Goal: Communication & Community: Answer question/provide support

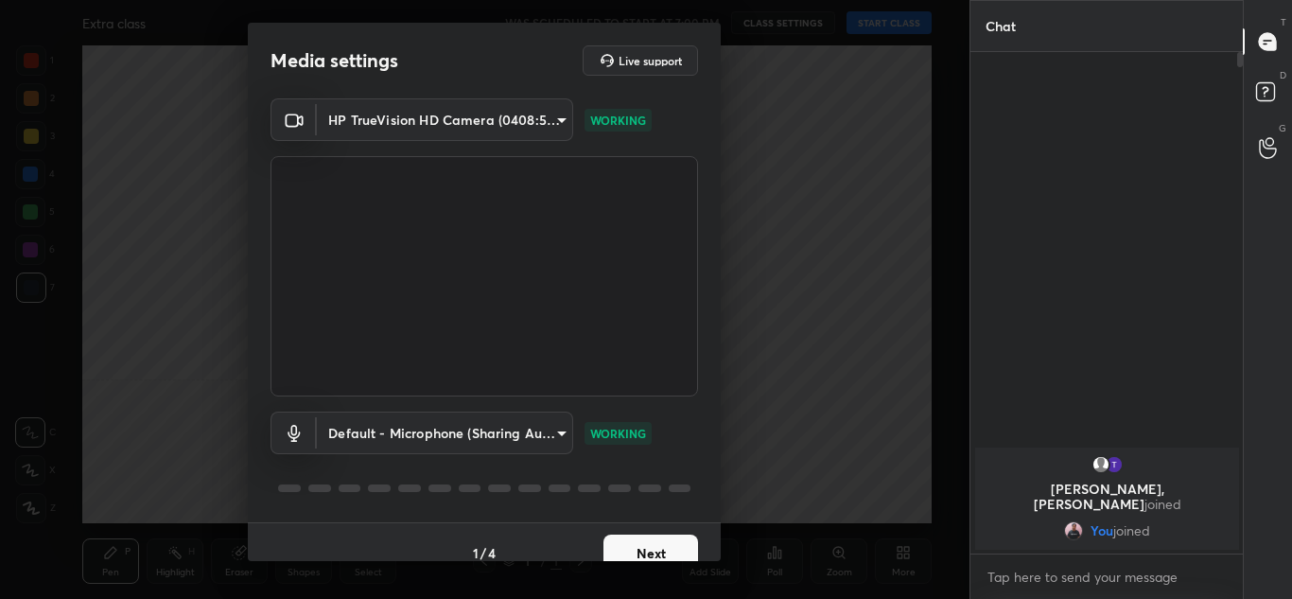
click at [647, 545] on button "Next" at bounding box center [650, 553] width 95 height 38
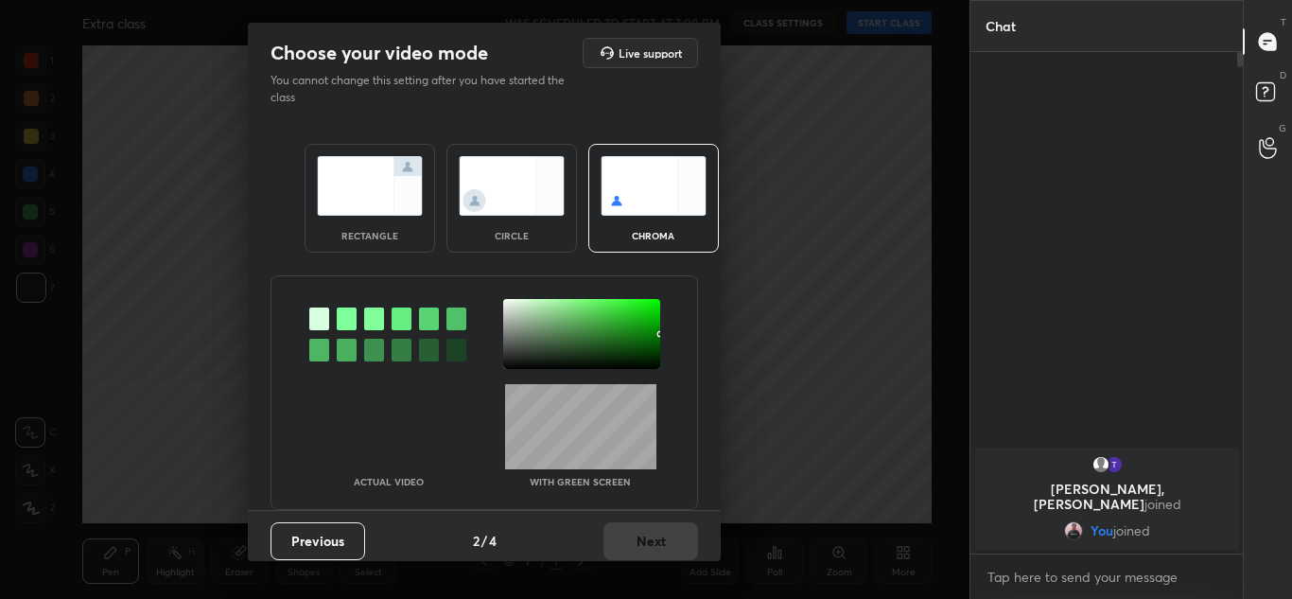
click at [328, 198] on img at bounding box center [370, 186] width 106 height 60
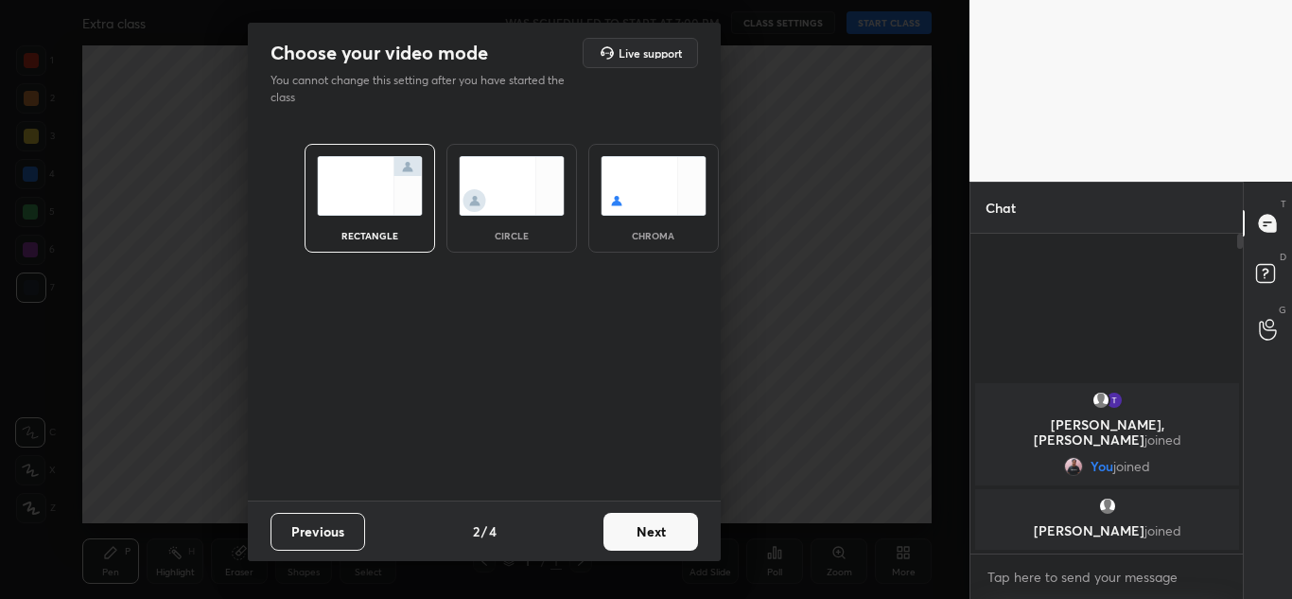
click at [652, 531] on button "Next" at bounding box center [650, 531] width 95 height 38
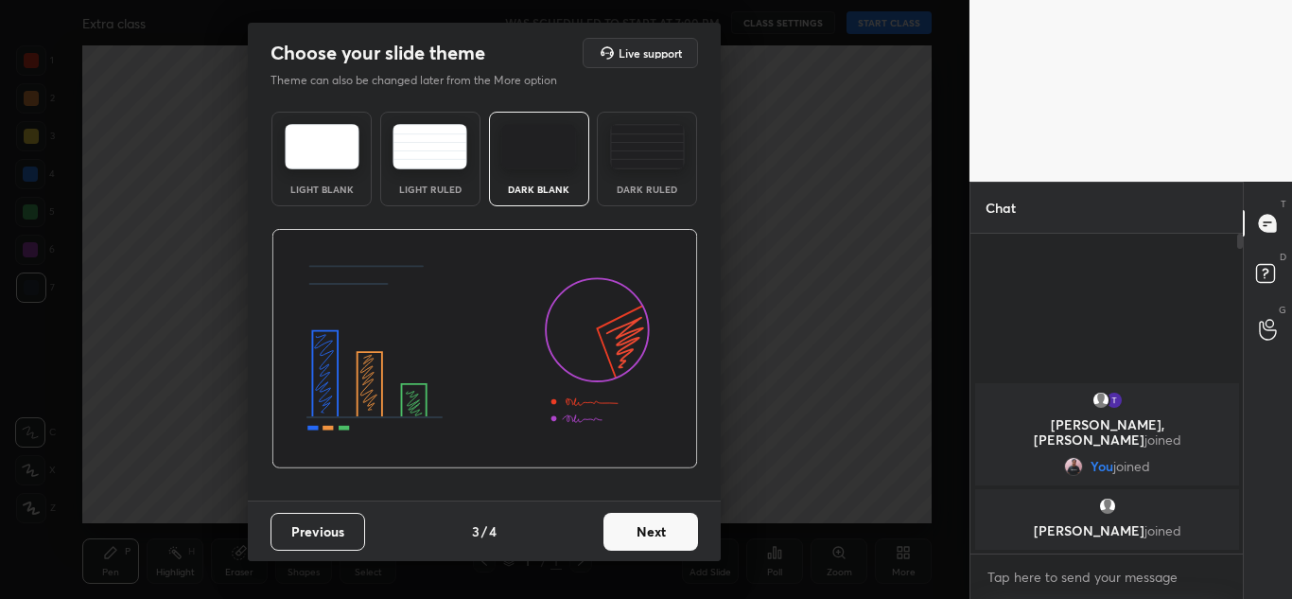
click at [652, 531] on button "Next" at bounding box center [650, 531] width 95 height 38
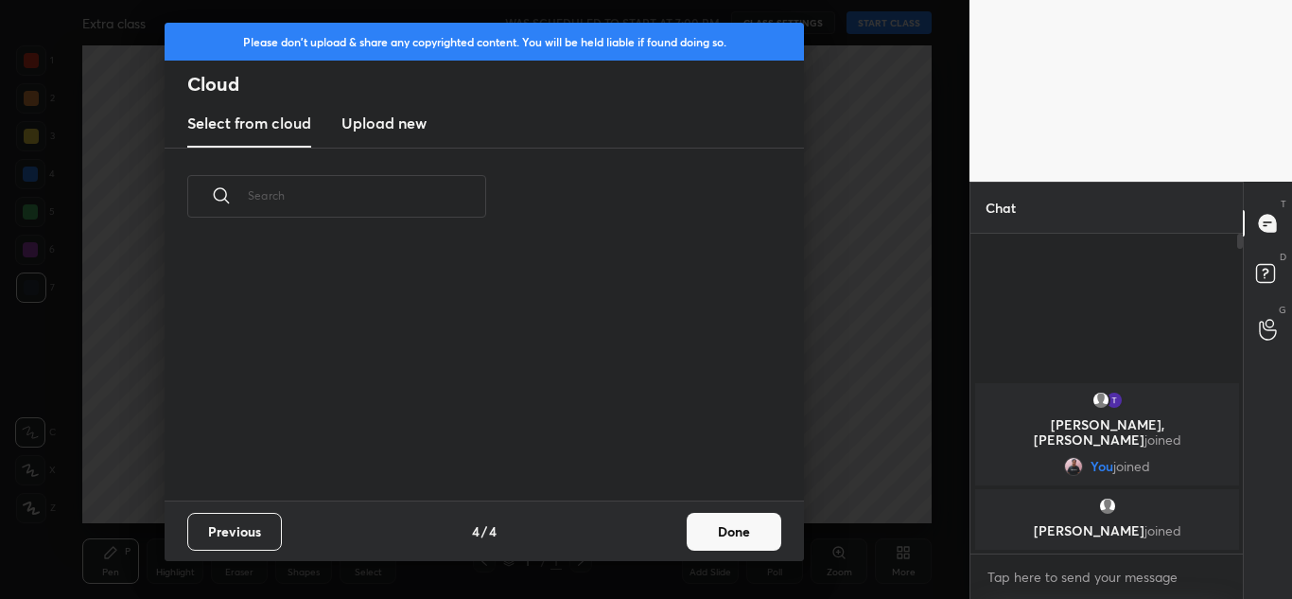
scroll to position [255, 607]
click at [738, 529] on button "Done" at bounding box center [733, 531] width 95 height 38
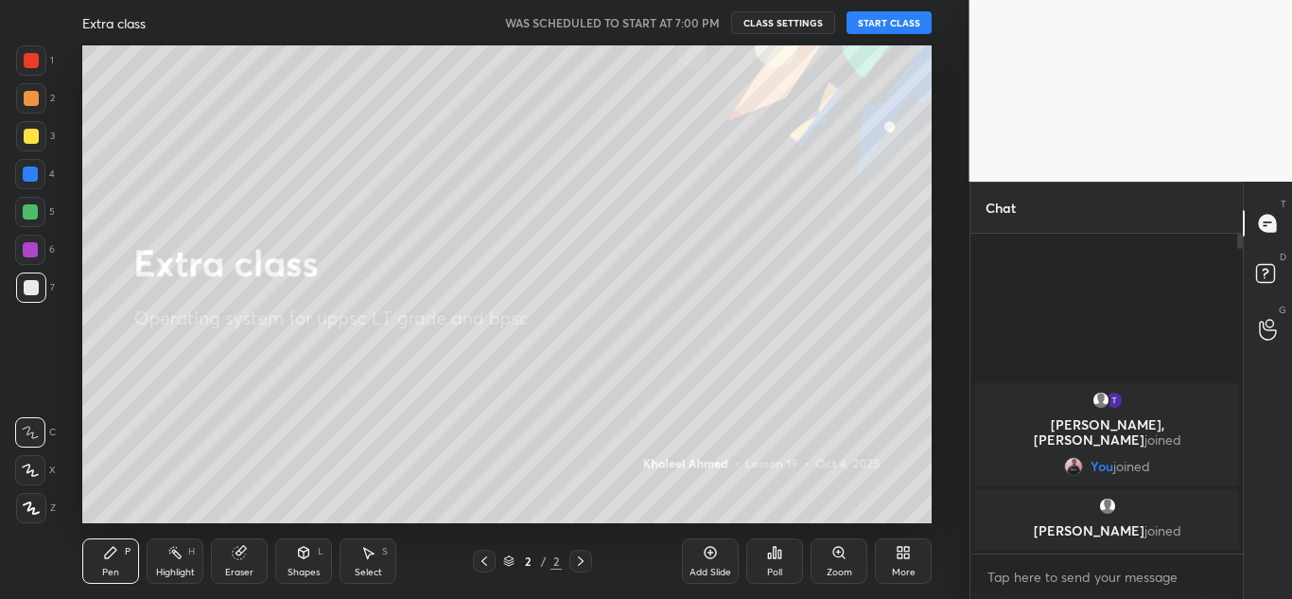
click at [900, 22] on button "START CLASS" at bounding box center [888, 22] width 85 height 23
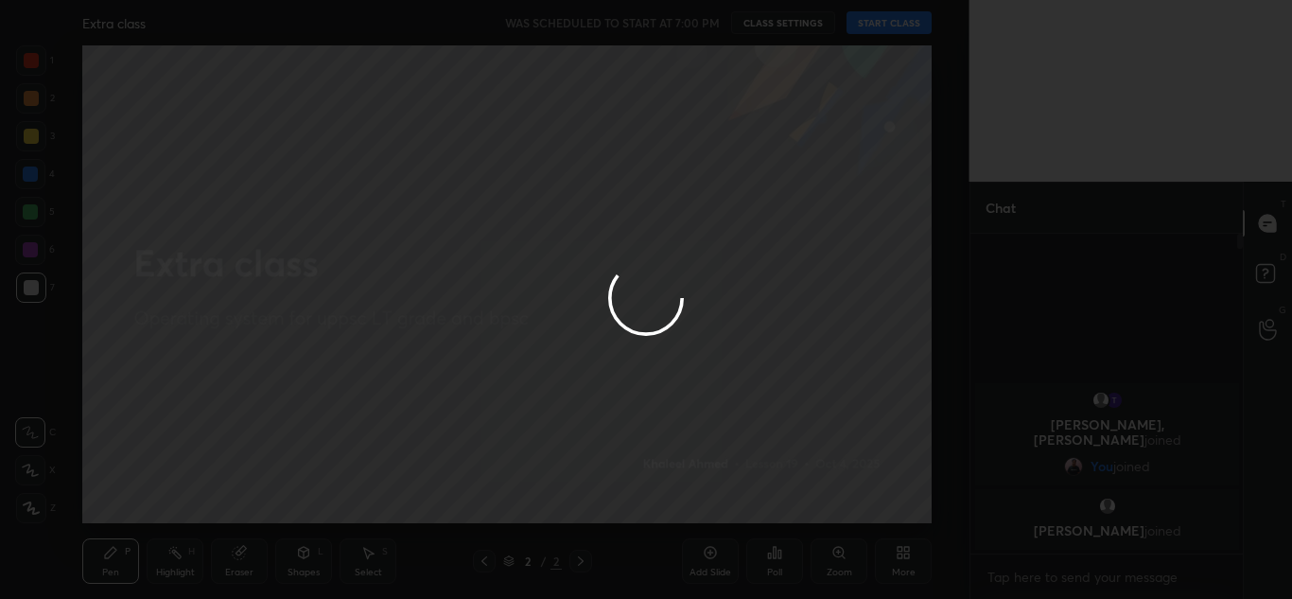
type textarea "x"
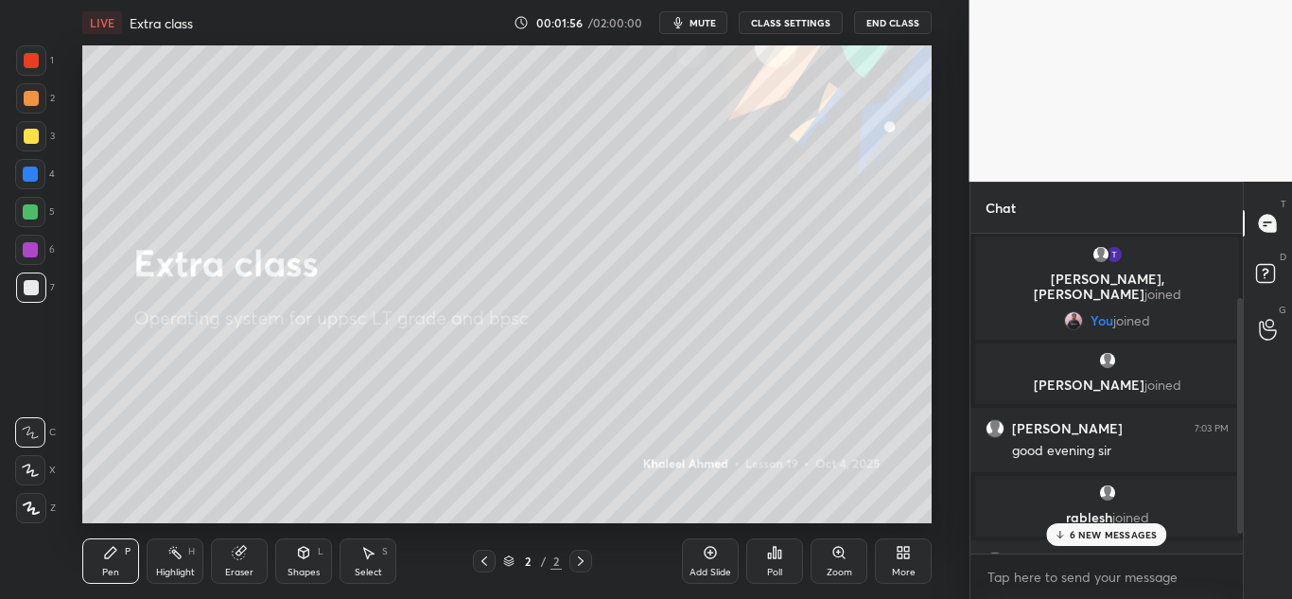
scroll to position [115, 0]
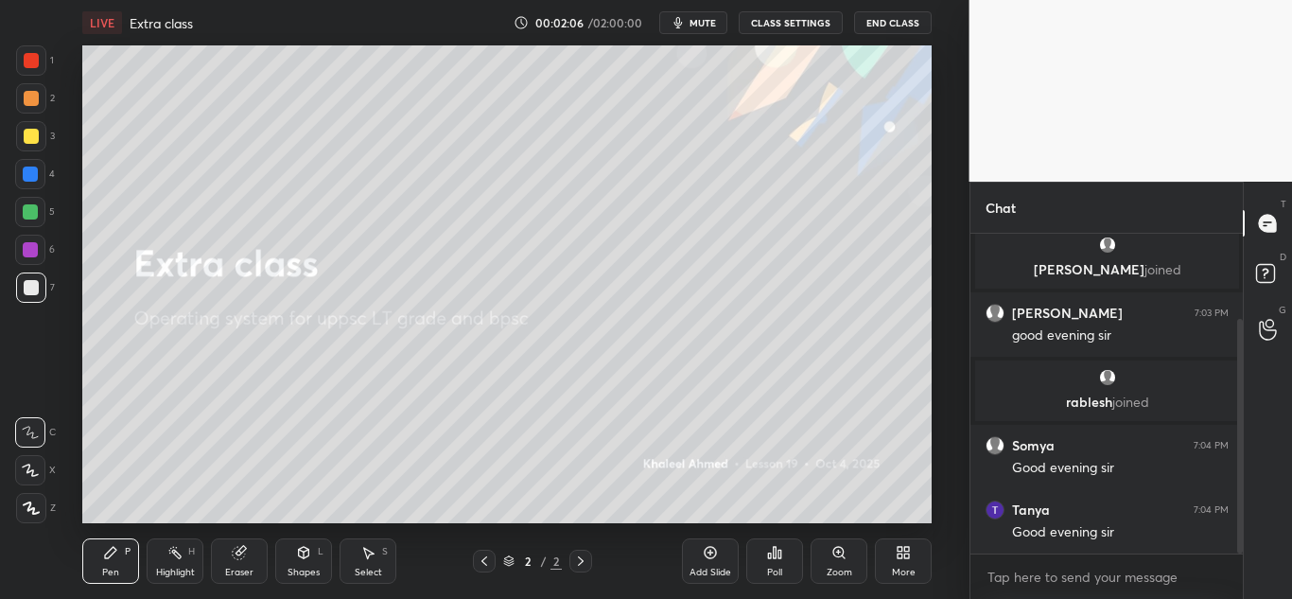
click at [896, 560] on div "More" at bounding box center [903, 560] width 57 height 45
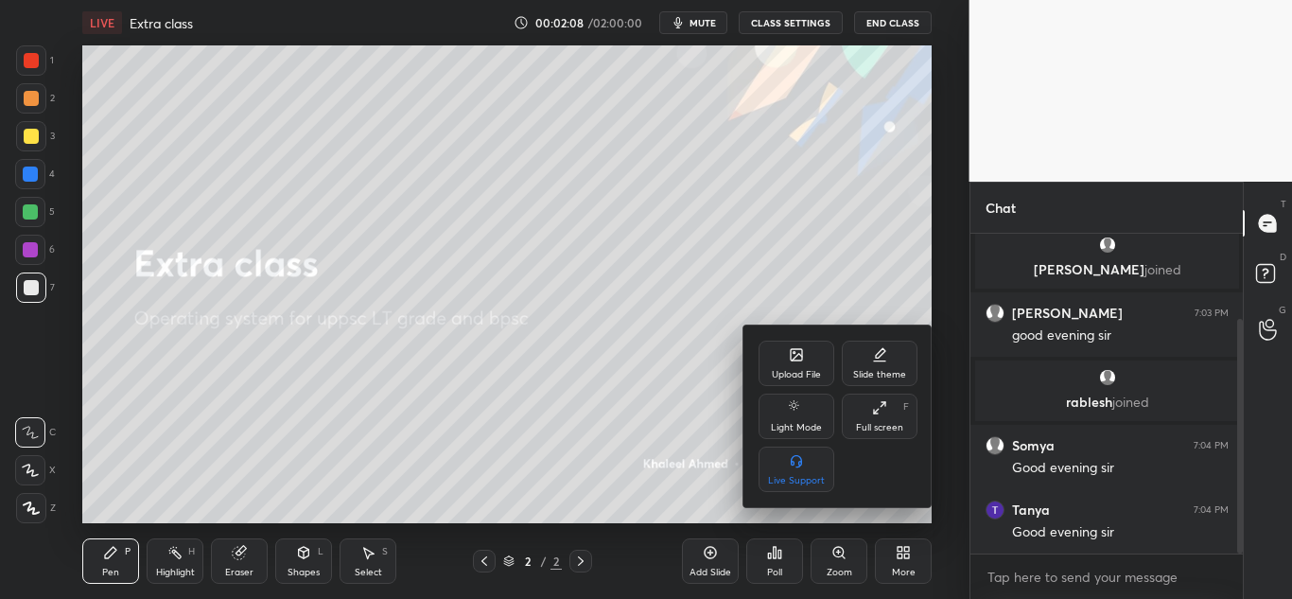
click at [796, 361] on icon at bounding box center [796, 354] width 15 height 15
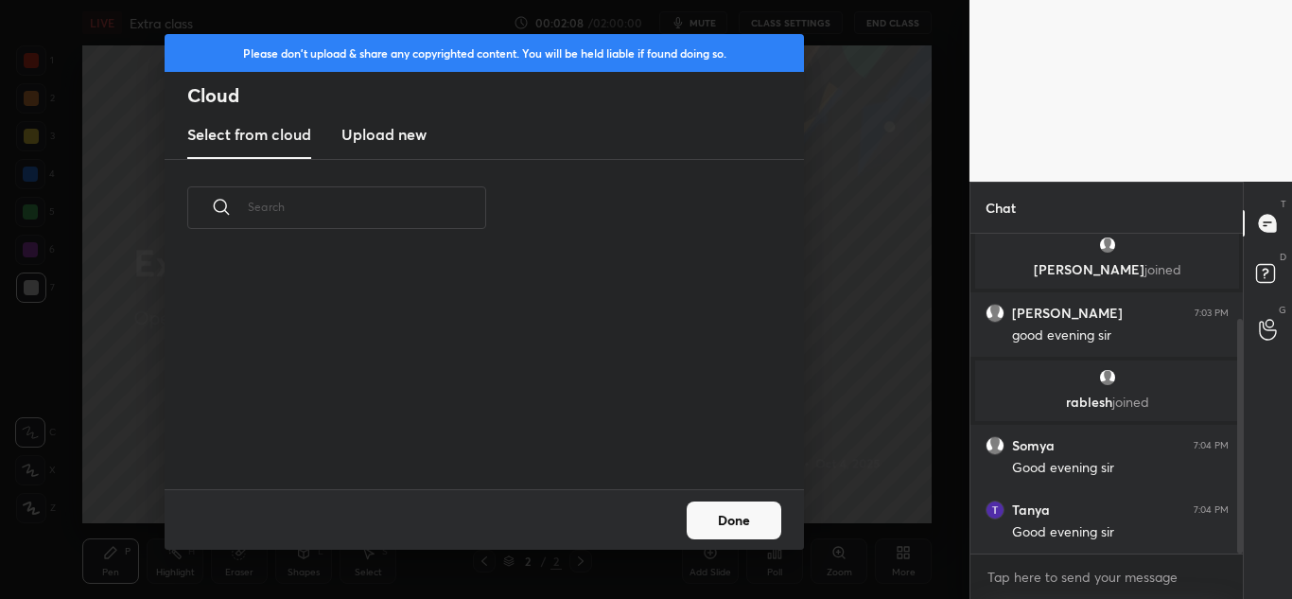
scroll to position [233, 607]
click at [364, 123] on h3 "Upload new" at bounding box center [383, 134] width 85 height 23
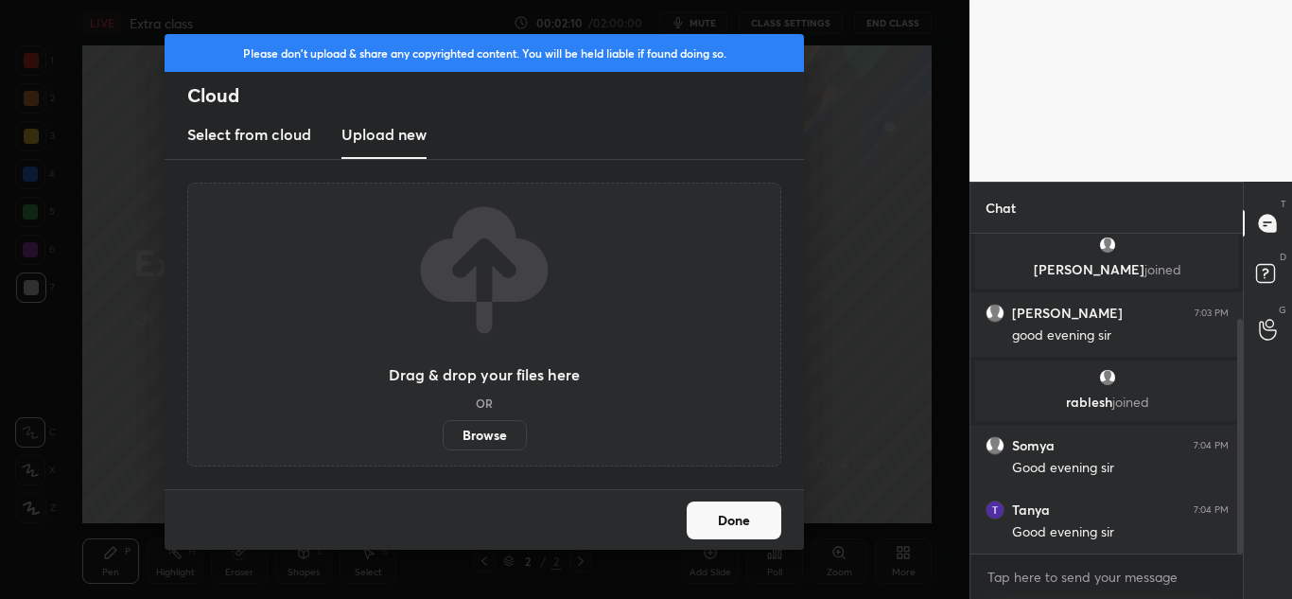
click at [491, 439] on label "Browse" at bounding box center [485, 435] width 84 height 30
click at [443, 439] on input "Browse" at bounding box center [443, 435] width 0 height 30
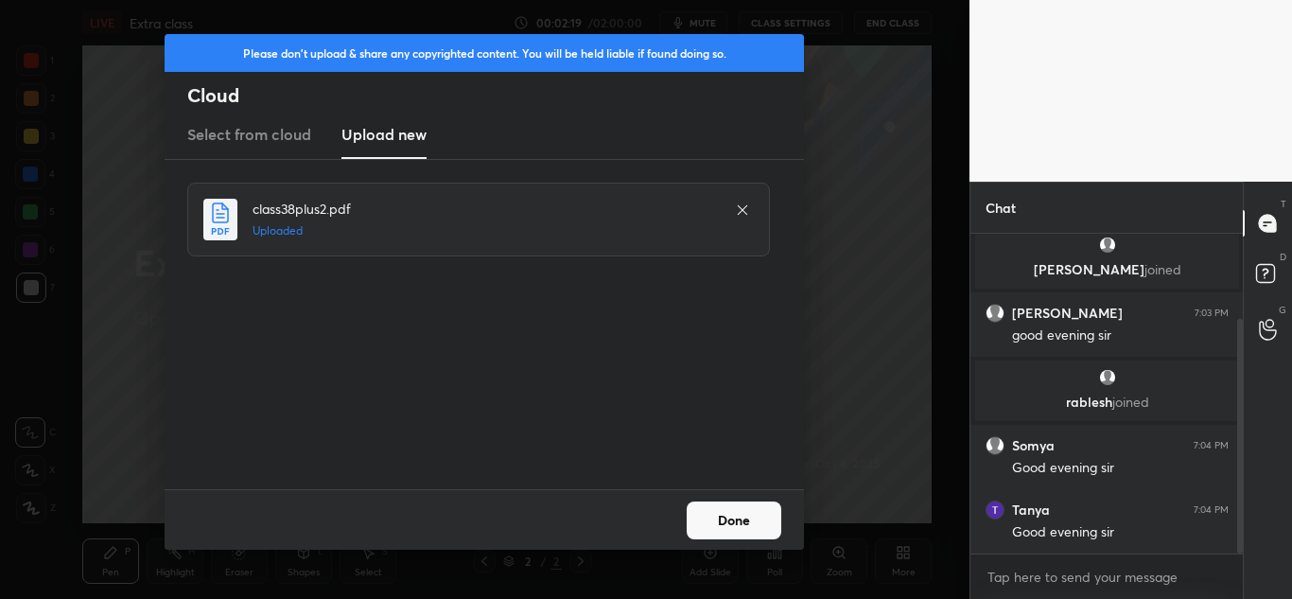
click at [732, 510] on button "Done" at bounding box center [733, 520] width 95 height 38
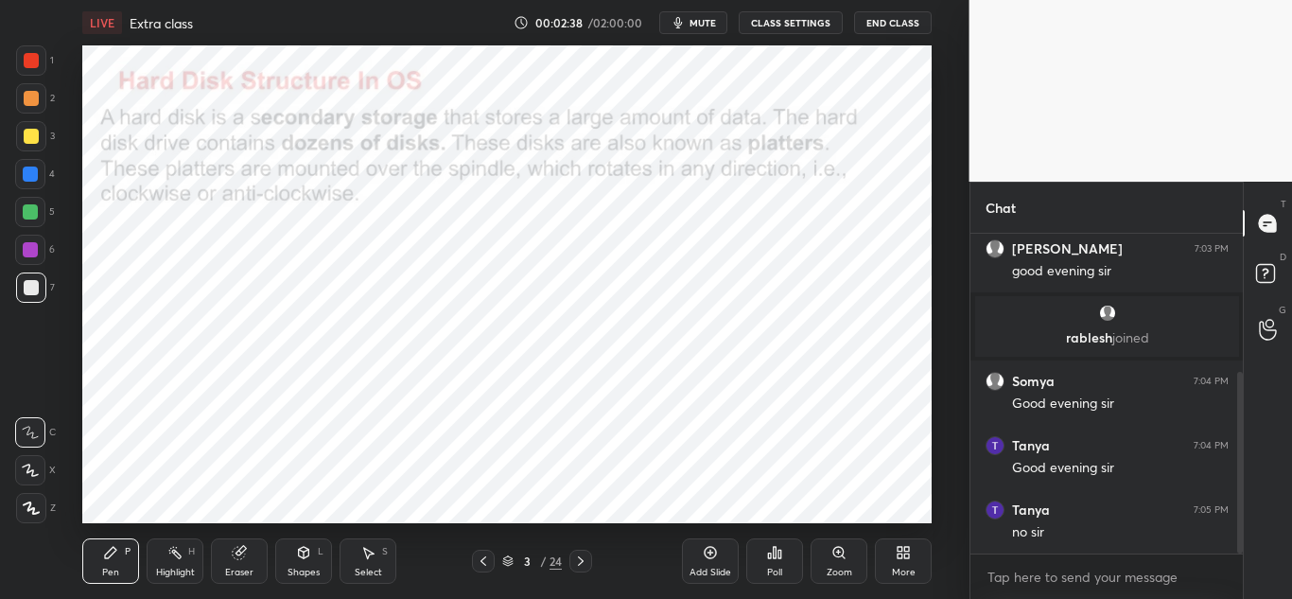
scroll to position [244, 0]
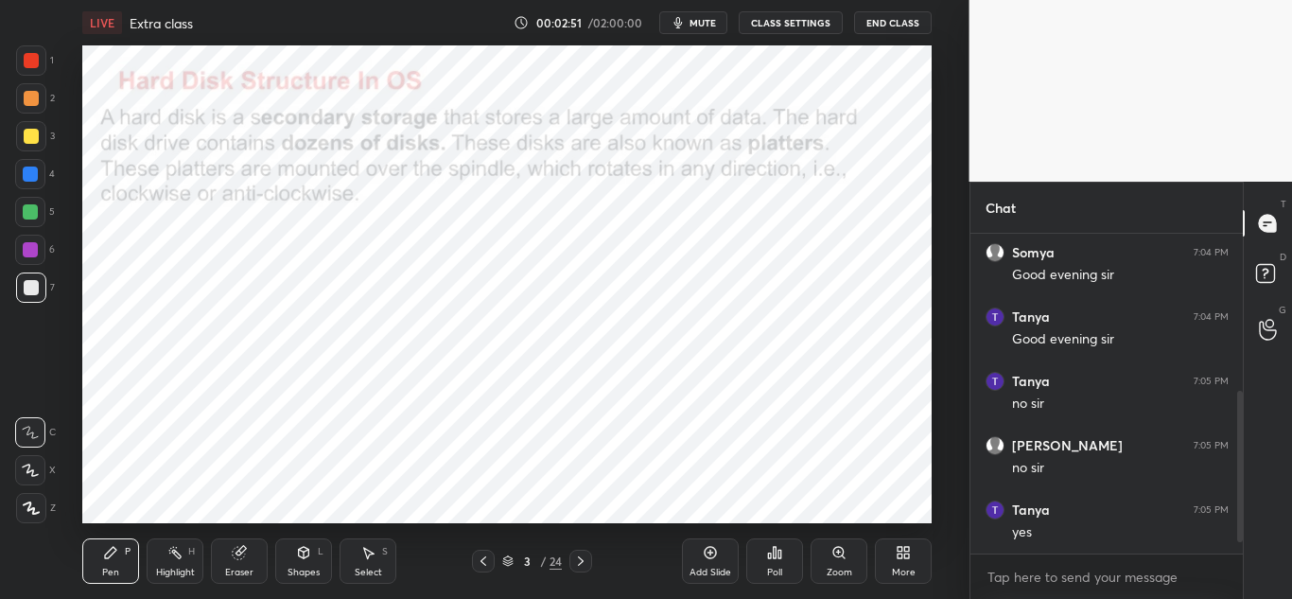
scroll to position [373, 0]
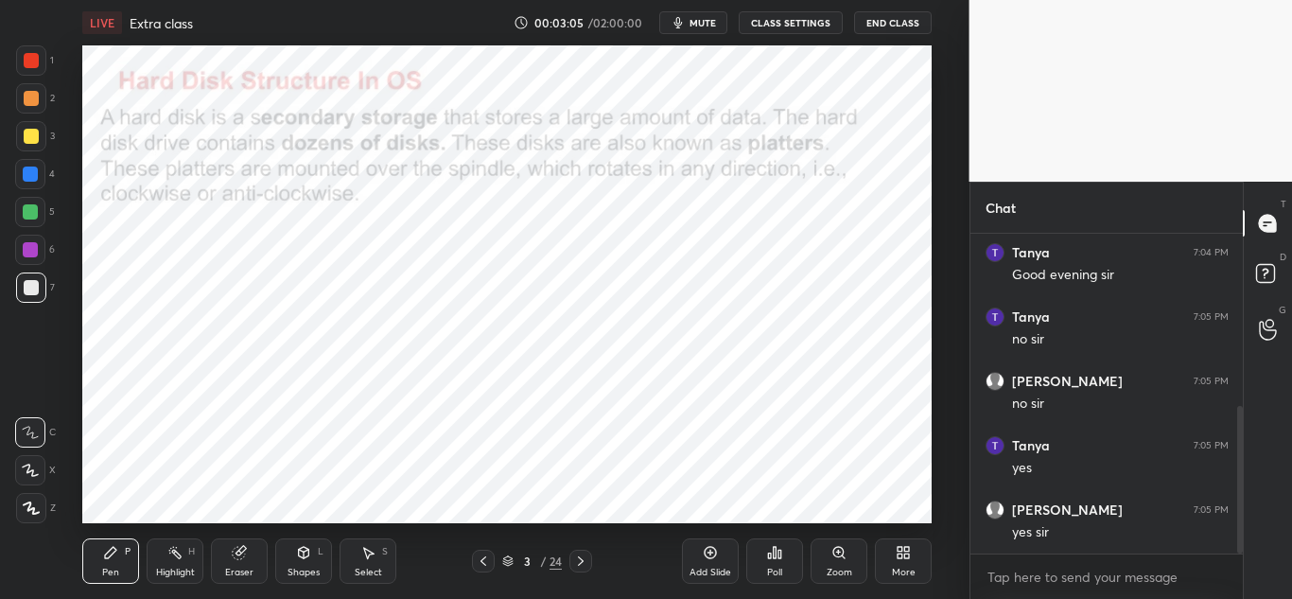
click at [706, 18] on span "mute" at bounding box center [702, 22] width 26 height 13
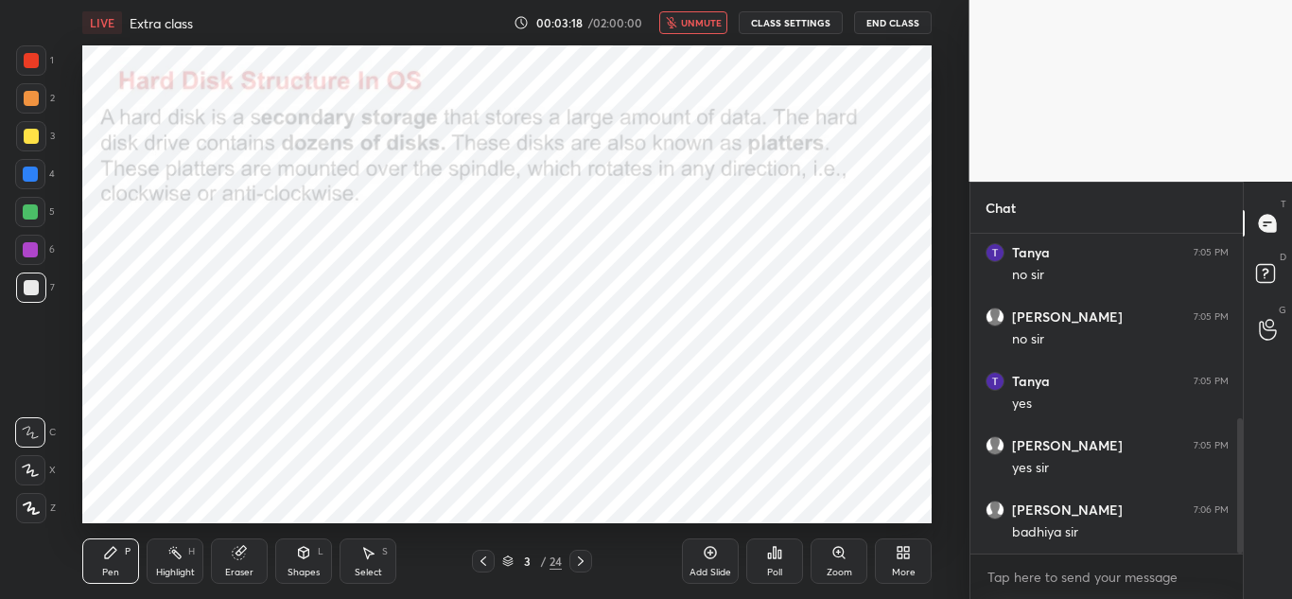
click at [690, 28] on span "unmute" at bounding box center [701, 22] width 41 height 13
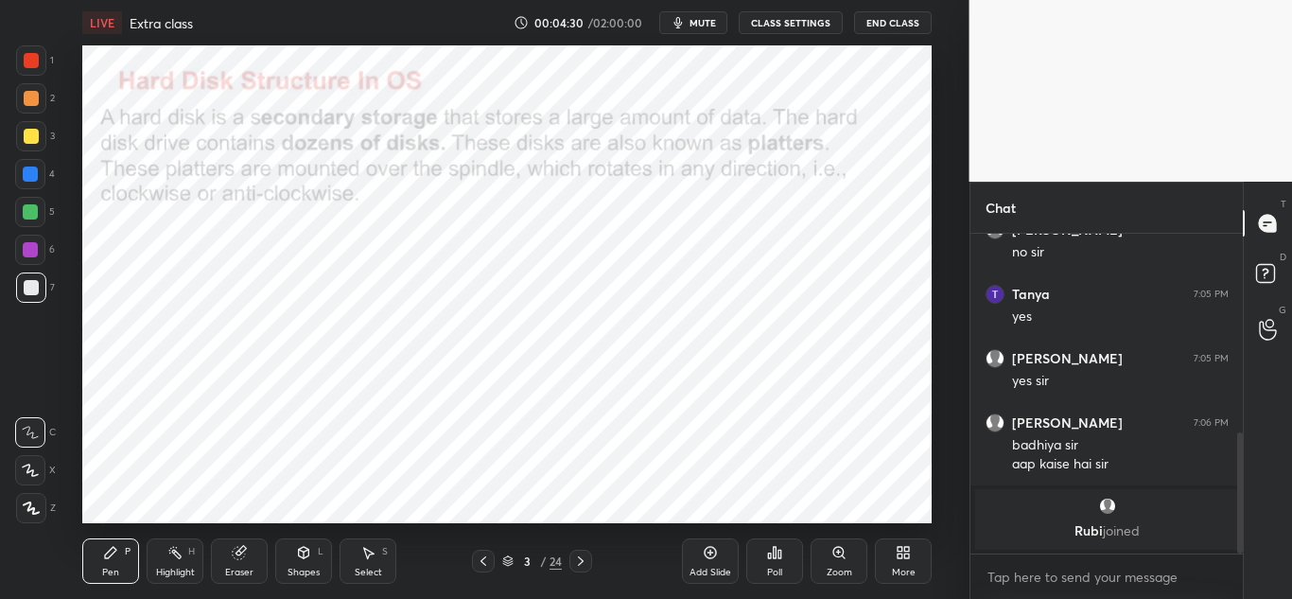
scroll to position [588, 0]
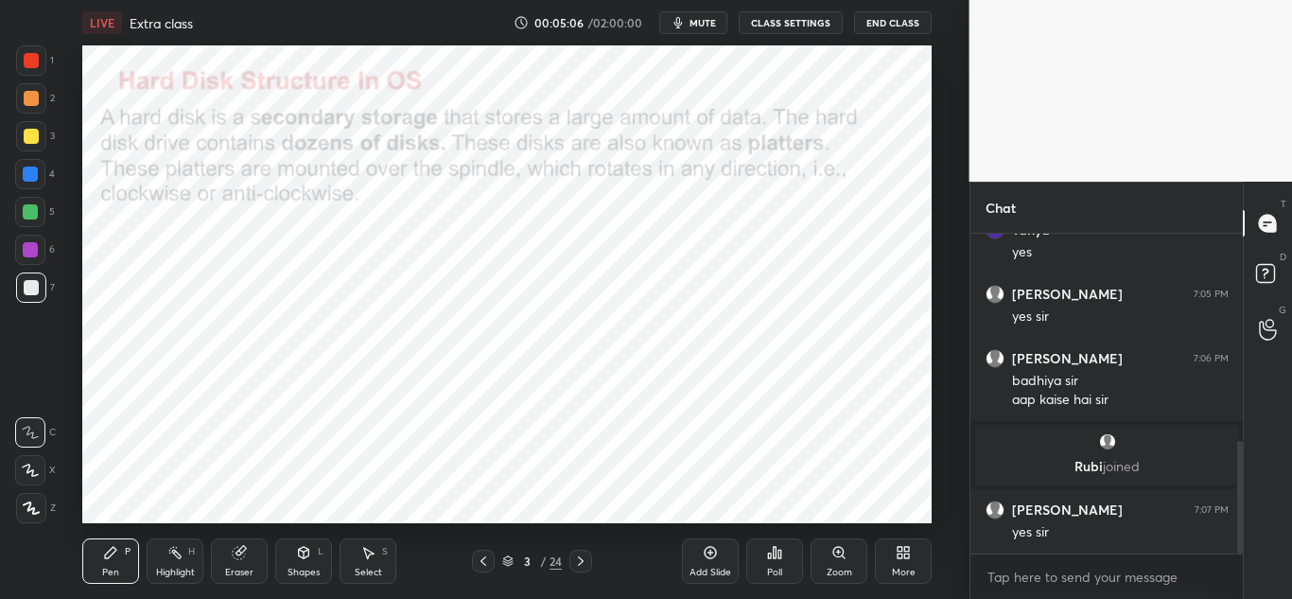
click at [38, 179] on div at bounding box center [30, 174] width 30 height 30
click at [30, 512] on icon at bounding box center [31, 507] width 17 height 13
click at [585, 564] on icon at bounding box center [580, 560] width 15 height 15
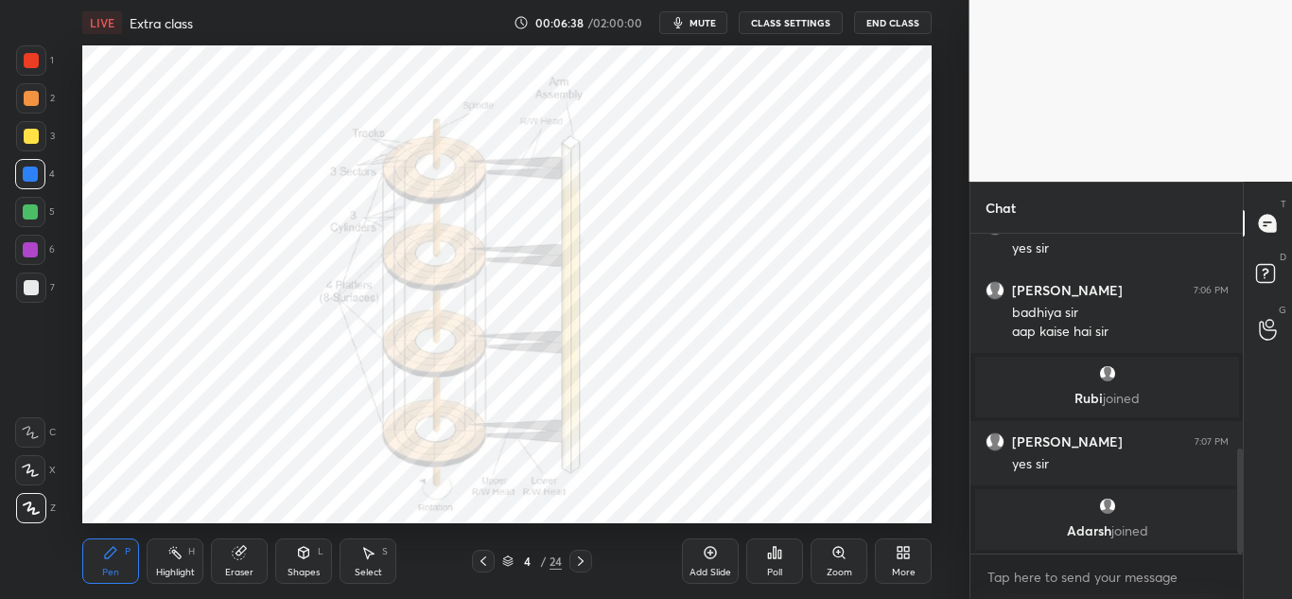
scroll to position [721, 0]
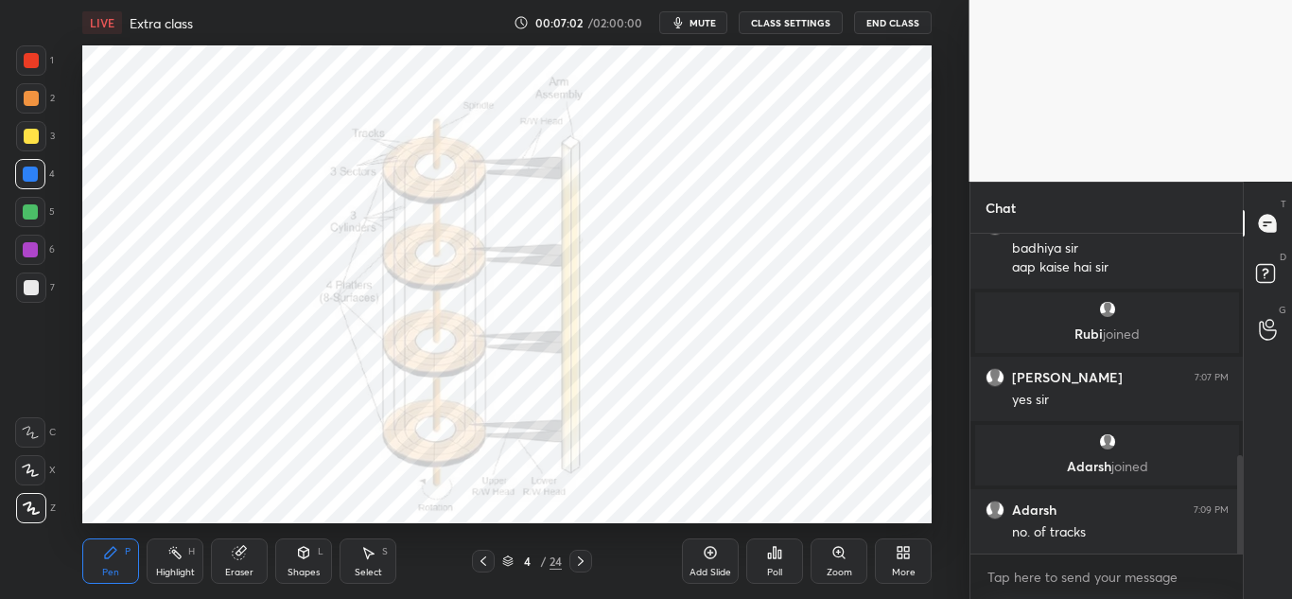
click at [581, 563] on icon at bounding box center [581, 560] width 6 height 9
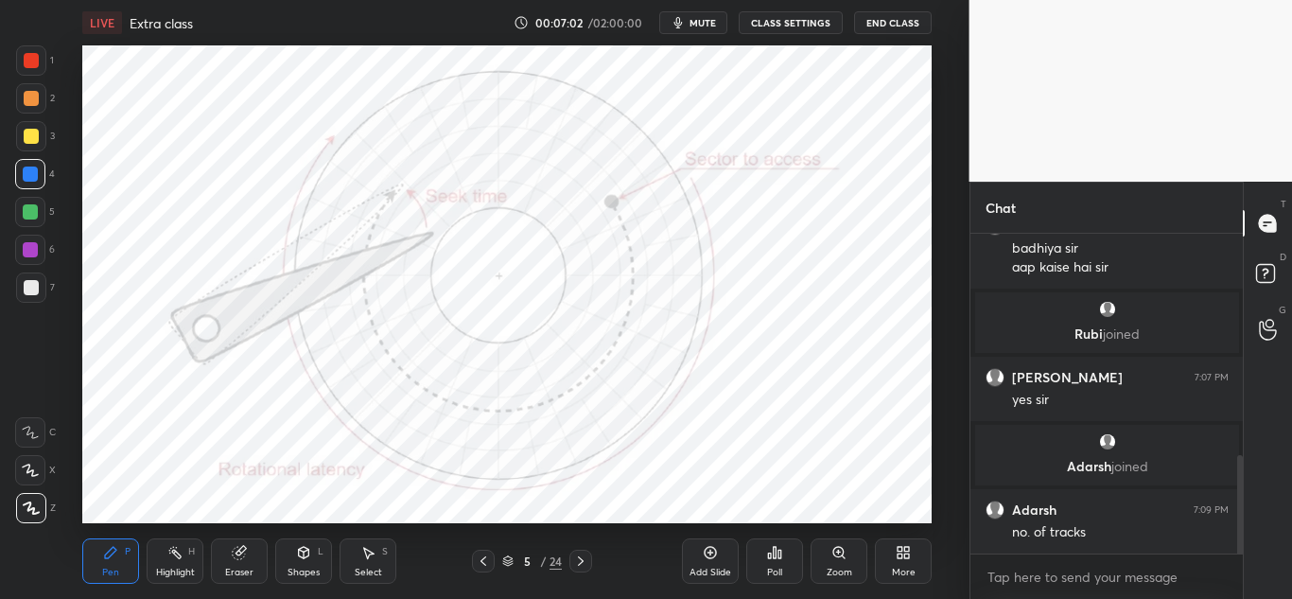
scroll to position [785, 0]
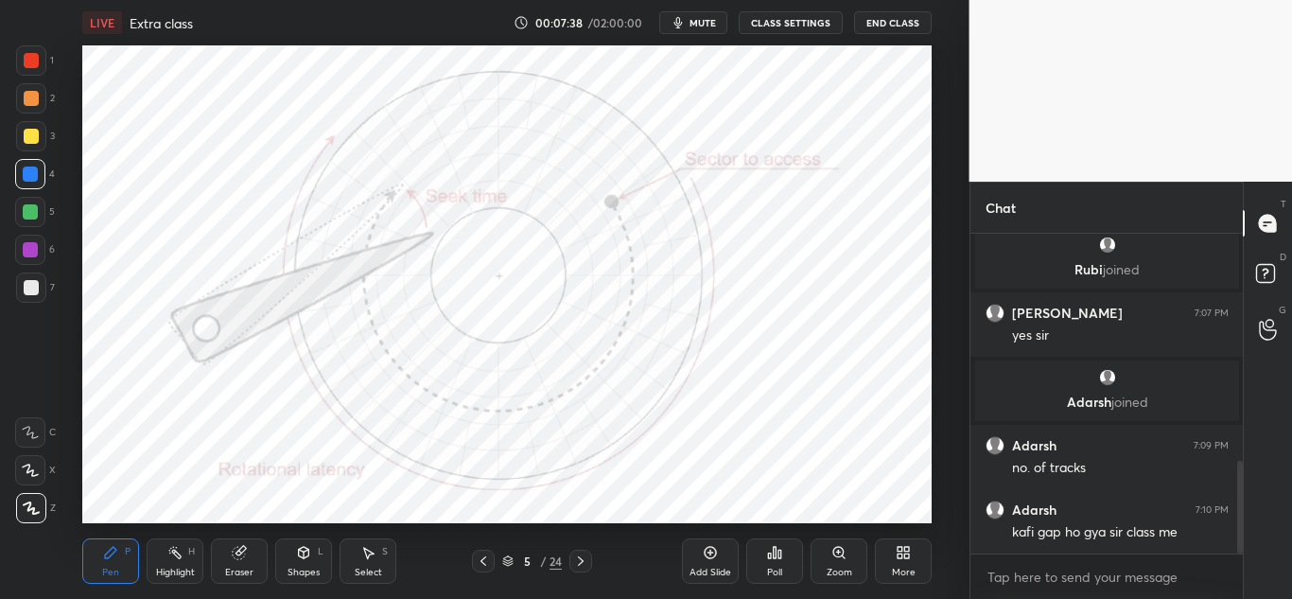
click at [582, 561] on icon at bounding box center [580, 560] width 15 height 15
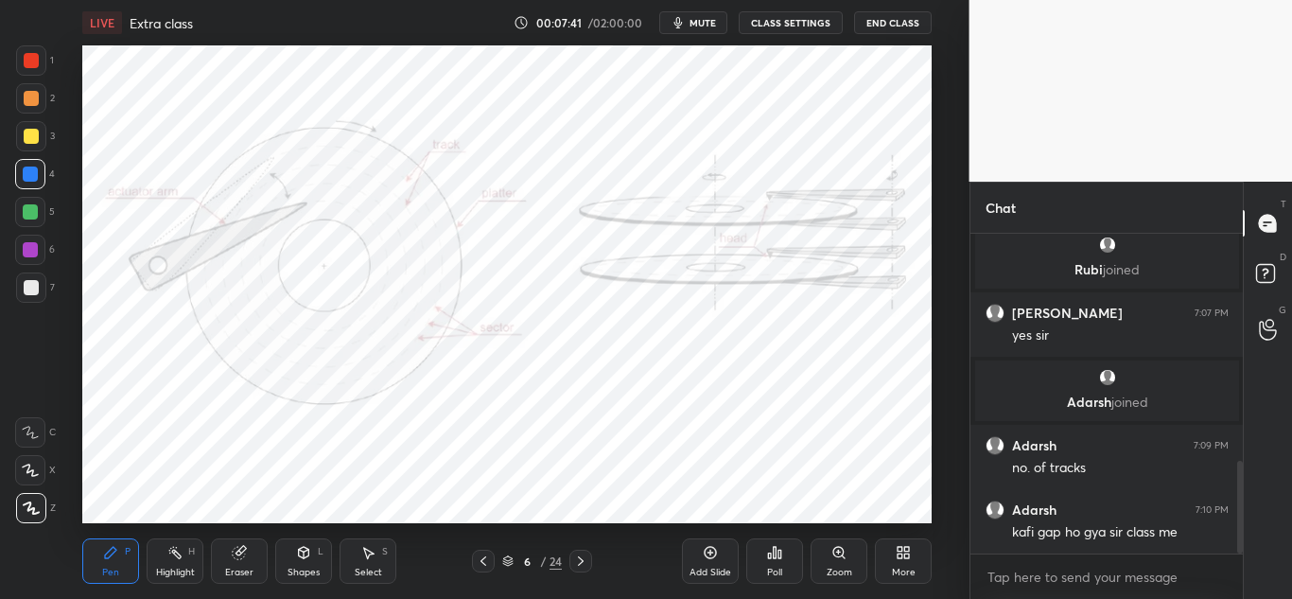
click at [582, 560] on icon at bounding box center [581, 560] width 6 height 9
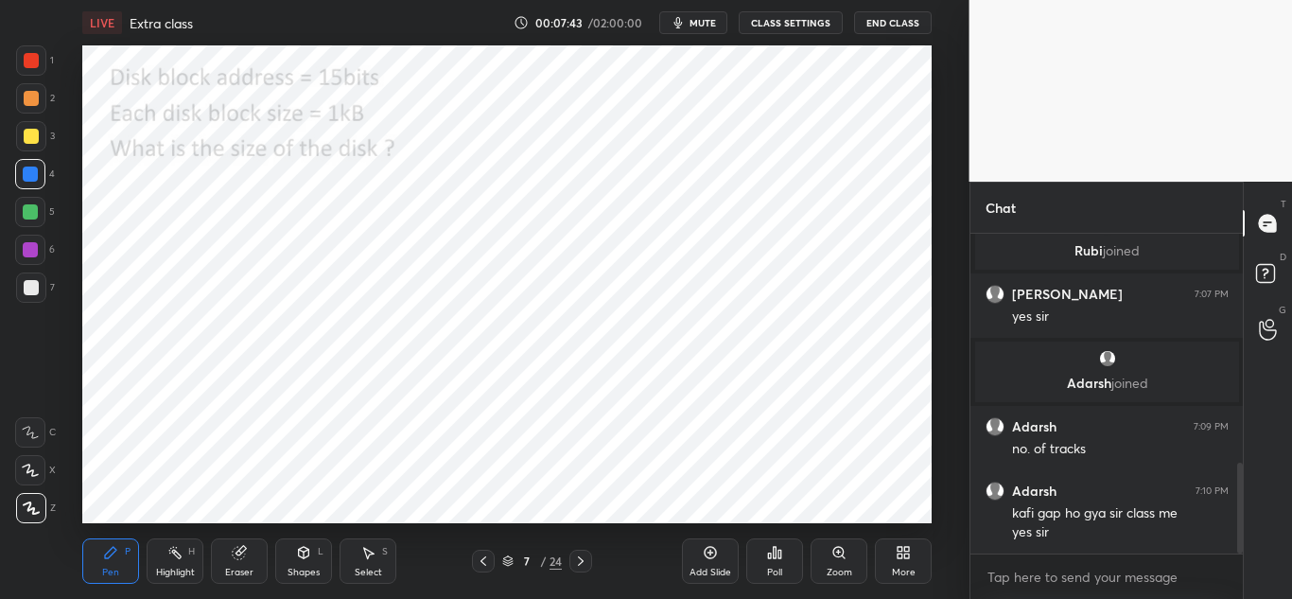
click at [479, 562] on icon at bounding box center [483, 560] width 15 height 15
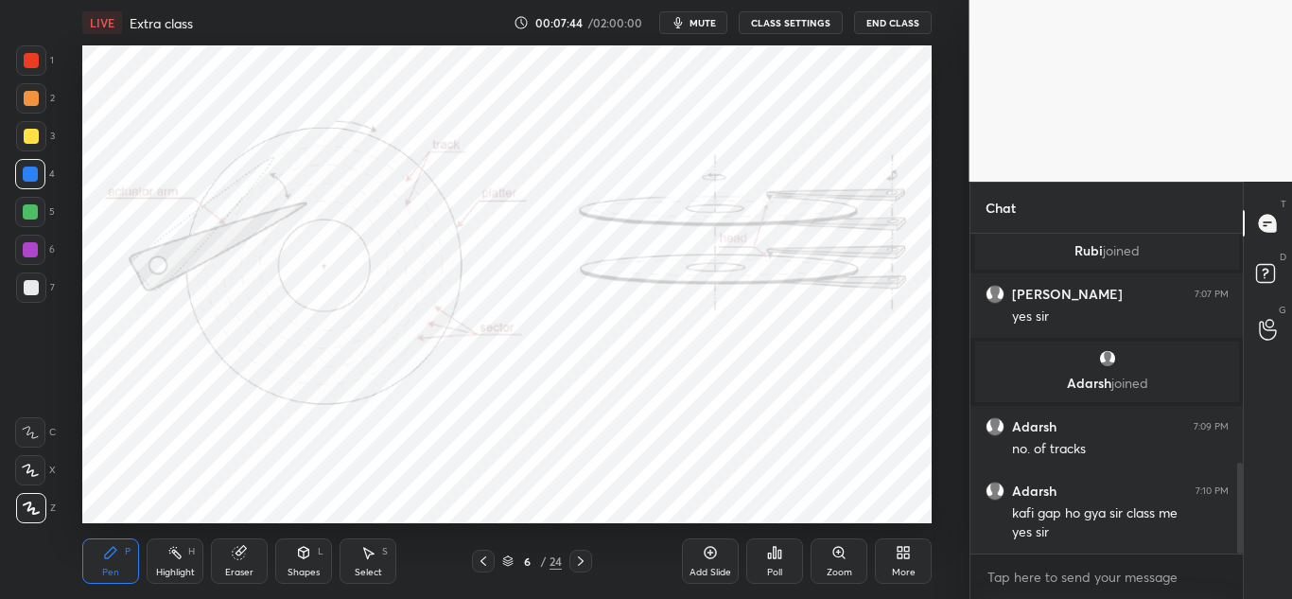
click at [707, 553] on icon at bounding box center [710, 552] width 15 height 15
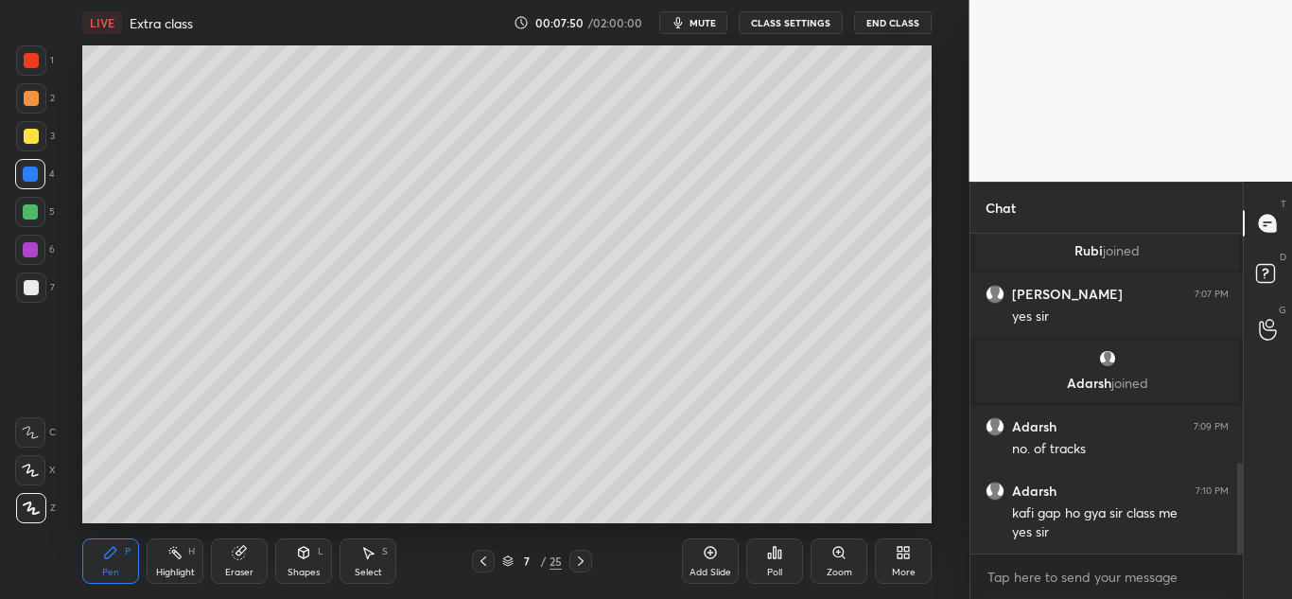
click at [480, 564] on icon at bounding box center [483, 560] width 15 height 15
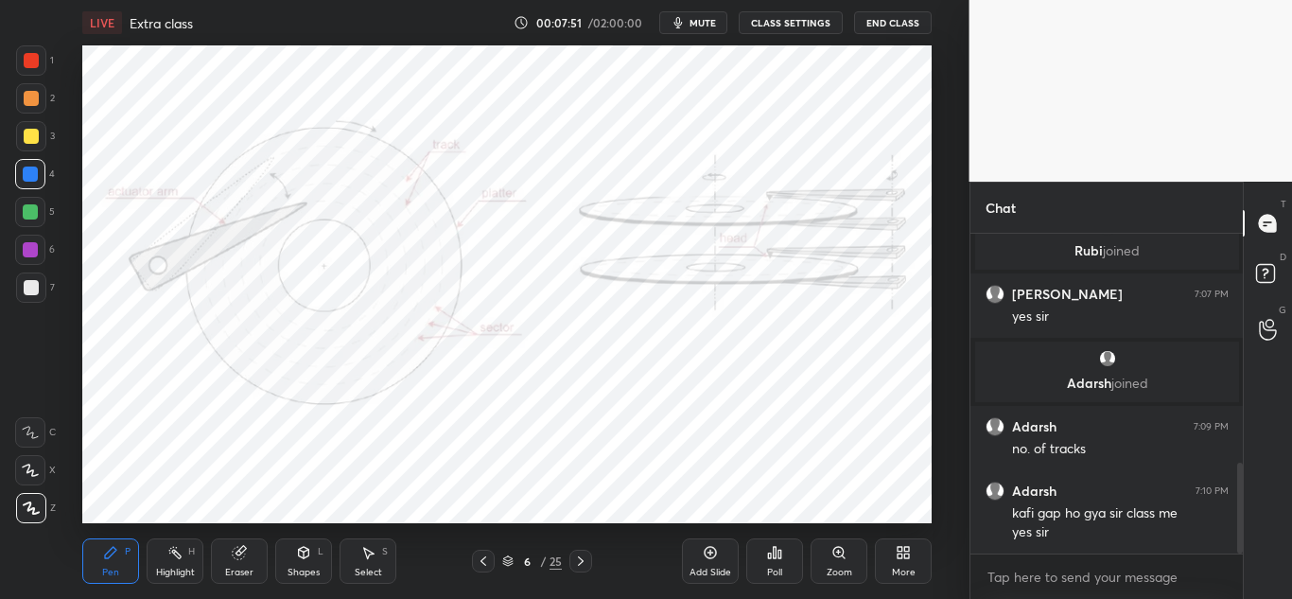
click at [479, 560] on icon at bounding box center [483, 560] width 15 height 15
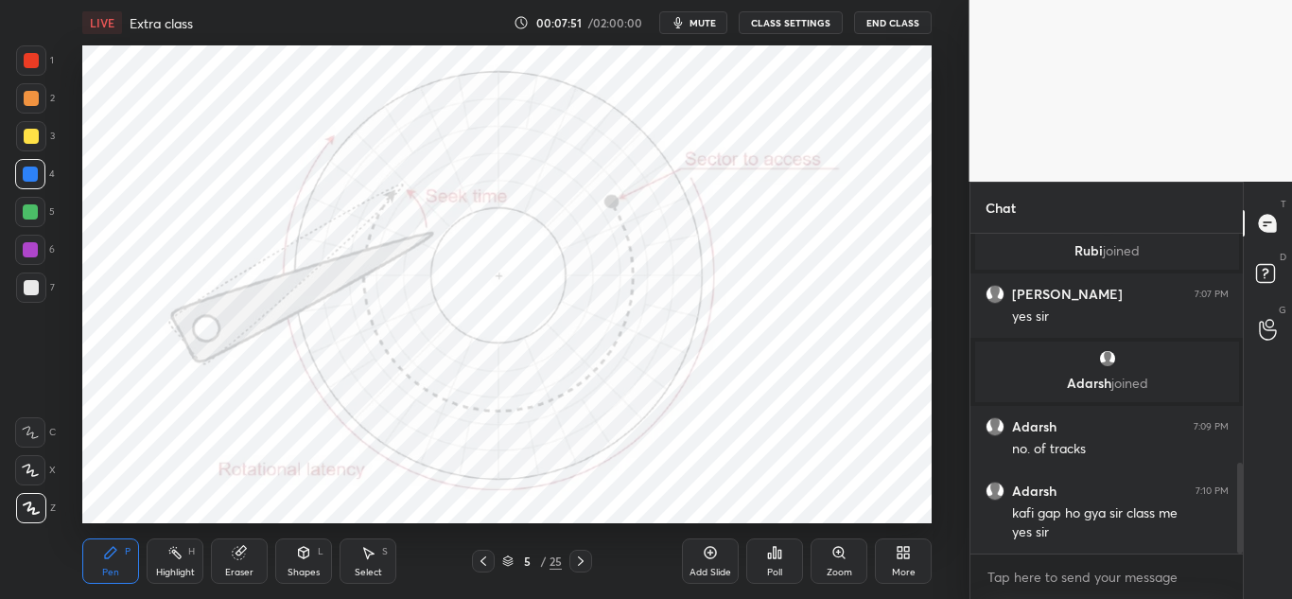
click at [479, 559] on icon at bounding box center [483, 560] width 15 height 15
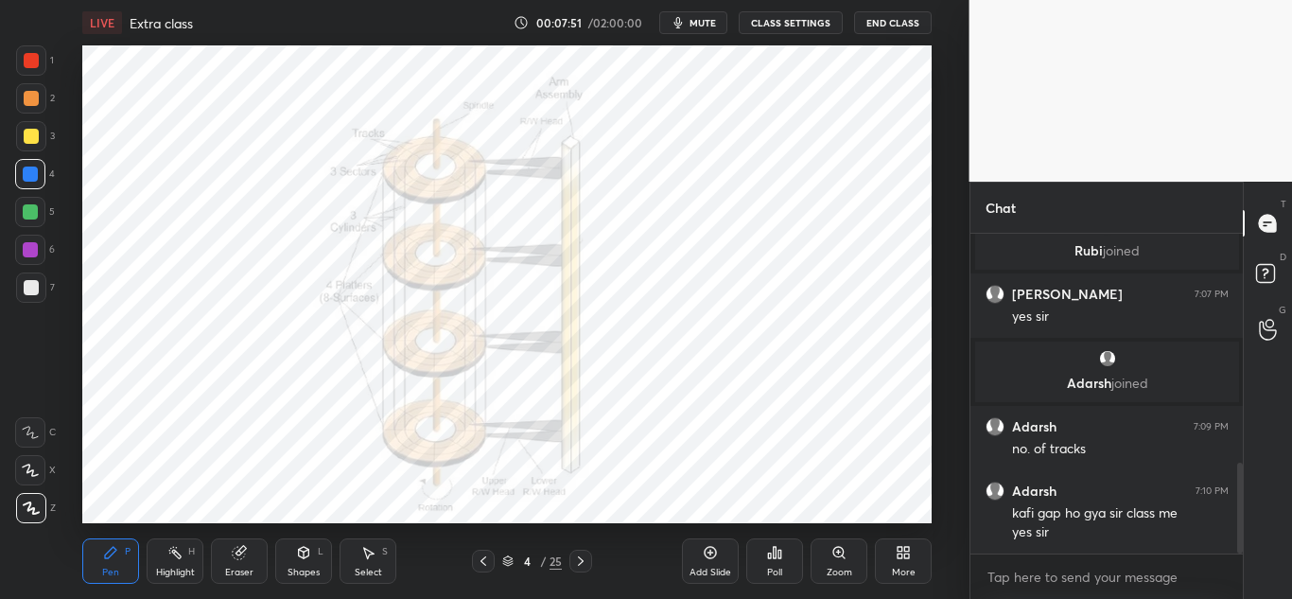
click at [480, 558] on icon at bounding box center [483, 560] width 15 height 15
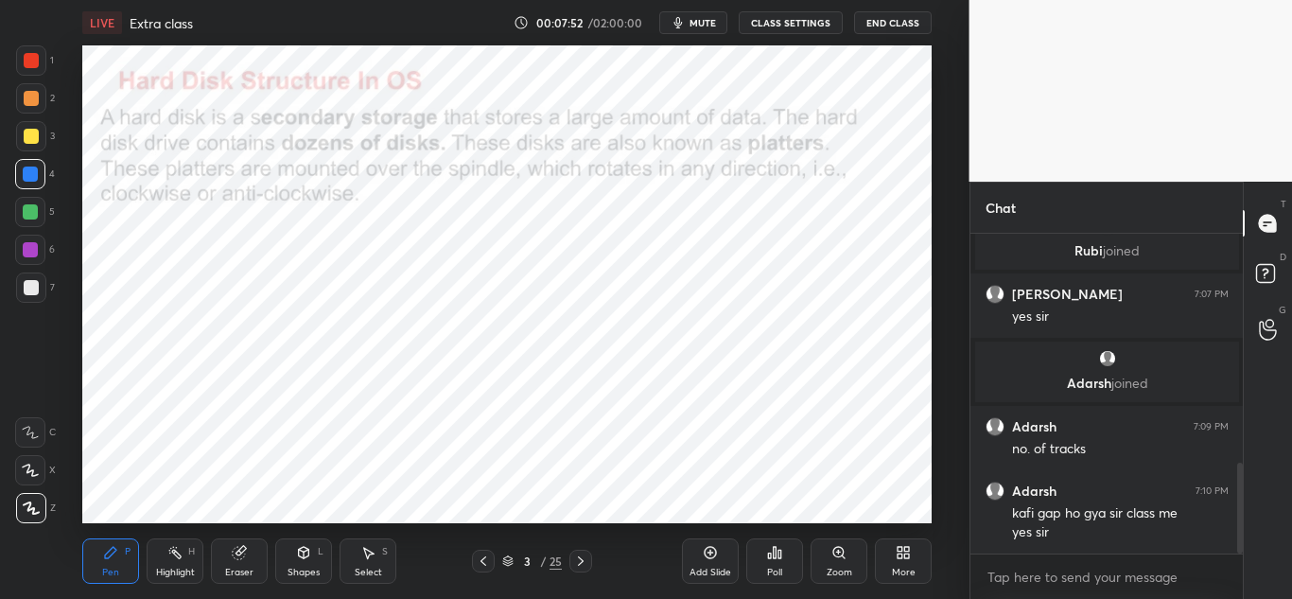
click at [580, 562] on icon at bounding box center [580, 560] width 15 height 15
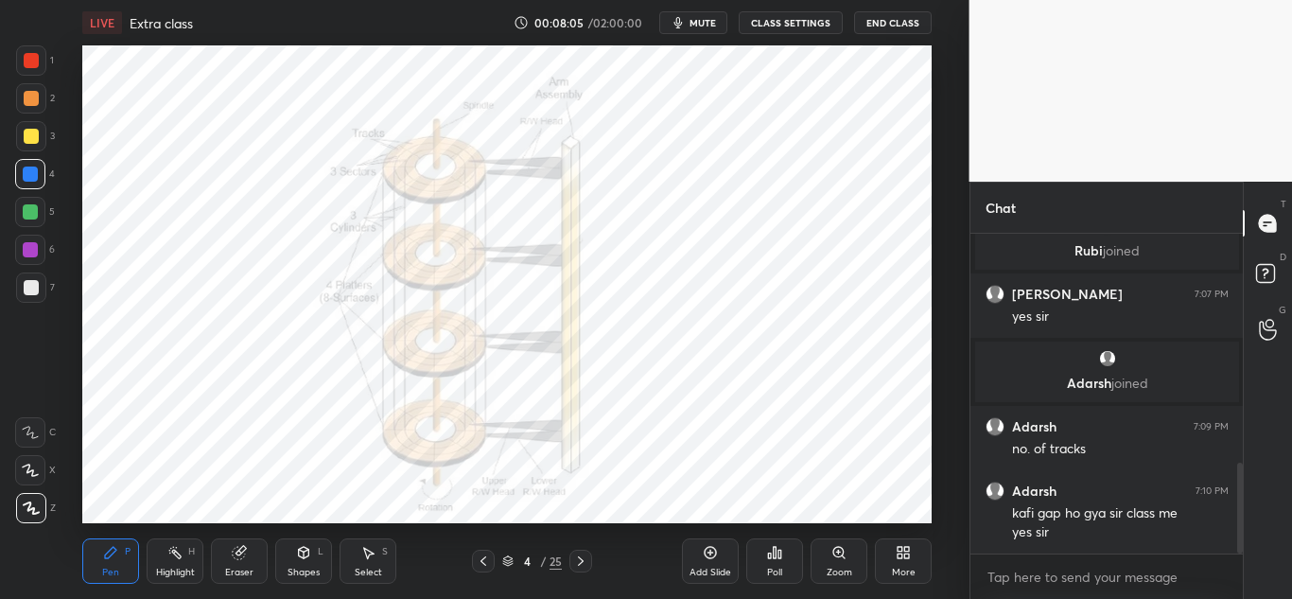
click at [707, 549] on icon at bounding box center [710, 552] width 15 height 15
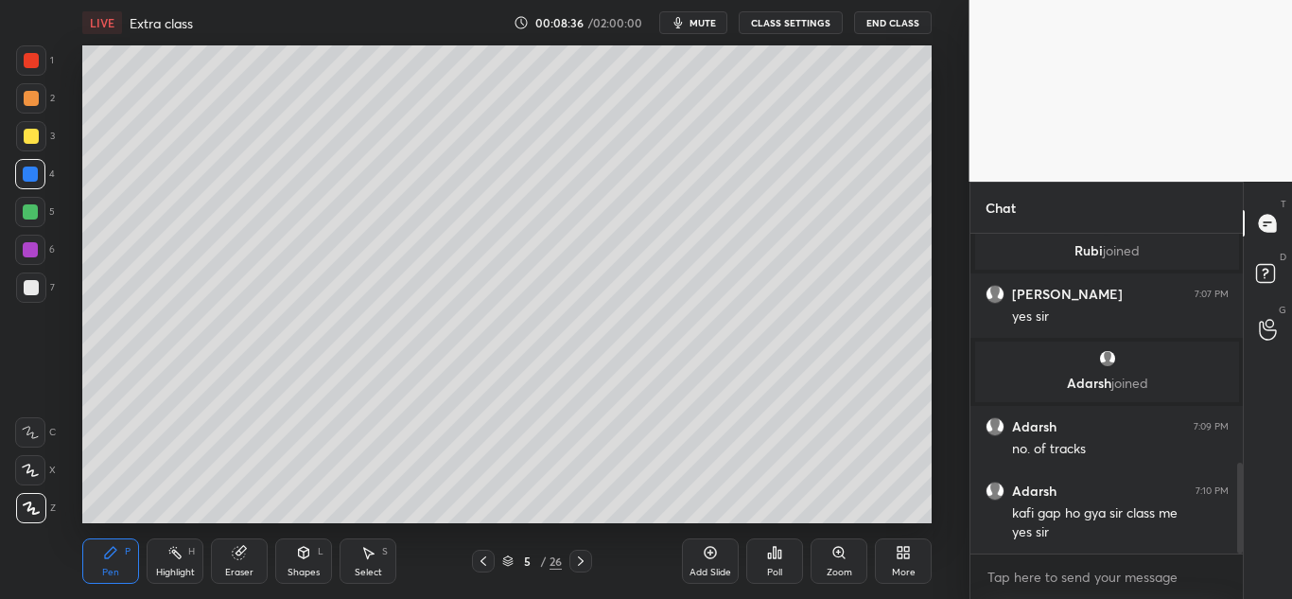
click at [583, 560] on icon at bounding box center [580, 560] width 15 height 15
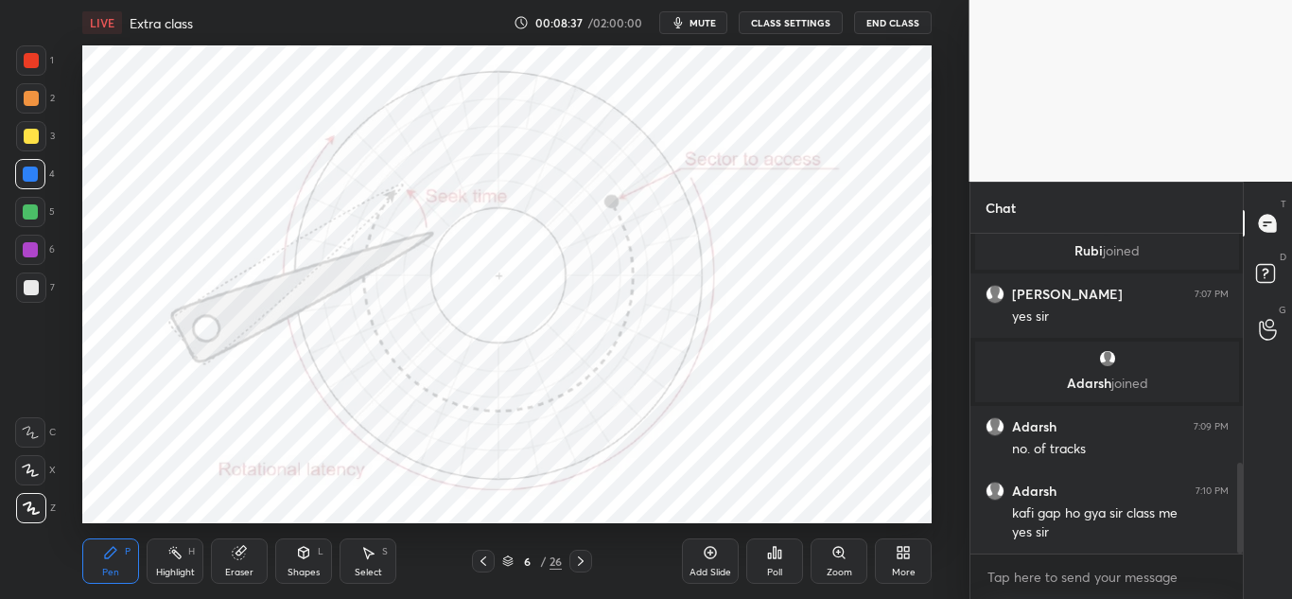
click at [583, 560] on icon at bounding box center [580, 560] width 15 height 15
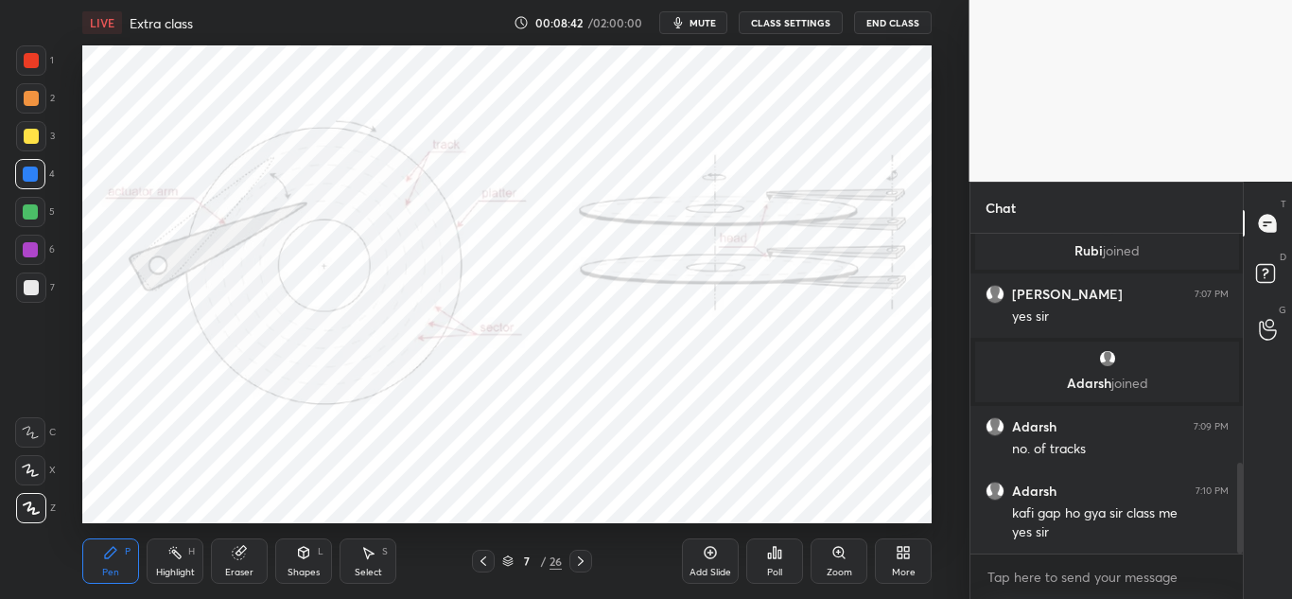
click at [582, 559] on icon at bounding box center [580, 560] width 15 height 15
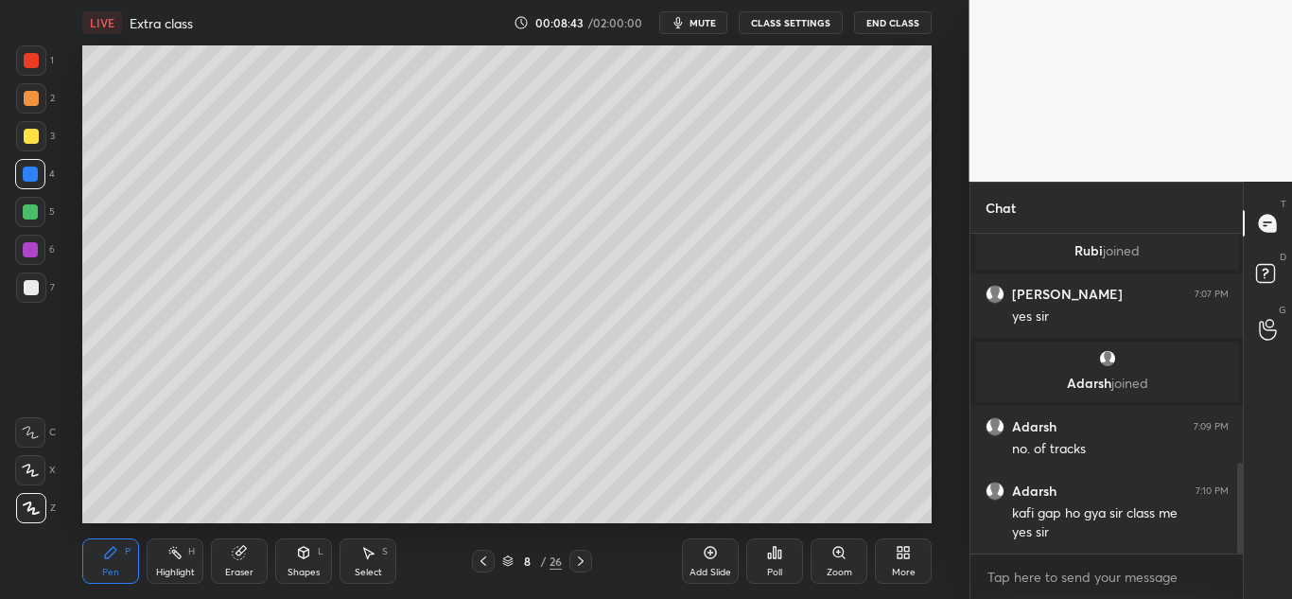
click at [580, 561] on icon at bounding box center [580, 560] width 15 height 15
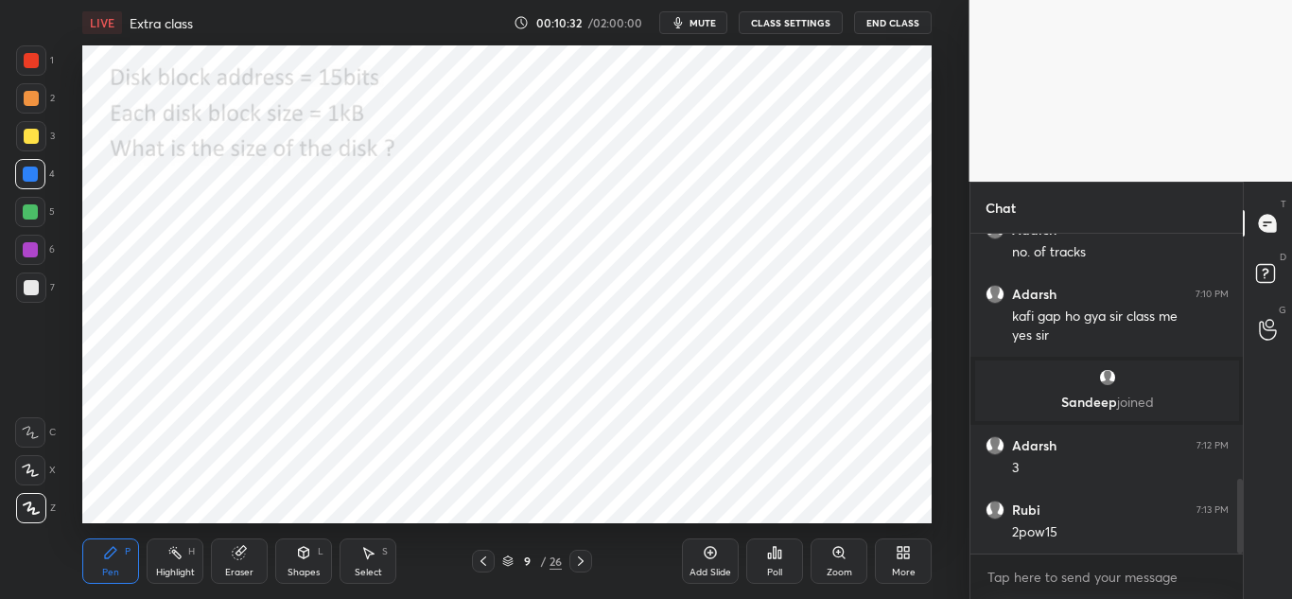
scroll to position [1050, 0]
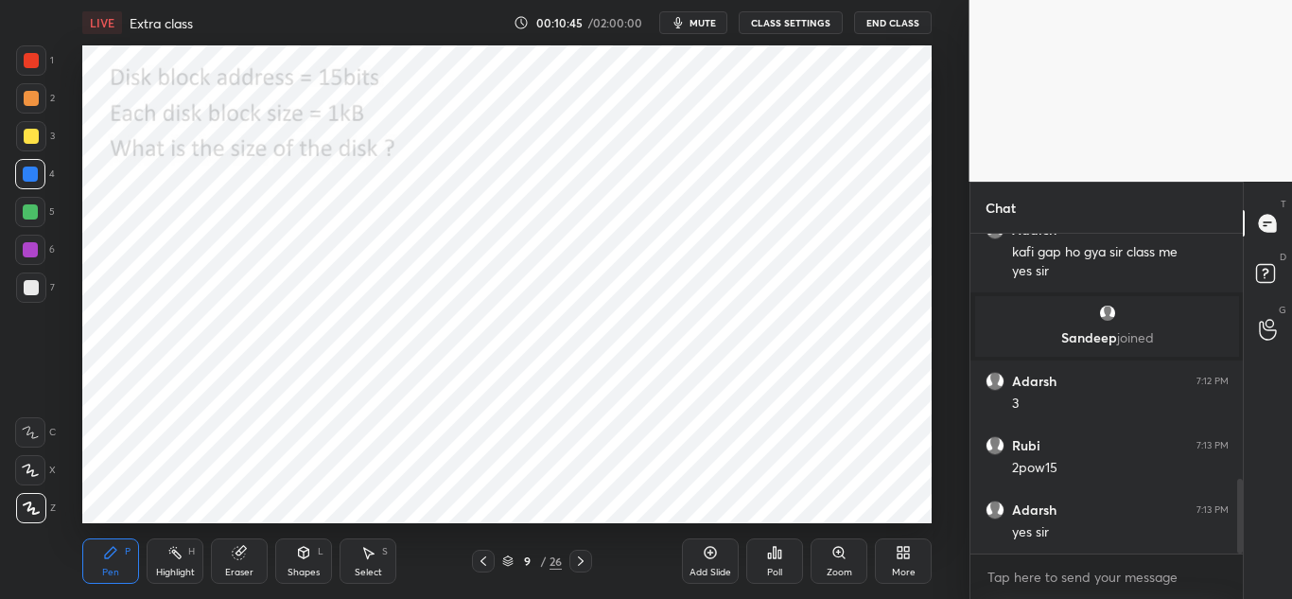
click at [582, 558] on icon at bounding box center [580, 560] width 15 height 15
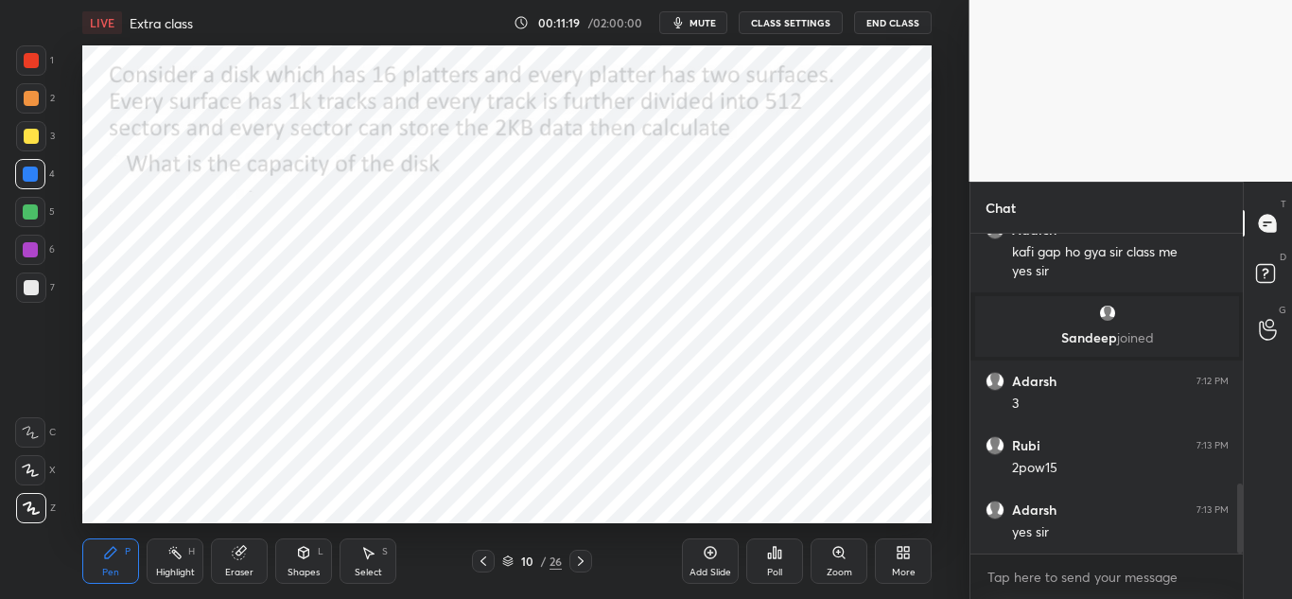
scroll to position [1131, 0]
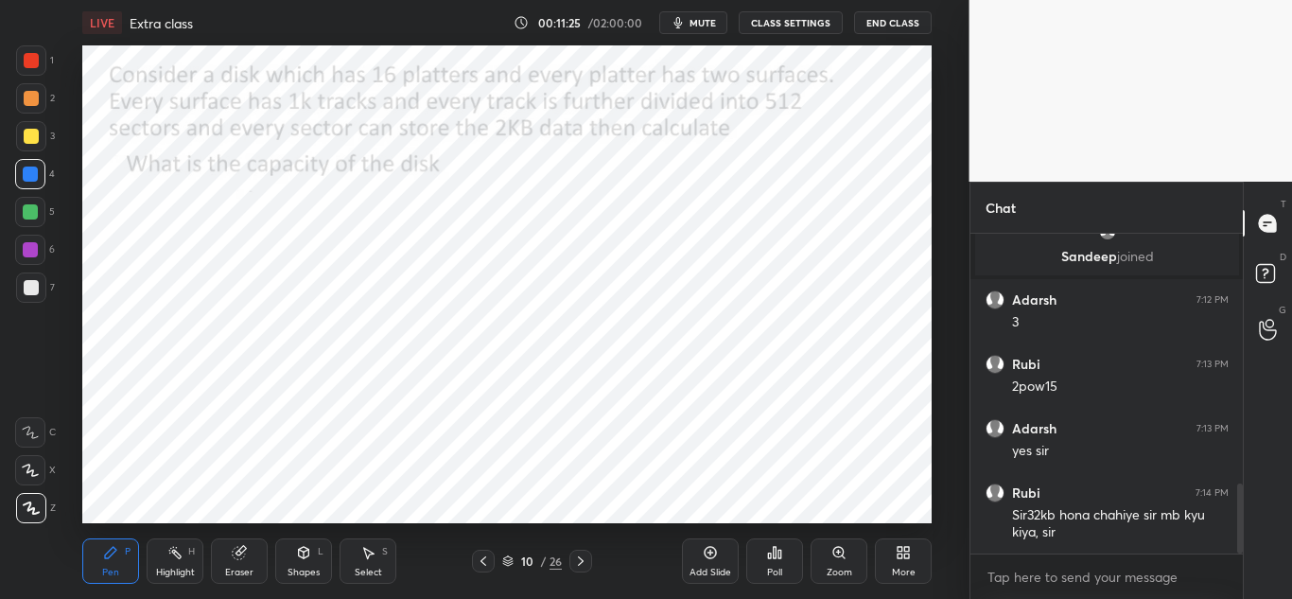
click at [483, 562] on icon at bounding box center [483, 560] width 15 height 15
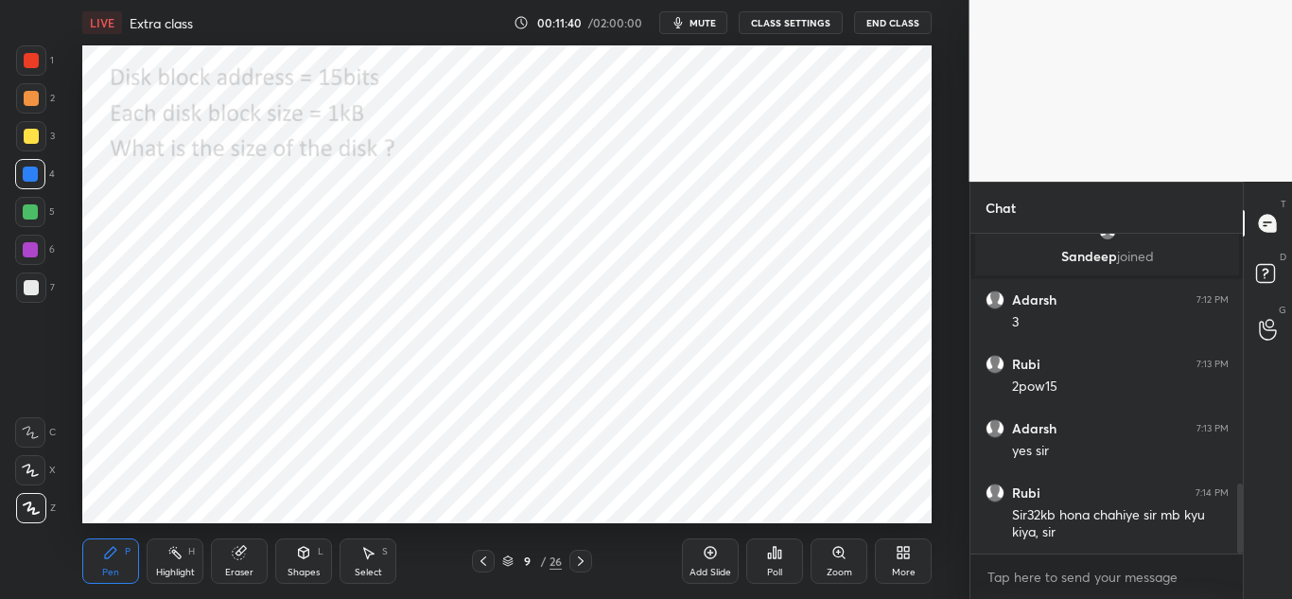
scroll to position [1150, 0]
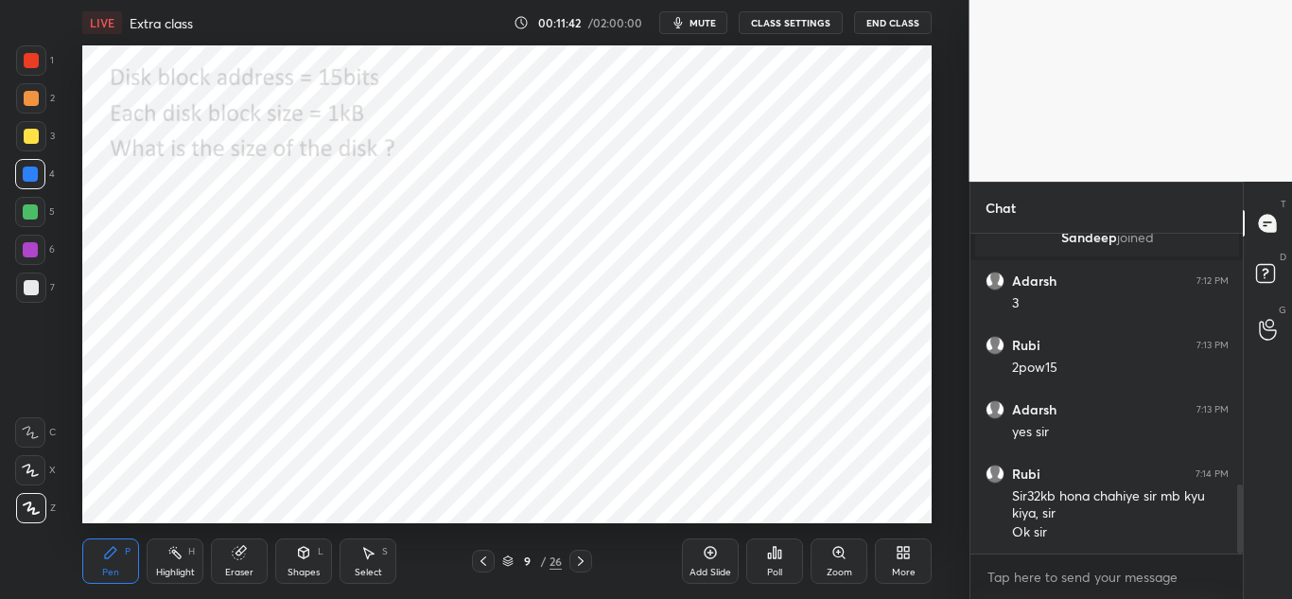
click at [578, 562] on icon at bounding box center [580, 560] width 15 height 15
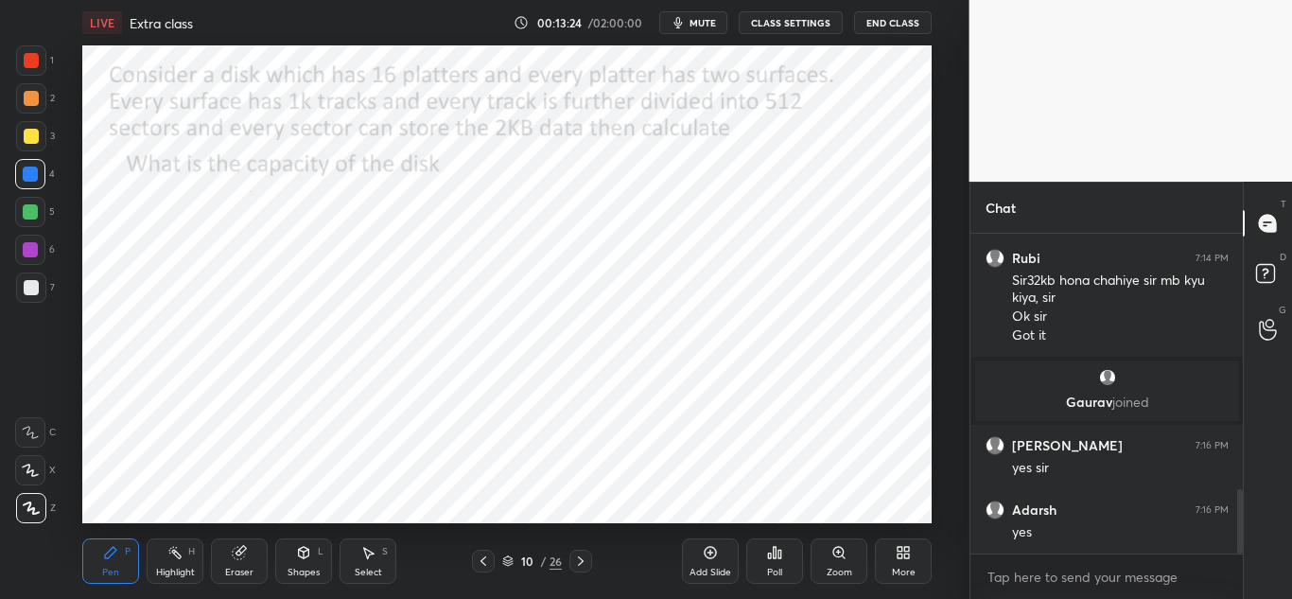
scroll to position [1295, 0]
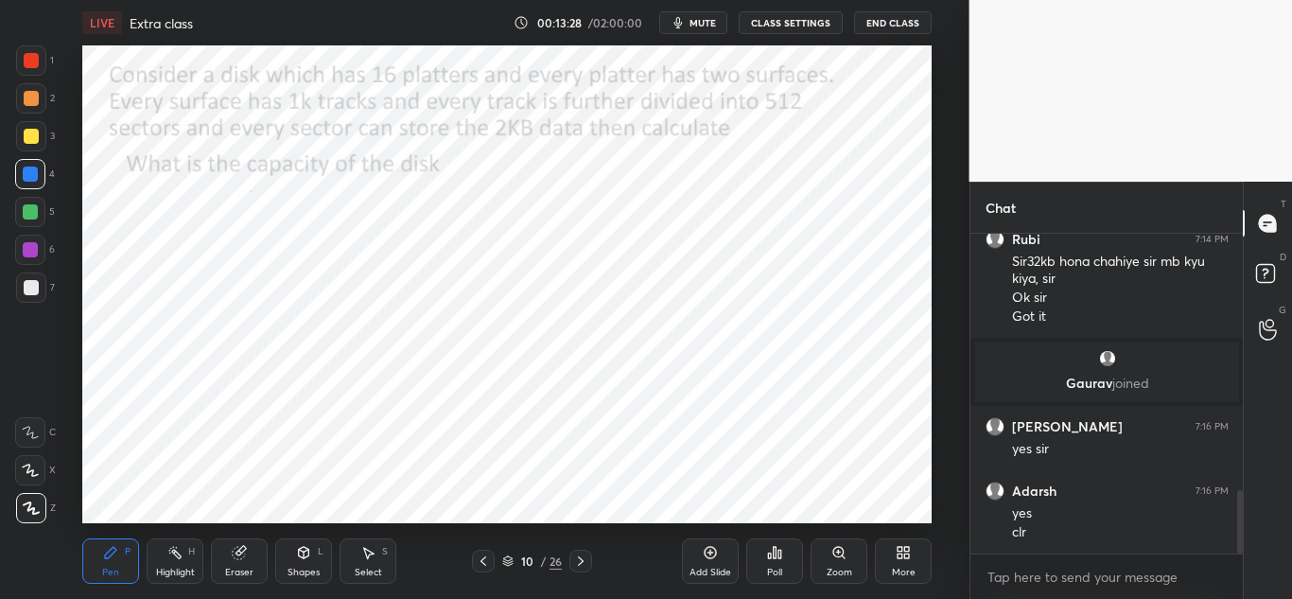
click at [583, 553] on icon at bounding box center [580, 560] width 15 height 15
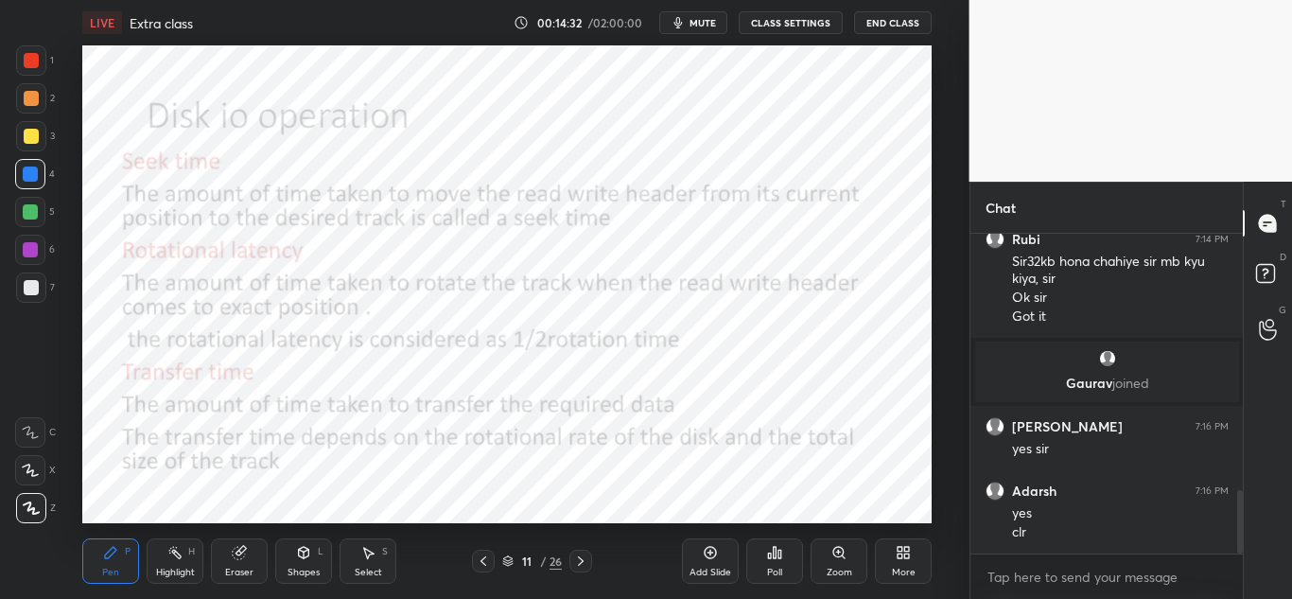
scroll to position [1363, 0]
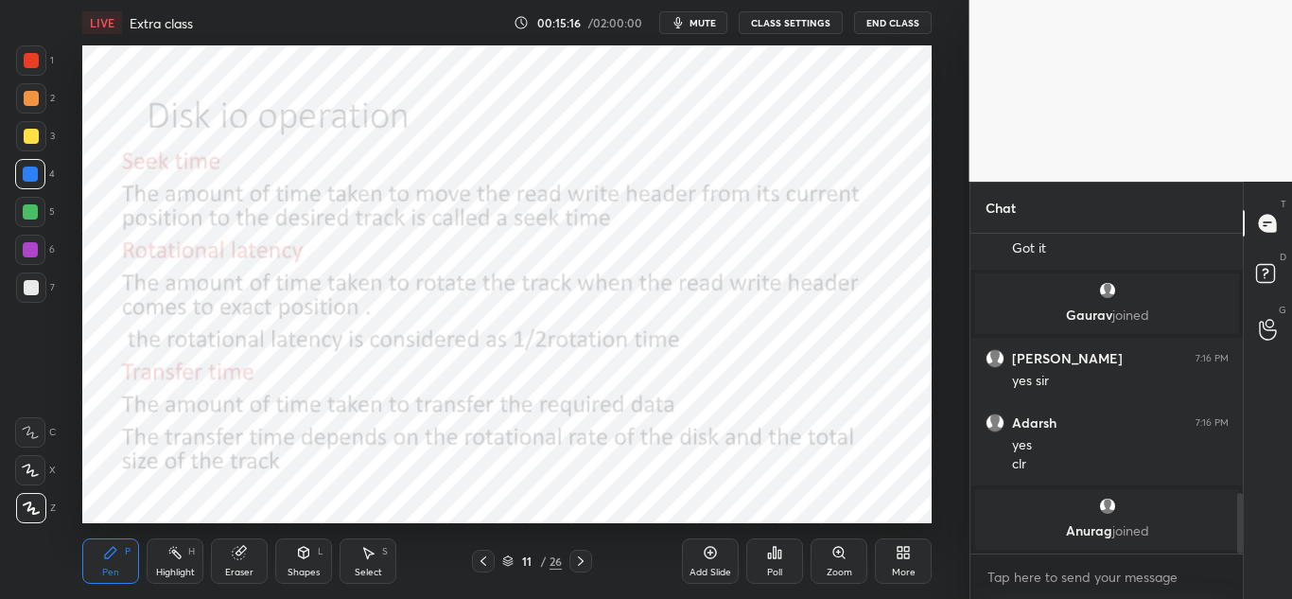
click at [36, 52] on div at bounding box center [31, 60] width 30 height 30
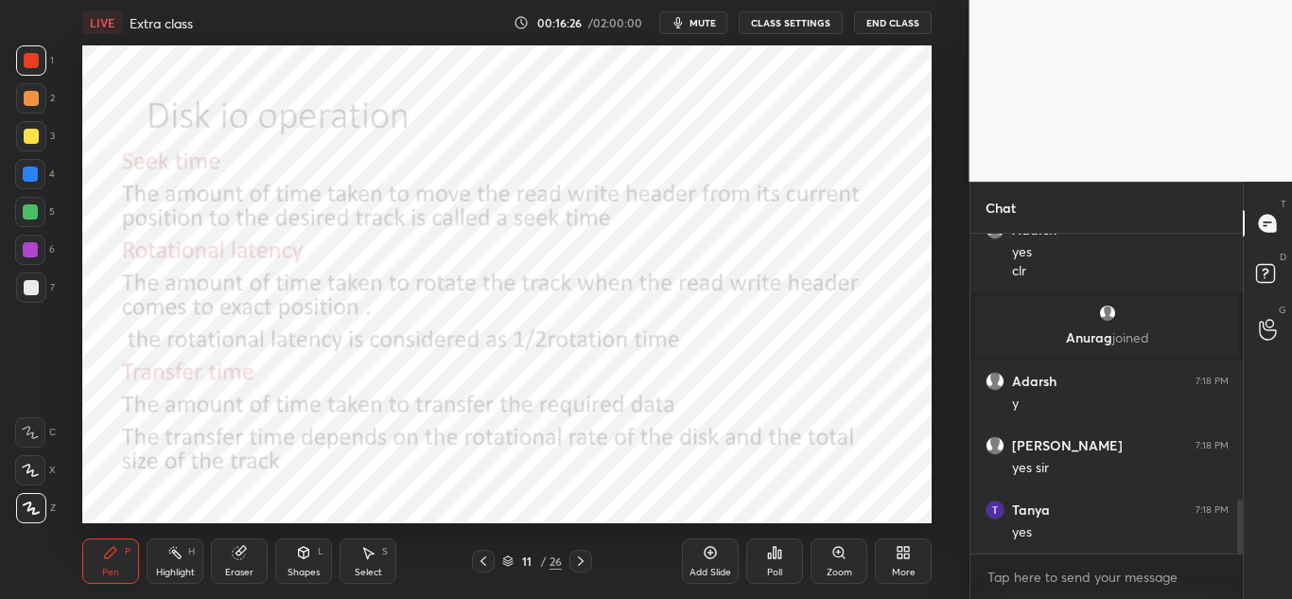
scroll to position [1590, 0]
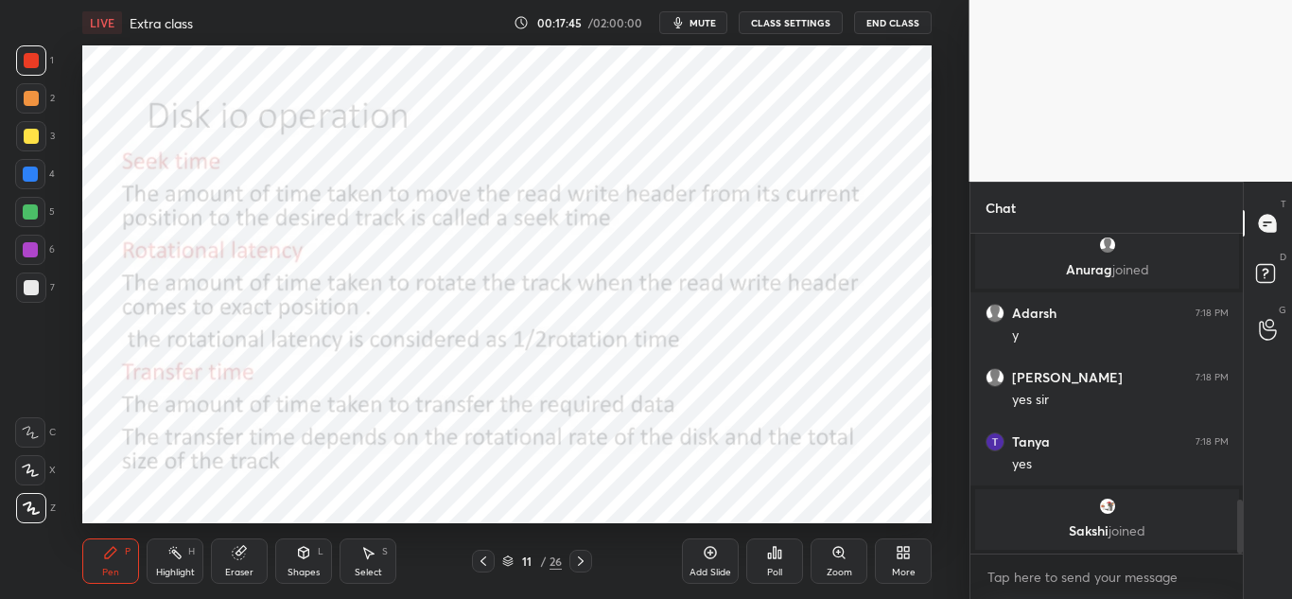
click at [582, 558] on icon at bounding box center [580, 560] width 15 height 15
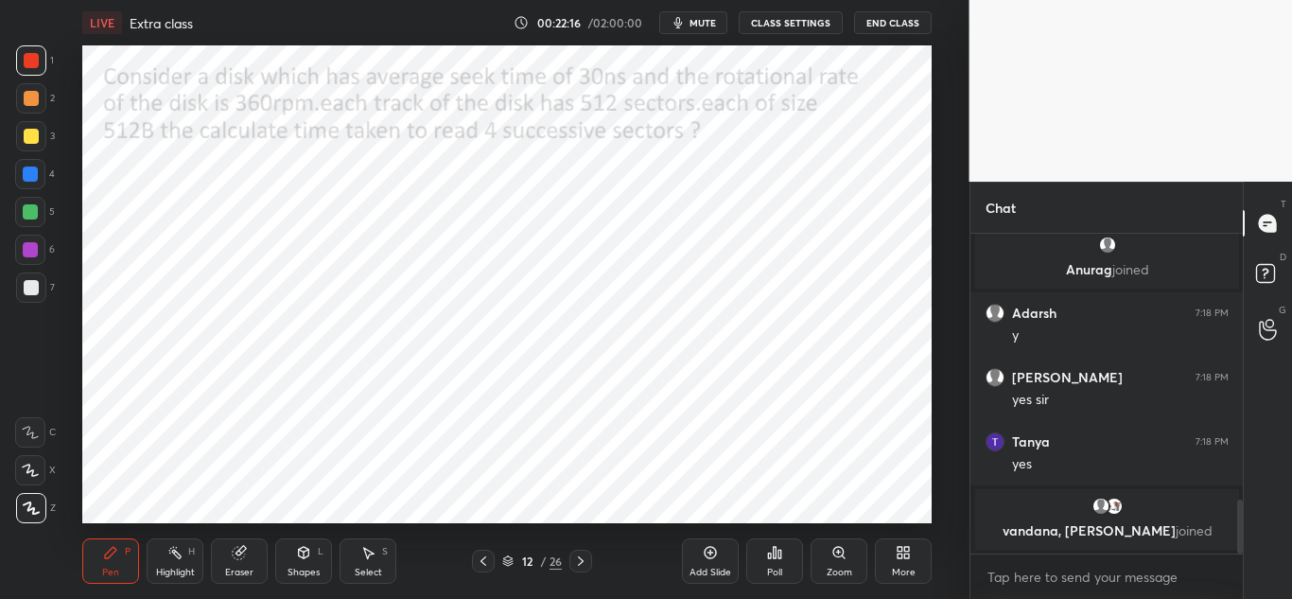
click at [478, 564] on icon at bounding box center [483, 560] width 15 height 15
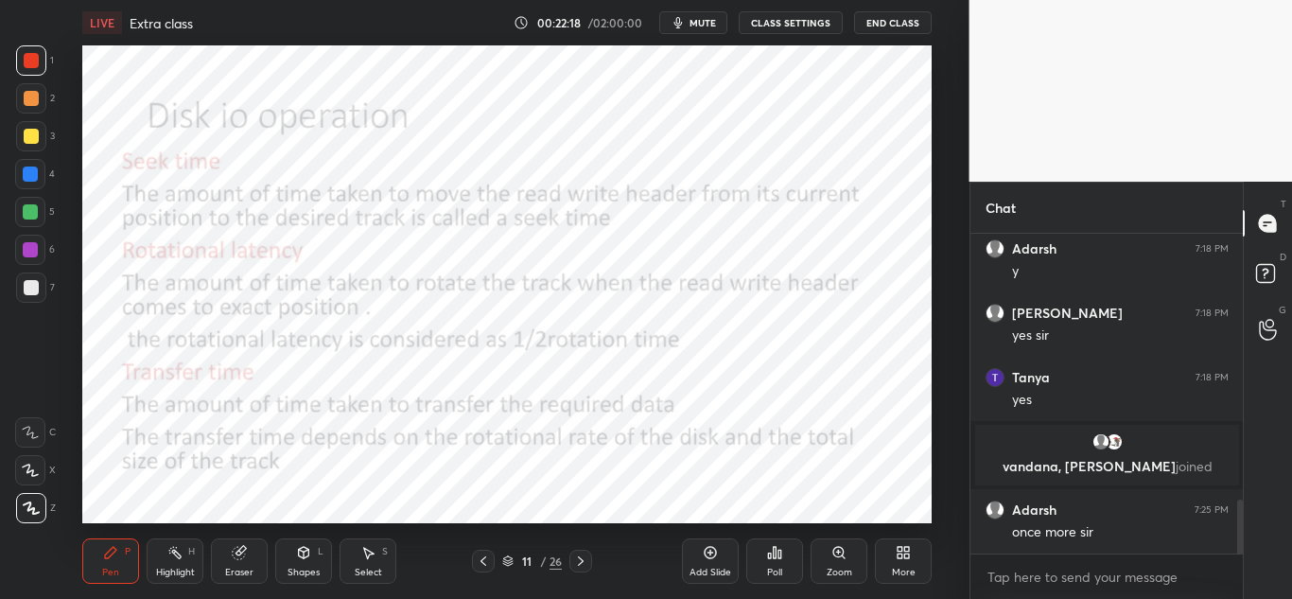
scroll to position [1585, 0]
click at [581, 557] on icon at bounding box center [580, 560] width 15 height 15
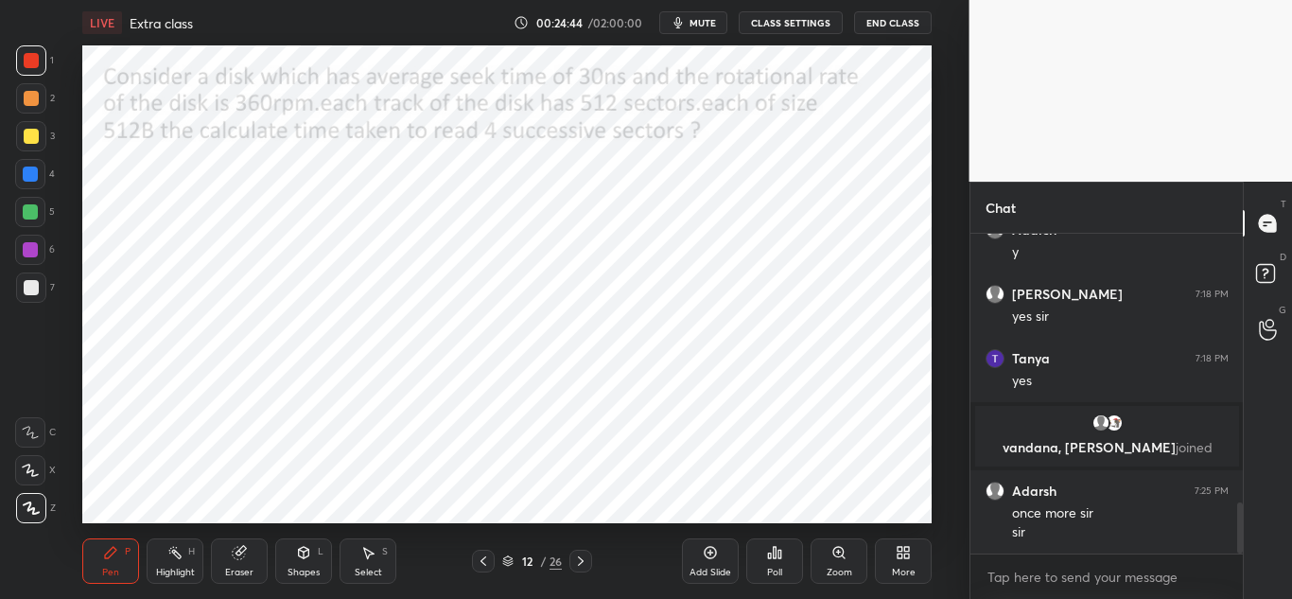
scroll to position [1668, 0]
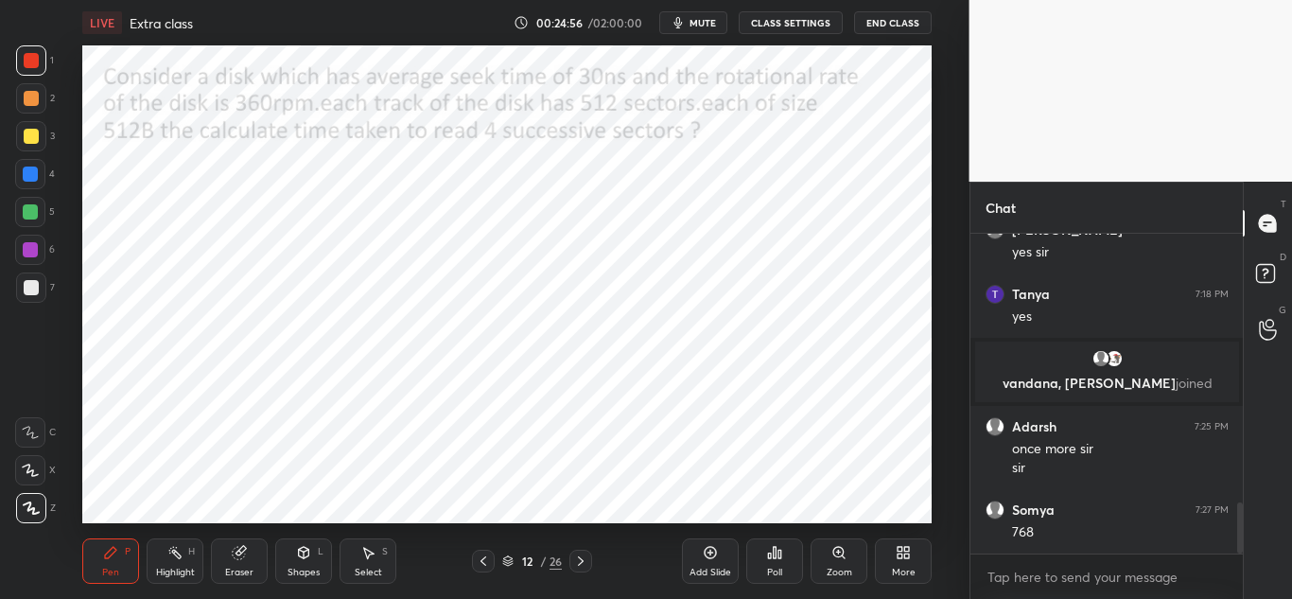
click at [32, 179] on div at bounding box center [30, 173] width 15 height 15
click at [265, 555] on div "Eraser" at bounding box center [239, 560] width 57 height 45
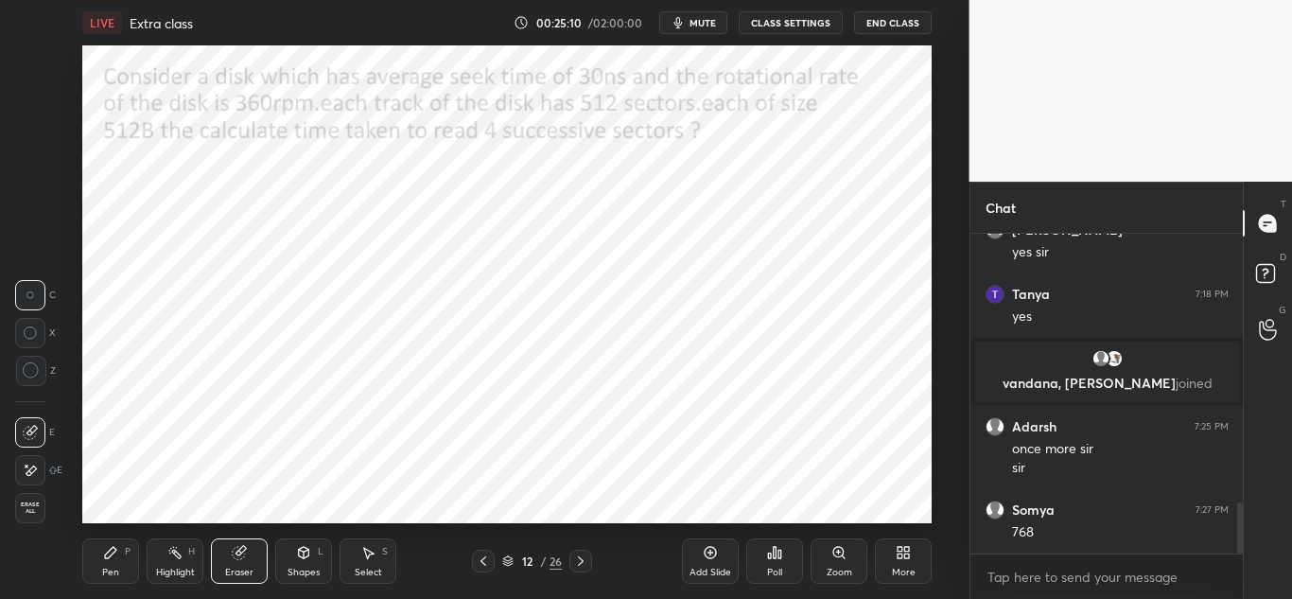
click at [684, 511] on div "Add Slide Poll Zoom More" at bounding box center [807, 561] width 250 height 106
click at [117, 554] on icon at bounding box center [110, 552] width 15 height 15
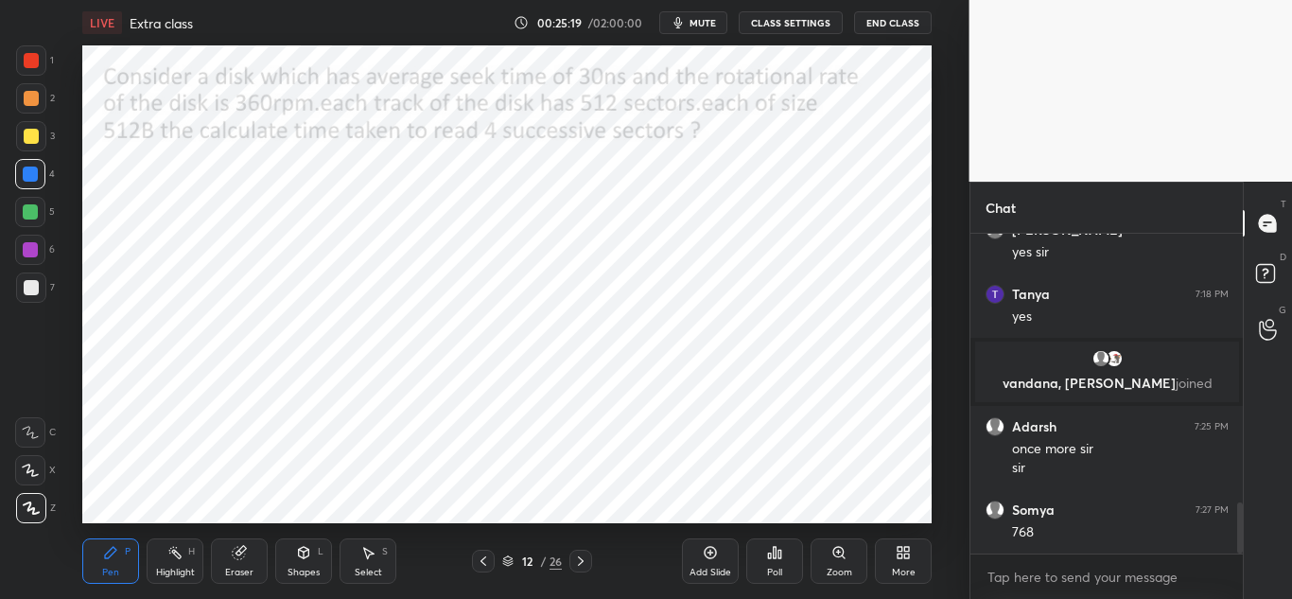
click at [712, 509] on div "Add Slide Poll Zoom More" at bounding box center [807, 561] width 250 height 106
click at [583, 554] on icon at bounding box center [580, 560] width 15 height 15
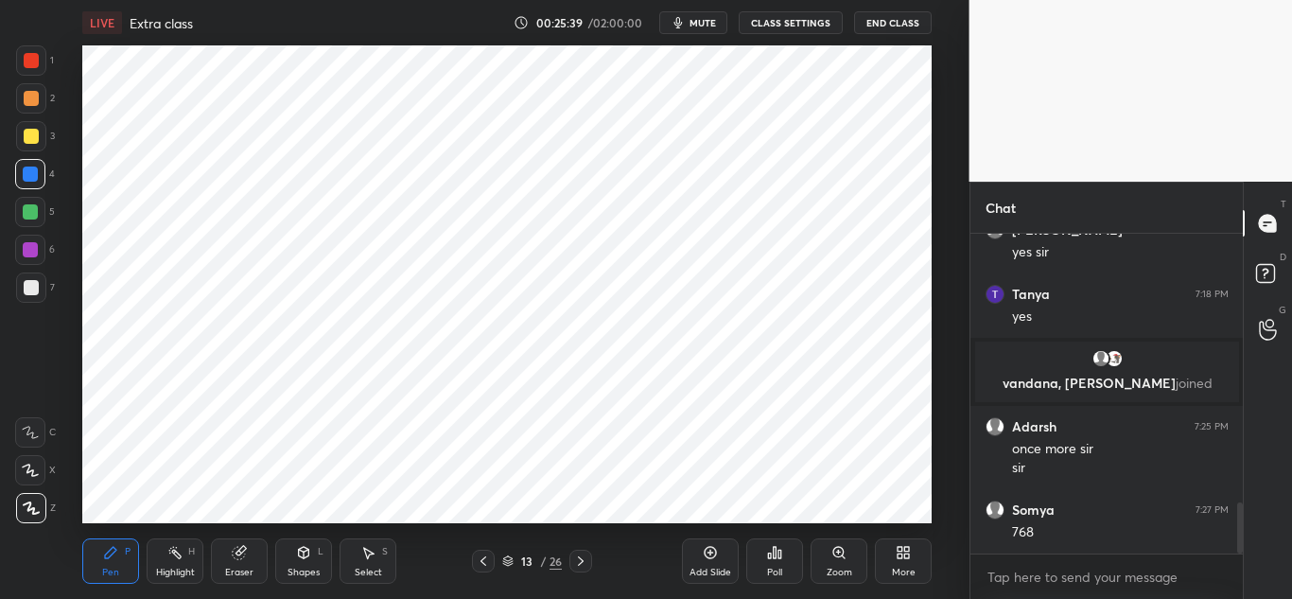
click at [480, 561] on icon at bounding box center [483, 560] width 6 height 9
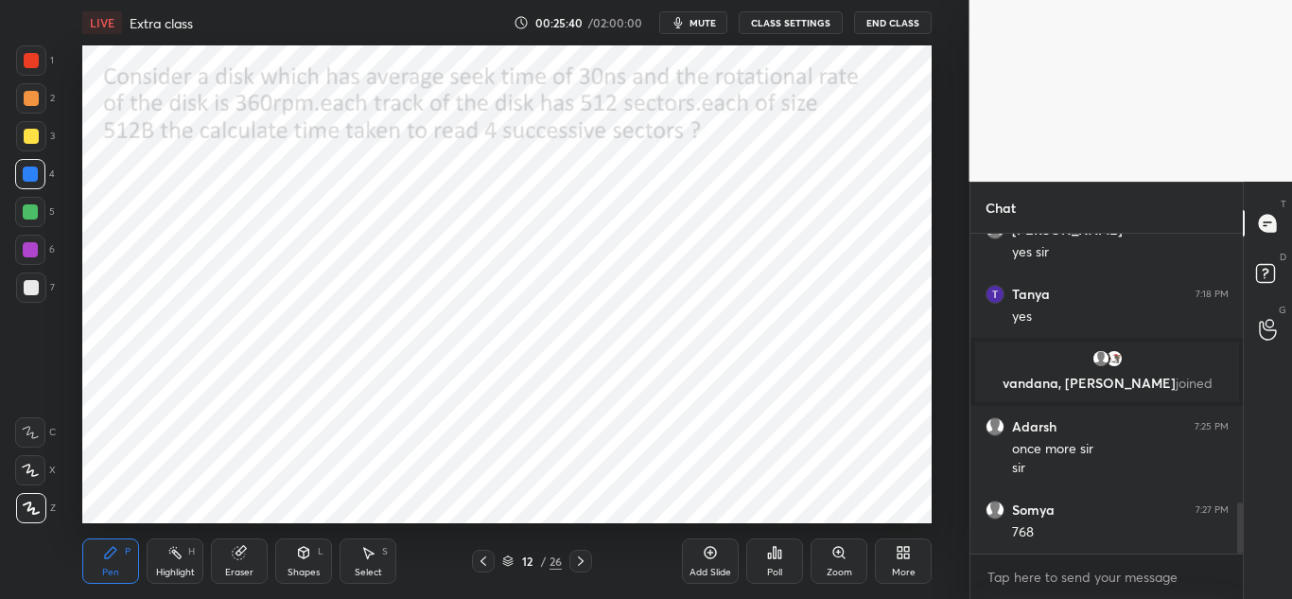
click at [581, 559] on icon at bounding box center [581, 560] width 6 height 9
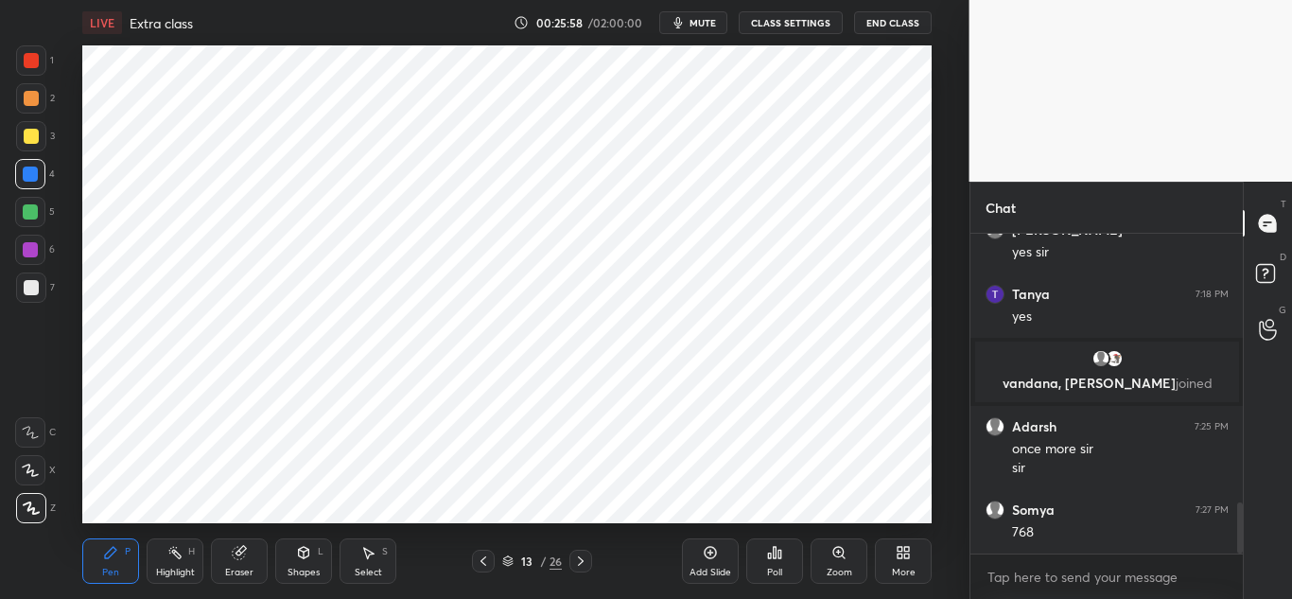
click at [482, 558] on icon at bounding box center [483, 560] width 15 height 15
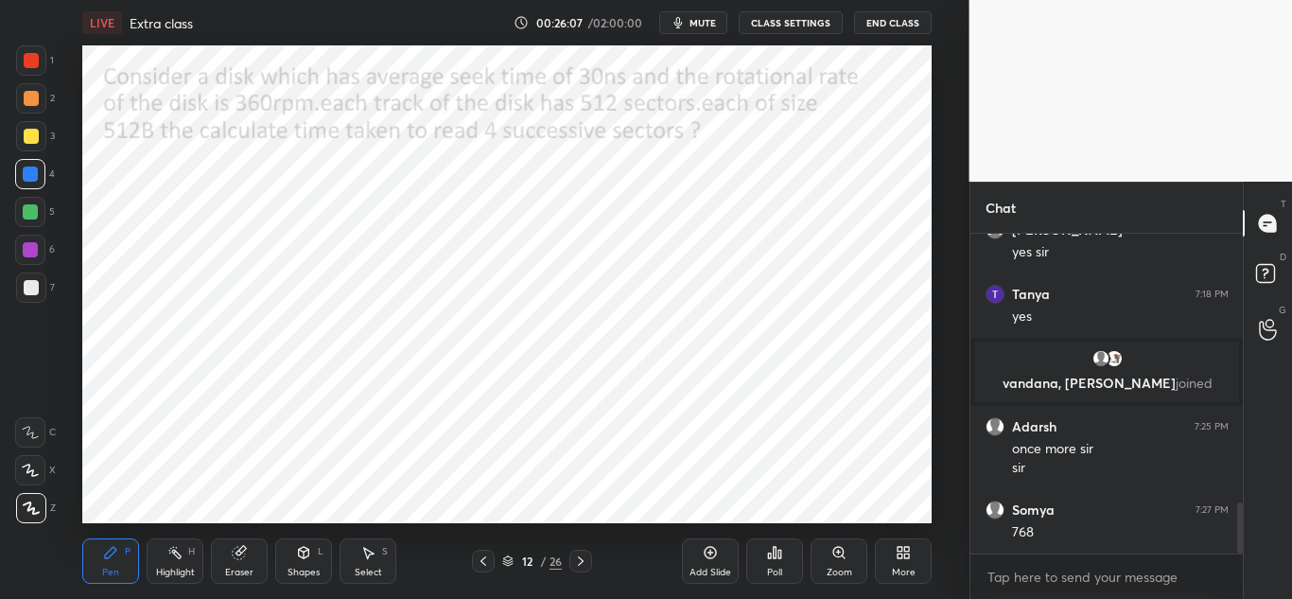
click at [584, 554] on icon at bounding box center [580, 560] width 15 height 15
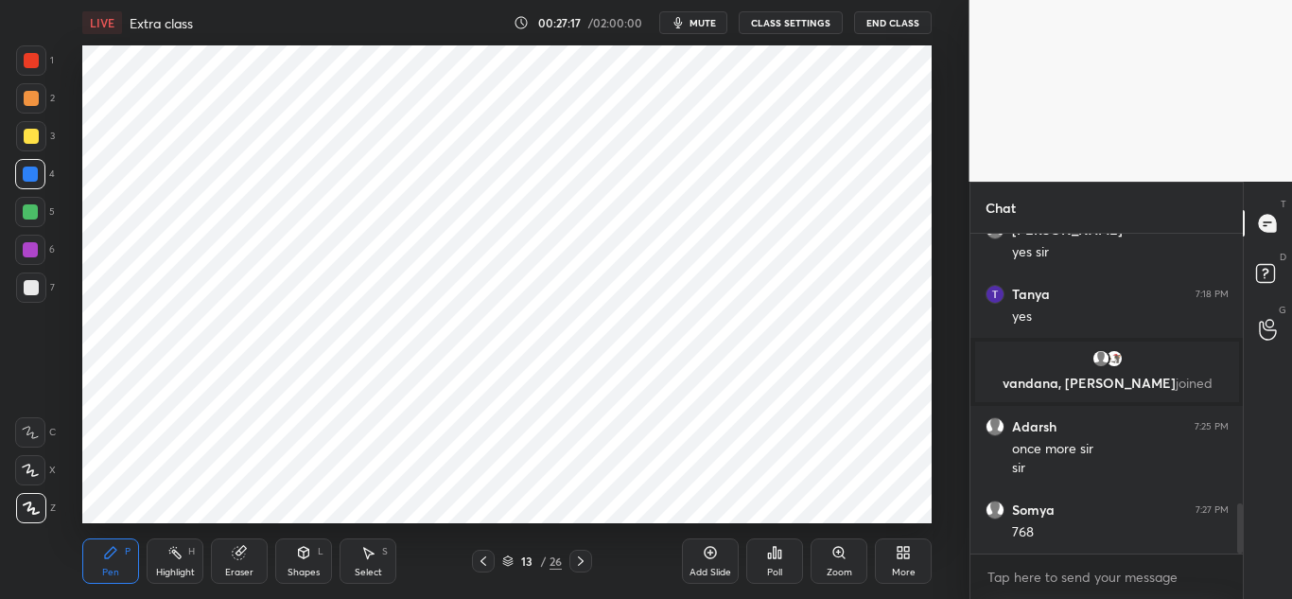
scroll to position [1732, 0]
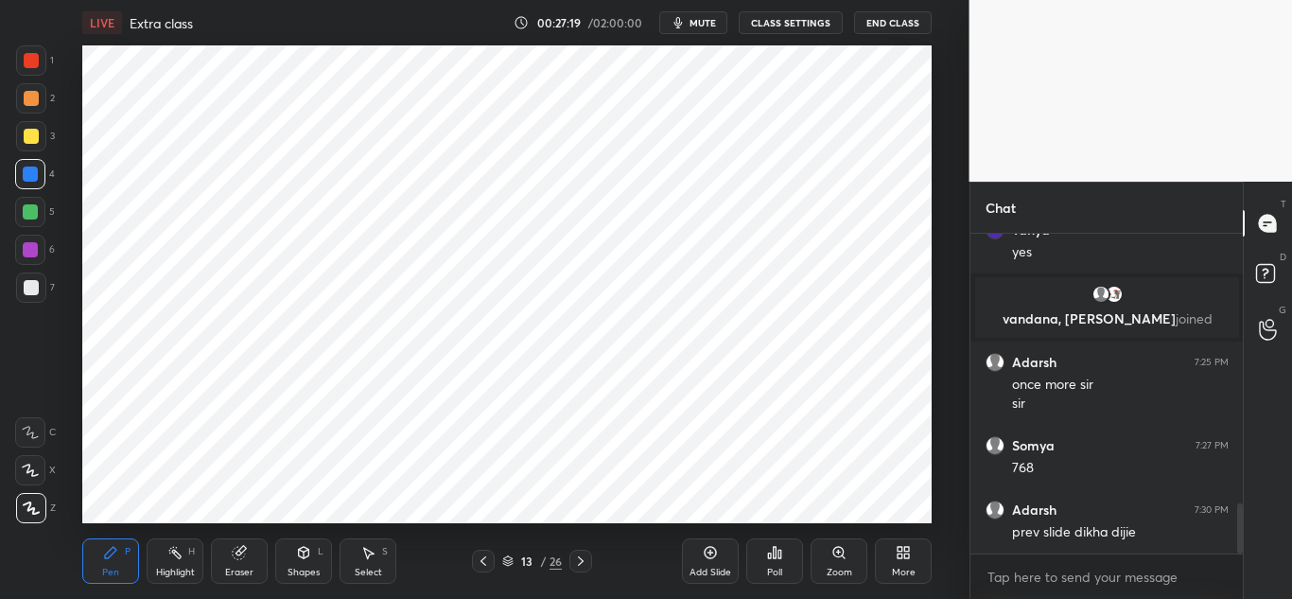
click at [482, 562] on icon at bounding box center [483, 560] width 6 height 9
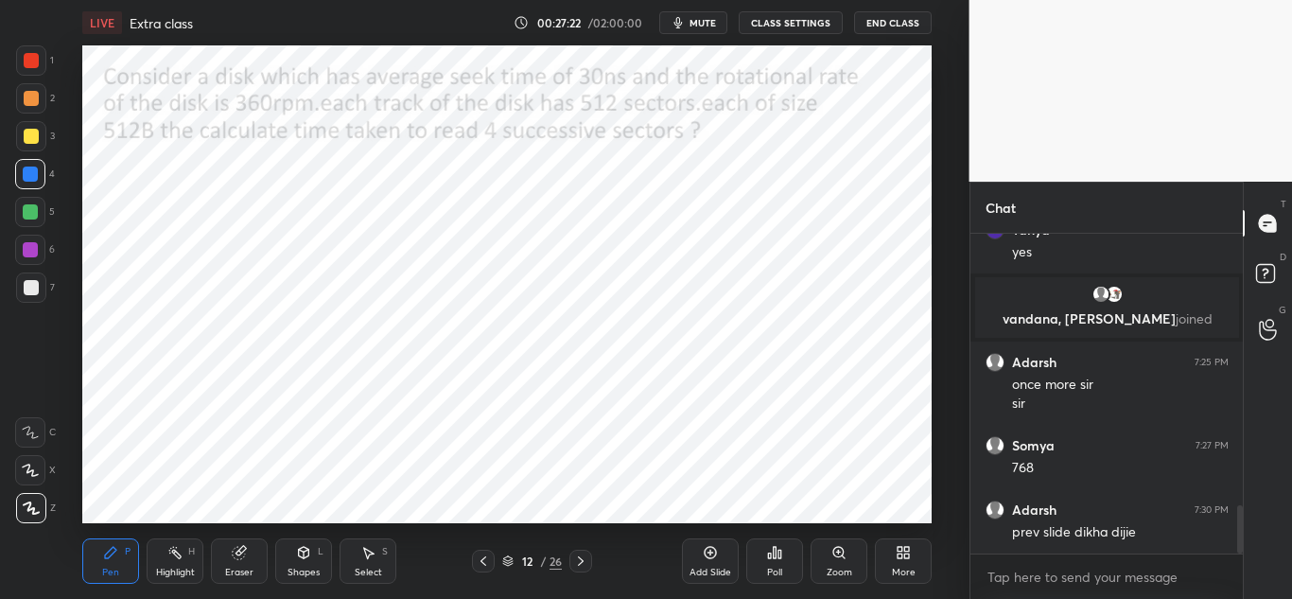
scroll to position [1797, 0]
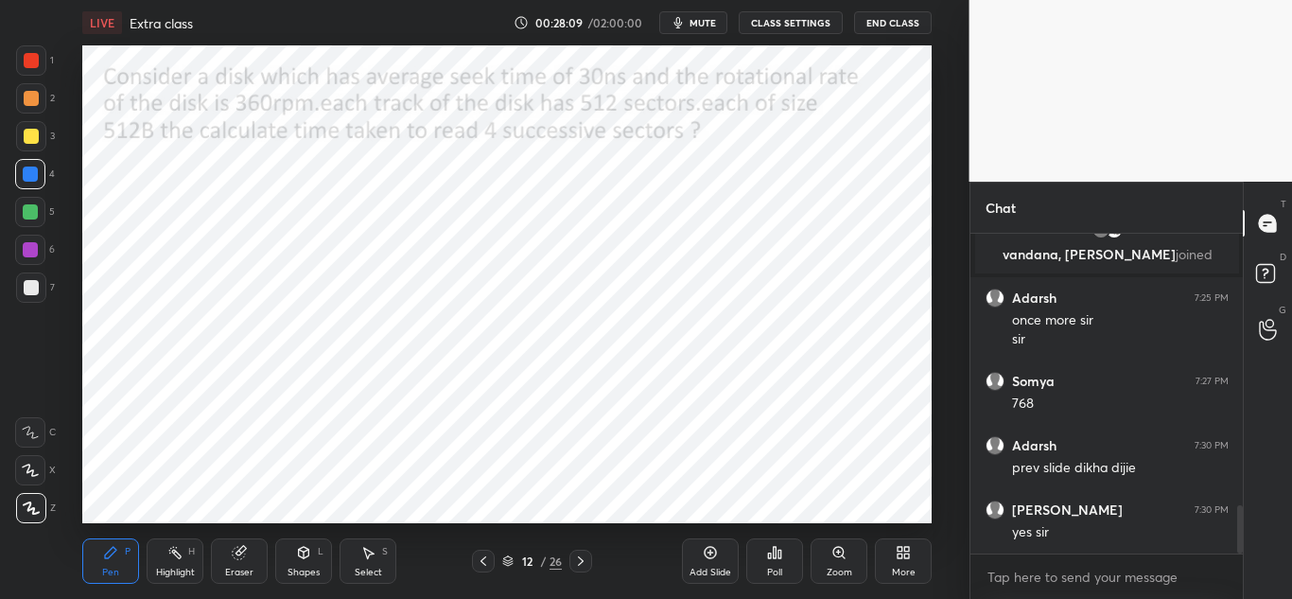
click at [581, 559] on icon at bounding box center [581, 560] width 6 height 9
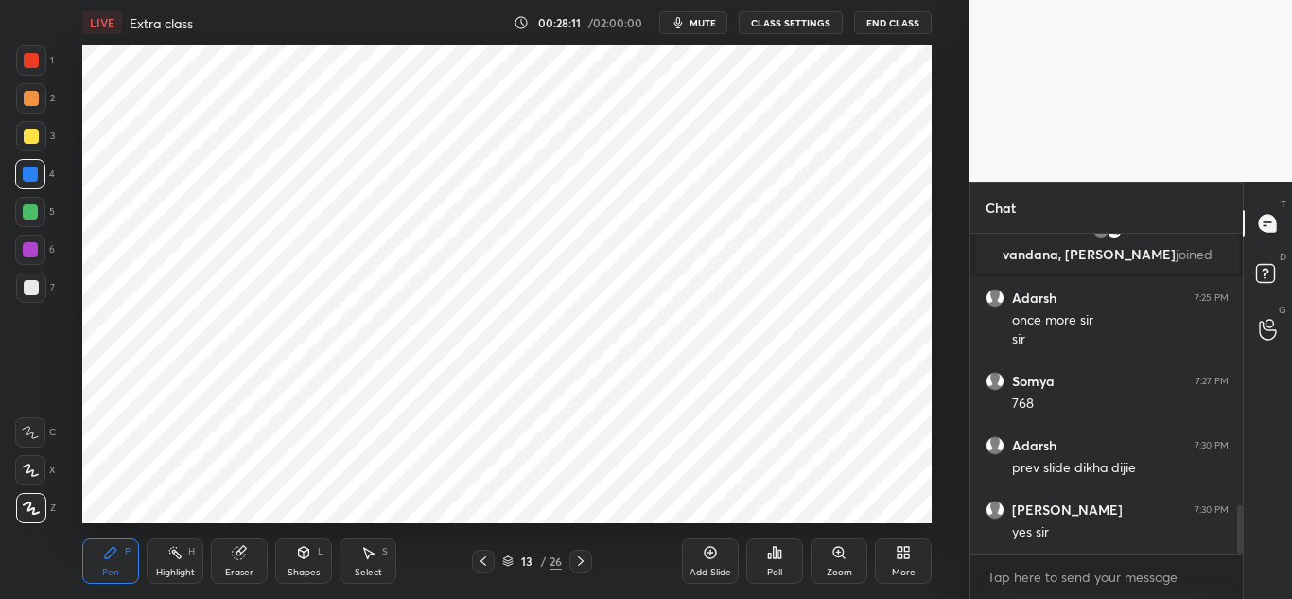
click at [581, 559] on icon at bounding box center [581, 560] width 6 height 9
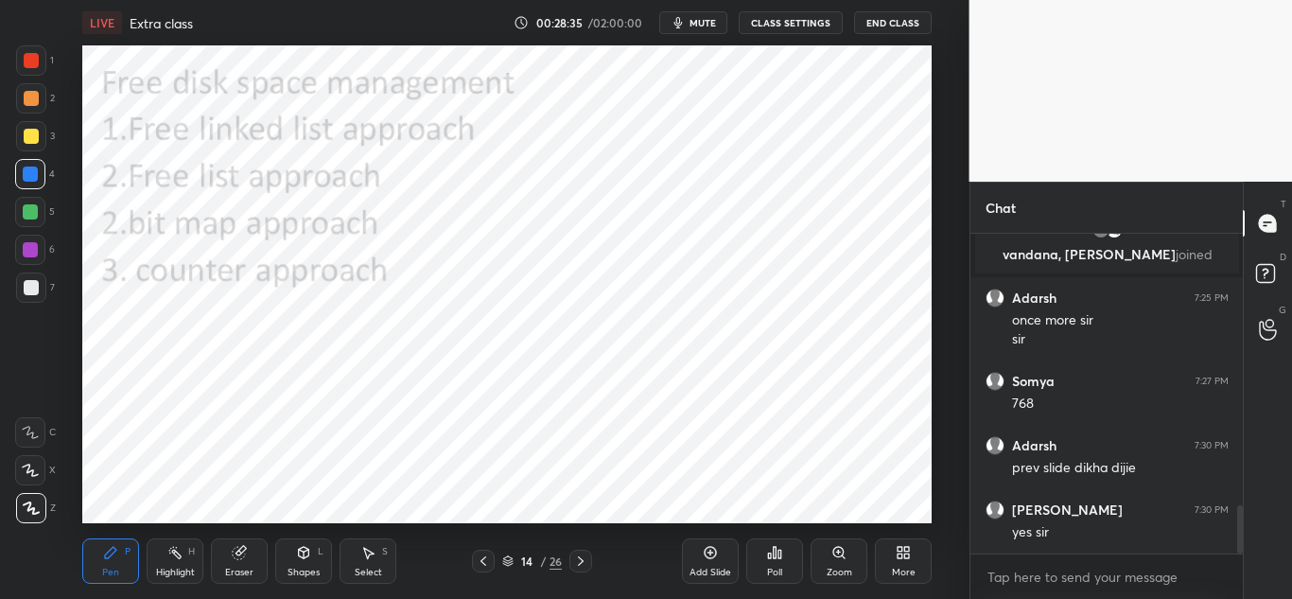
click at [704, 26] on span "mute" at bounding box center [702, 22] width 26 height 13
click at [583, 564] on icon at bounding box center [580, 560] width 15 height 15
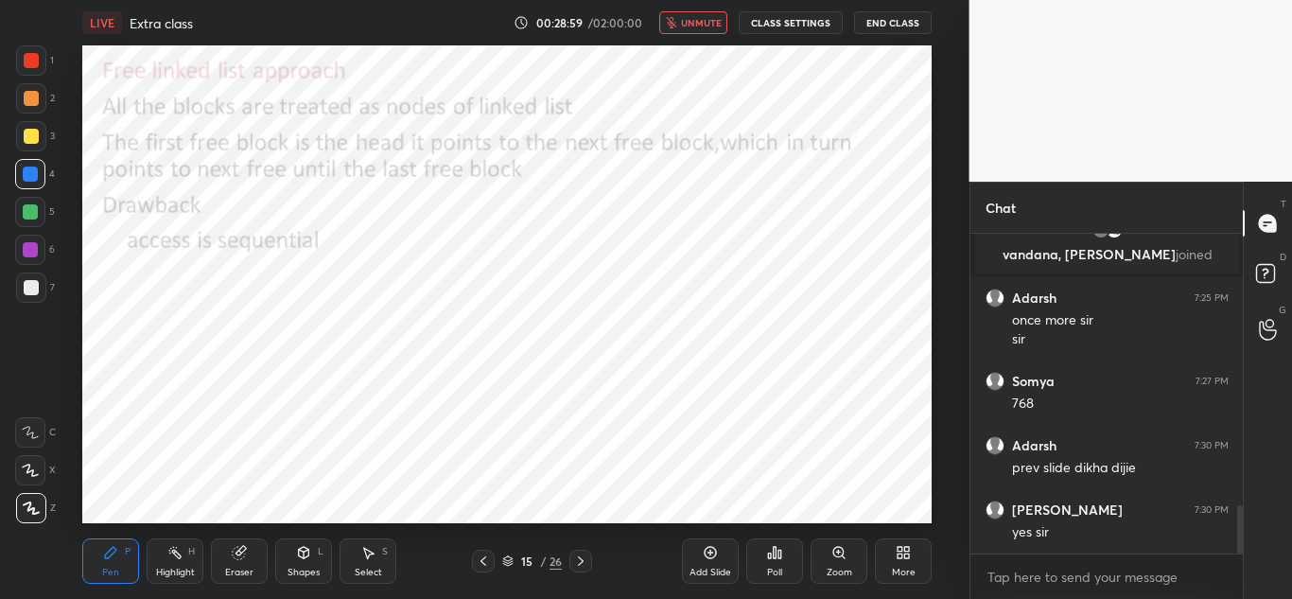
click at [582, 560] on icon at bounding box center [581, 560] width 6 height 9
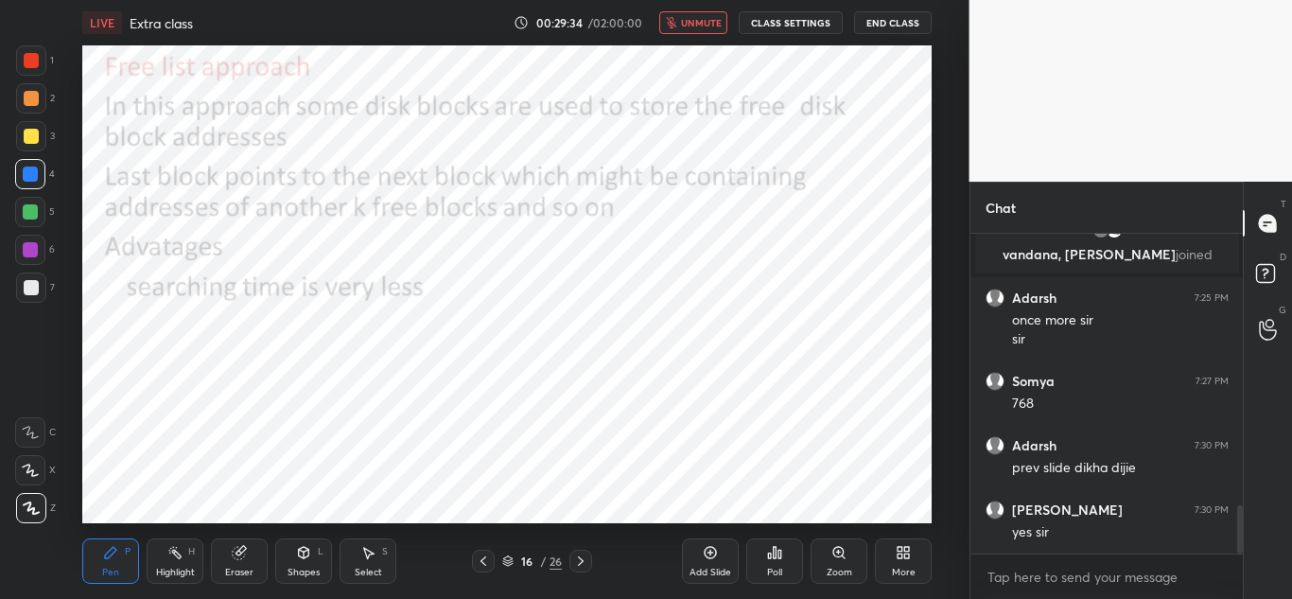
click at [580, 567] on icon at bounding box center [580, 560] width 15 height 15
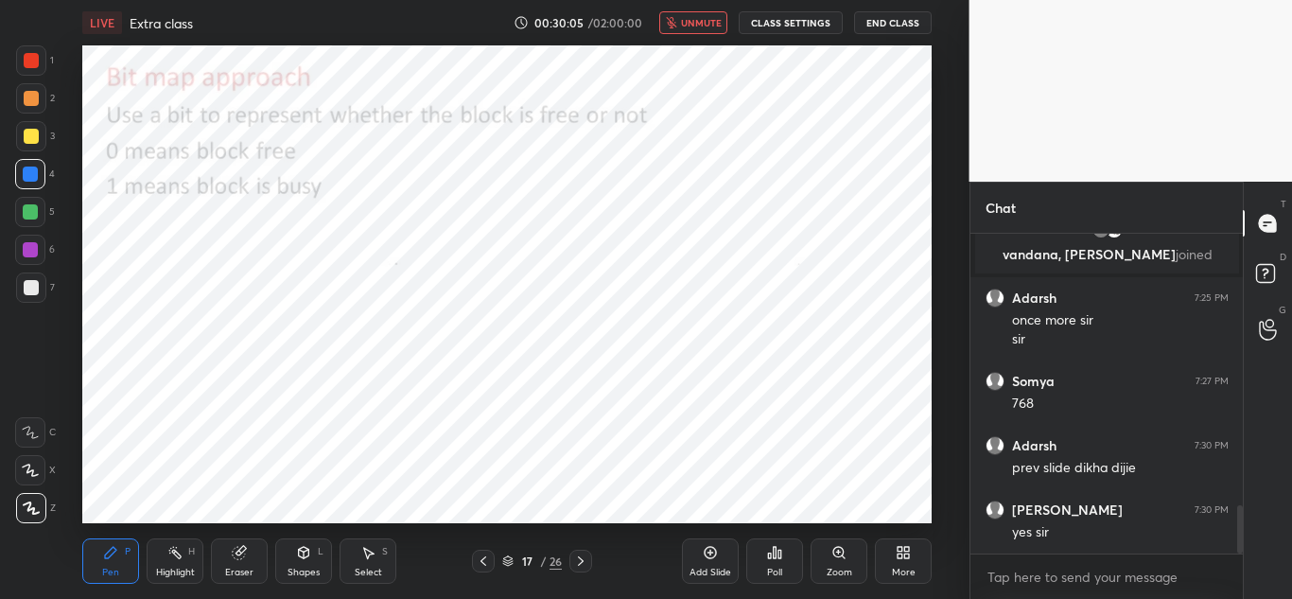
click at [578, 561] on icon at bounding box center [580, 560] width 15 height 15
click at [479, 564] on icon at bounding box center [483, 560] width 15 height 15
click at [481, 562] on icon at bounding box center [483, 560] width 6 height 9
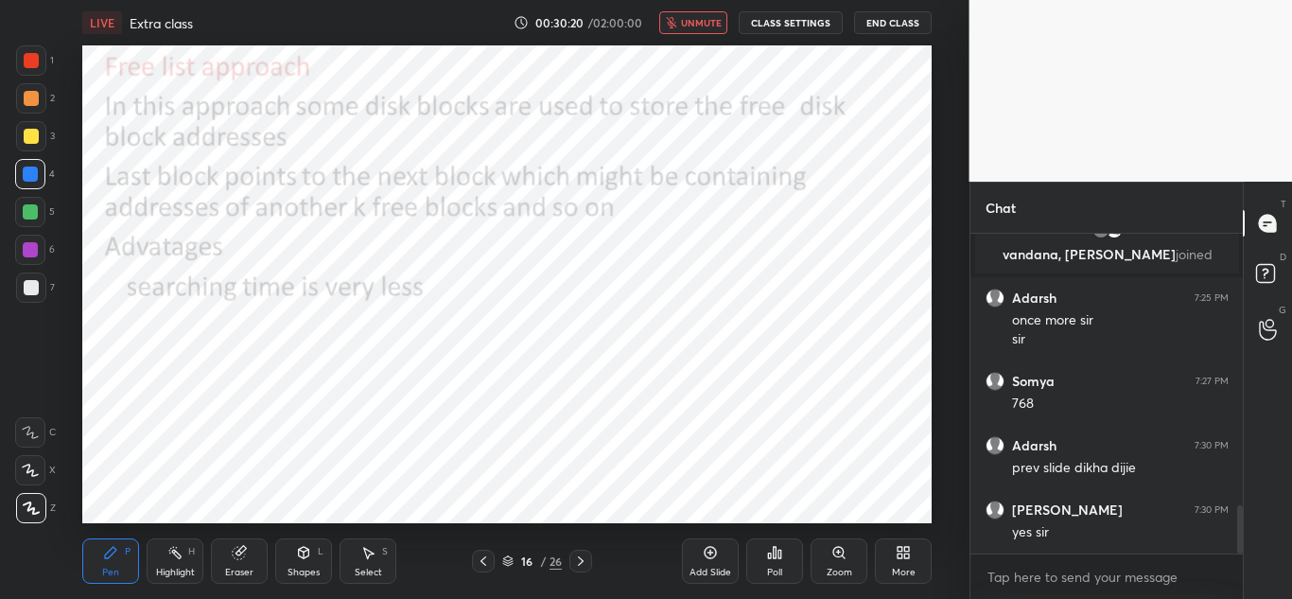
click at [484, 559] on icon at bounding box center [483, 560] width 15 height 15
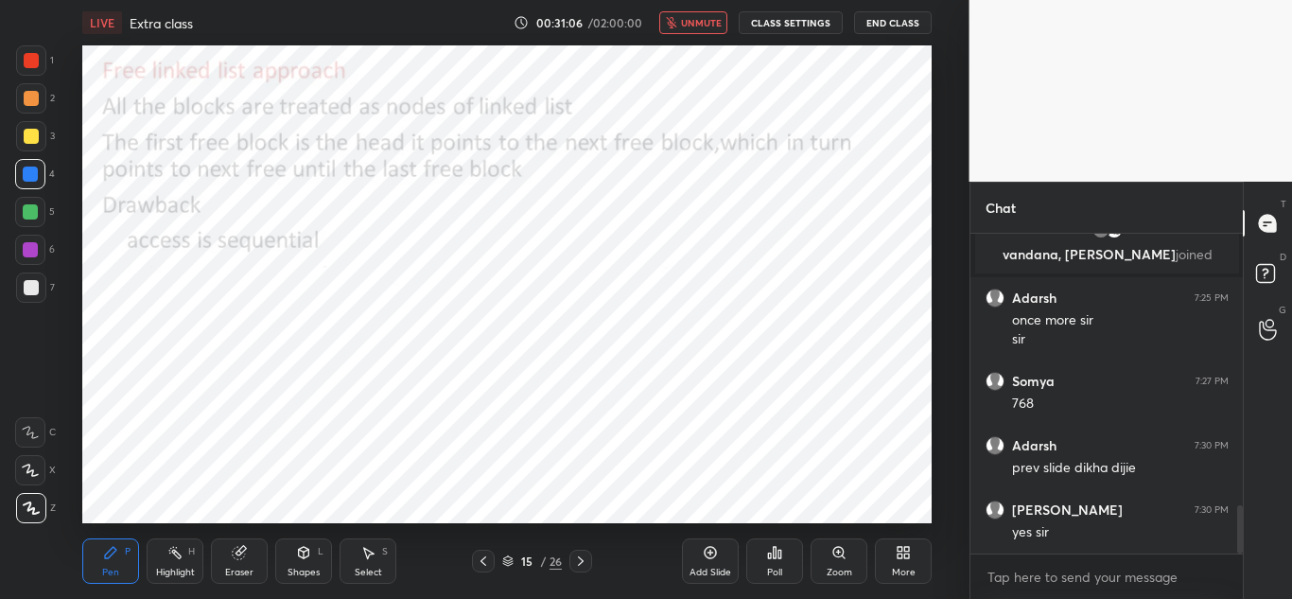
click at [699, 27] on span "unmute" at bounding box center [701, 22] width 41 height 13
click at [483, 553] on icon at bounding box center [483, 560] width 15 height 15
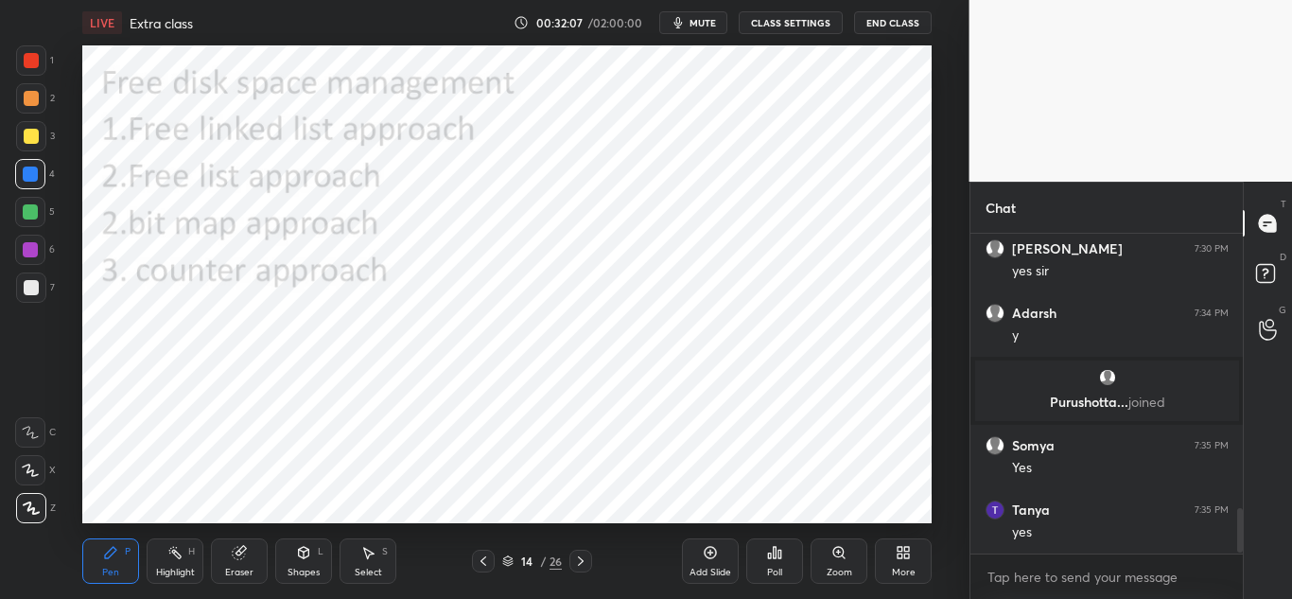
scroll to position [1989, 0]
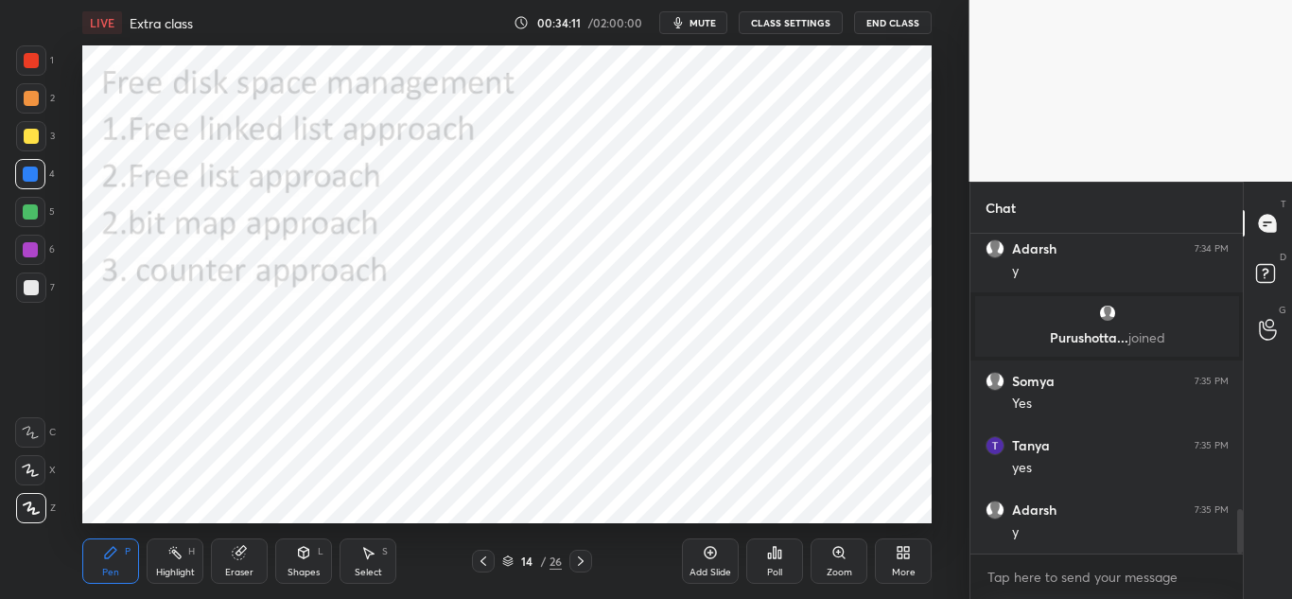
click at [584, 566] on icon at bounding box center [580, 560] width 15 height 15
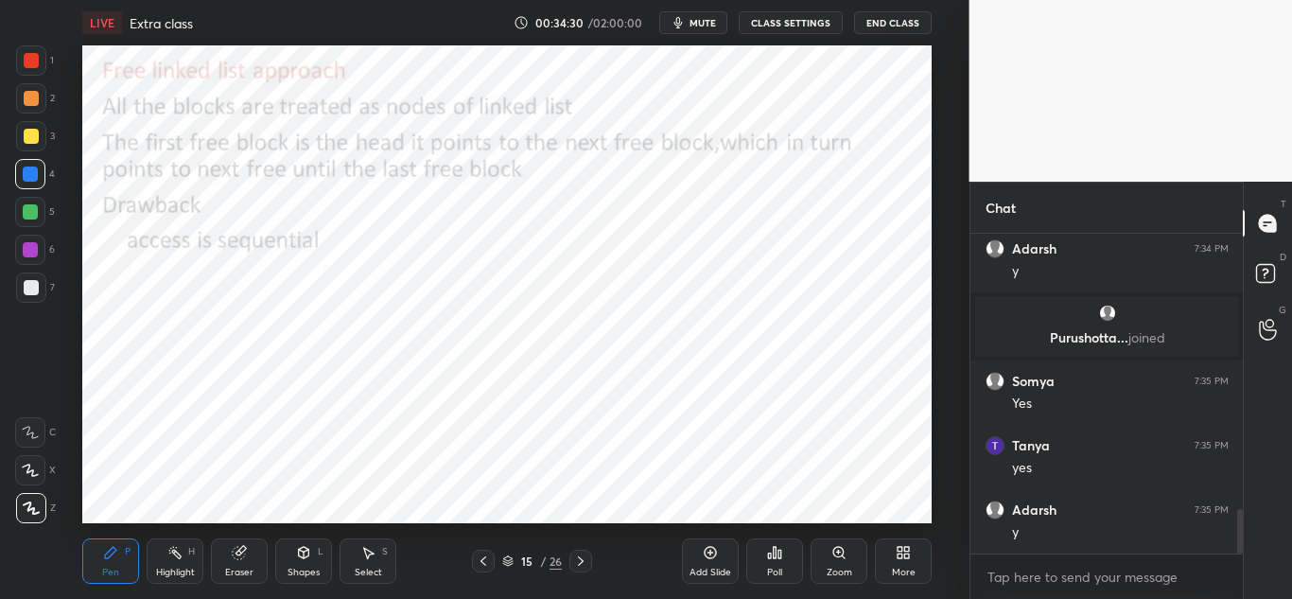
scroll to position [2057, 0]
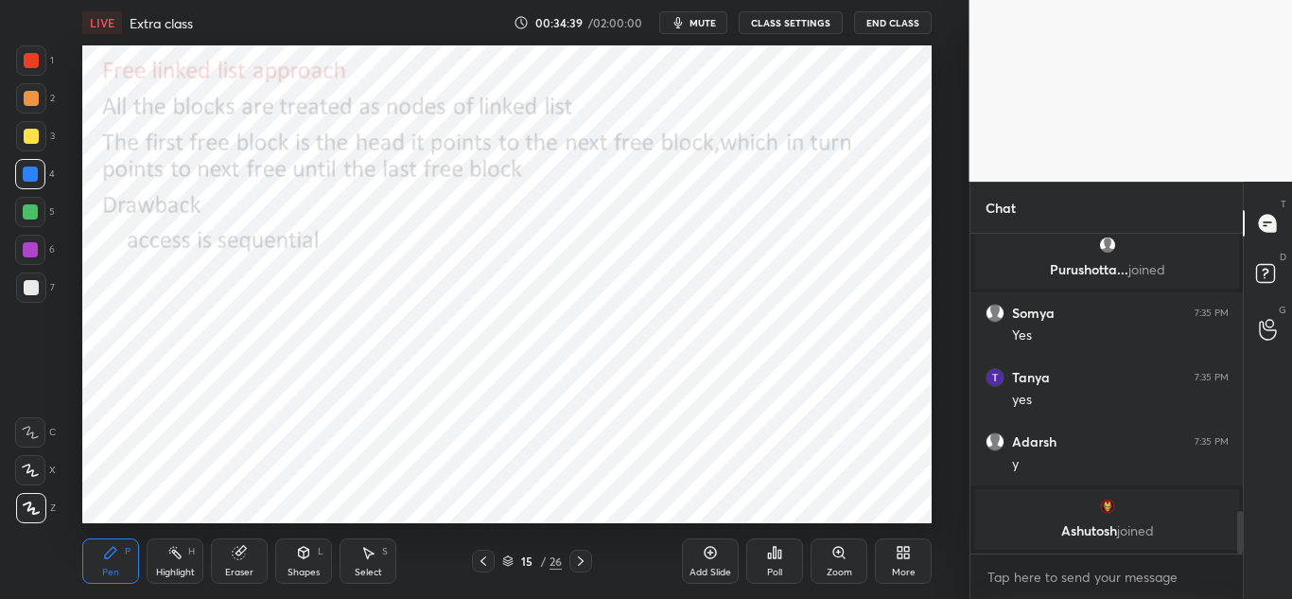
click at [34, 59] on div at bounding box center [31, 60] width 15 height 15
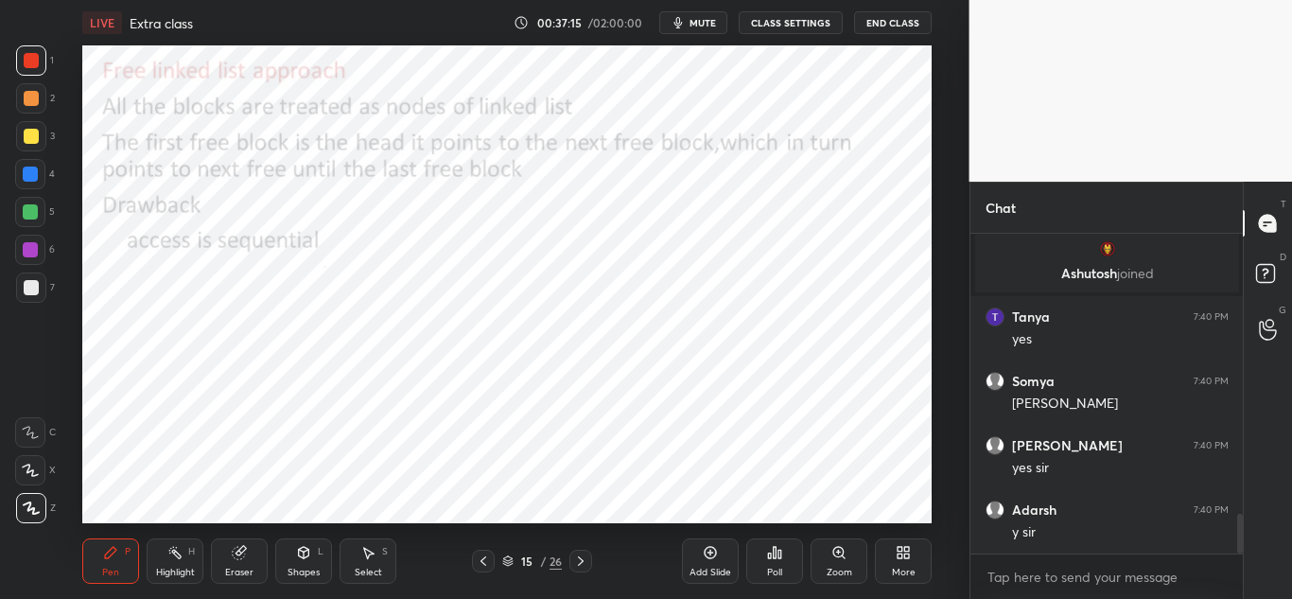
scroll to position [2256, 0]
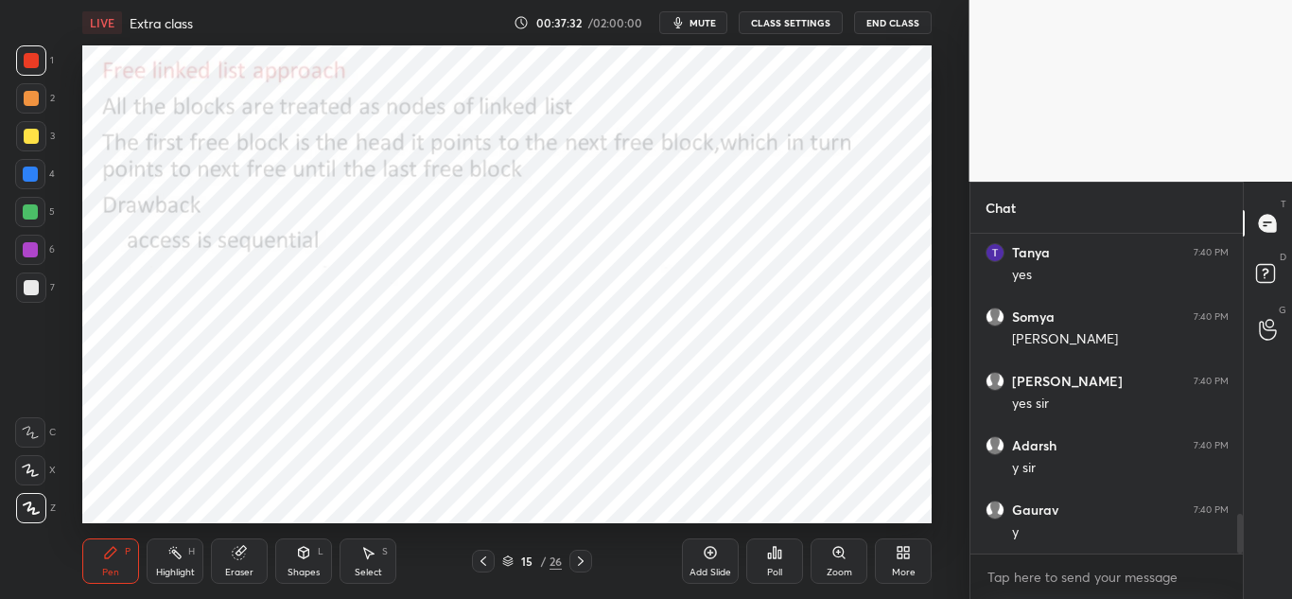
click at [584, 553] on icon at bounding box center [580, 560] width 15 height 15
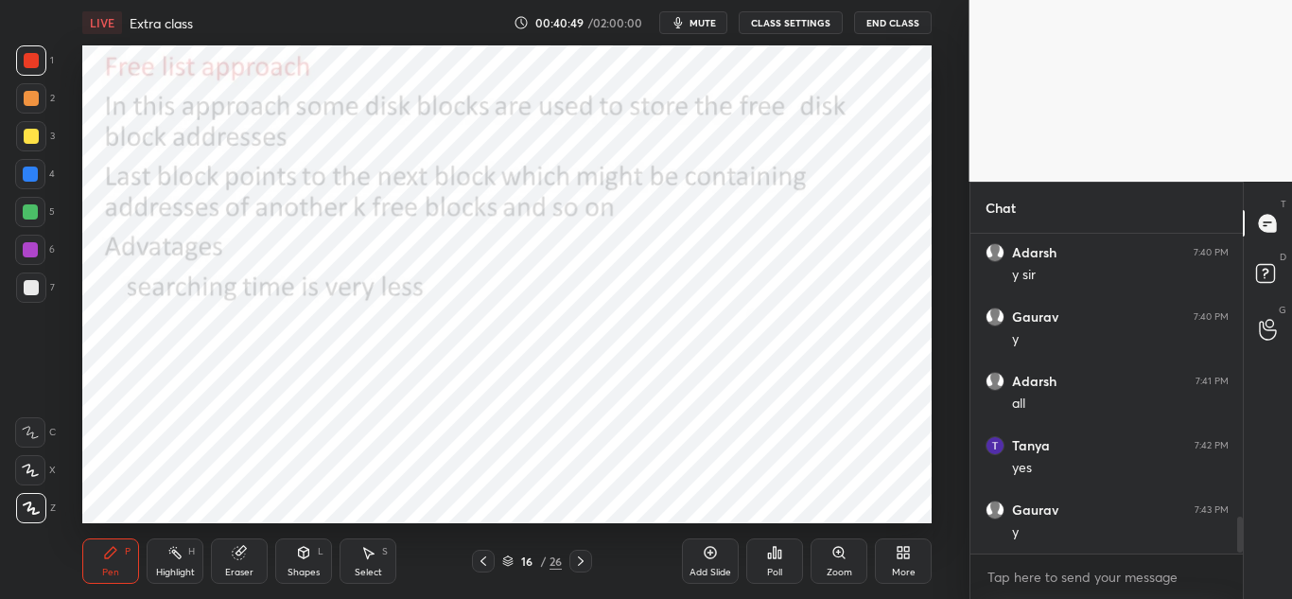
scroll to position [2513, 0]
click at [581, 555] on icon at bounding box center [580, 560] width 15 height 15
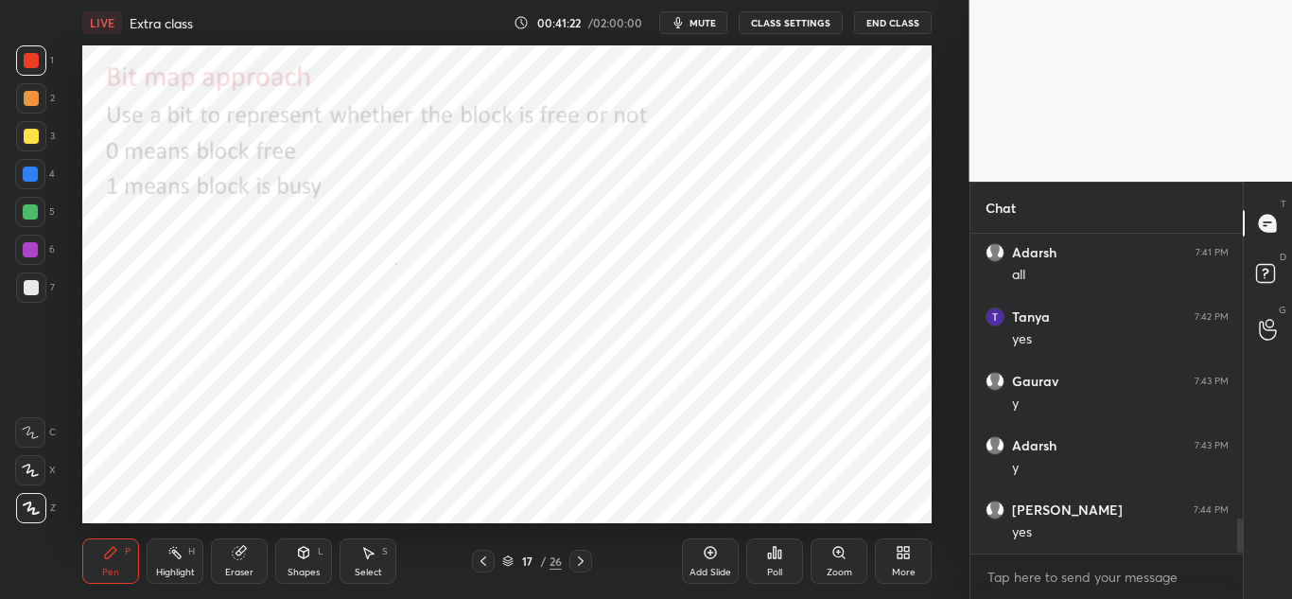
scroll to position [2676, 0]
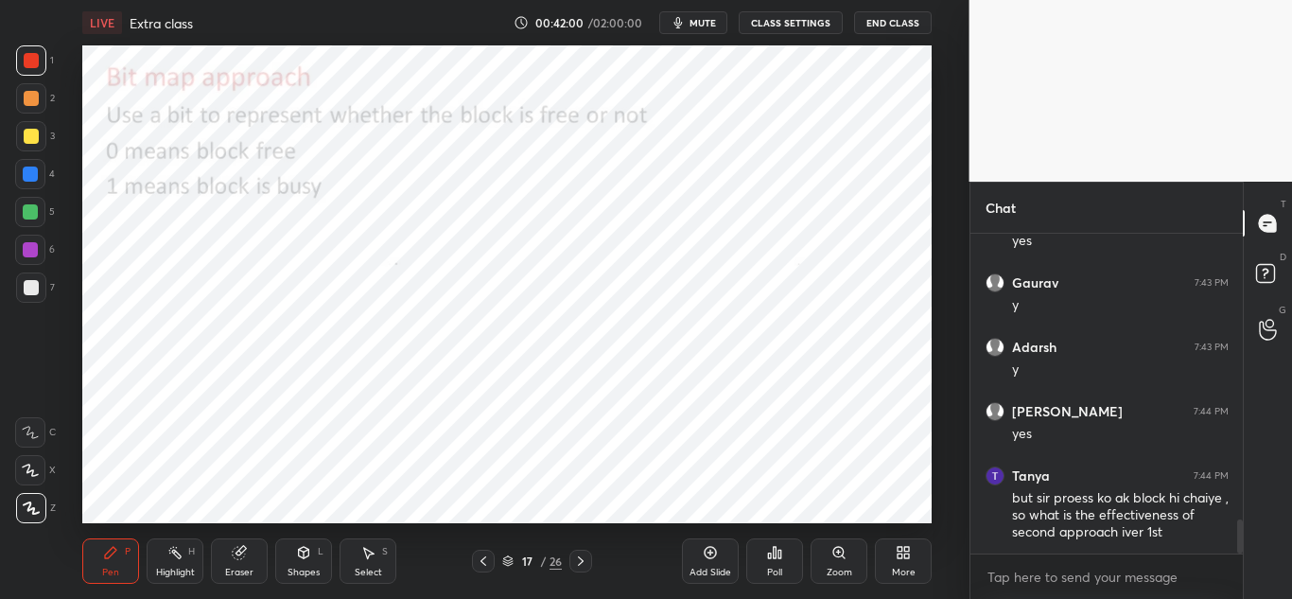
click at [477, 562] on icon at bounding box center [483, 560] width 15 height 15
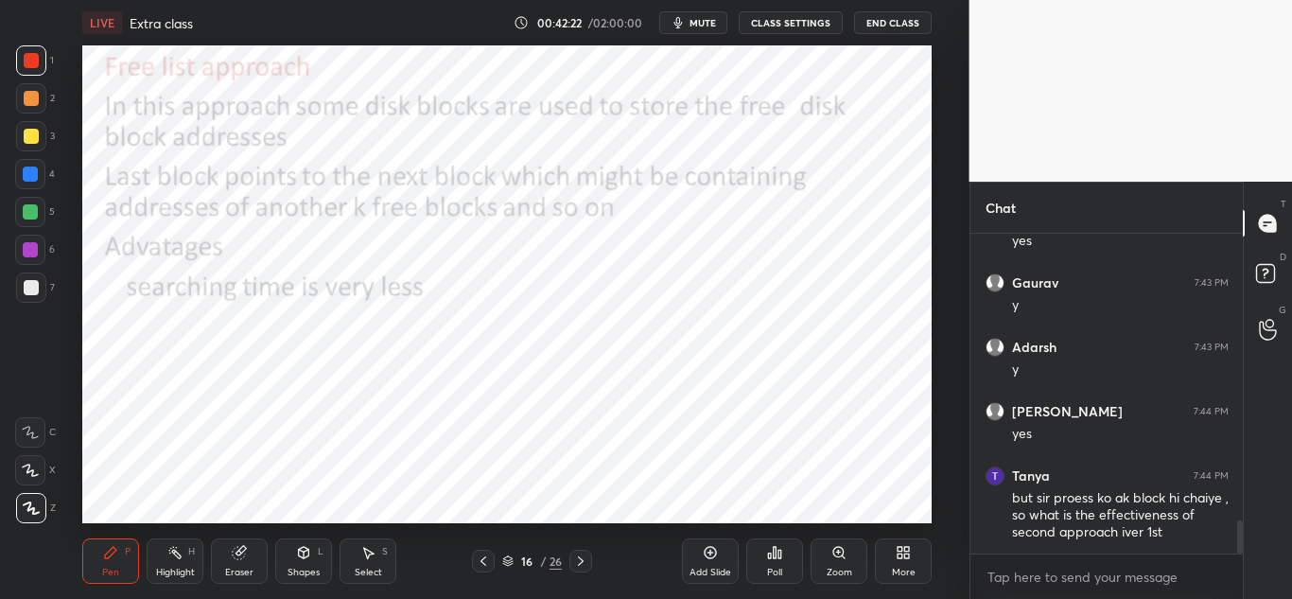
scroll to position [2740, 0]
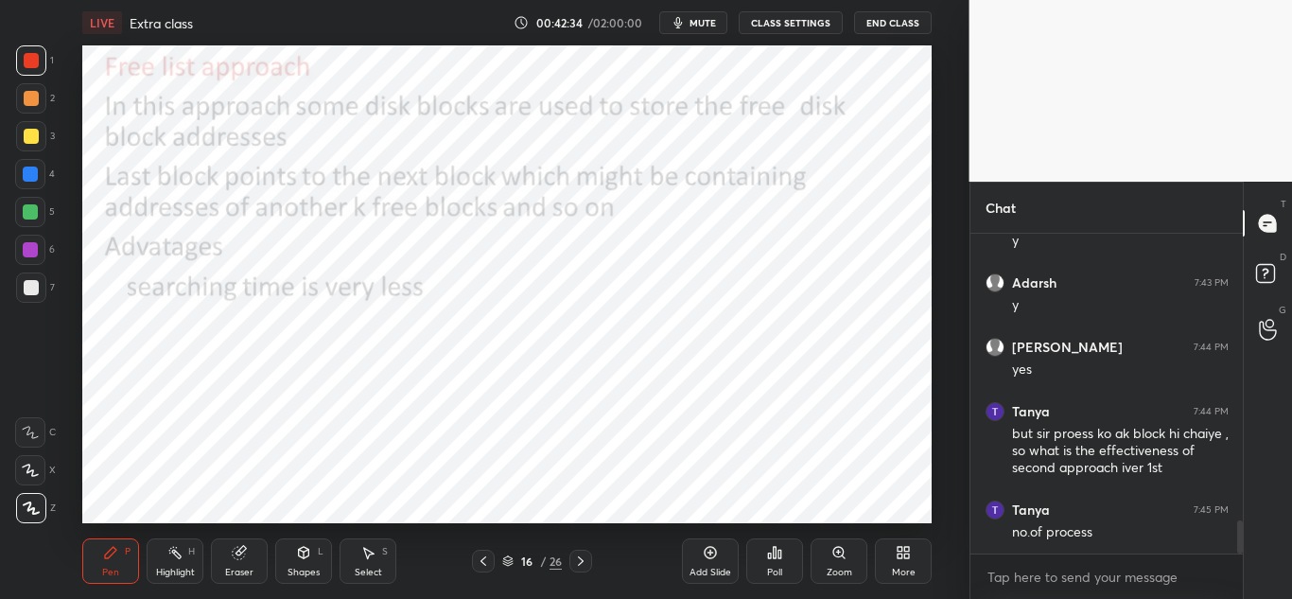
click at [483, 564] on icon at bounding box center [483, 560] width 6 height 9
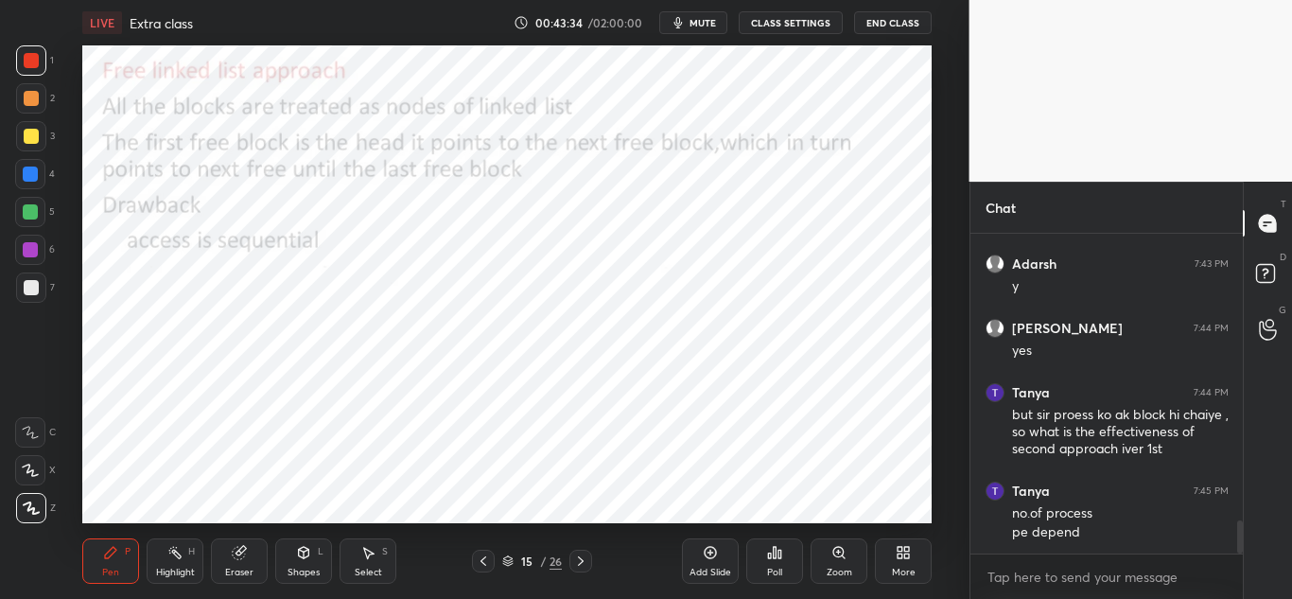
scroll to position [2823, 0]
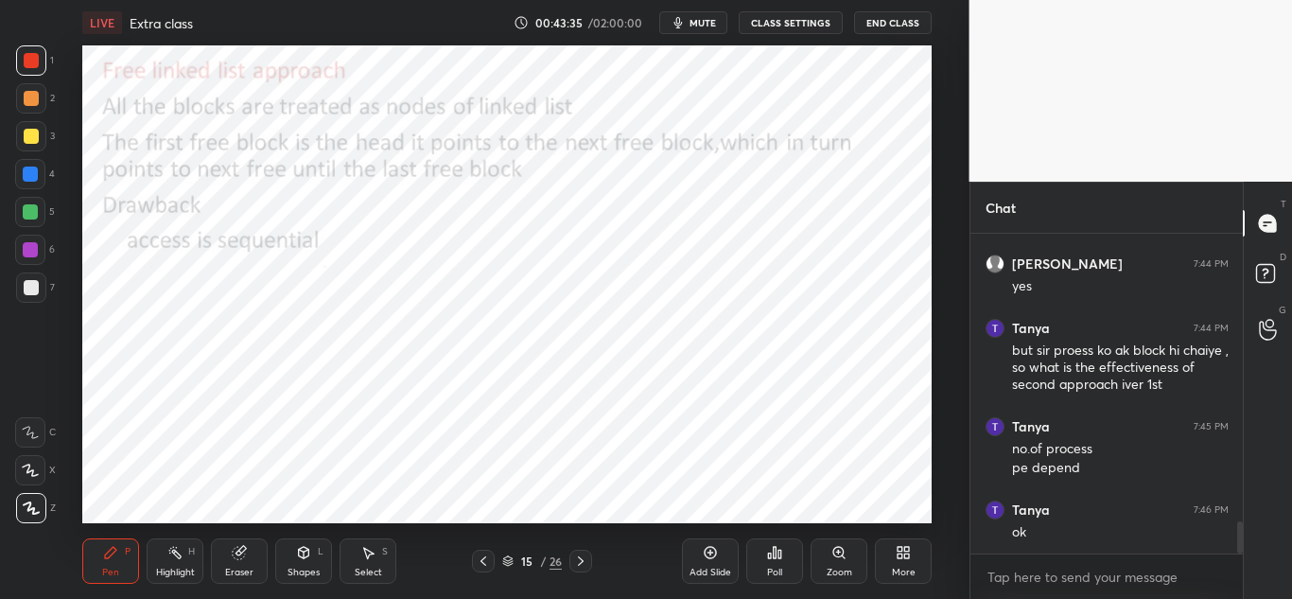
click at [575, 561] on icon at bounding box center [580, 560] width 15 height 15
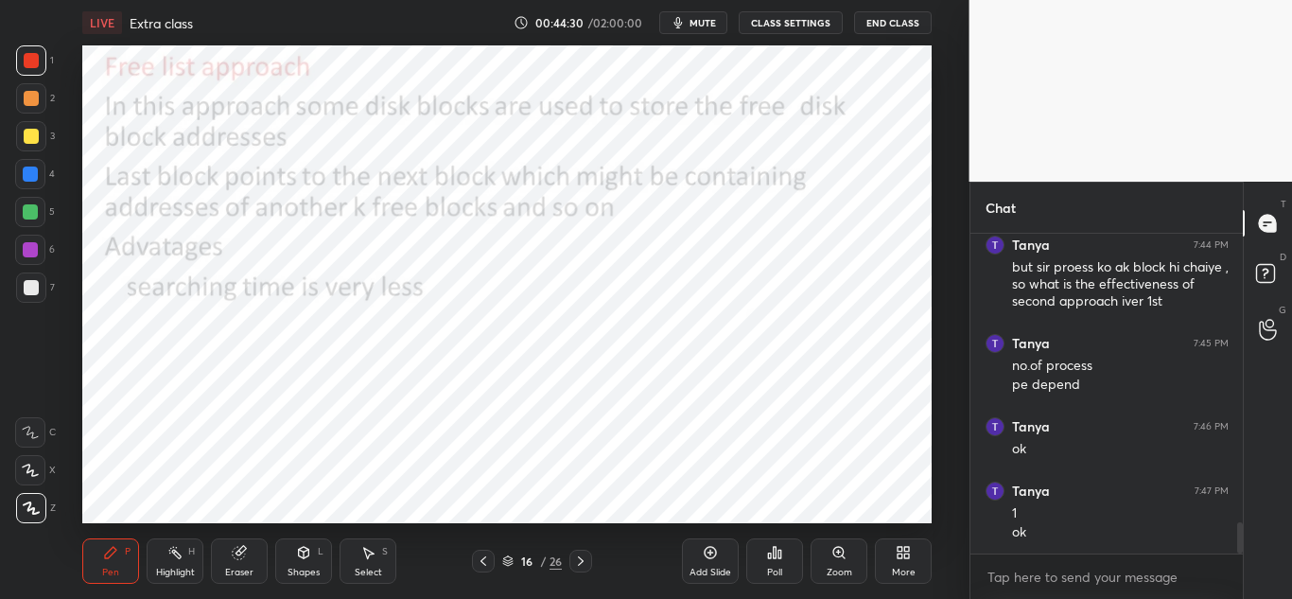
scroll to position [2925, 0]
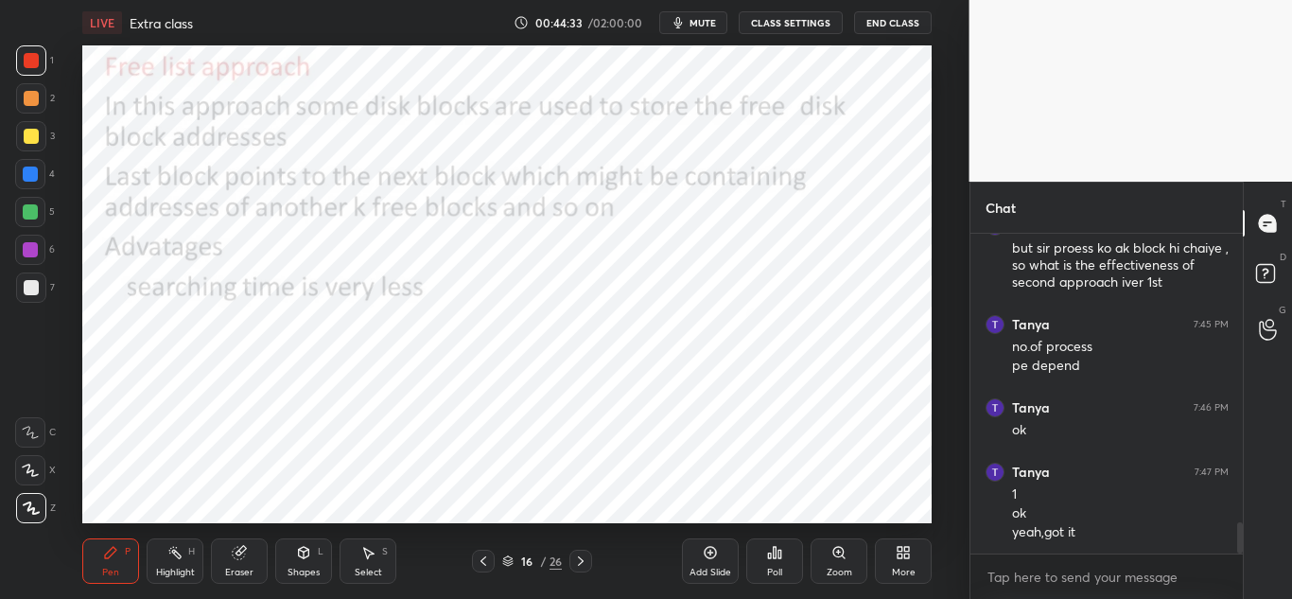
click at [581, 560] on icon at bounding box center [580, 560] width 15 height 15
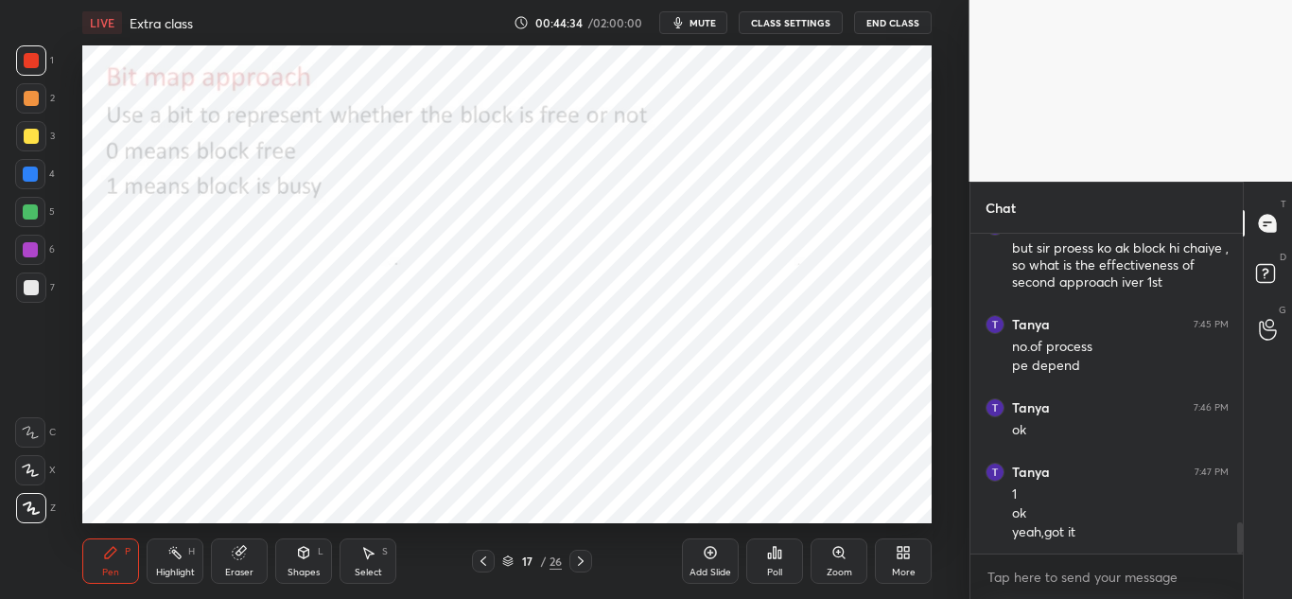
click at [582, 559] on icon at bounding box center [580, 560] width 15 height 15
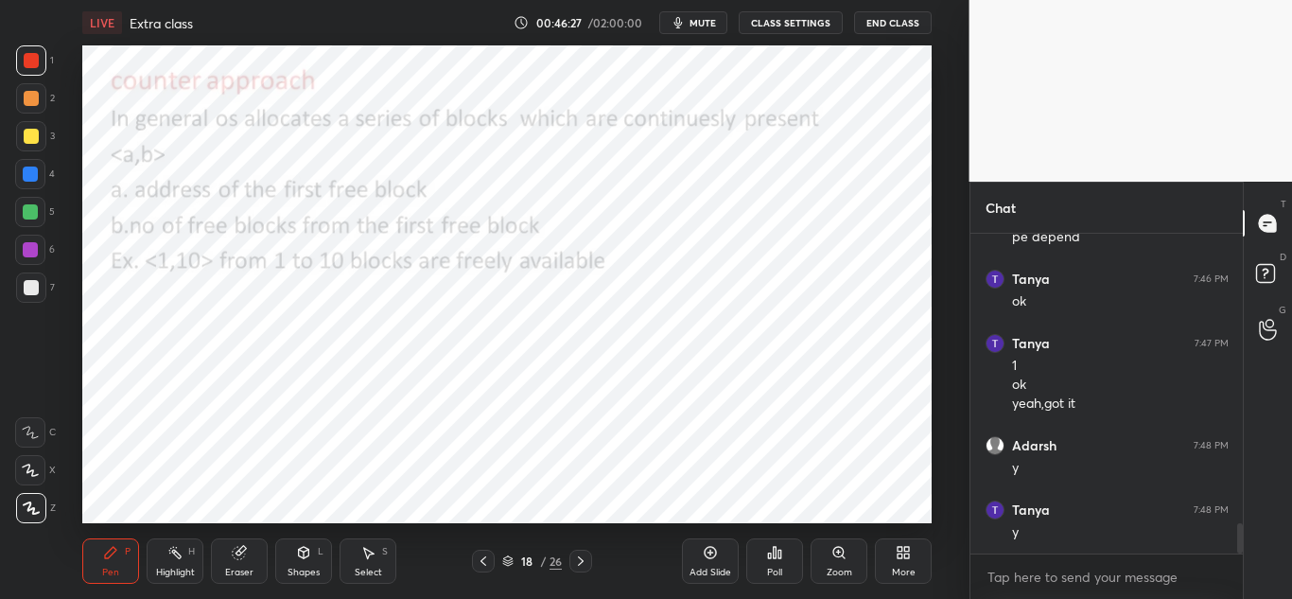
scroll to position [3118, 0]
click at [482, 559] on icon at bounding box center [483, 560] width 6 height 9
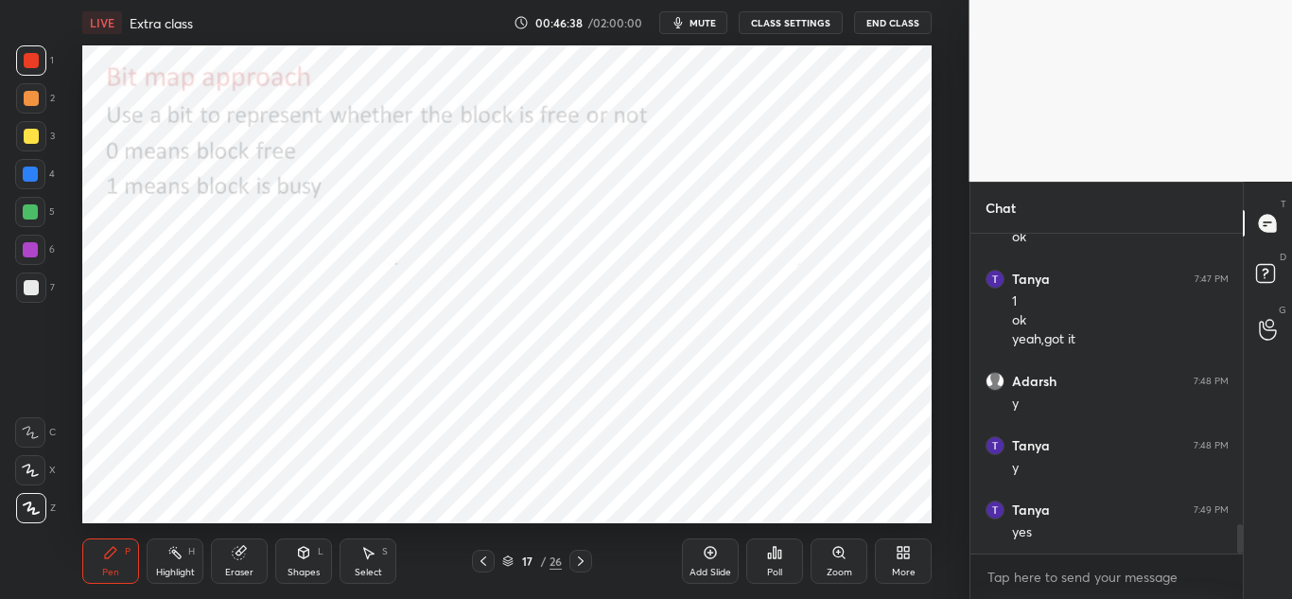
click at [485, 557] on icon at bounding box center [483, 560] width 6 height 9
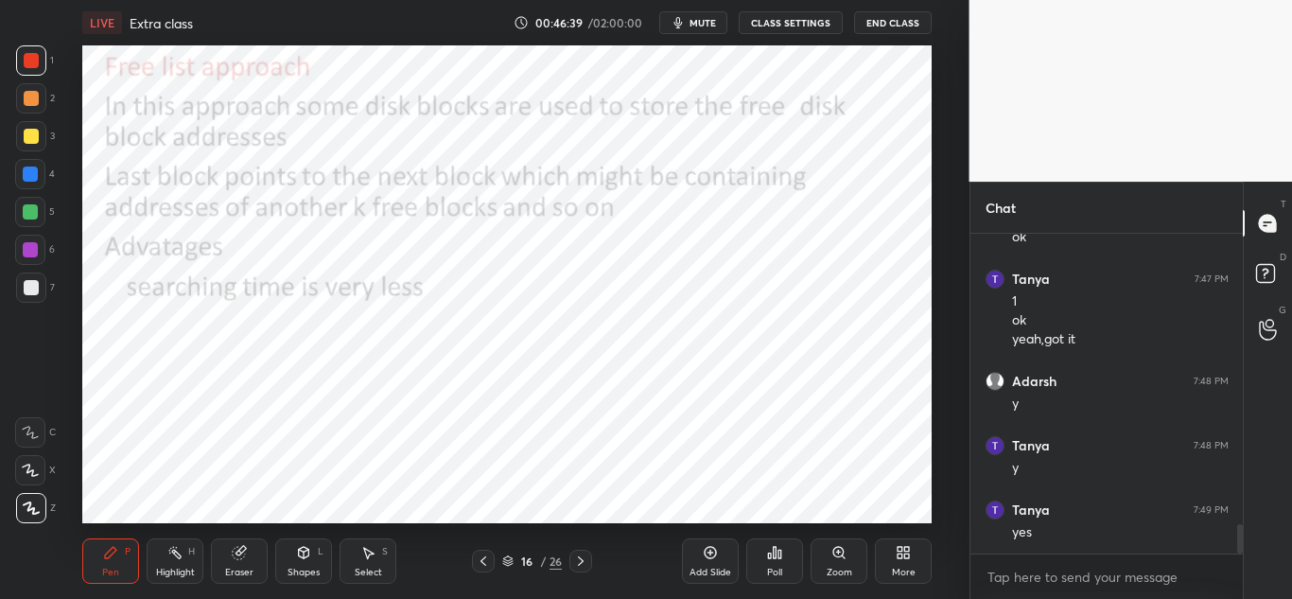
click at [485, 559] on icon at bounding box center [483, 560] width 15 height 15
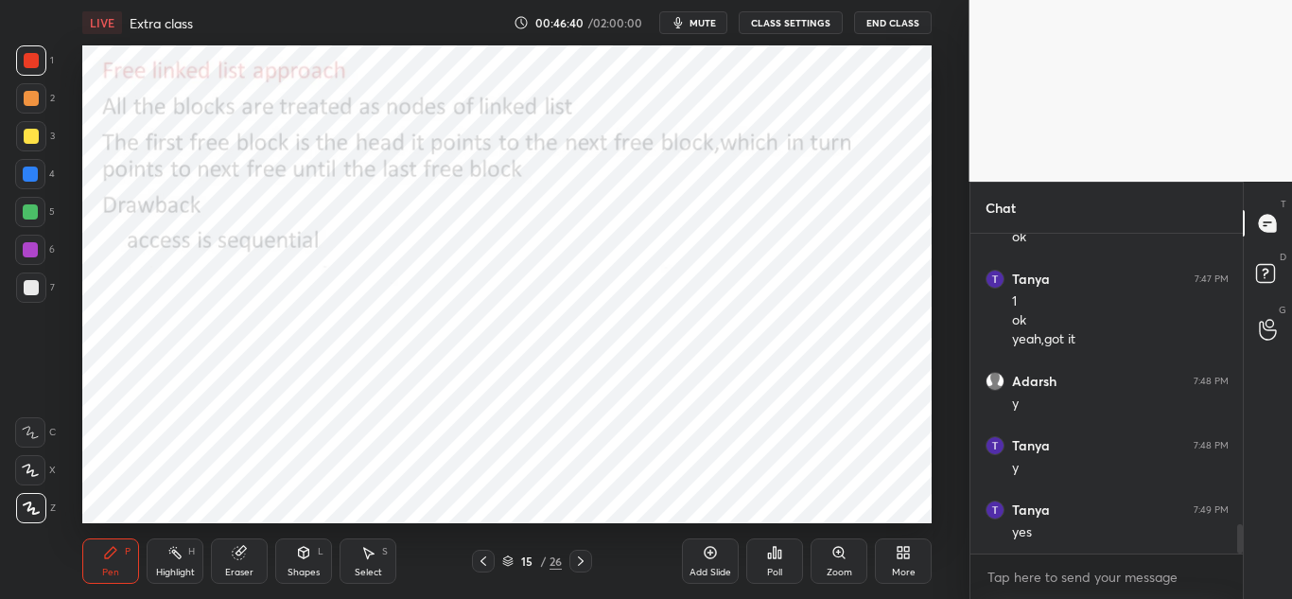
click at [483, 558] on icon at bounding box center [483, 560] width 6 height 9
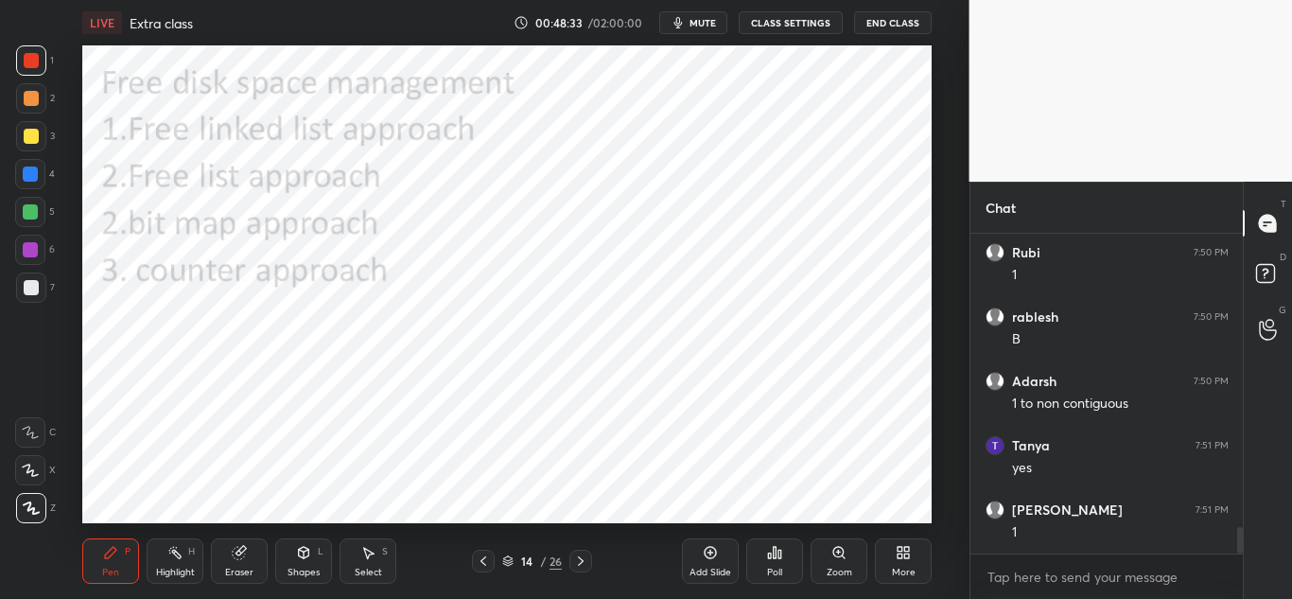
scroll to position [3633, 0]
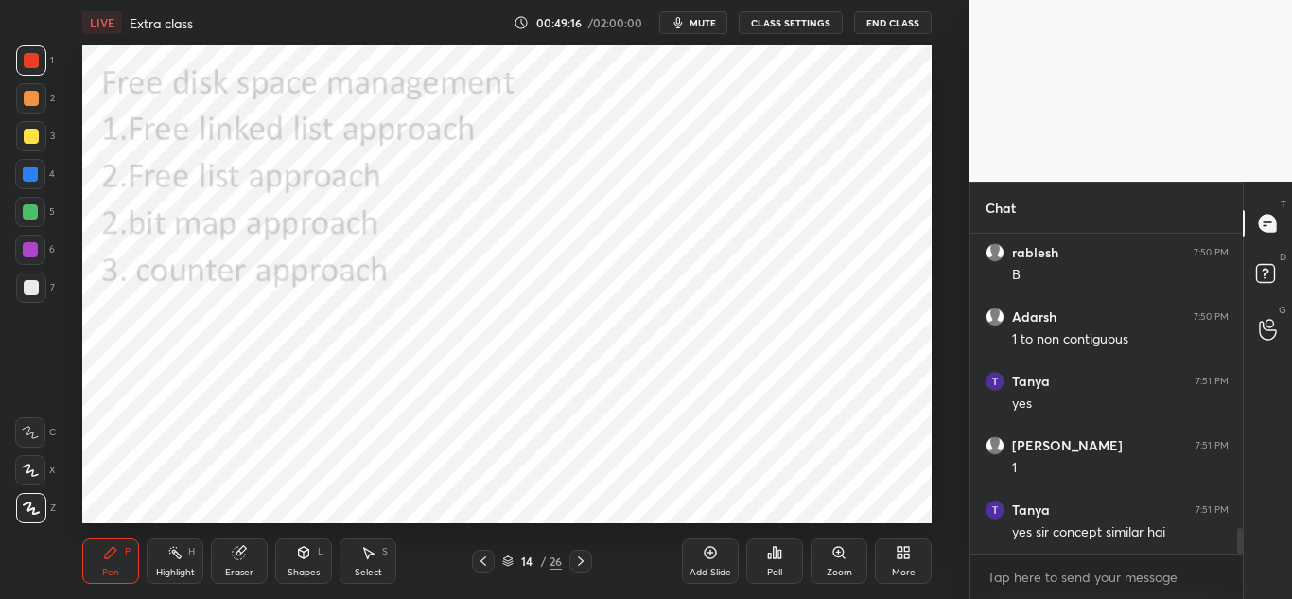
click at [580, 563] on icon at bounding box center [580, 560] width 15 height 15
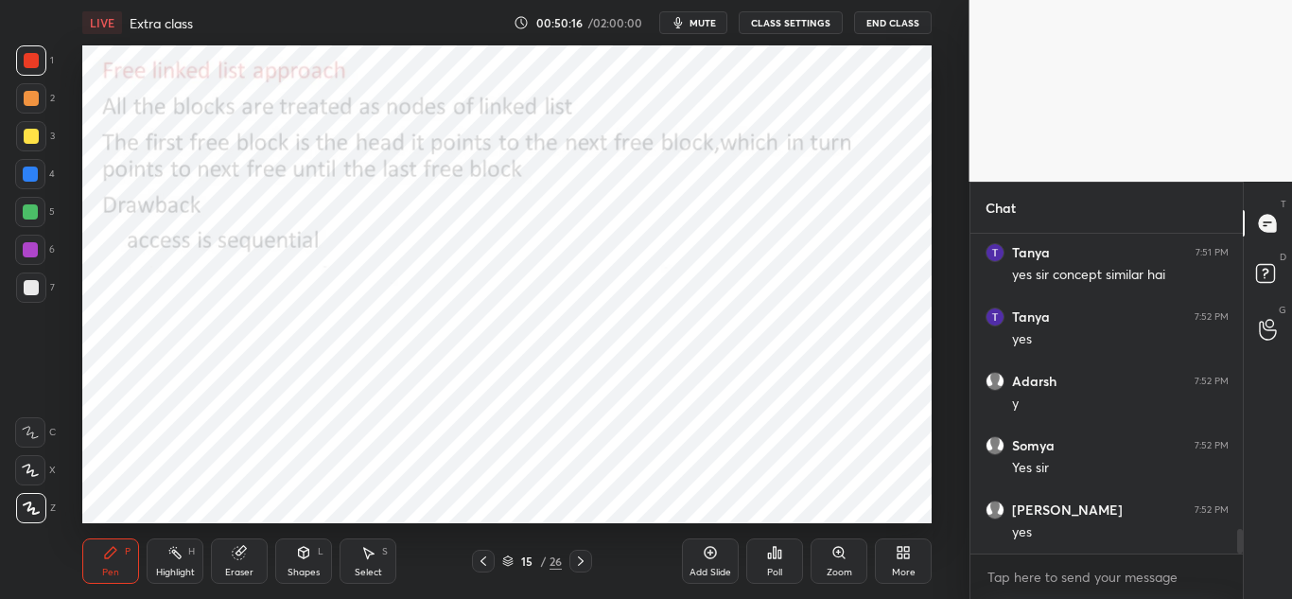
scroll to position [3954, 0]
click at [576, 566] on icon at bounding box center [580, 560] width 15 height 15
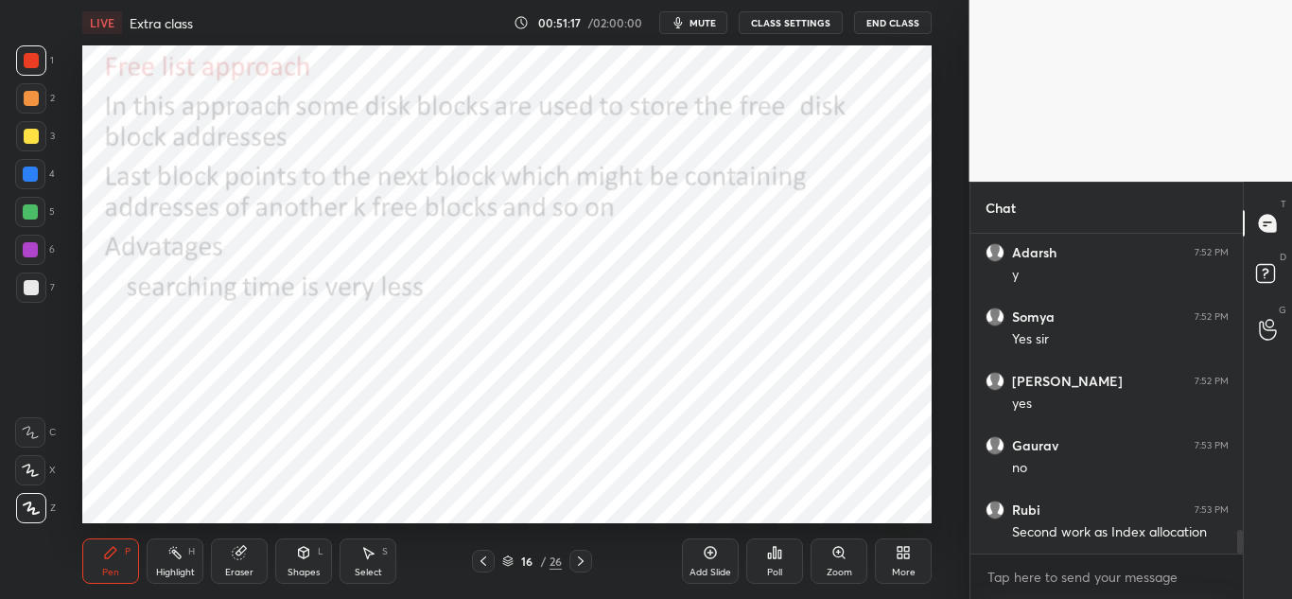
scroll to position [4083, 0]
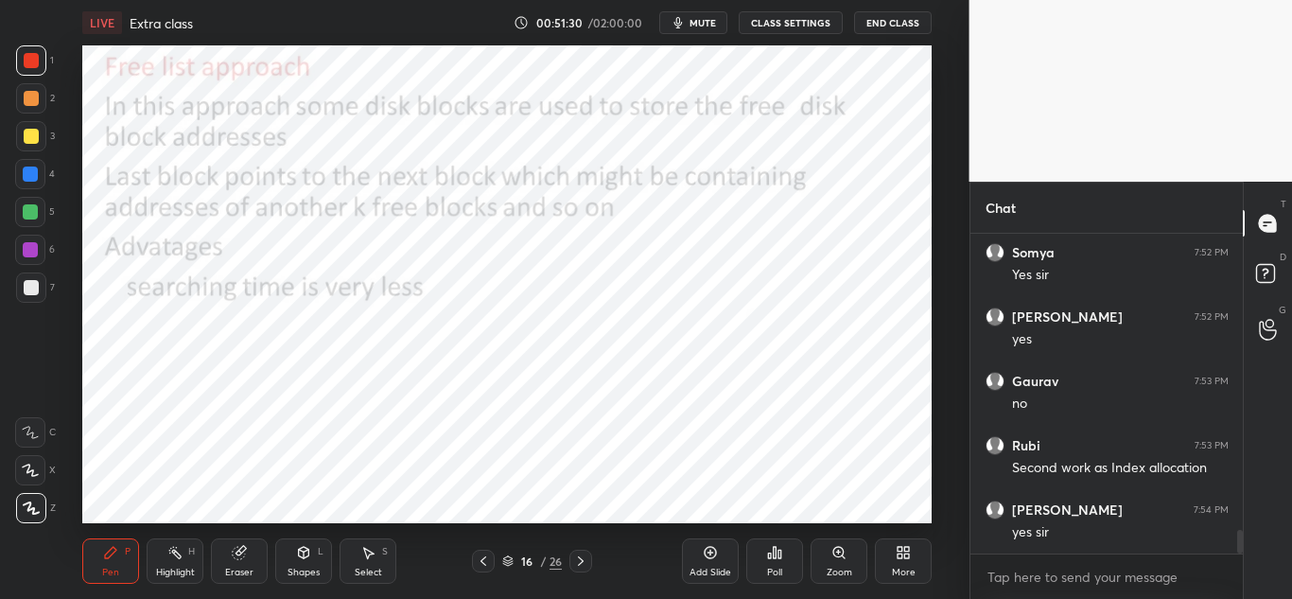
click at [584, 558] on icon at bounding box center [580, 560] width 15 height 15
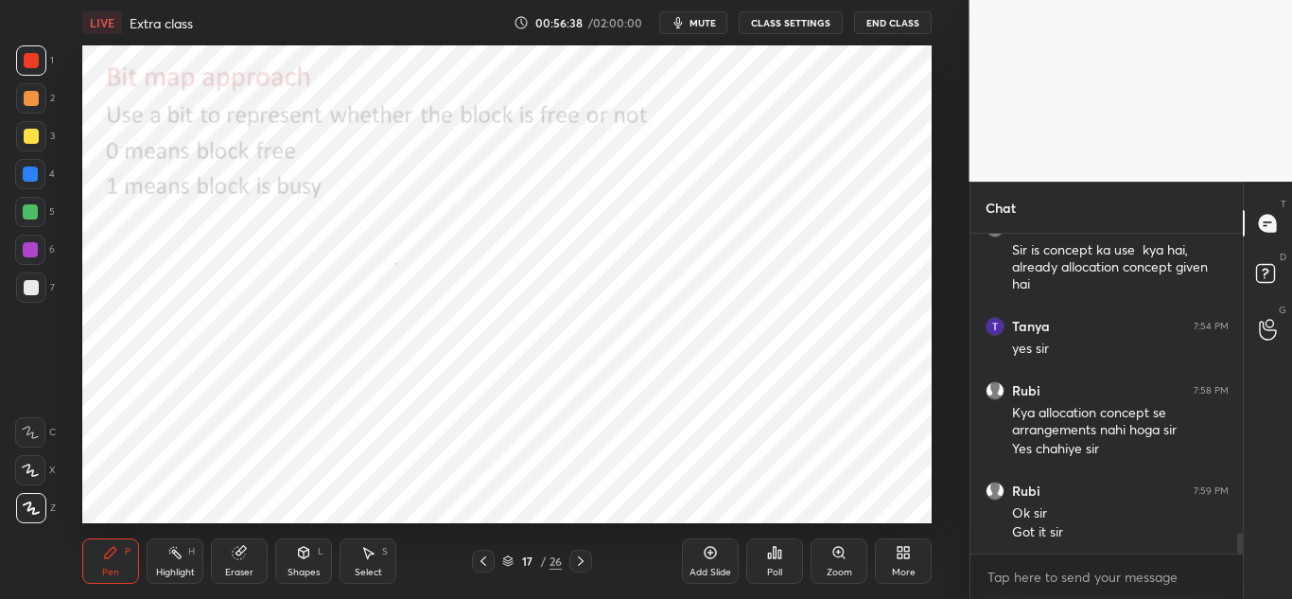
scroll to position [4493, 0]
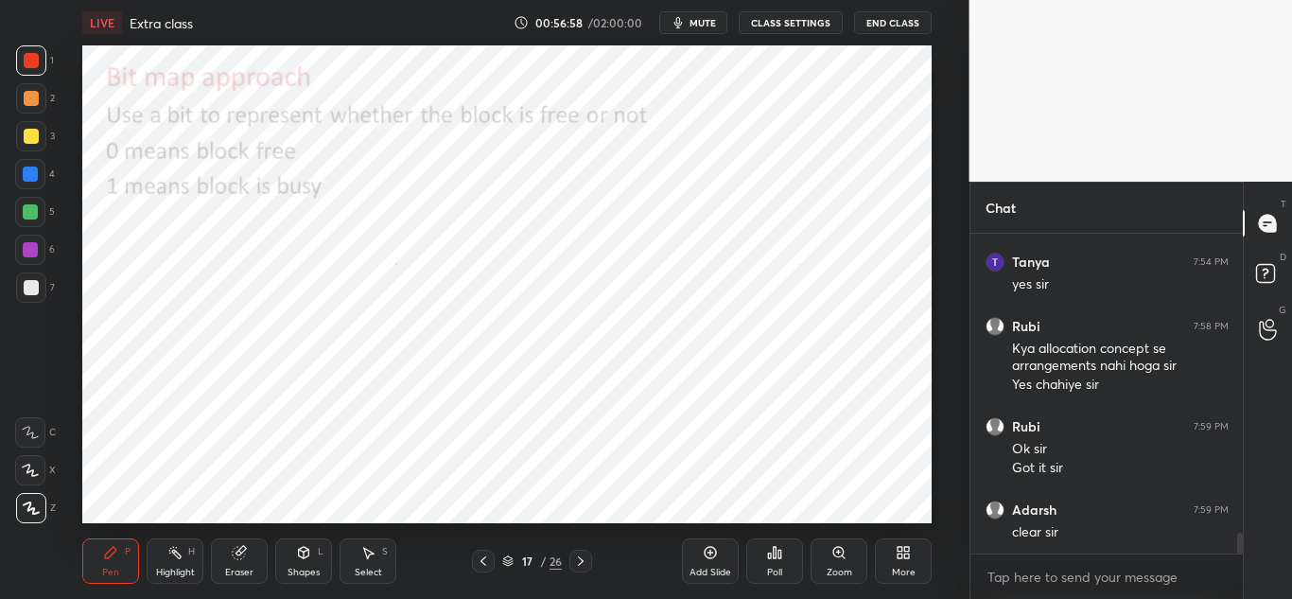
click at [582, 558] on icon at bounding box center [580, 560] width 15 height 15
click at [580, 560] on icon at bounding box center [580, 560] width 15 height 15
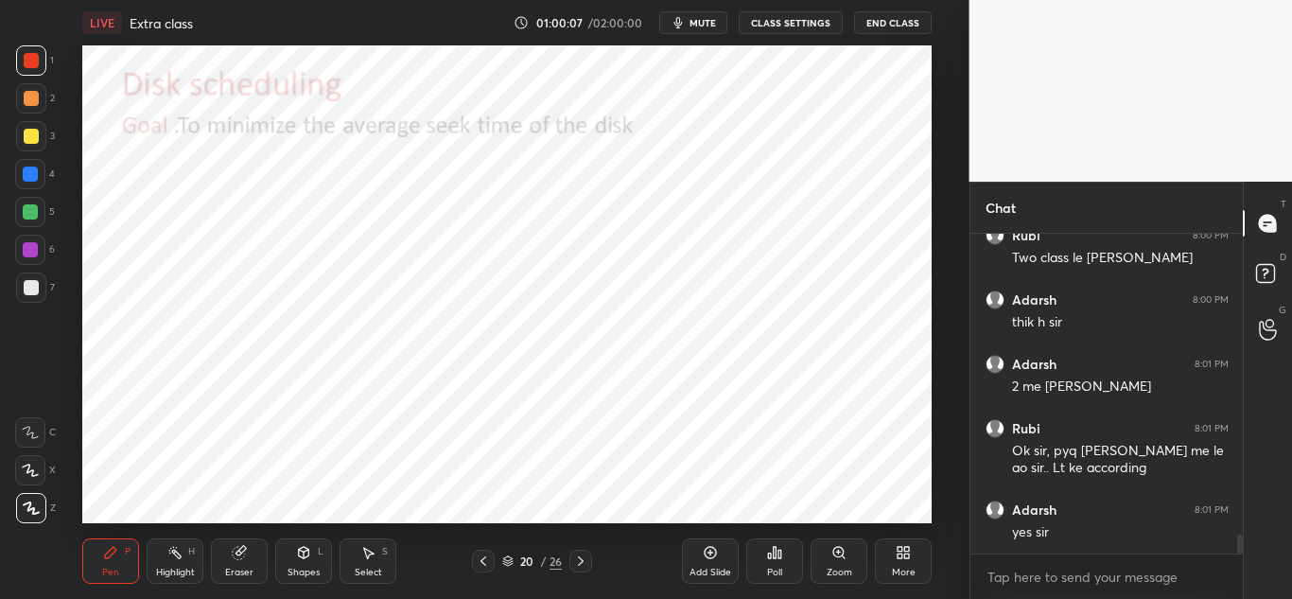
scroll to position [5089, 0]
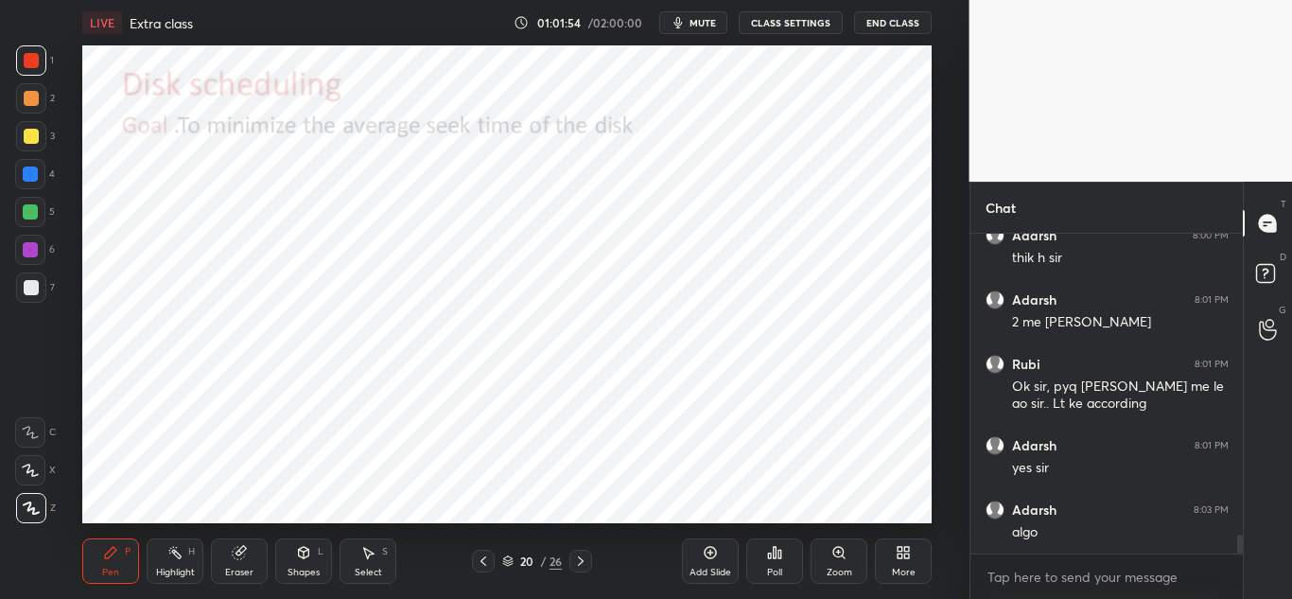
click at [582, 562] on icon at bounding box center [581, 560] width 6 height 9
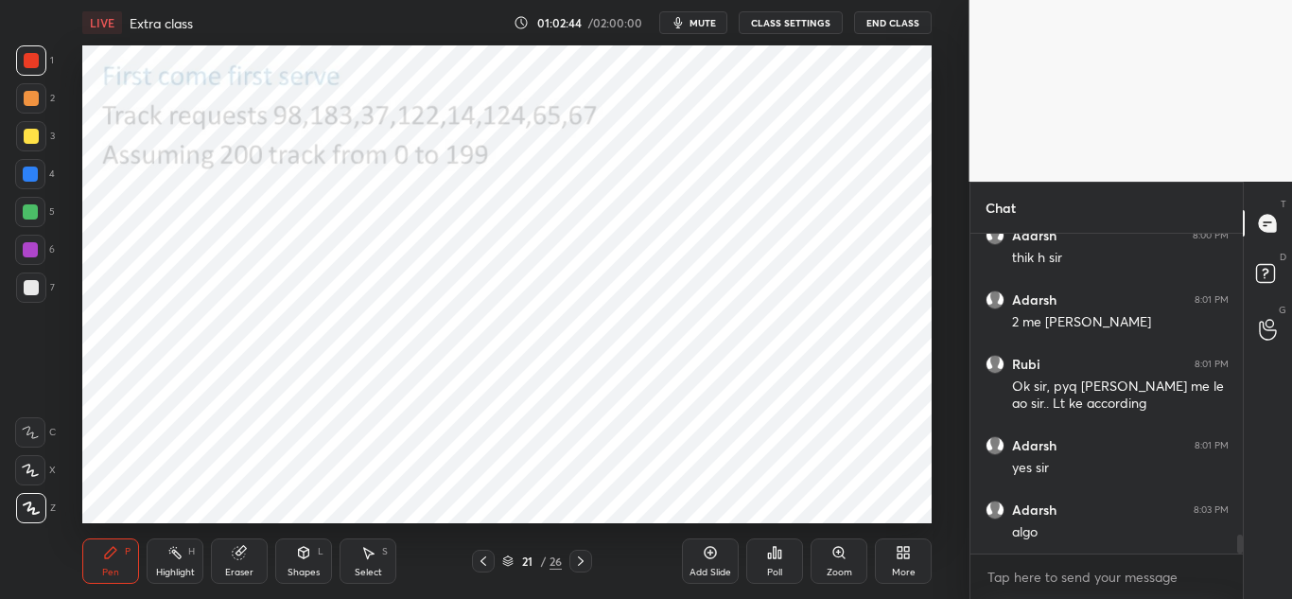
click at [29, 175] on div at bounding box center [30, 173] width 15 height 15
click at [234, 542] on div "Eraser" at bounding box center [239, 560] width 57 height 45
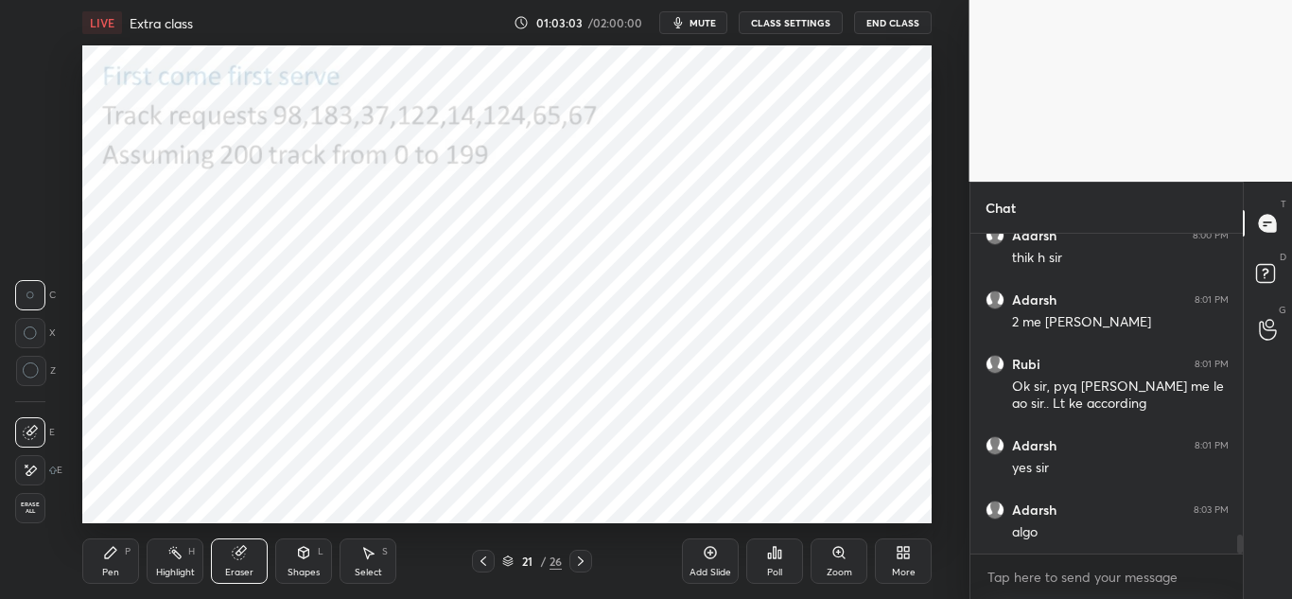
click at [116, 548] on icon at bounding box center [110, 552] width 15 height 15
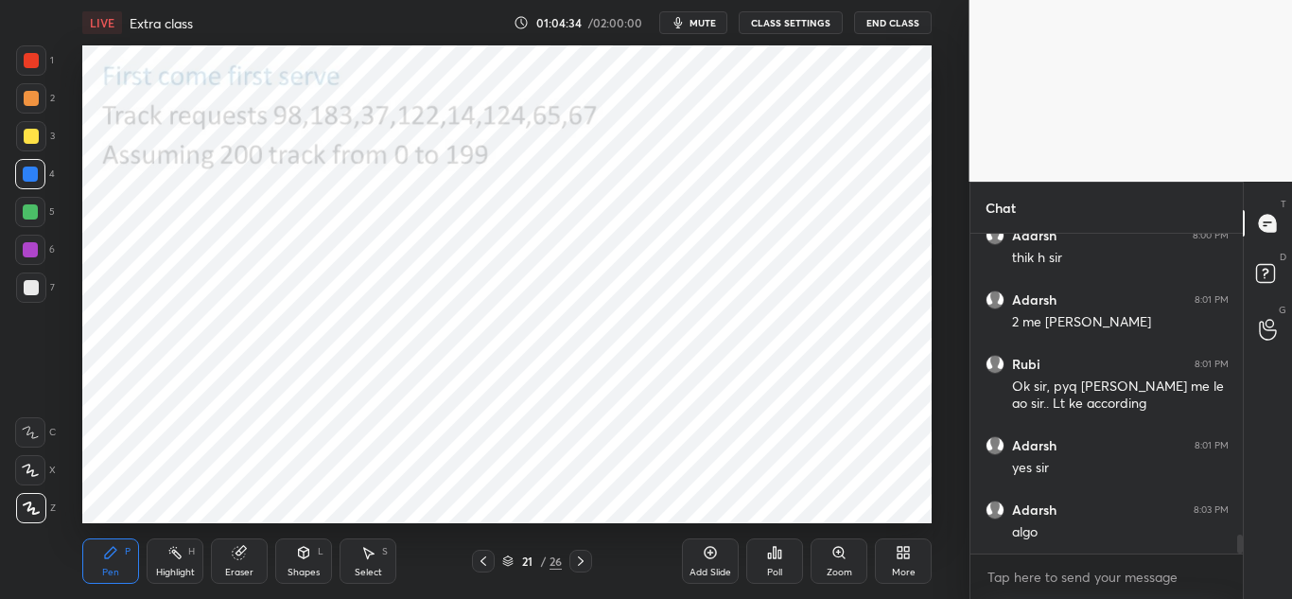
click at [243, 564] on div "Eraser" at bounding box center [239, 560] width 57 height 45
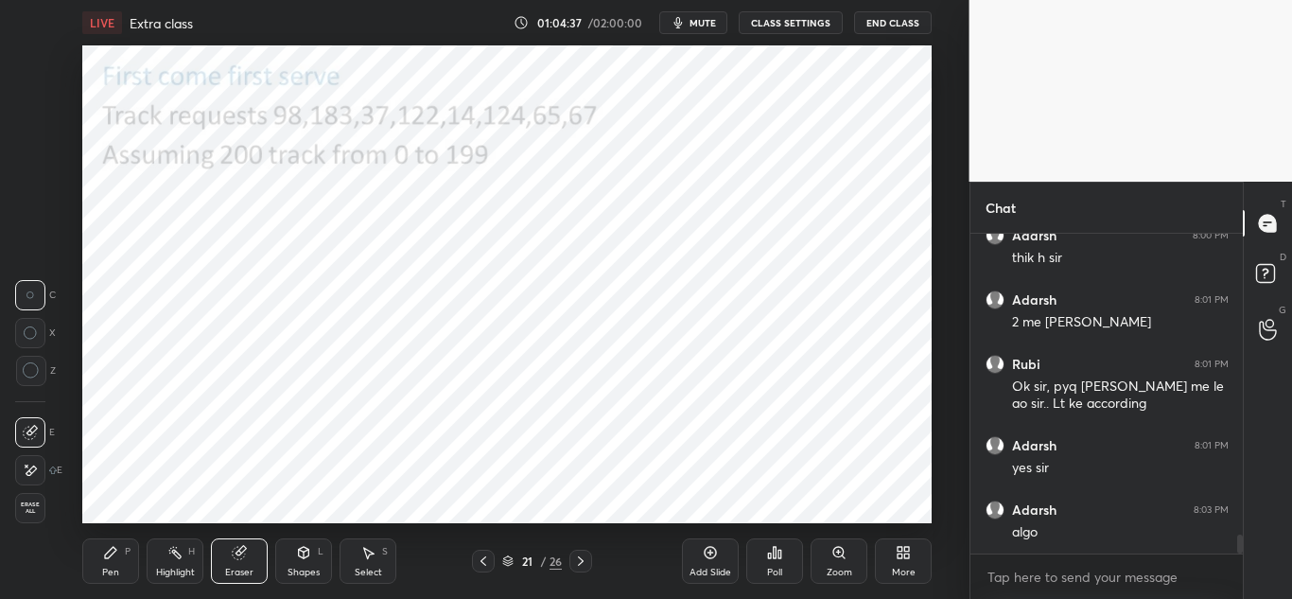
click at [112, 562] on div "Pen P" at bounding box center [110, 560] width 57 height 45
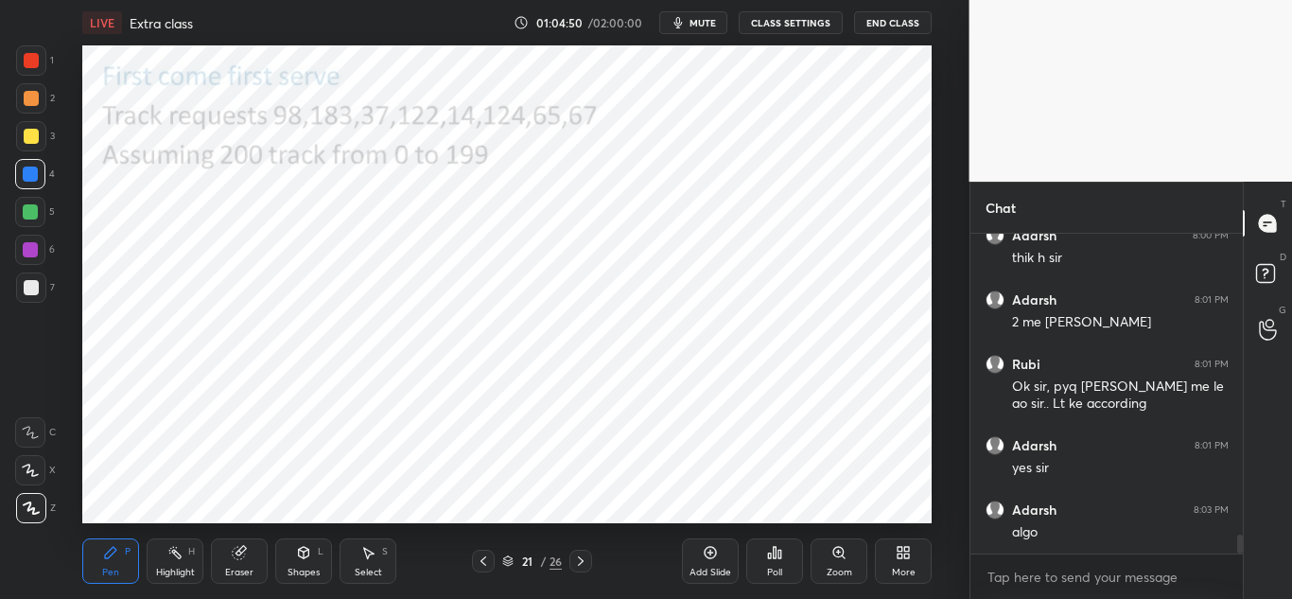
click at [579, 559] on icon at bounding box center [580, 560] width 15 height 15
click at [581, 555] on icon at bounding box center [580, 560] width 15 height 15
click at [480, 559] on icon at bounding box center [483, 560] width 15 height 15
click at [479, 558] on icon at bounding box center [483, 560] width 15 height 15
click at [580, 562] on icon at bounding box center [580, 560] width 15 height 15
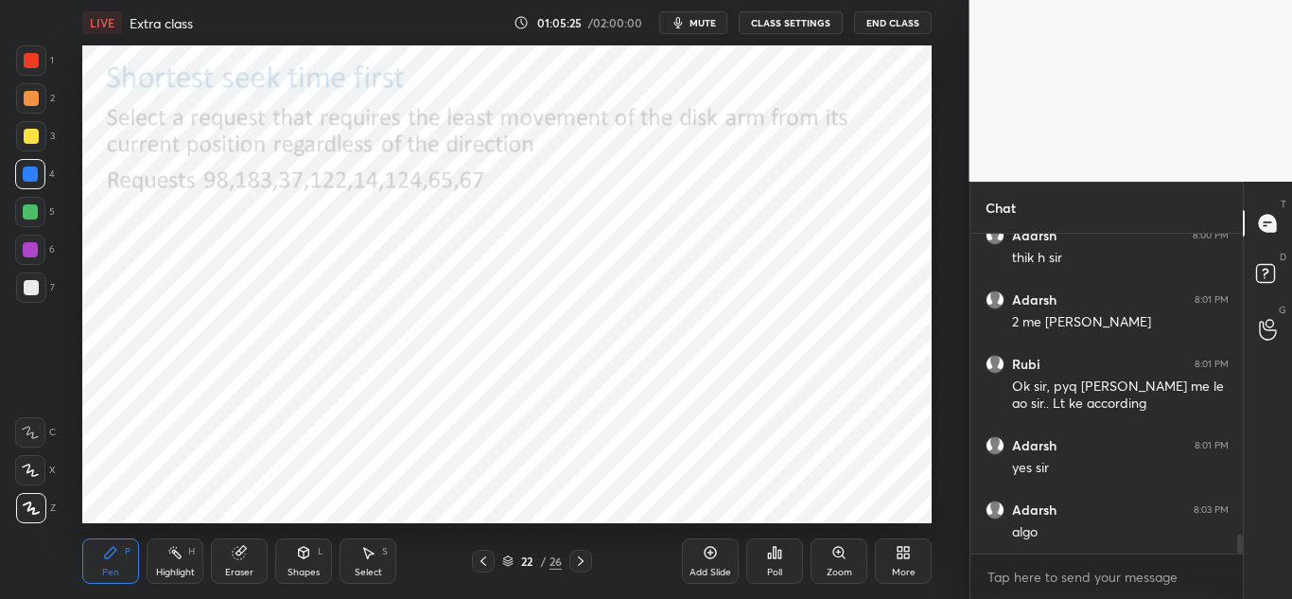
click at [483, 554] on icon at bounding box center [483, 560] width 15 height 15
click at [371, 564] on div "Select S" at bounding box center [367, 560] width 57 height 45
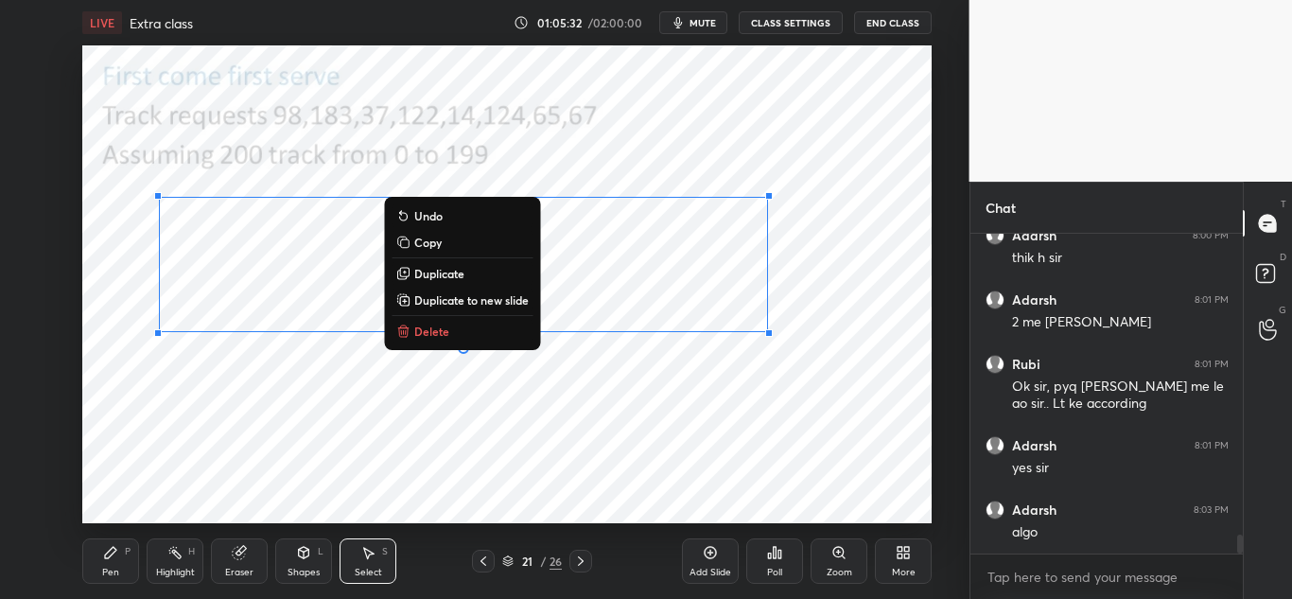
click at [434, 240] on p "Copy" at bounding box center [427, 241] width 27 height 15
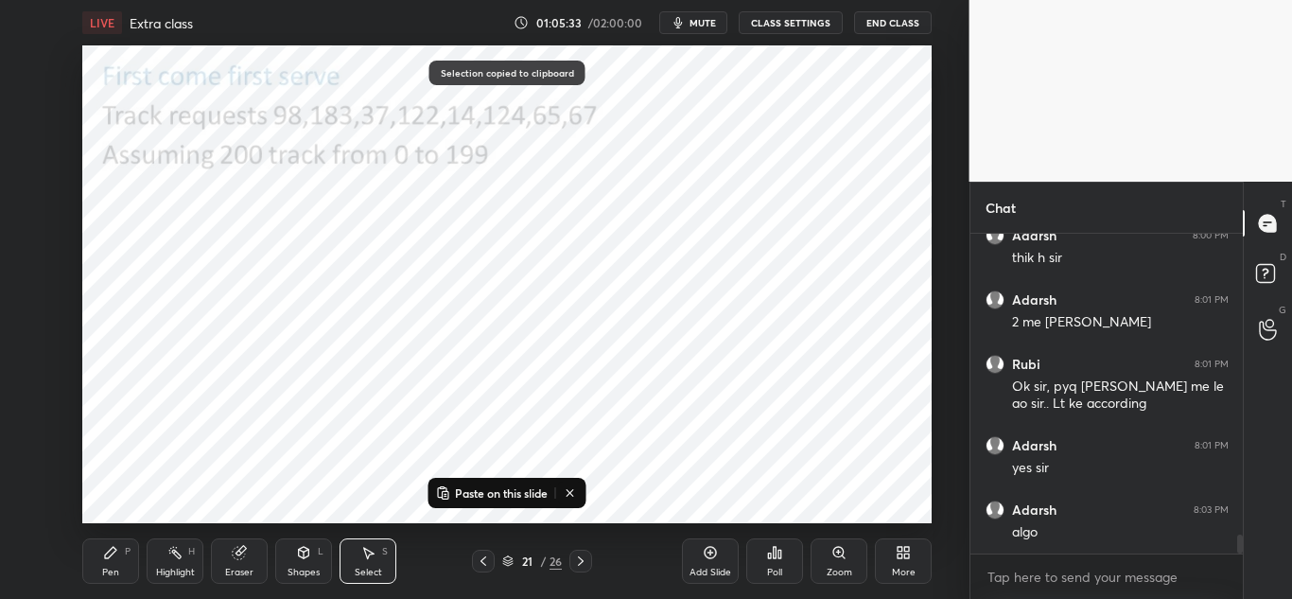
click at [586, 560] on icon at bounding box center [580, 560] width 15 height 15
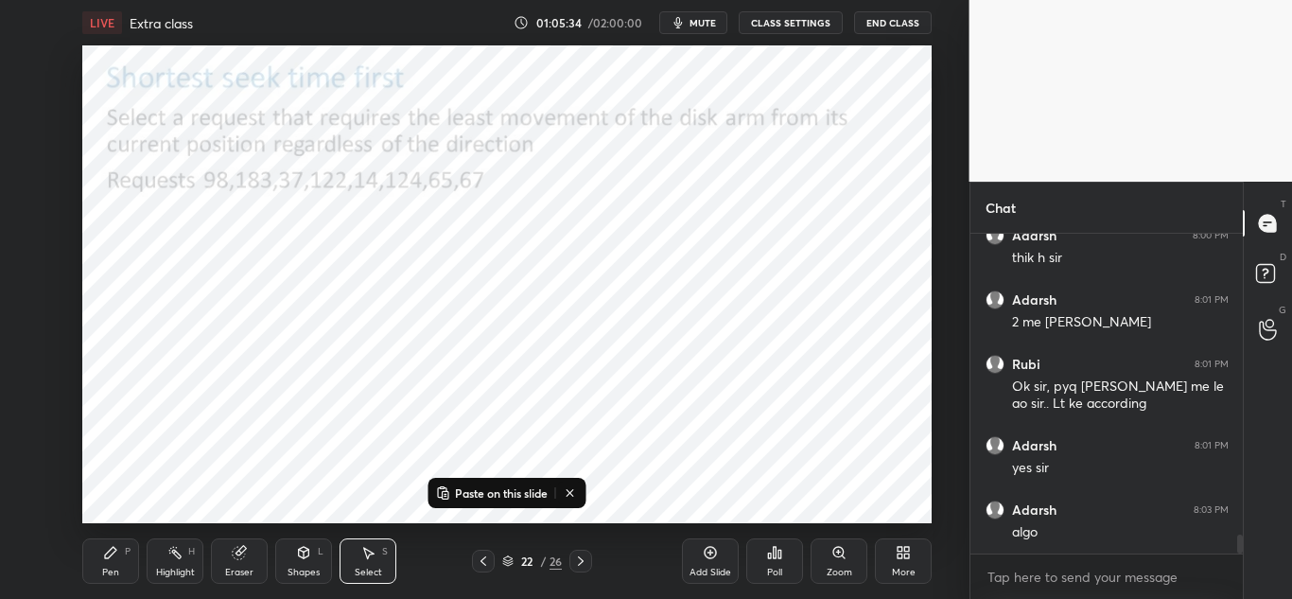
click at [477, 483] on button "Paste on this slide" at bounding box center [491, 492] width 119 height 23
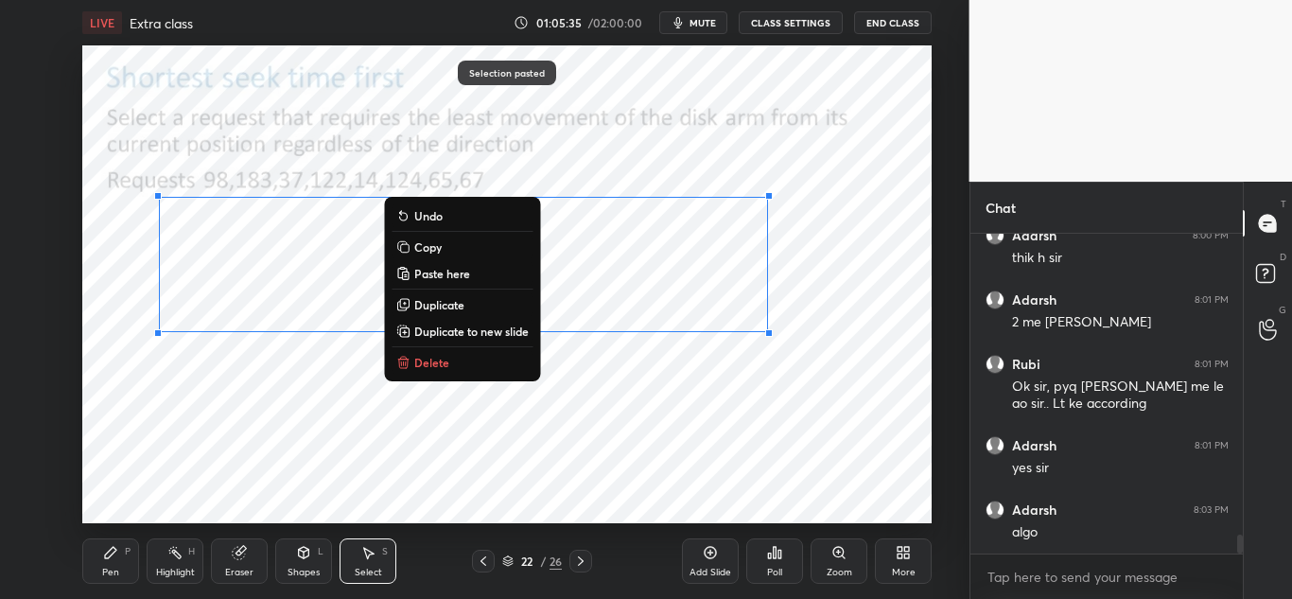
click at [638, 432] on div "0 ° Undo Copy Paste here Duplicate Duplicate to new slide Delete" at bounding box center [506, 283] width 849 height 477
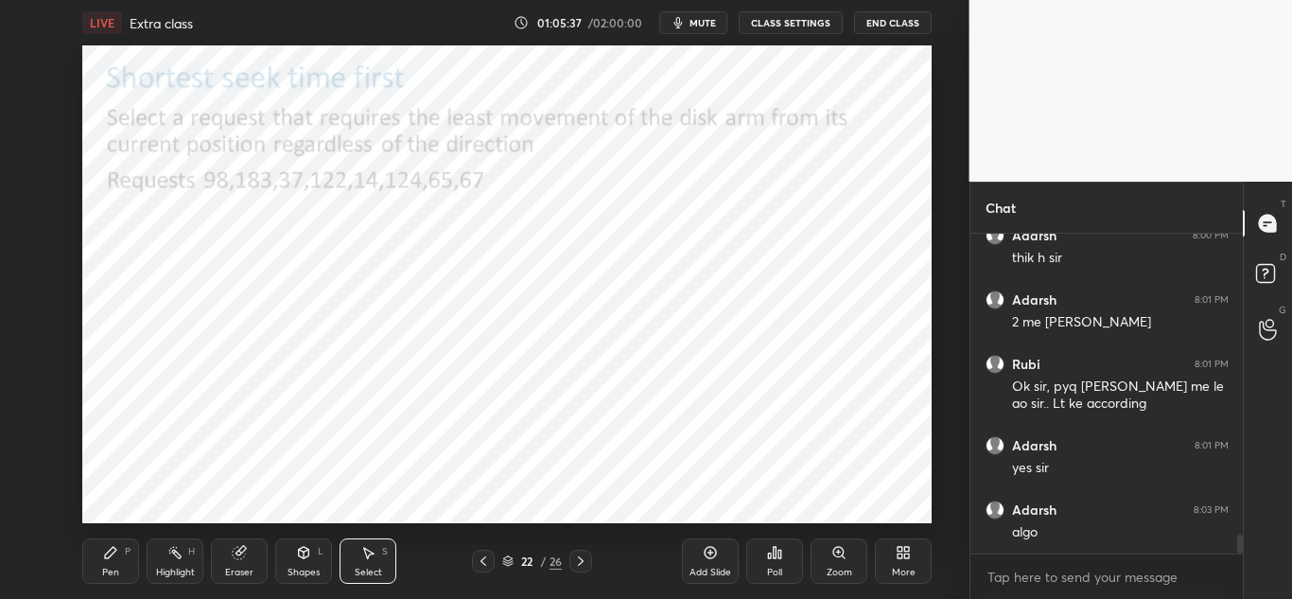
click at [240, 557] on icon at bounding box center [239, 553] width 12 height 12
click at [26, 366] on icon at bounding box center [31, 370] width 17 height 17
click at [108, 563] on div "Pen P" at bounding box center [110, 560] width 57 height 45
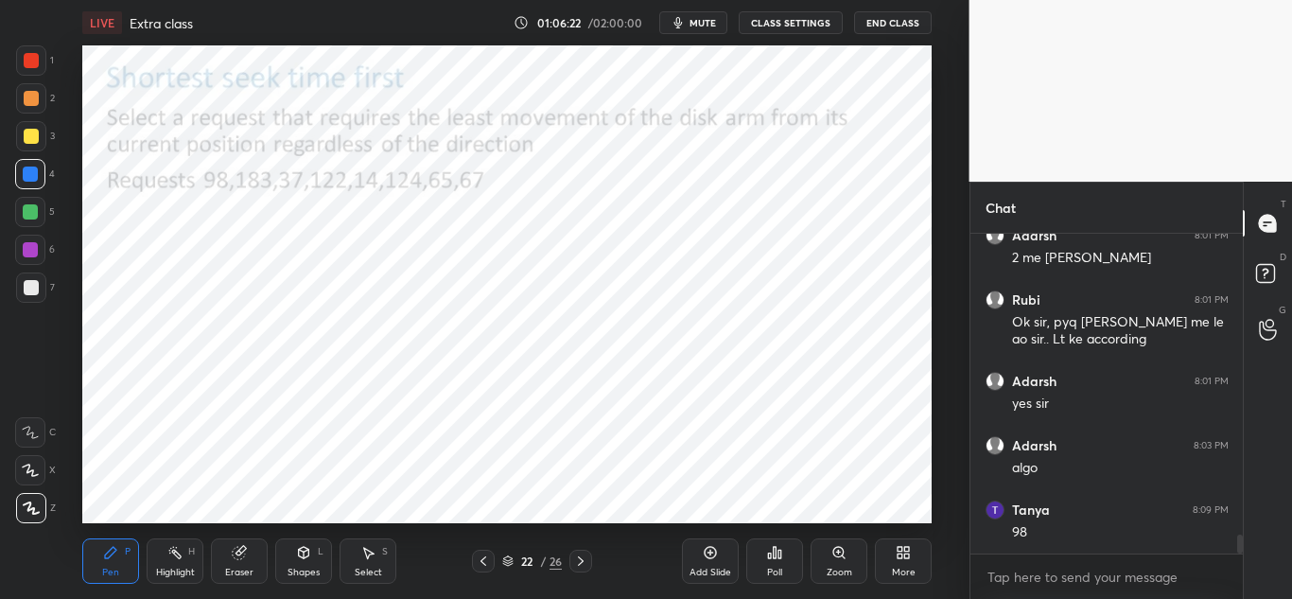
scroll to position [5217, 0]
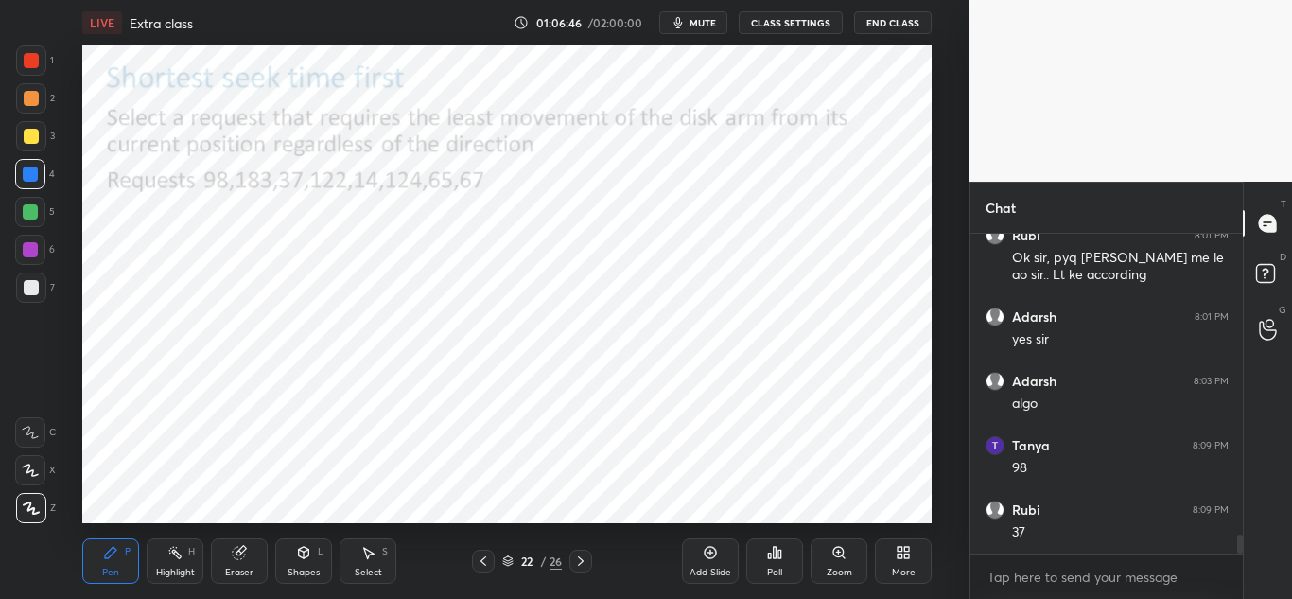
click at [490, 556] on icon at bounding box center [483, 560] width 15 height 15
click at [577, 556] on icon at bounding box center [580, 560] width 15 height 15
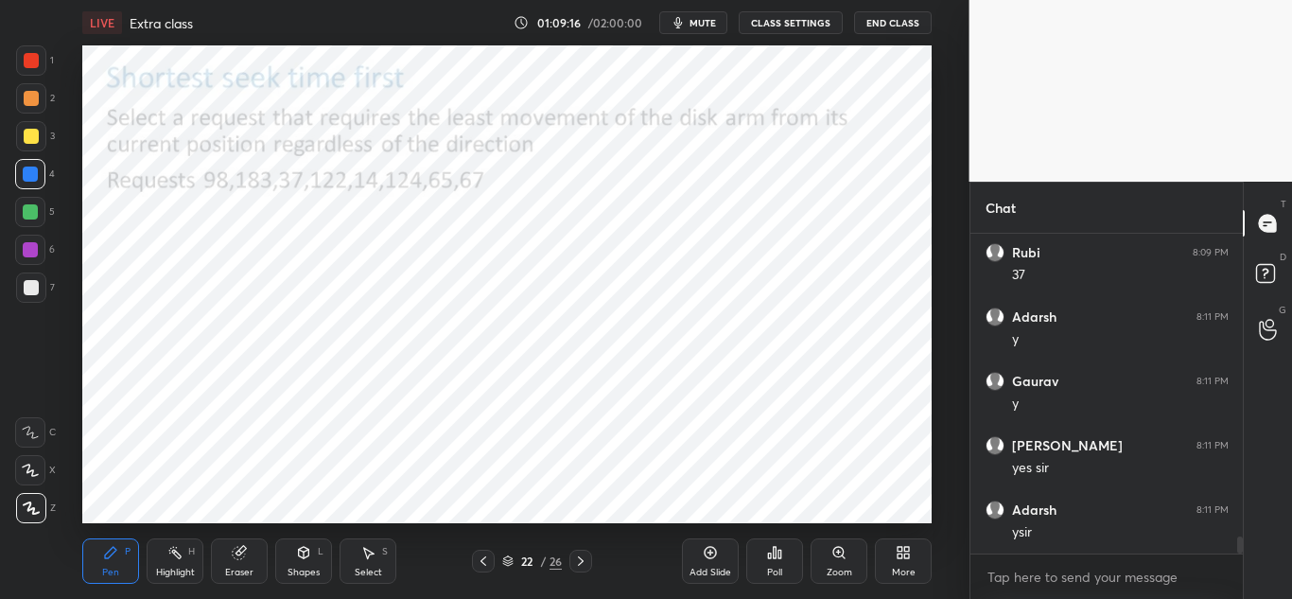
scroll to position [5539, 0]
click at [581, 562] on icon at bounding box center [580, 560] width 15 height 15
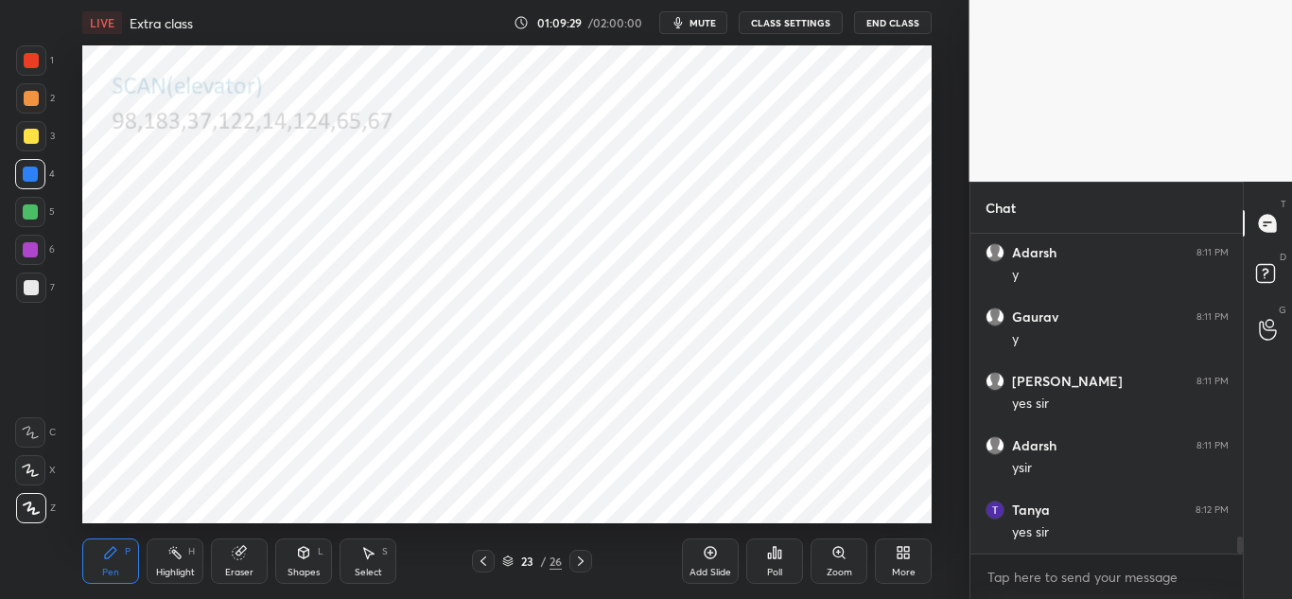
click at [482, 557] on icon at bounding box center [483, 560] width 15 height 15
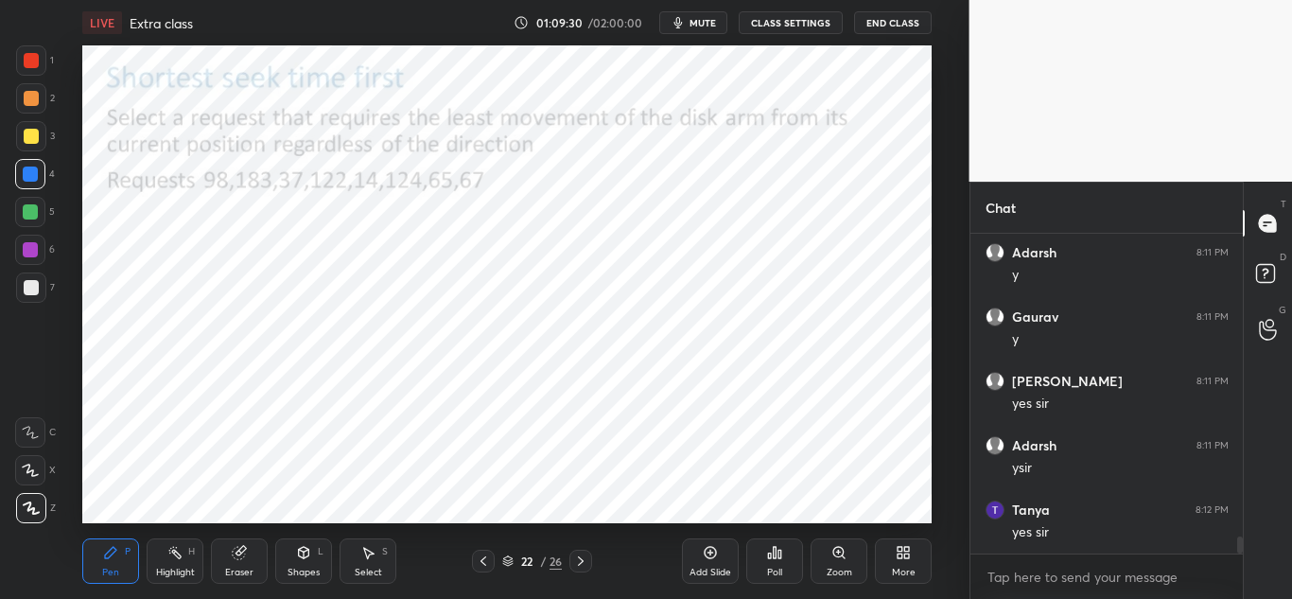
click at [367, 557] on icon at bounding box center [369, 552] width 10 height 11
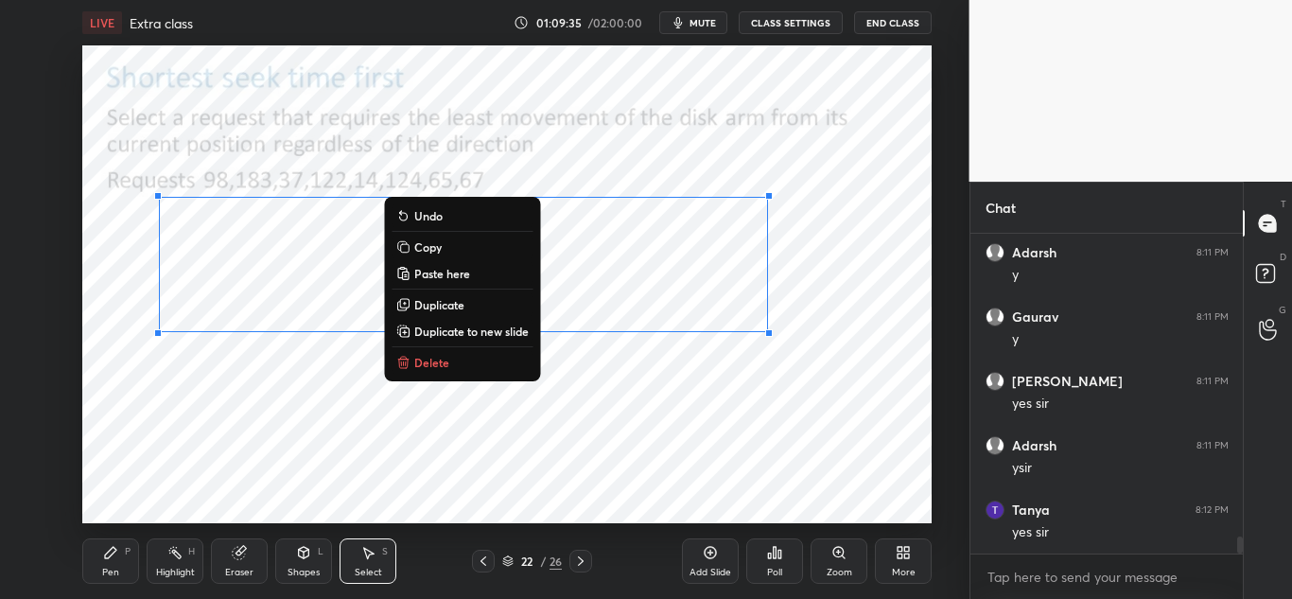
click at [440, 246] on p "Copy" at bounding box center [427, 246] width 27 height 15
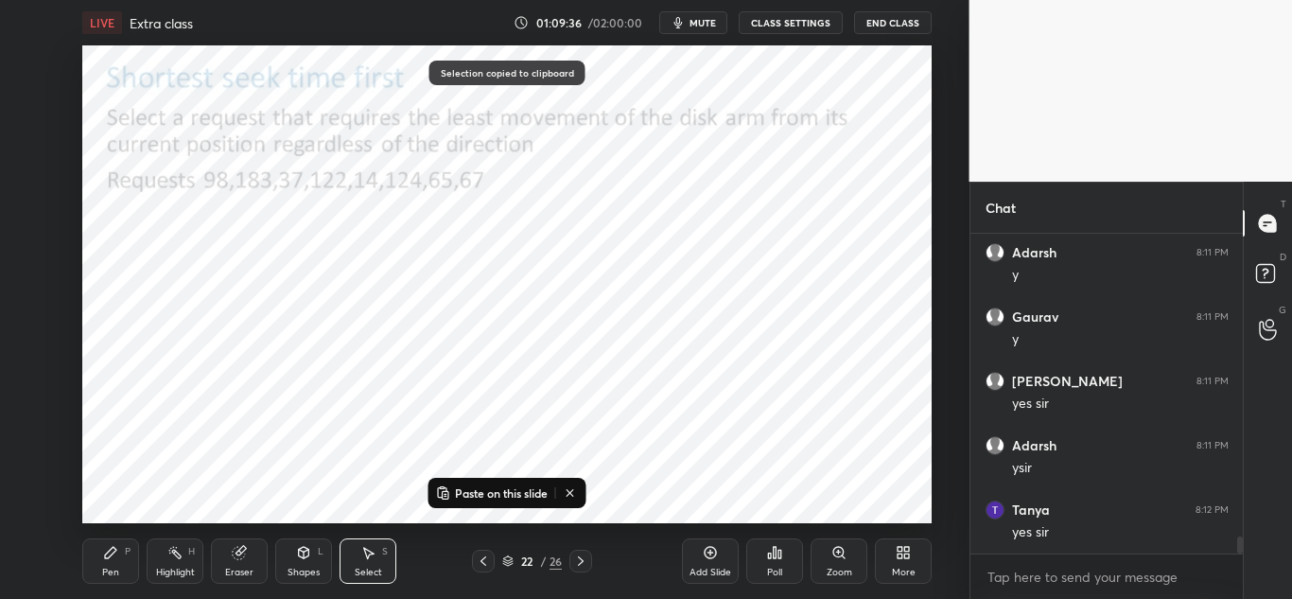
click at [583, 563] on icon at bounding box center [580, 560] width 15 height 15
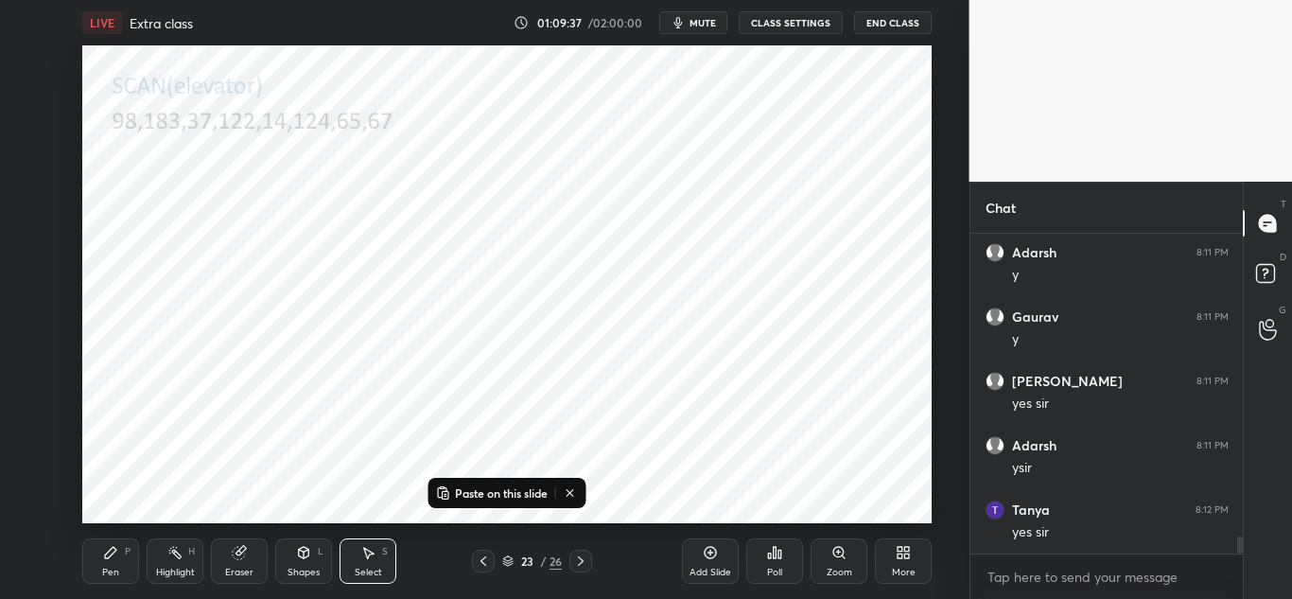
click at [499, 491] on p "Paste on this slide" at bounding box center [501, 492] width 93 height 15
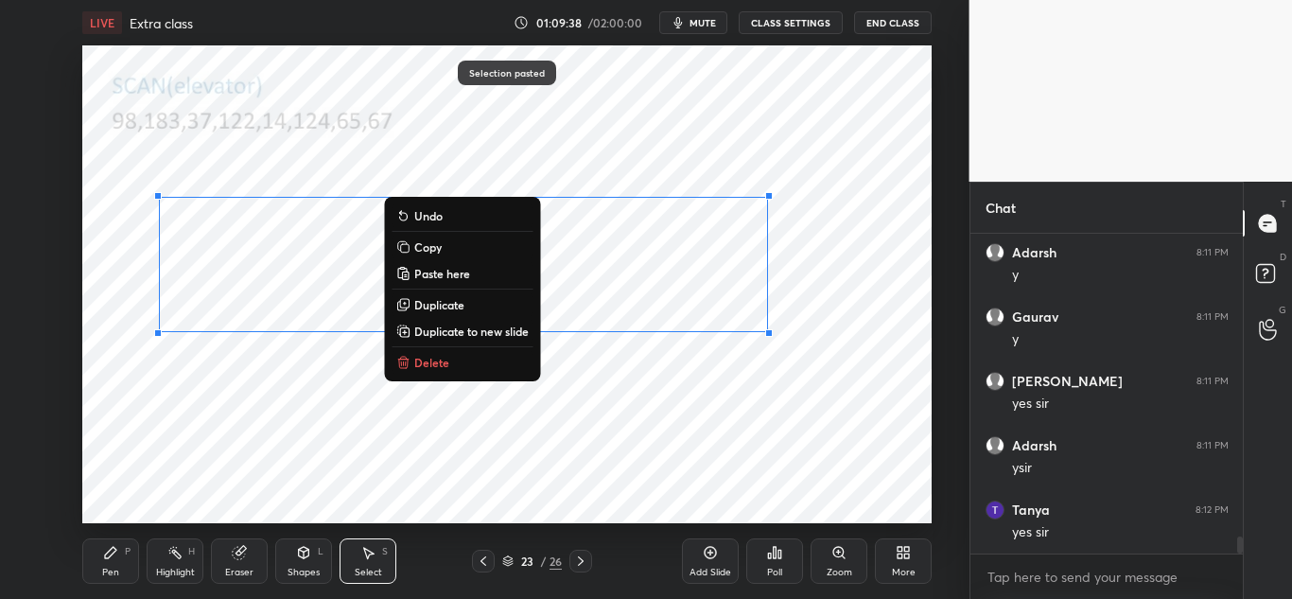
click at [626, 420] on div "0 ° Undo Copy Paste here Duplicate Duplicate to new slide Delete" at bounding box center [506, 283] width 849 height 477
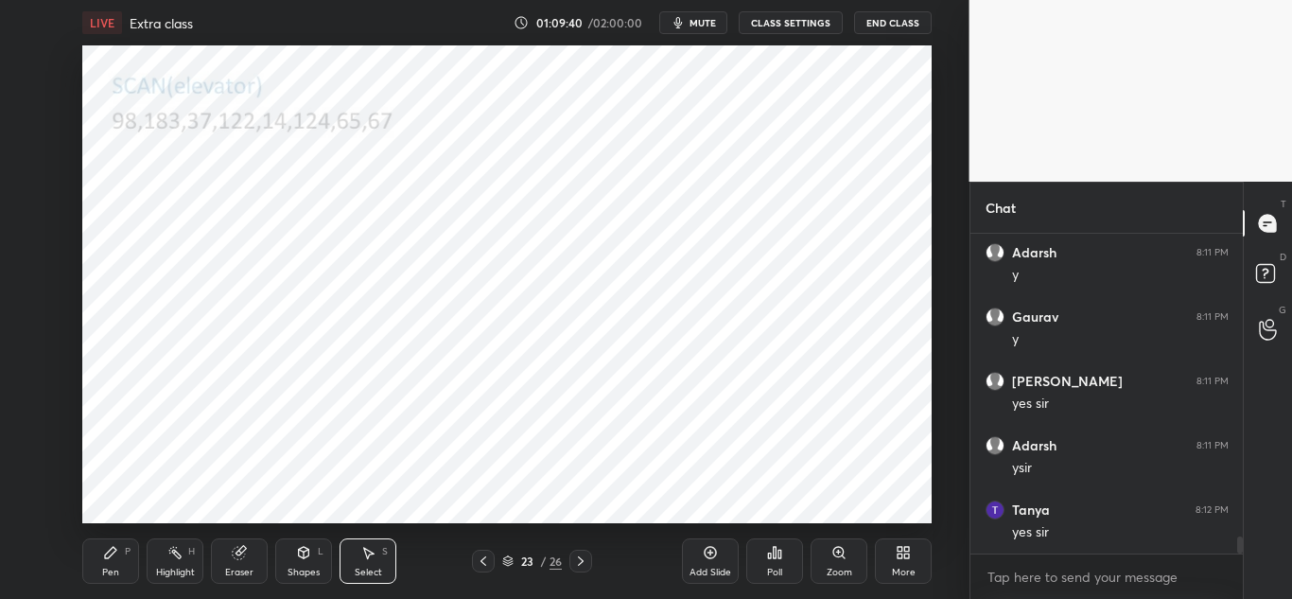
click at [112, 558] on icon at bounding box center [110, 552] width 15 height 15
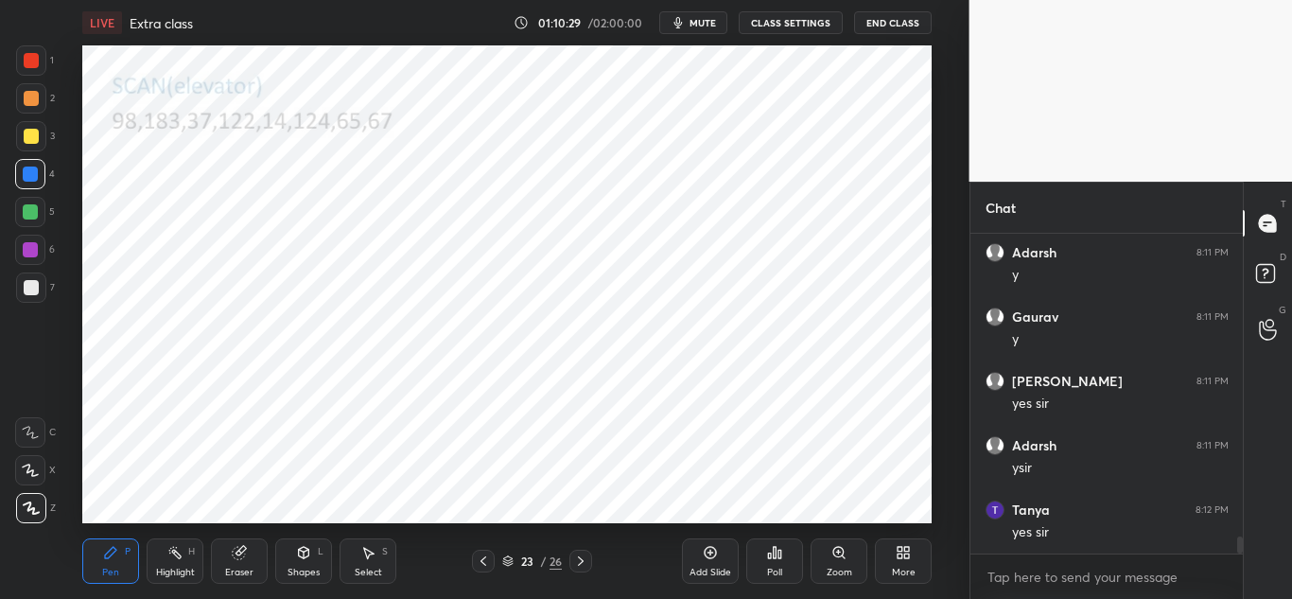
click at [574, 558] on icon at bounding box center [580, 560] width 15 height 15
click at [484, 561] on icon at bounding box center [483, 560] width 15 height 15
click at [241, 558] on icon at bounding box center [239, 553] width 12 height 12
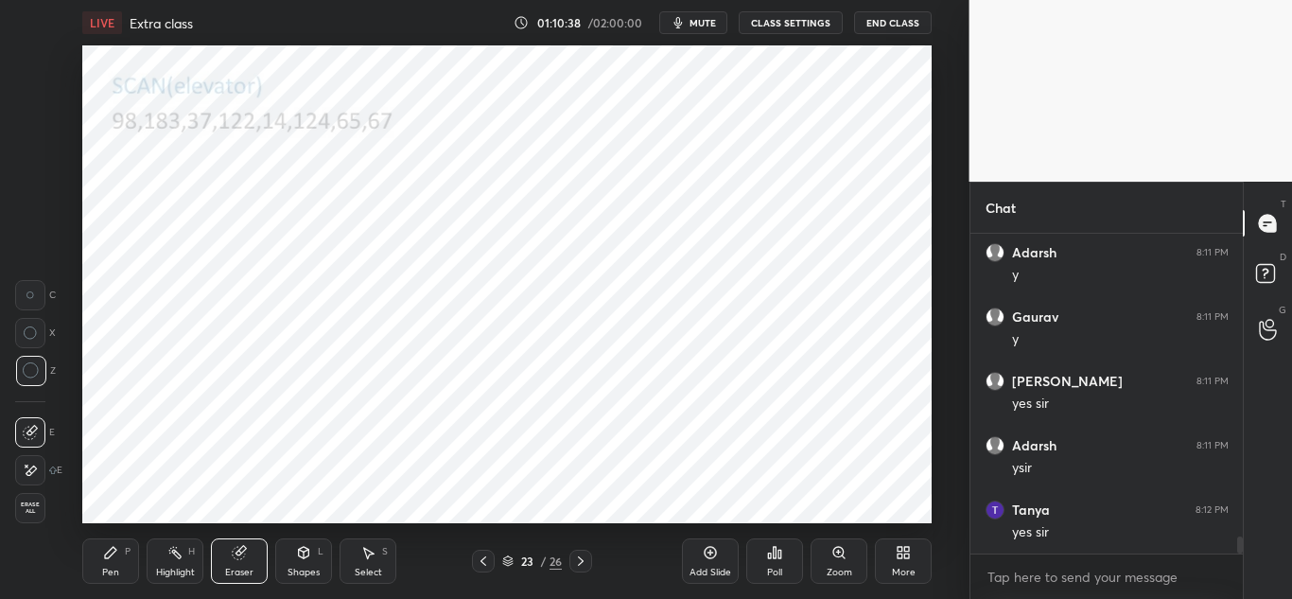
click at [122, 557] on div "Pen P" at bounding box center [110, 560] width 57 height 45
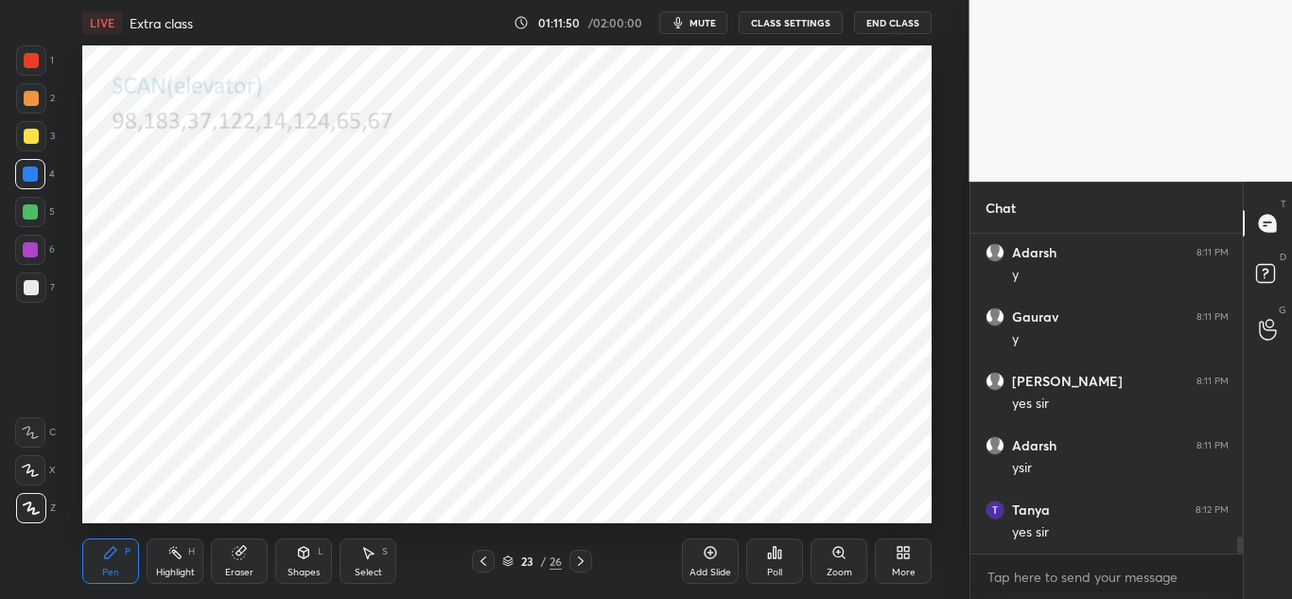
click at [582, 565] on icon at bounding box center [580, 560] width 15 height 15
click at [584, 561] on icon at bounding box center [580, 560] width 15 height 15
click at [480, 561] on icon at bounding box center [483, 560] width 6 height 9
click at [485, 563] on icon at bounding box center [483, 560] width 15 height 15
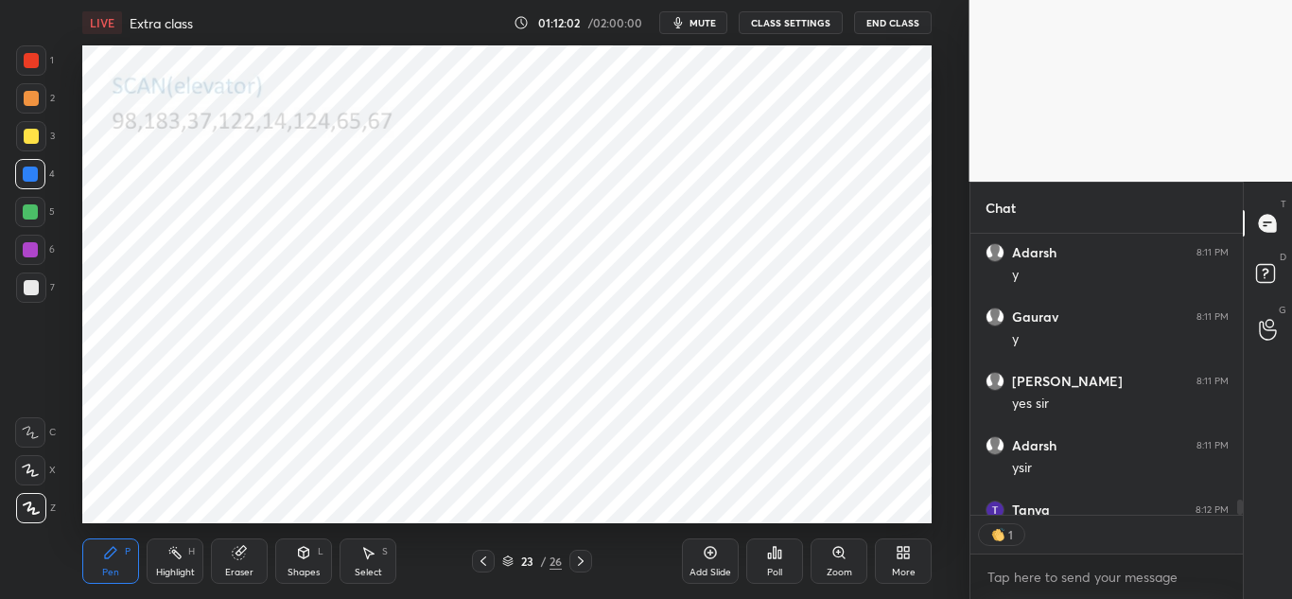
click at [363, 560] on div "Select S" at bounding box center [367, 560] width 57 height 45
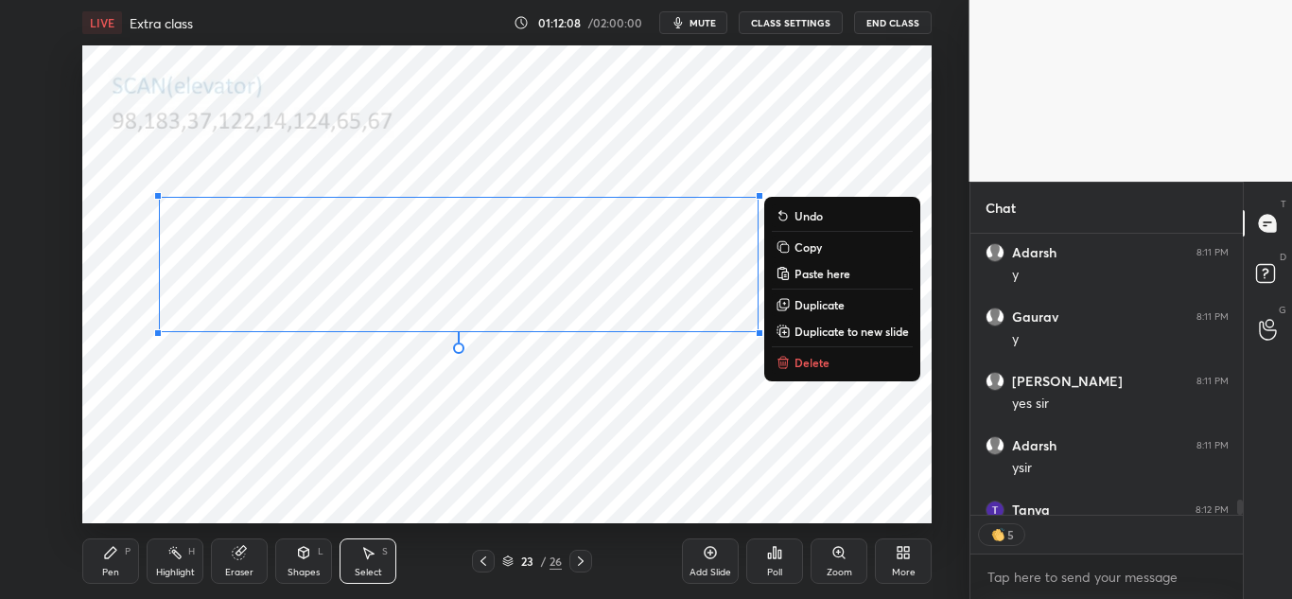
click at [823, 250] on button "Copy" at bounding box center [842, 246] width 141 height 23
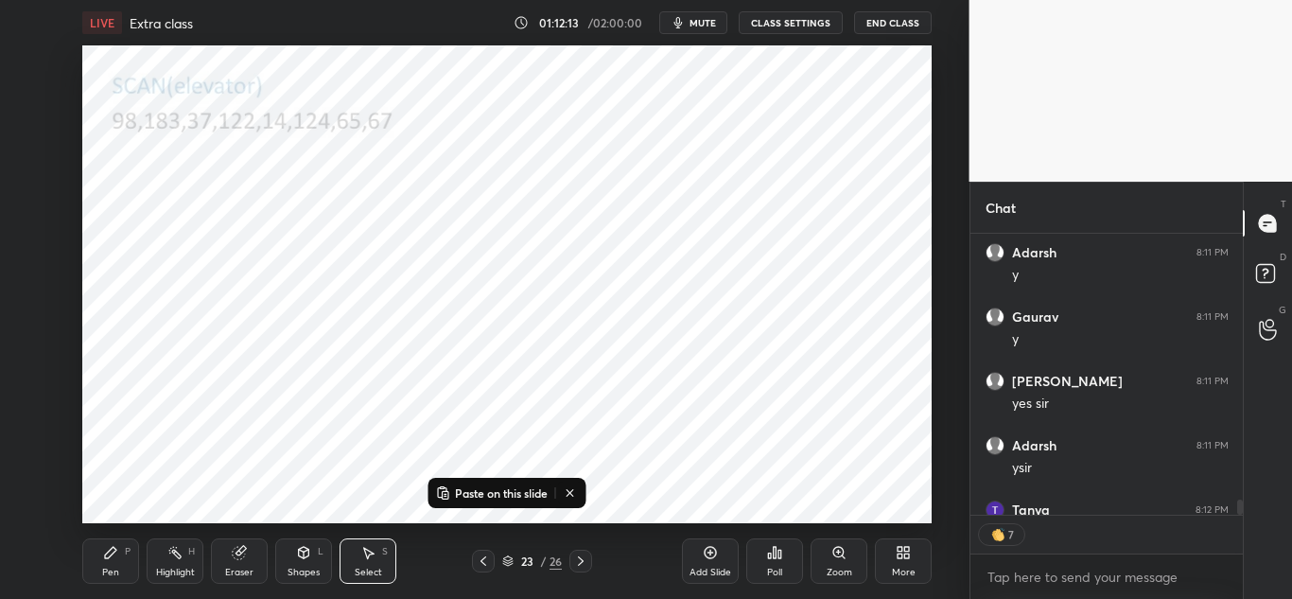
click at [581, 560] on icon at bounding box center [580, 560] width 15 height 15
click at [581, 563] on icon at bounding box center [581, 560] width 6 height 9
type textarea "x"
click at [500, 497] on p "Paste on this slide" at bounding box center [501, 492] width 93 height 15
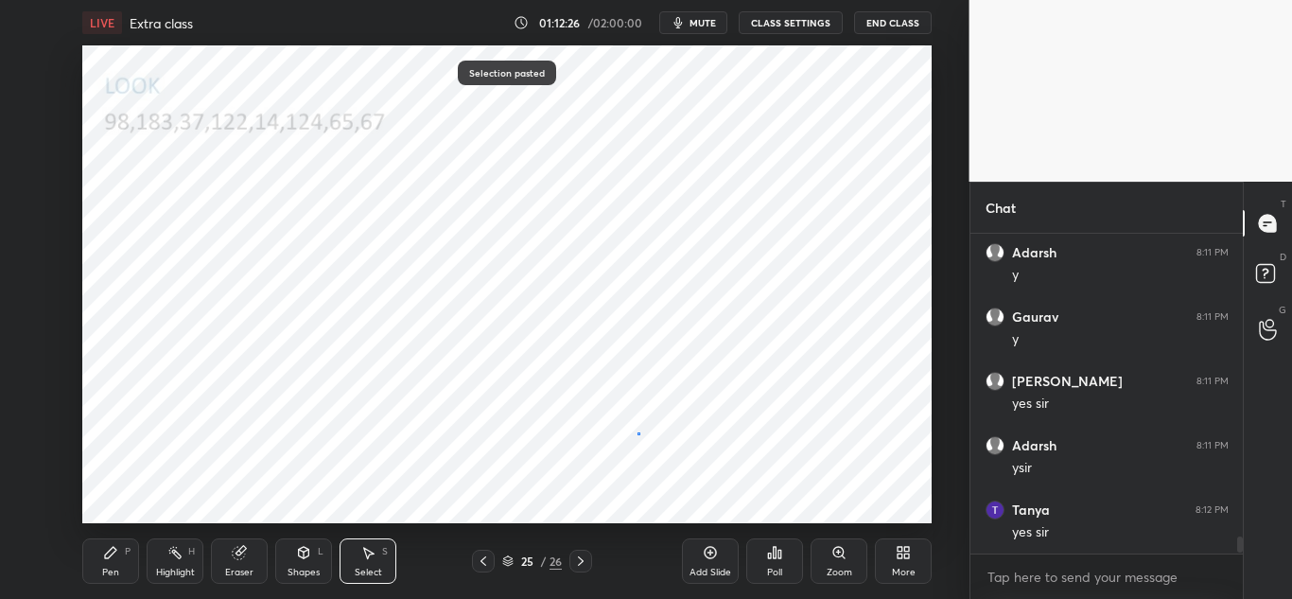
click at [639, 434] on div "0 ° Undo Copy Paste here Duplicate Duplicate to new slide Delete" at bounding box center [506, 283] width 849 height 477
click at [240, 549] on icon at bounding box center [239, 553] width 12 height 12
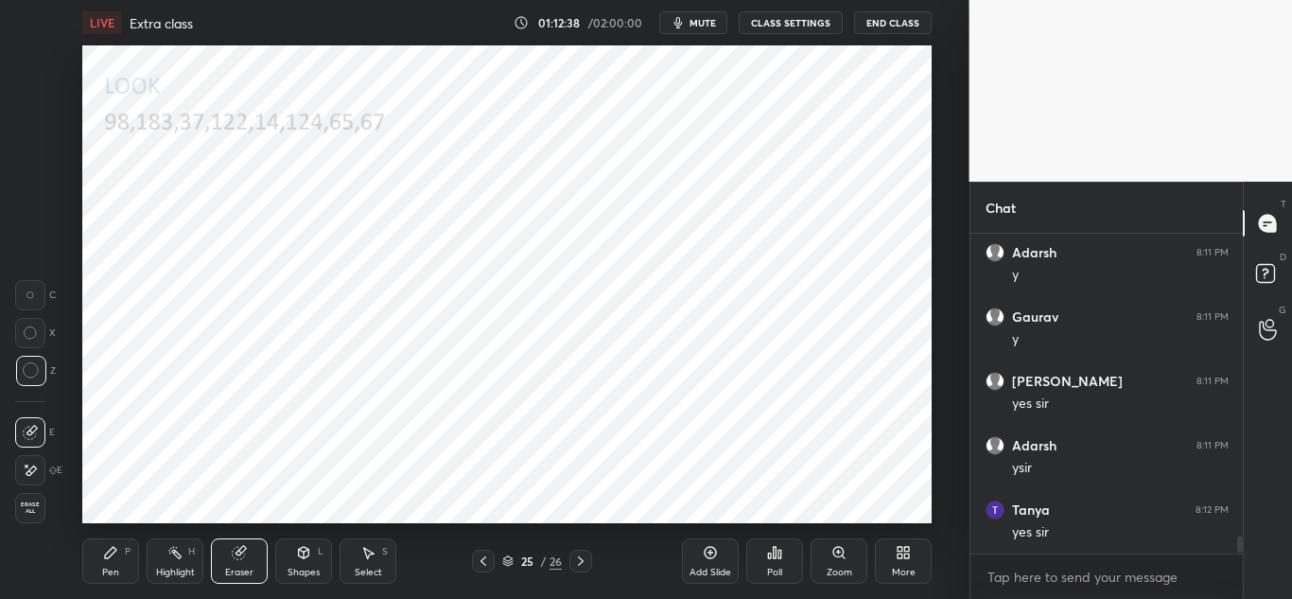
click at [116, 557] on icon at bounding box center [110, 552] width 15 height 15
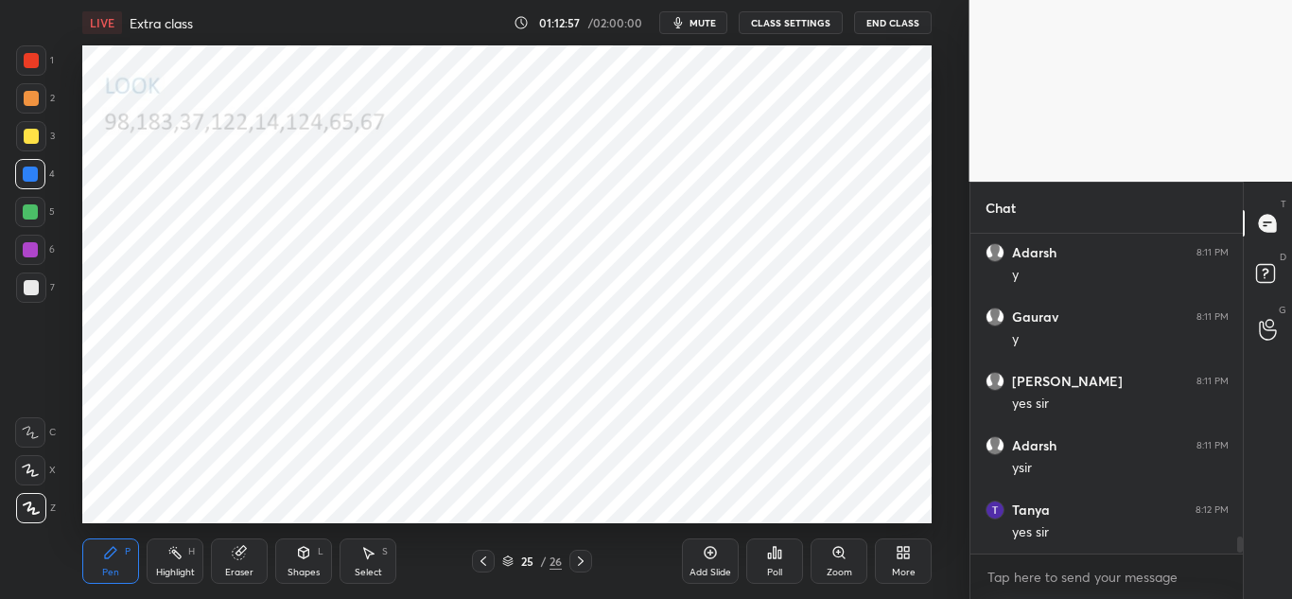
click at [579, 559] on icon at bounding box center [580, 560] width 15 height 15
click at [490, 560] on icon at bounding box center [483, 560] width 15 height 15
click at [583, 557] on icon at bounding box center [580, 560] width 15 height 15
click at [904, 548] on icon at bounding box center [906, 549] width 5 height 5
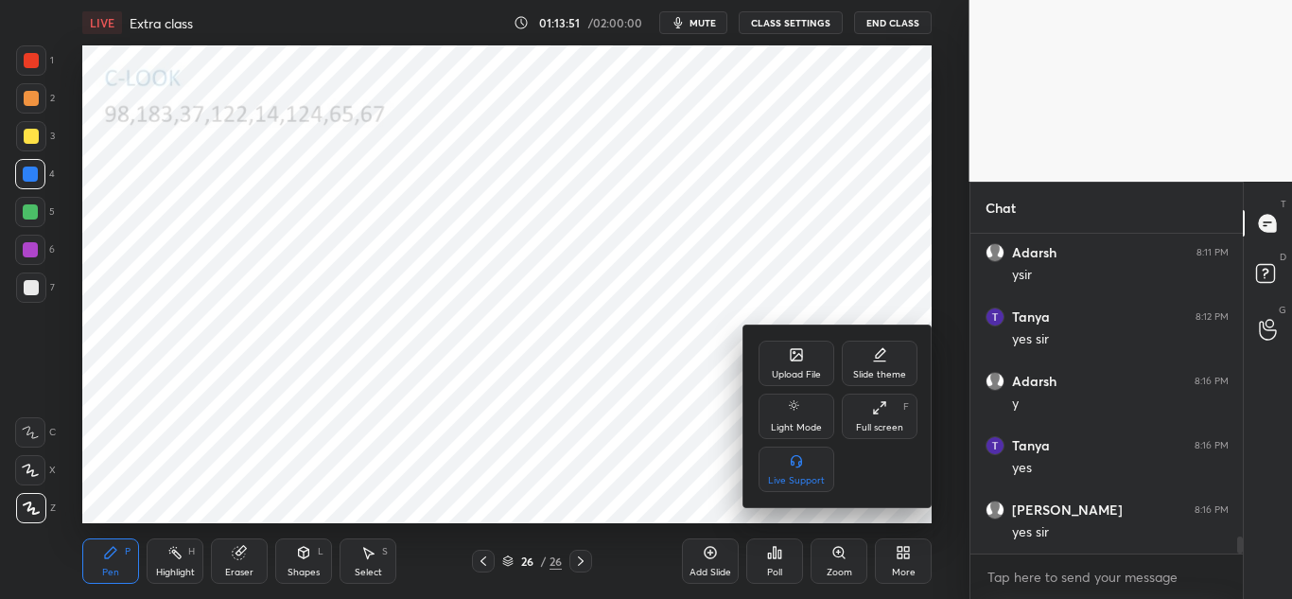
click at [810, 355] on div "Upload File" at bounding box center [796, 362] width 76 height 45
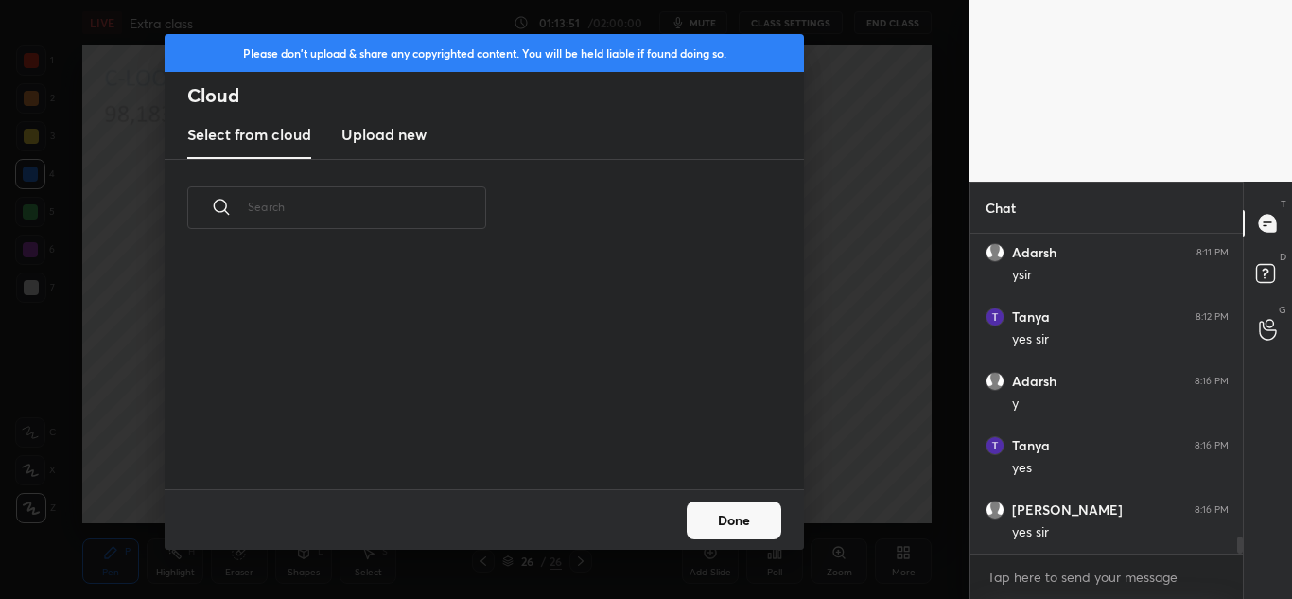
scroll to position [233, 607]
click at [399, 132] on h3 "Upload new" at bounding box center [383, 134] width 85 height 23
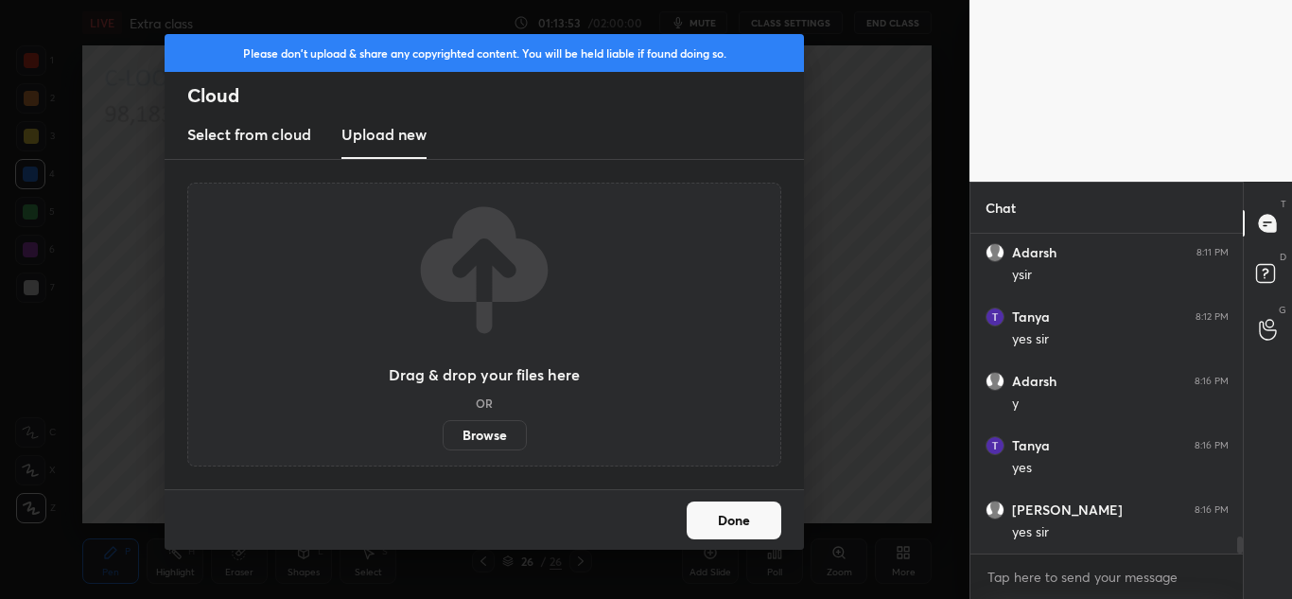
click at [496, 438] on label "Browse" at bounding box center [485, 435] width 84 height 30
click at [443, 438] on input "Browse" at bounding box center [443, 435] width 0 height 30
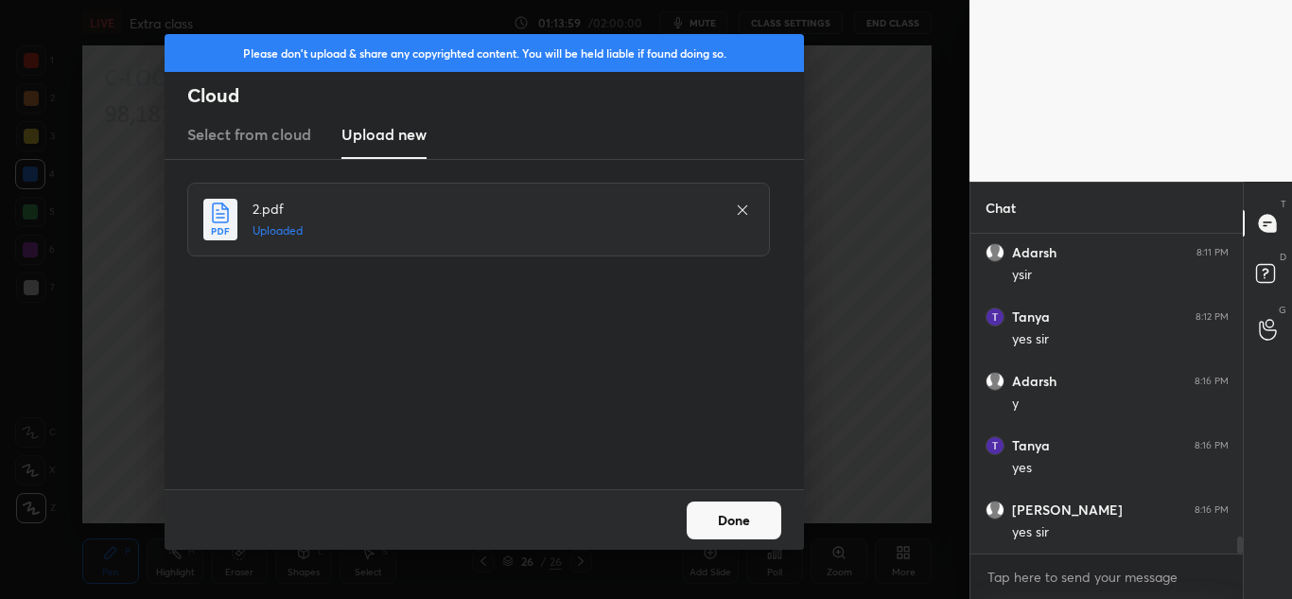
click at [728, 514] on button "Done" at bounding box center [733, 520] width 95 height 38
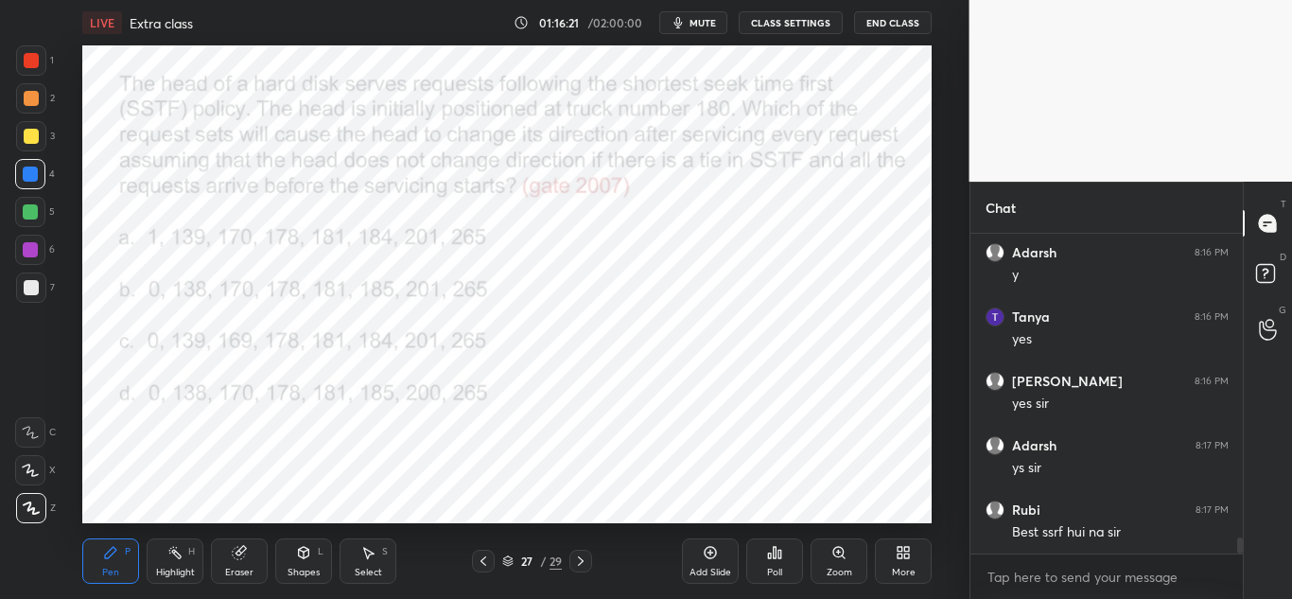
scroll to position [5925, 0]
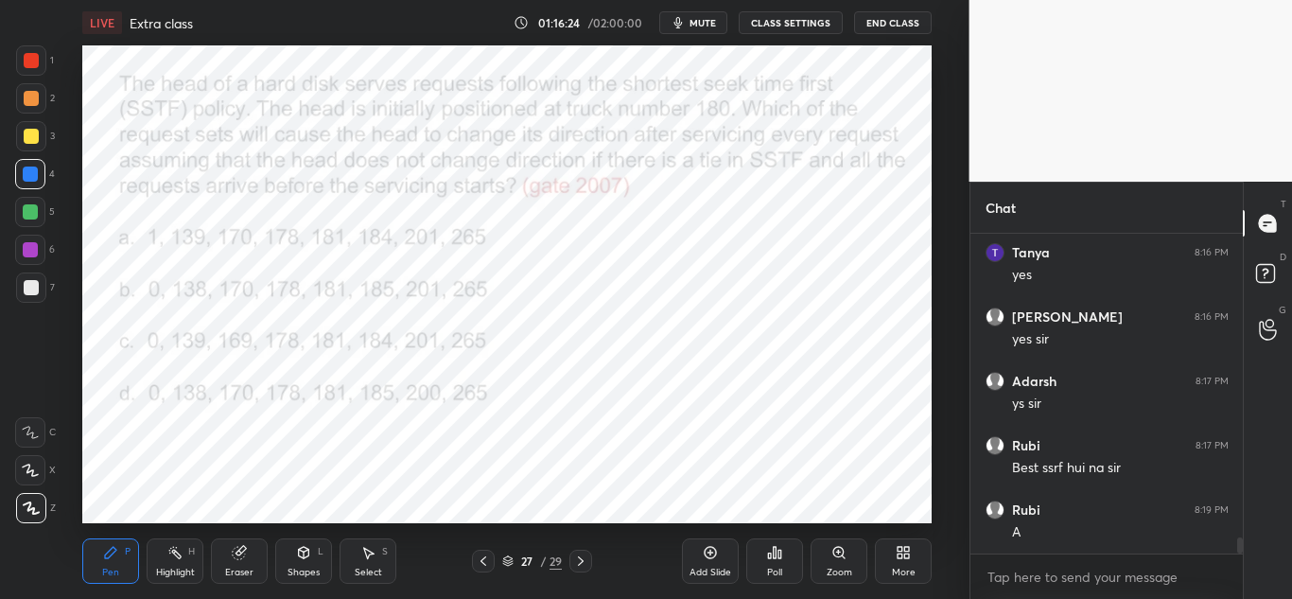
click at [774, 558] on icon at bounding box center [774, 552] width 3 height 11
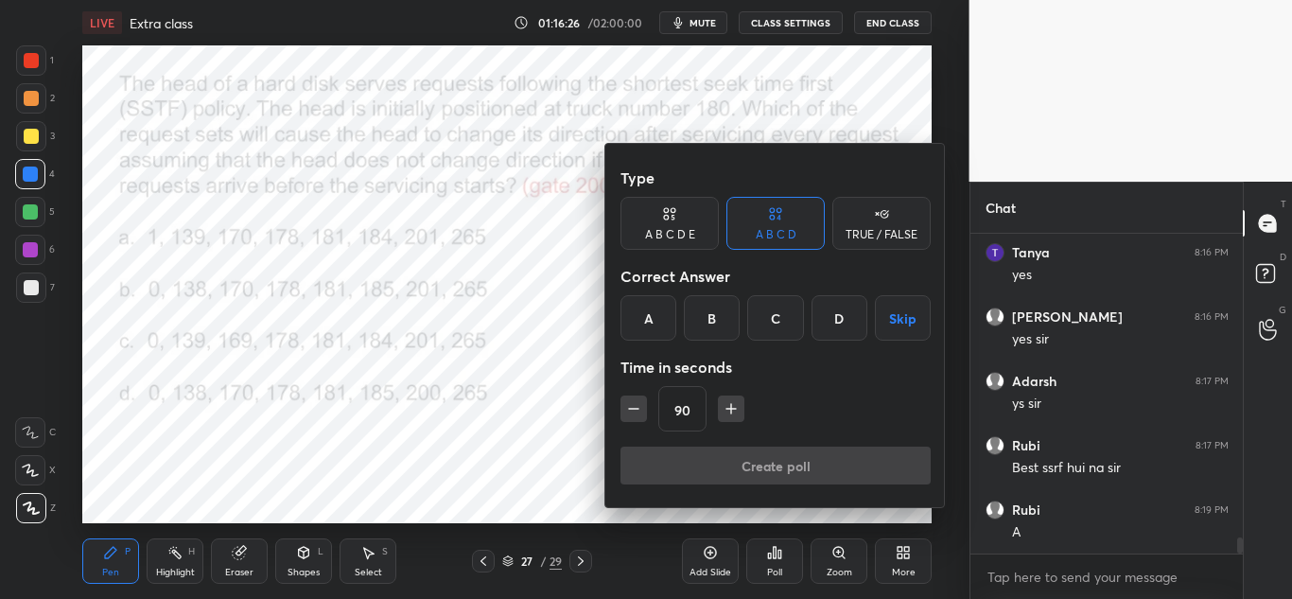
click at [716, 315] on div "B" at bounding box center [712, 317] width 56 height 45
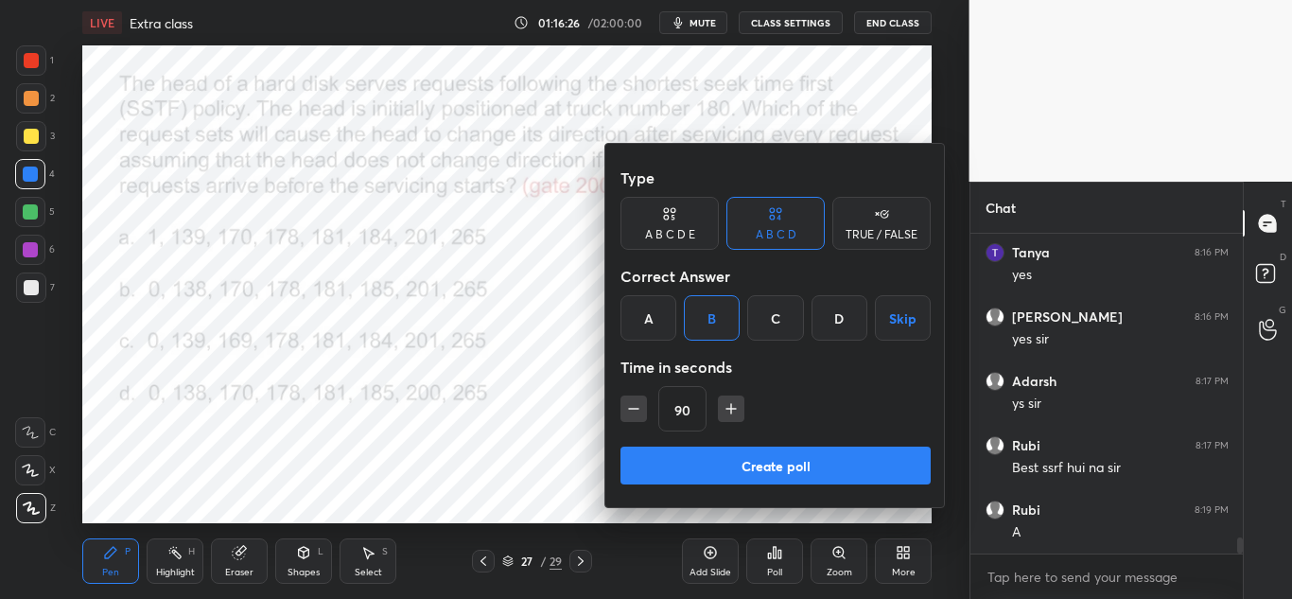
click at [734, 408] on icon "button" at bounding box center [730, 408] width 19 height 19
click at [739, 408] on icon "button" at bounding box center [739, 408] width 19 height 19
type input "120"
click at [769, 467] on button "Create poll" at bounding box center [775, 465] width 310 height 38
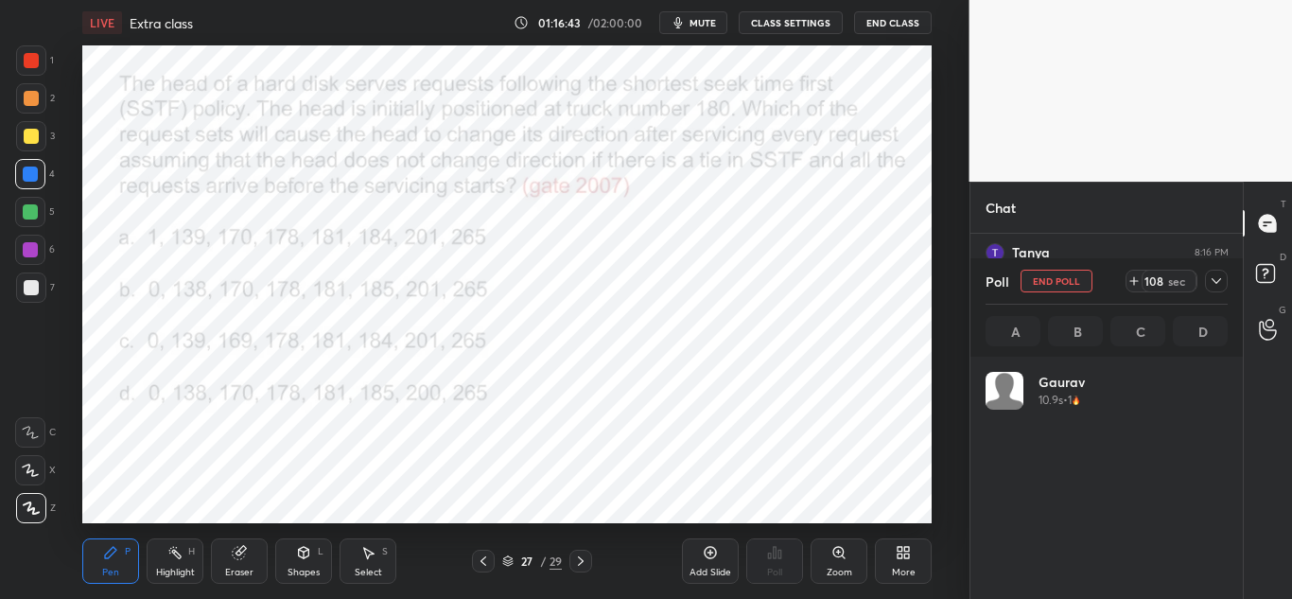
scroll to position [221, 236]
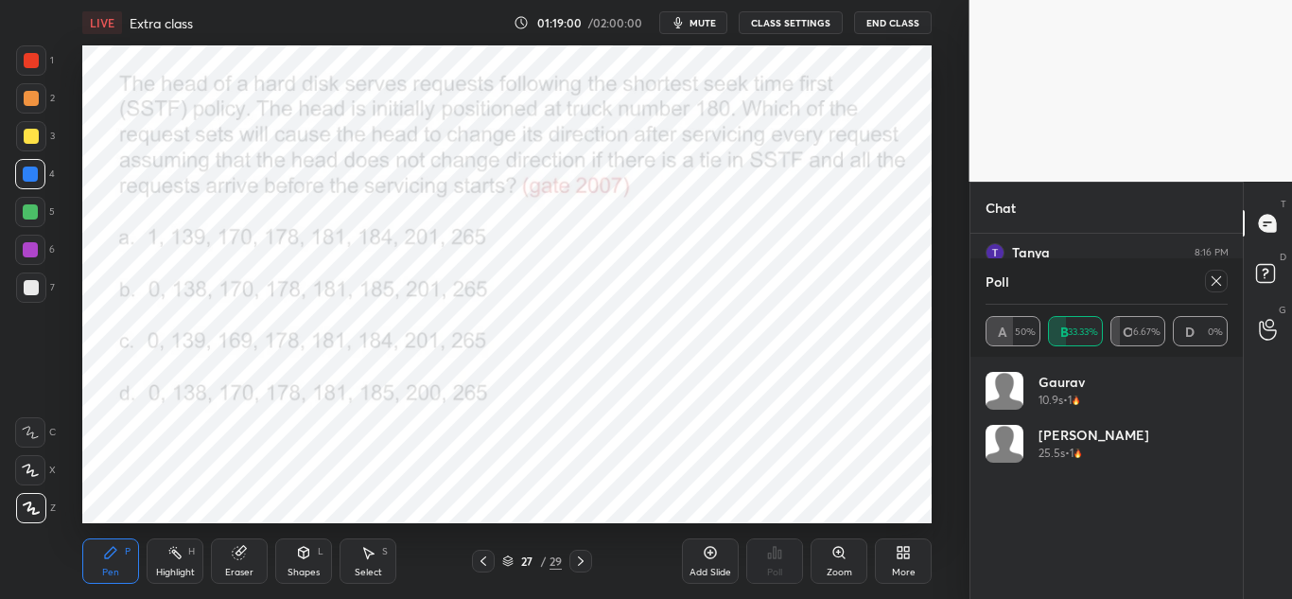
click at [239, 553] on icon at bounding box center [239, 553] width 12 height 12
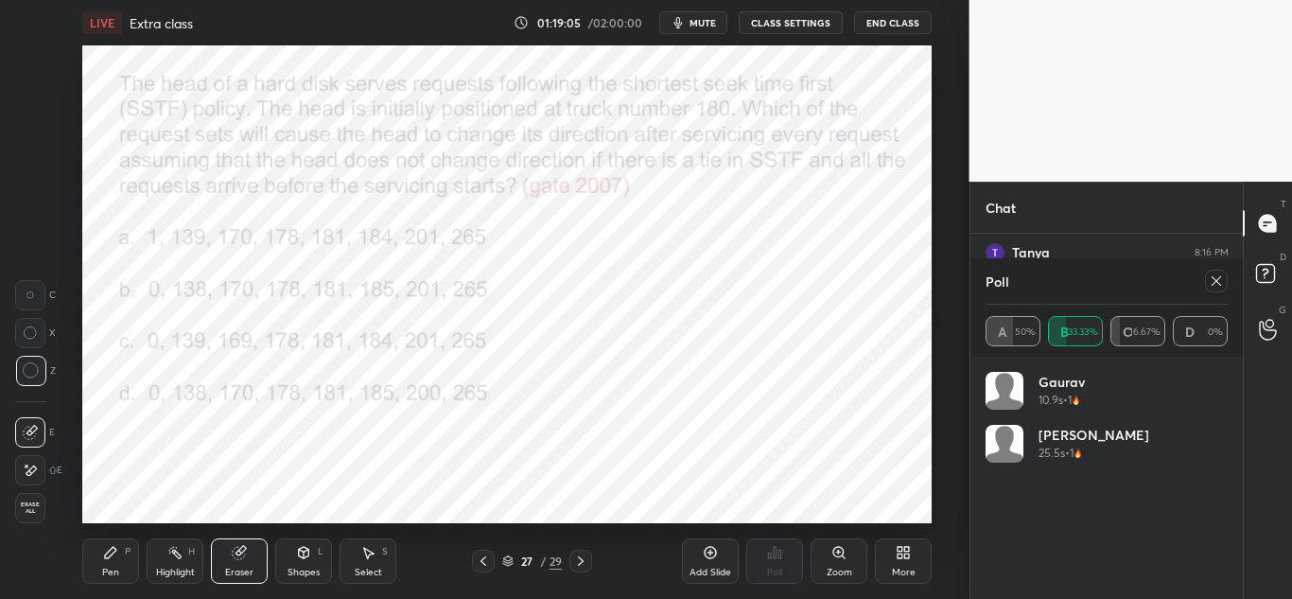
click at [112, 561] on div "Pen P" at bounding box center [110, 560] width 57 height 45
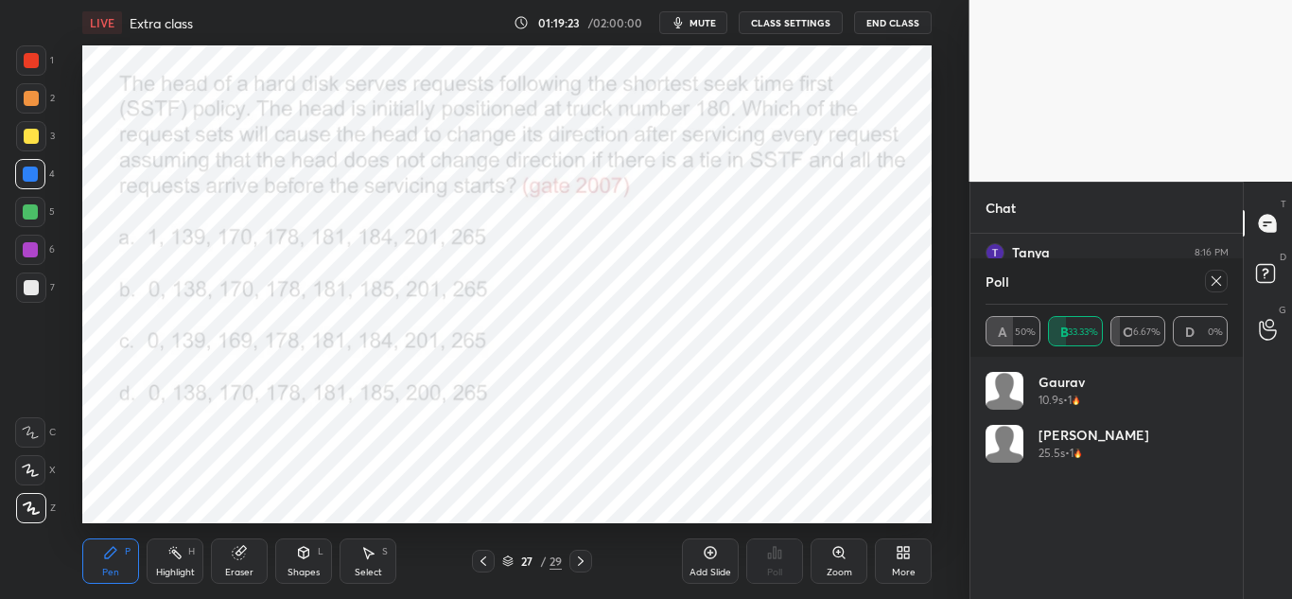
click at [1216, 277] on icon at bounding box center [1215, 280] width 15 height 15
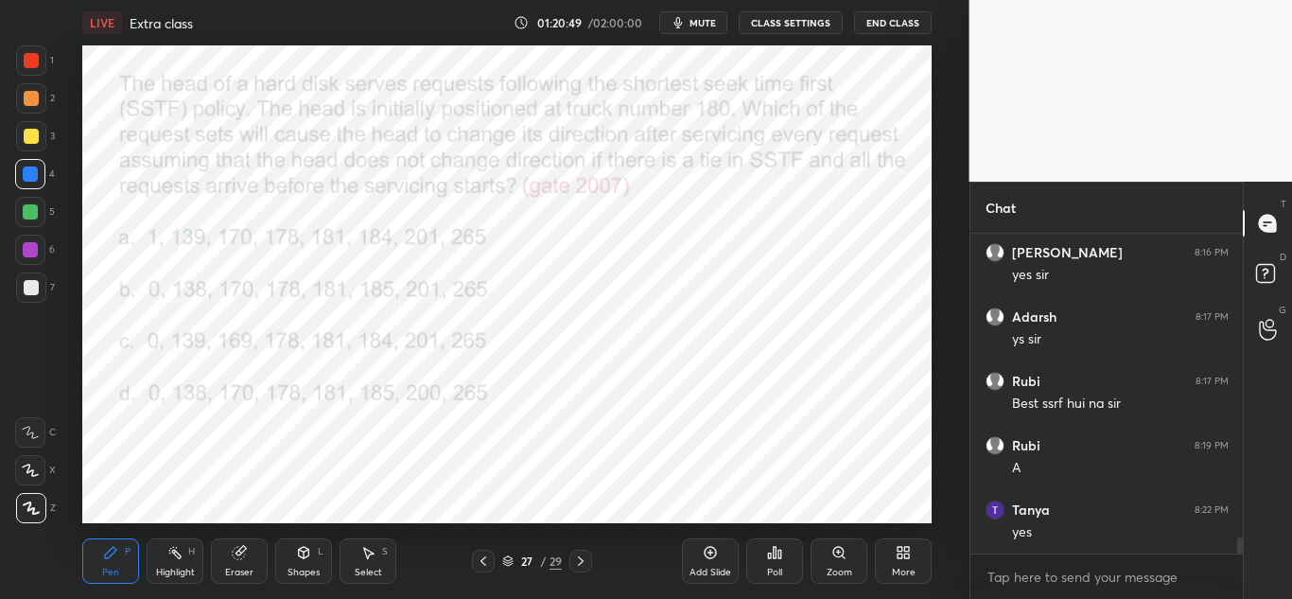
scroll to position [6053, 0]
click at [580, 563] on icon at bounding box center [580, 560] width 15 height 15
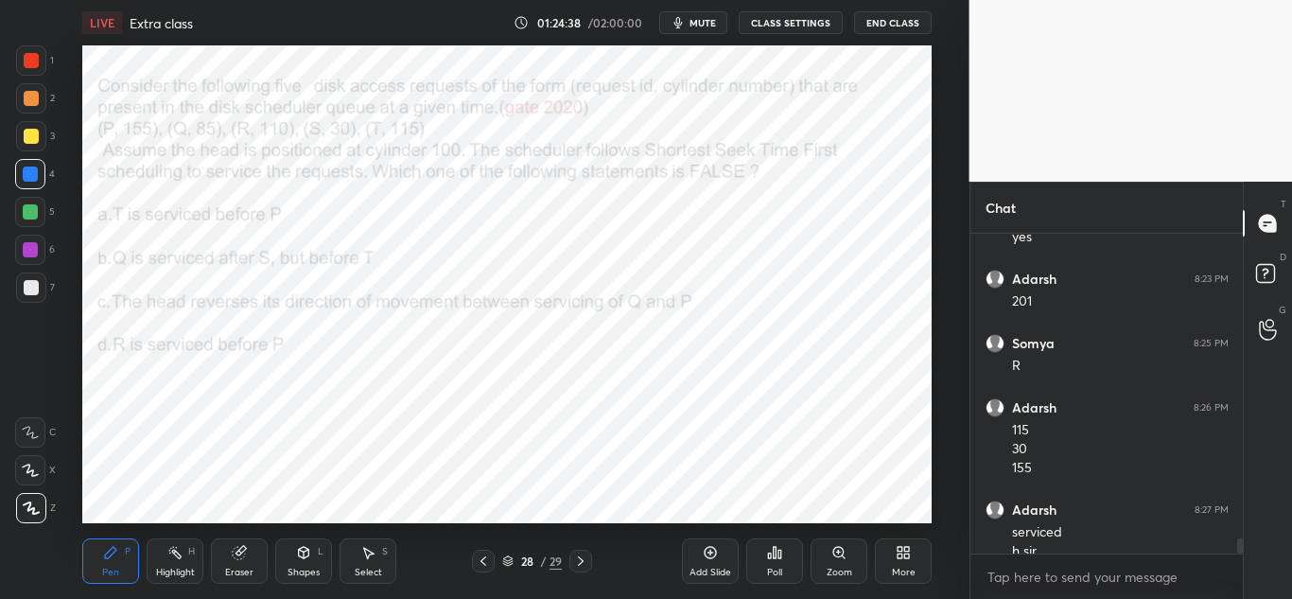
scroll to position [6303, 0]
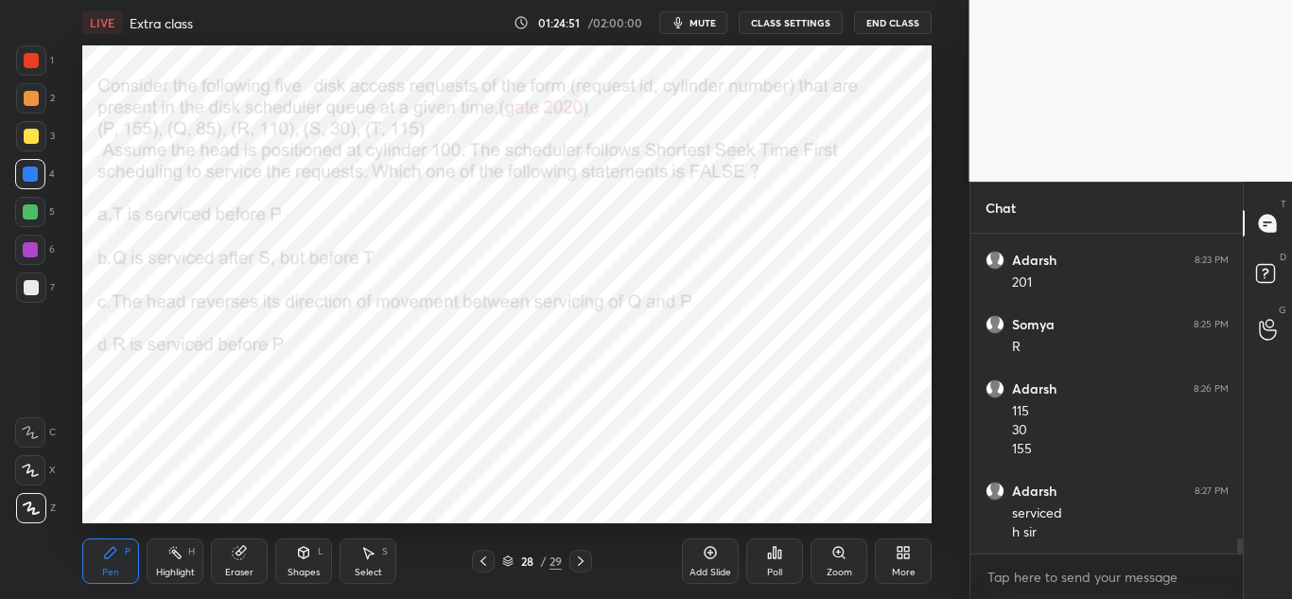
click at [582, 558] on icon at bounding box center [580, 560] width 15 height 15
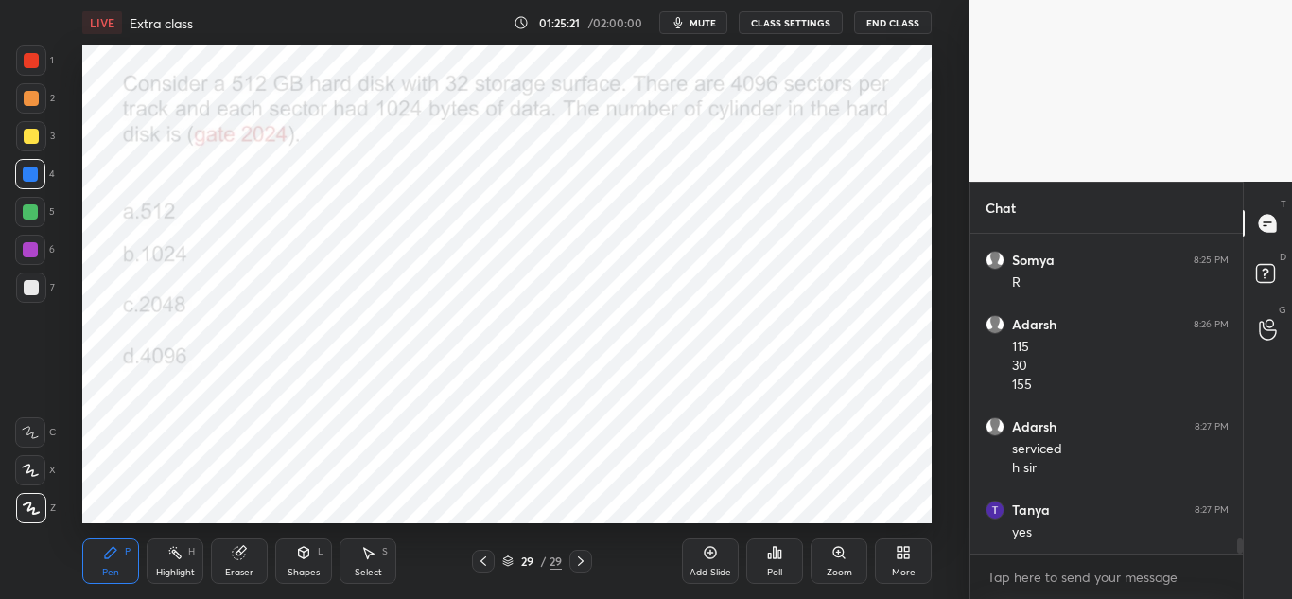
click at [703, 26] on span "mute" at bounding box center [702, 22] width 26 height 13
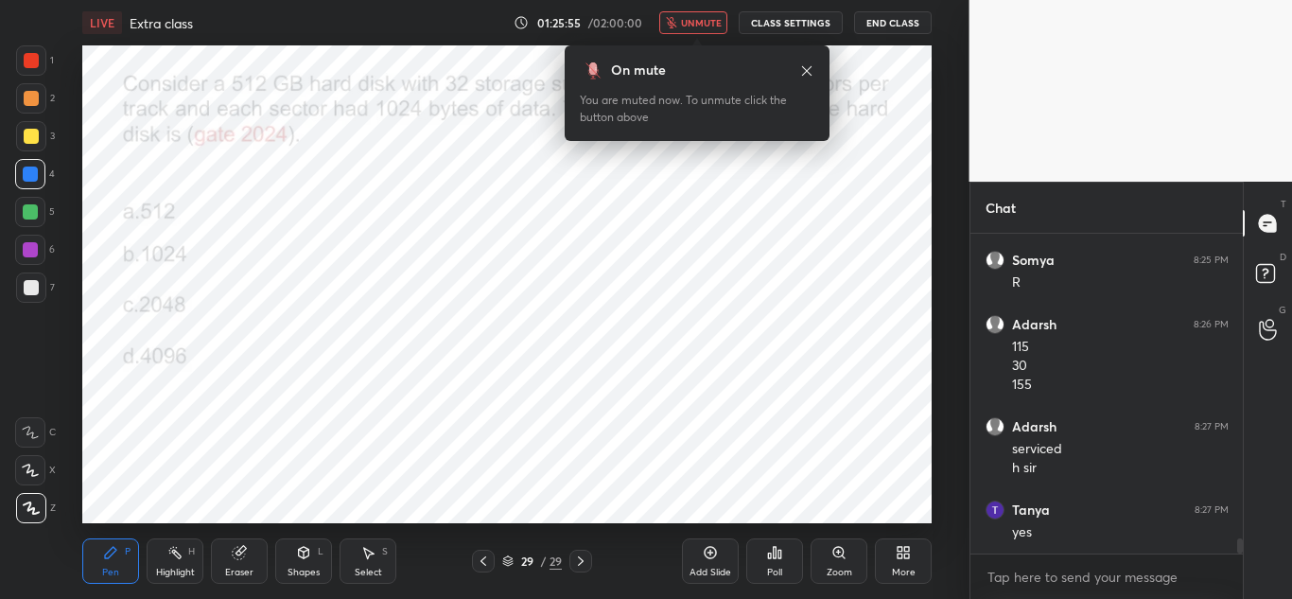
click at [707, 28] on span "unmute" at bounding box center [701, 22] width 41 height 13
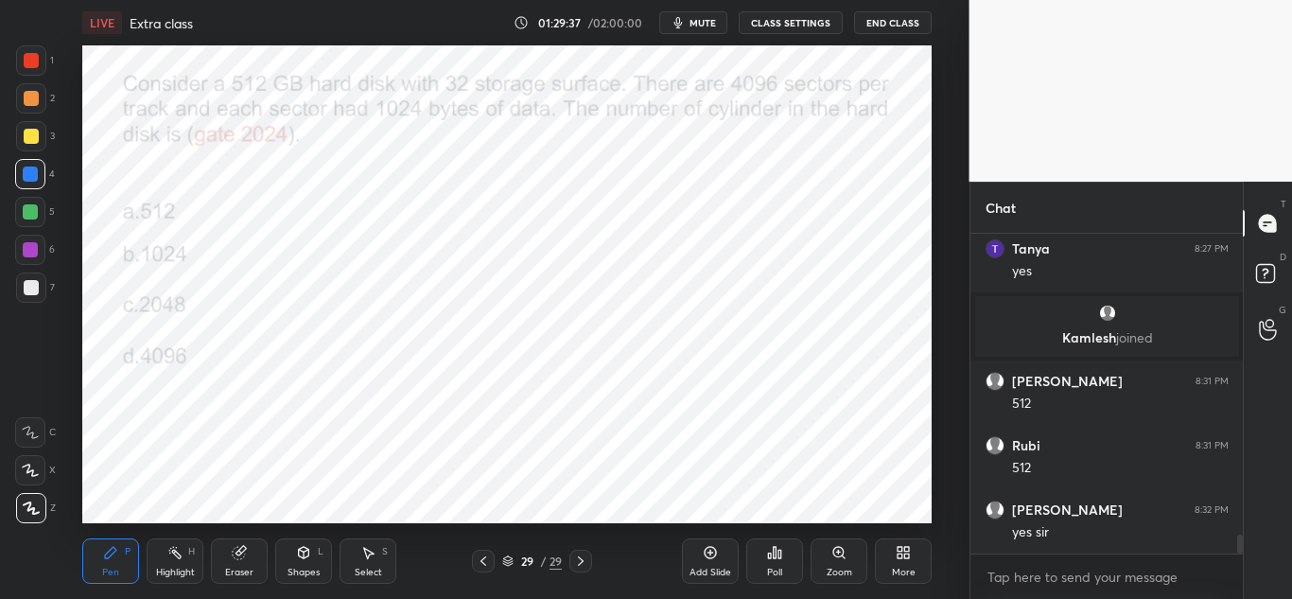
scroll to position [5282, 0]
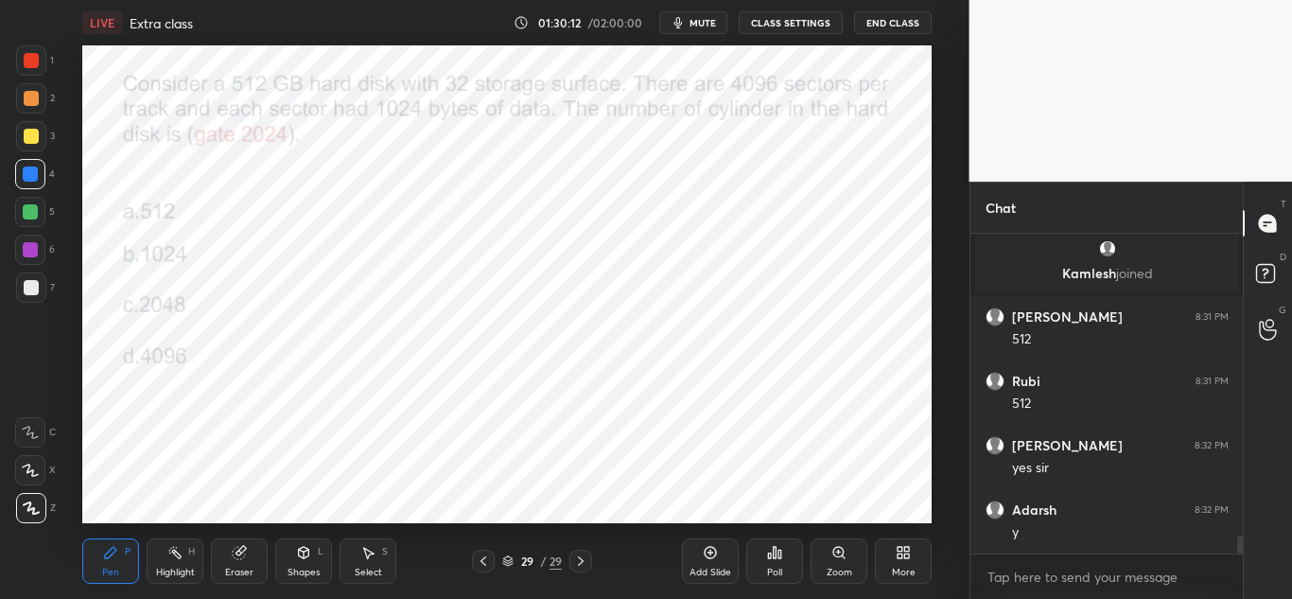
click at [510, 559] on icon at bounding box center [507, 560] width 11 height 11
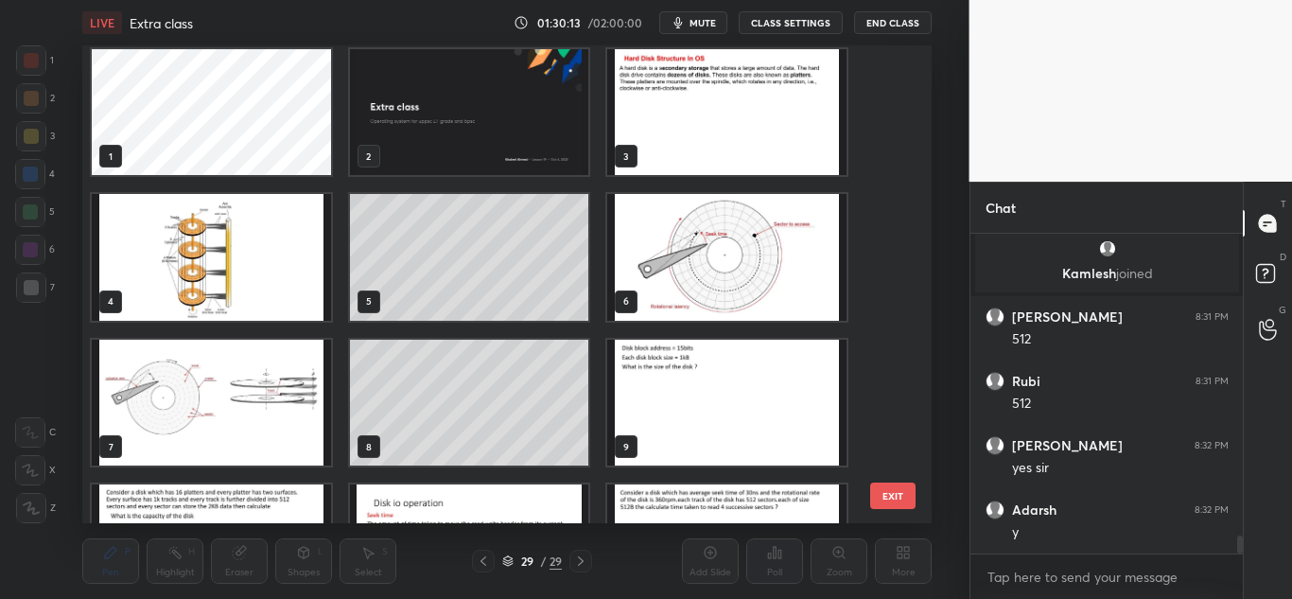
scroll to position [0, 0]
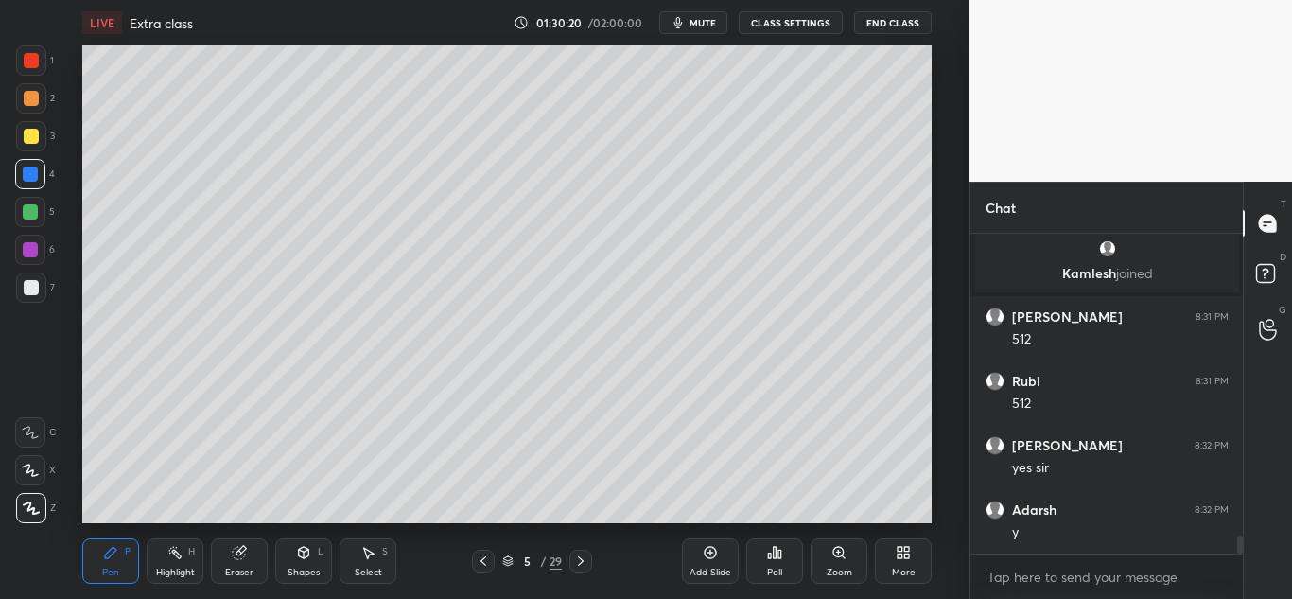
click at [580, 555] on icon at bounding box center [580, 560] width 15 height 15
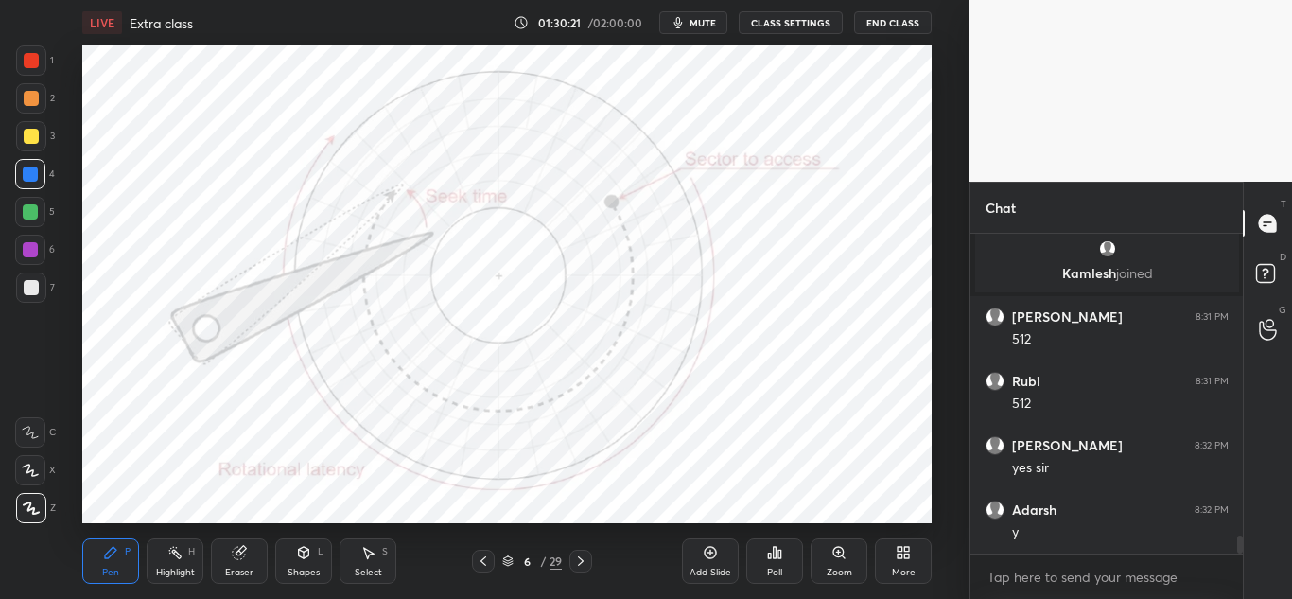
click at [585, 557] on icon at bounding box center [580, 560] width 15 height 15
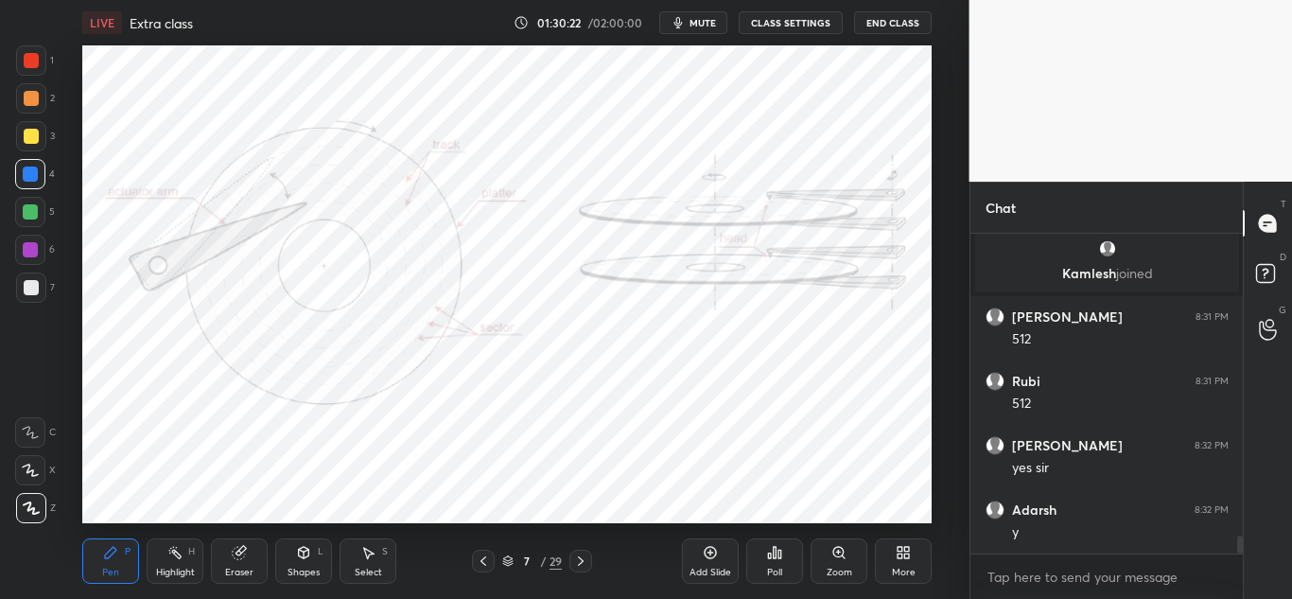
click at [506, 560] on icon at bounding box center [507, 558] width 9 height 5
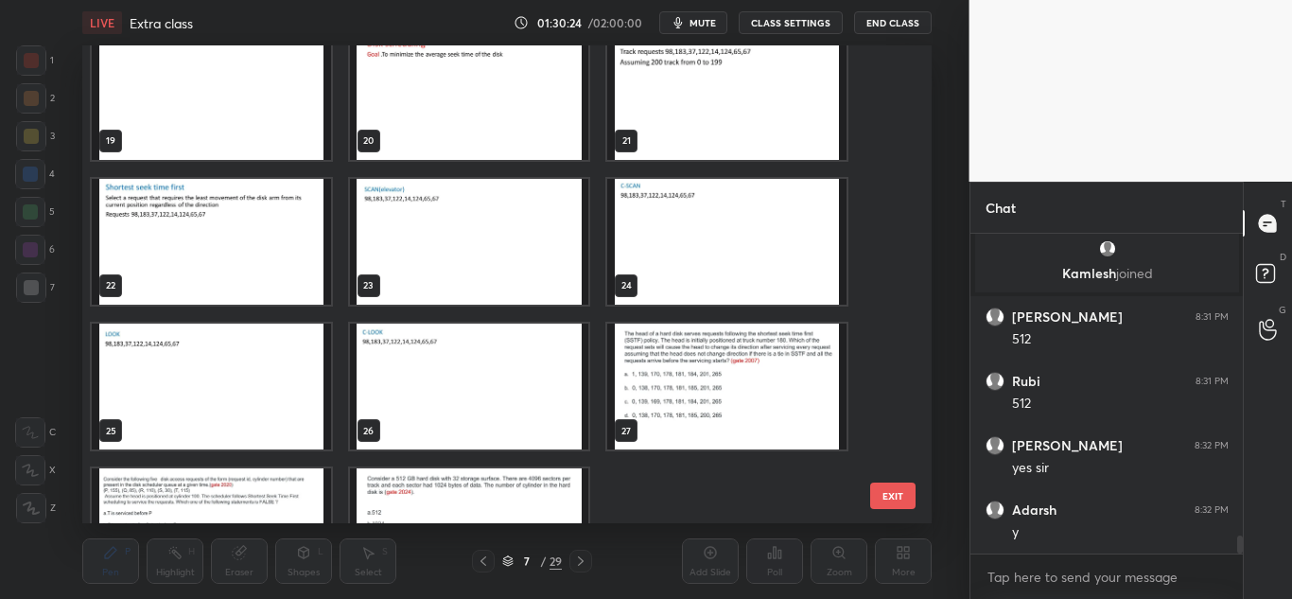
scroll to position [973, 0]
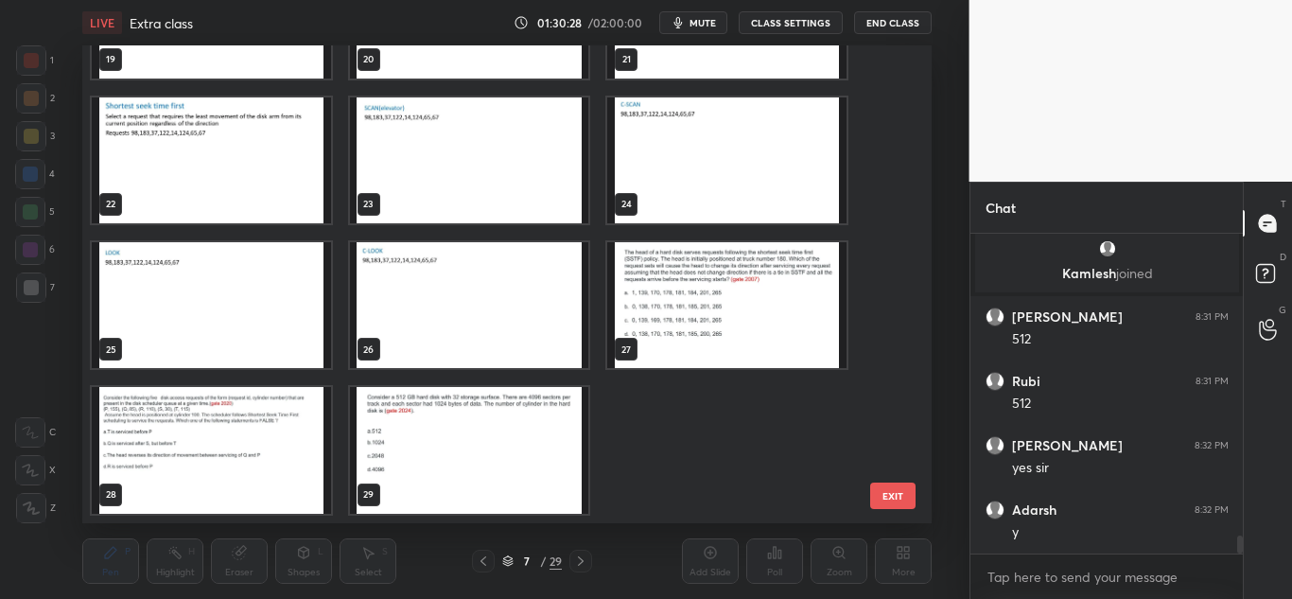
click at [890, 491] on button "EXIT" at bounding box center [892, 495] width 45 height 26
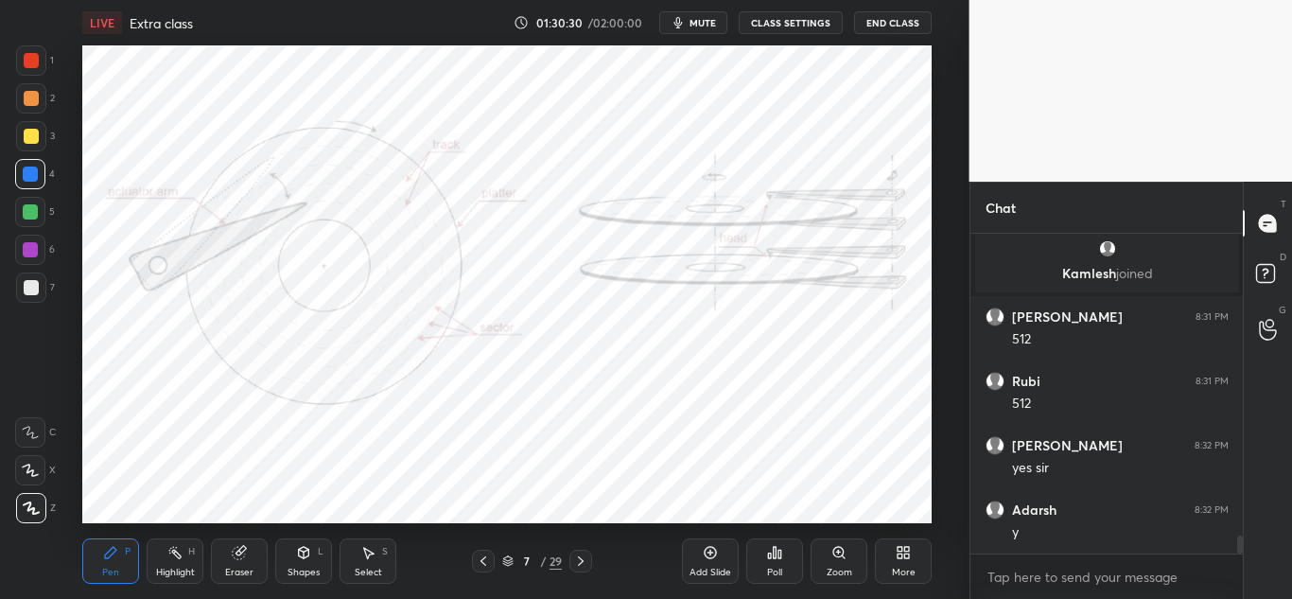
click at [587, 556] on icon at bounding box center [580, 560] width 15 height 15
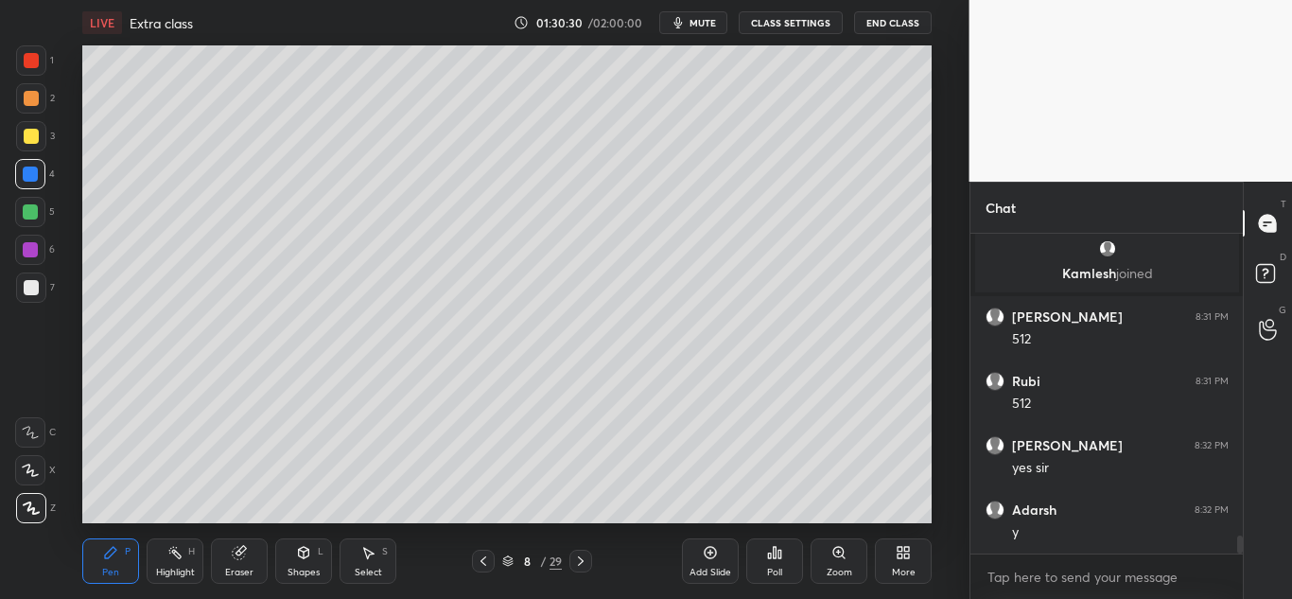
click at [587, 560] on icon at bounding box center [580, 560] width 15 height 15
click at [585, 561] on icon at bounding box center [580, 560] width 15 height 15
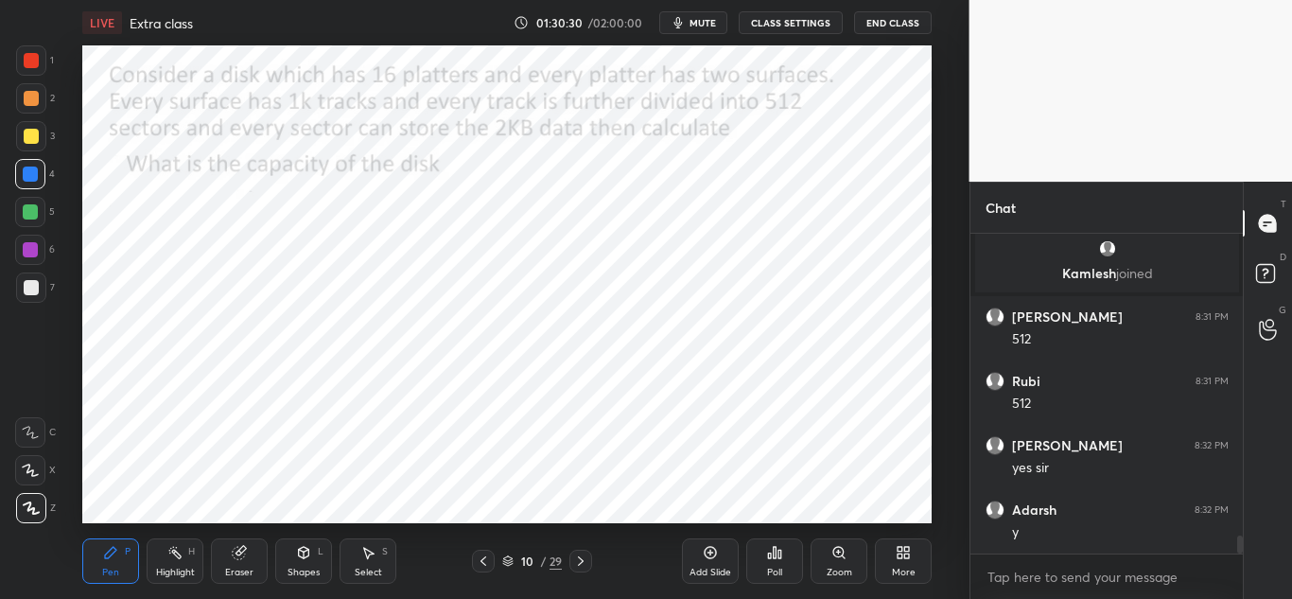
click at [584, 562] on icon at bounding box center [580, 560] width 15 height 15
click at [583, 563] on icon at bounding box center [580, 560] width 15 height 15
click at [583, 562] on icon at bounding box center [580, 560] width 15 height 15
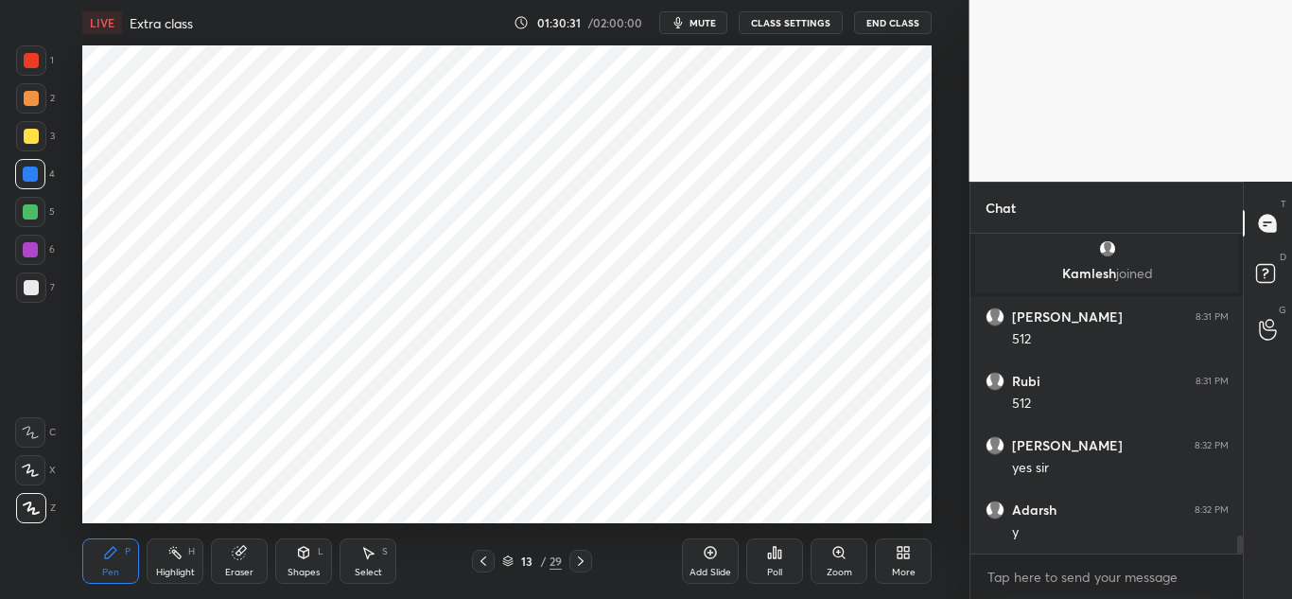
click at [583, 562] on icon at bounding box center [580, 560] width 15 height 15
click at [582, 563] on icon at bounding box center [580, 560] width 15 height 15
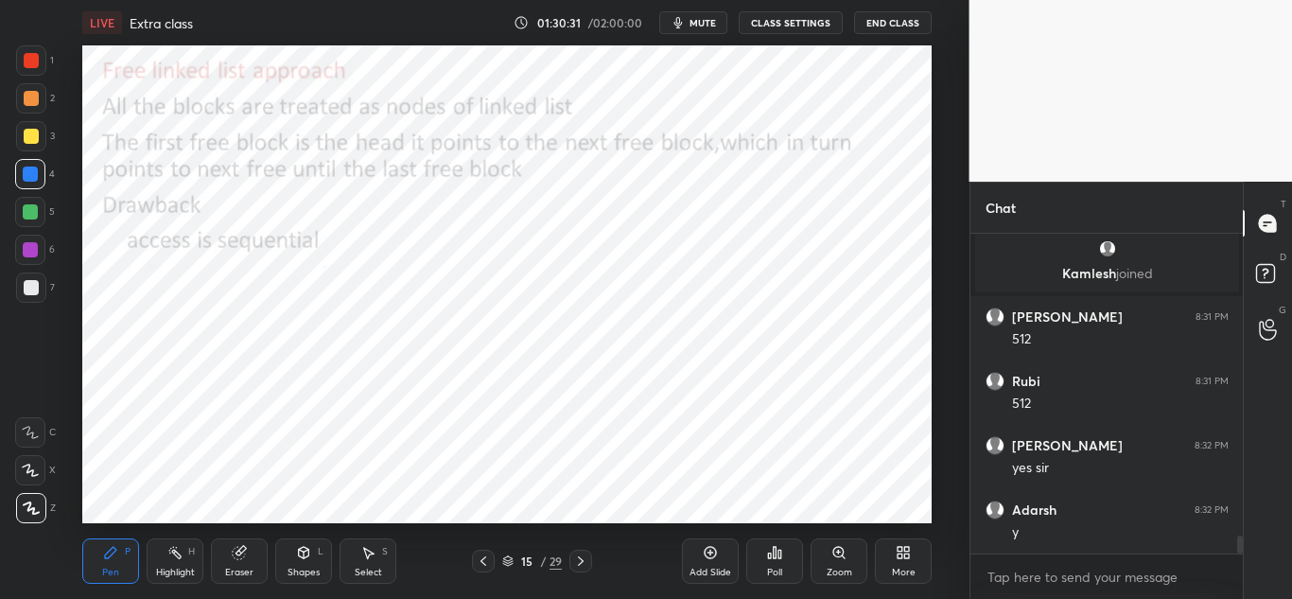
click at [583, 562] on icon at bounding box center [580, 560] width 15 height 15
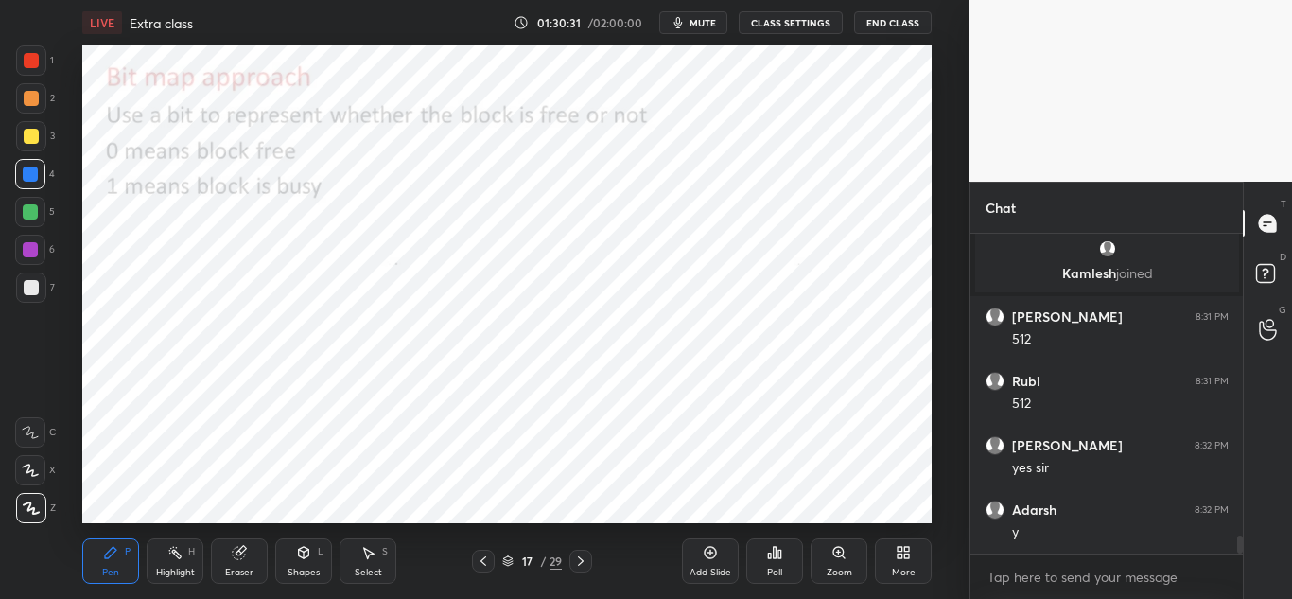
click at [583, 563] on icon at bounding box center [580, 560] width 15 height 15
click at [582, 563] on icon at bounding box center [580, 560] width 15 height 15
click at [582, 563] on icon at bounding box center [581, 560] width 6 height 9
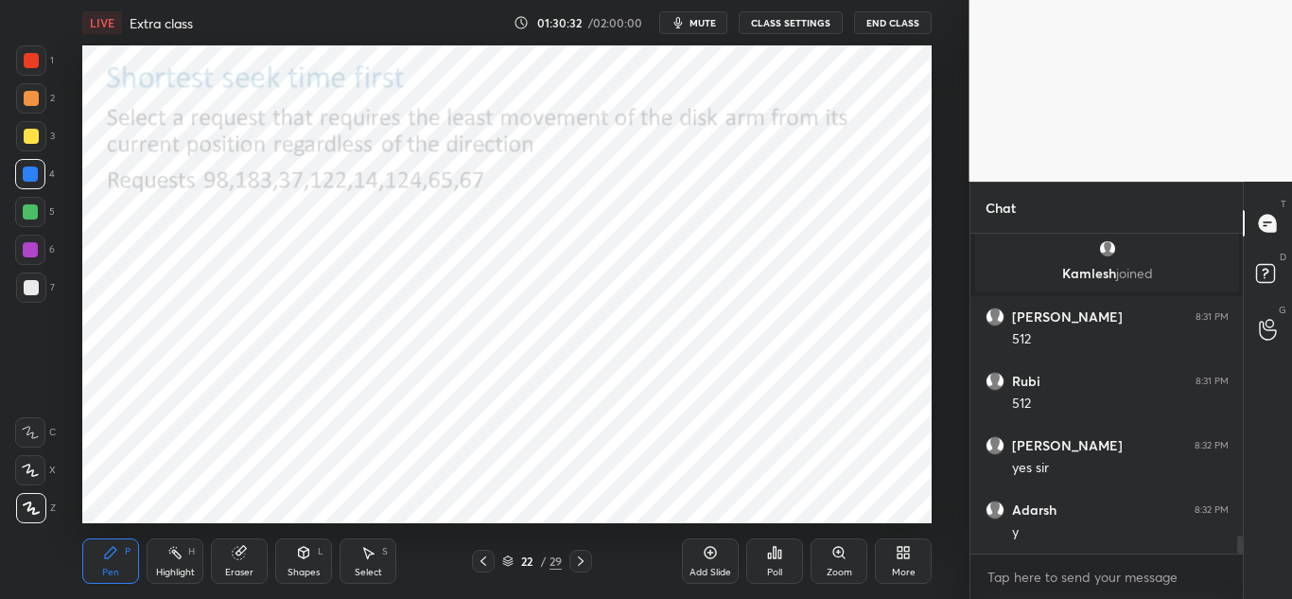
click at [582, 563] on icon at bounding box center [581, 560] width 6 height 9
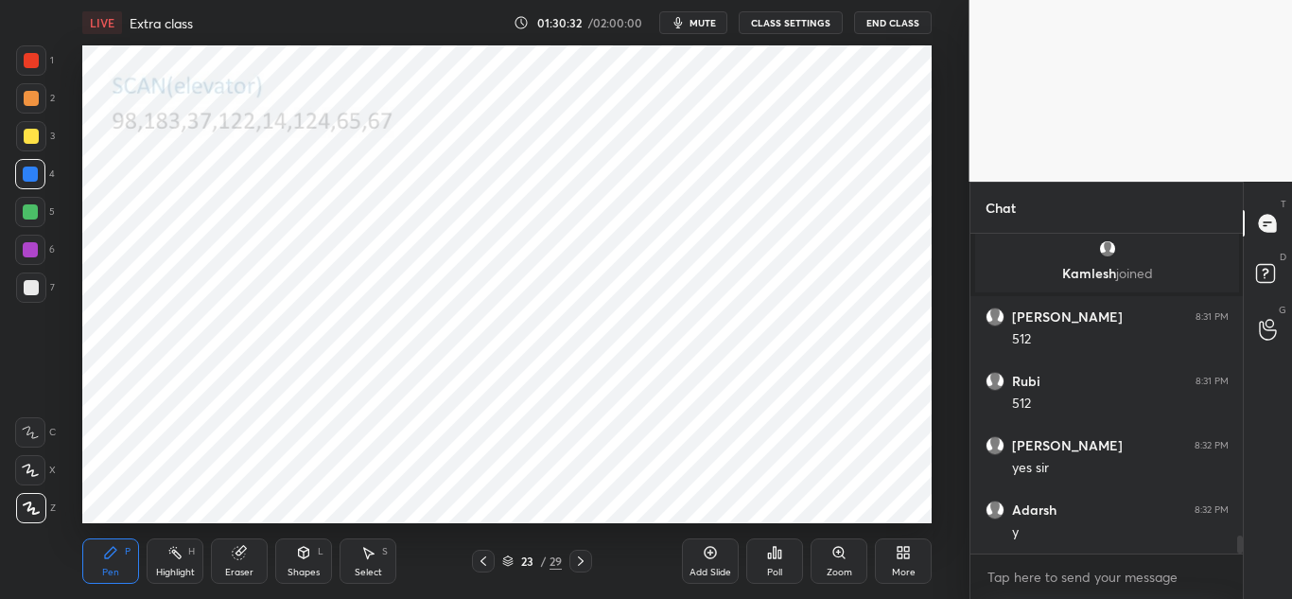
click at [582, 563] on icon at bounding box center [581, 560] width 6 height 9
click at [581, 563] on icon at bounding box center [581, 560] width 6 height 9
click at [581, 564] on icon at bounding box center [581, 560] width 6 height 9
click at [580, 564] on icon at bounding box center [581, 560] width 6 height 9
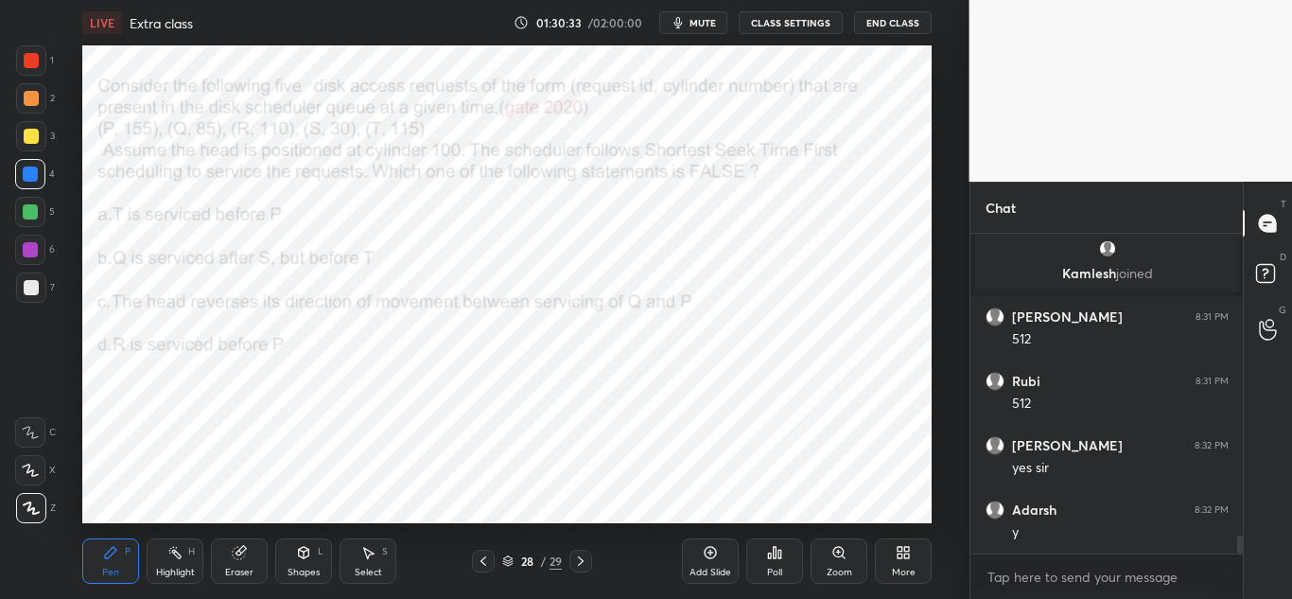
click at [581, 563] on icon at bounding box center [581, 560] width 6 height 9
click at [581, 564] on icon at bounding box center [581, 560] width 6 height 9
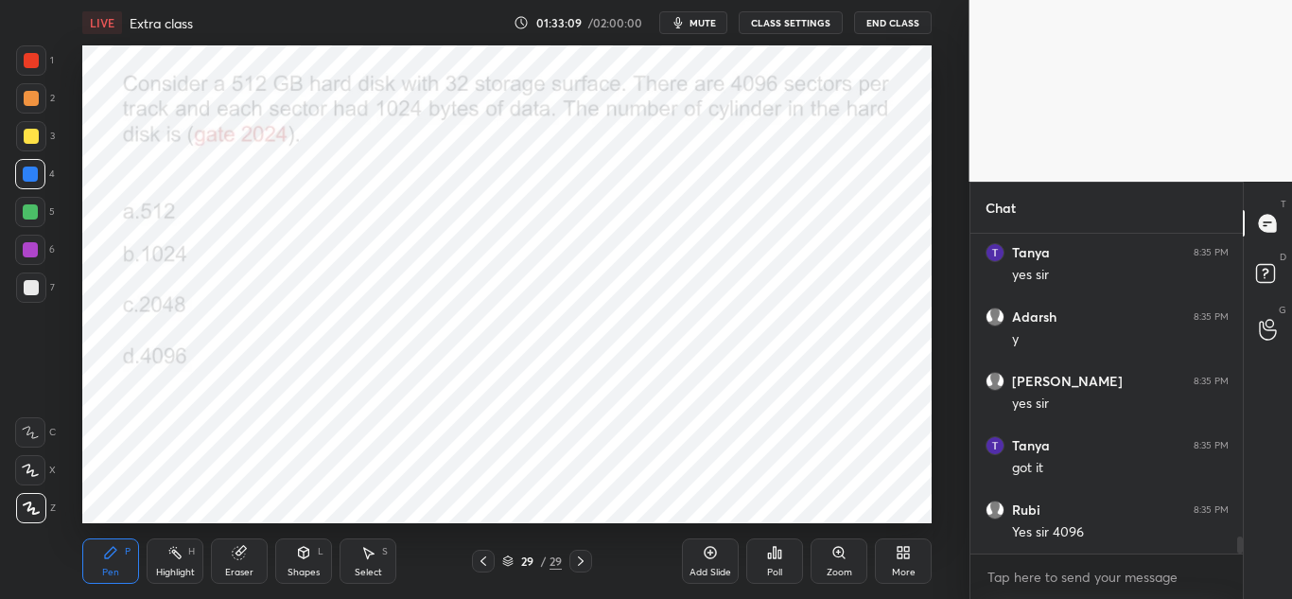
scroll to position [5860, 0]
click at [900, 554] on icon at bounding box center [899, 555] width 5 height 5
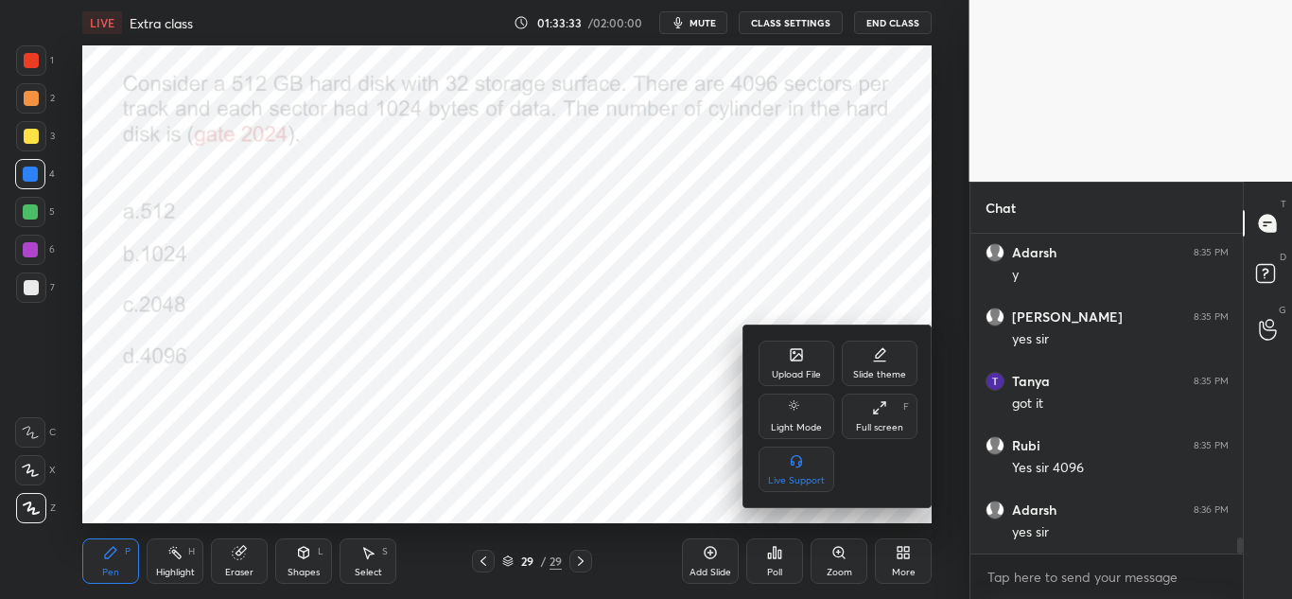
click at [798, 356] on icon at bounding box center [796, 357] width 10 height 7
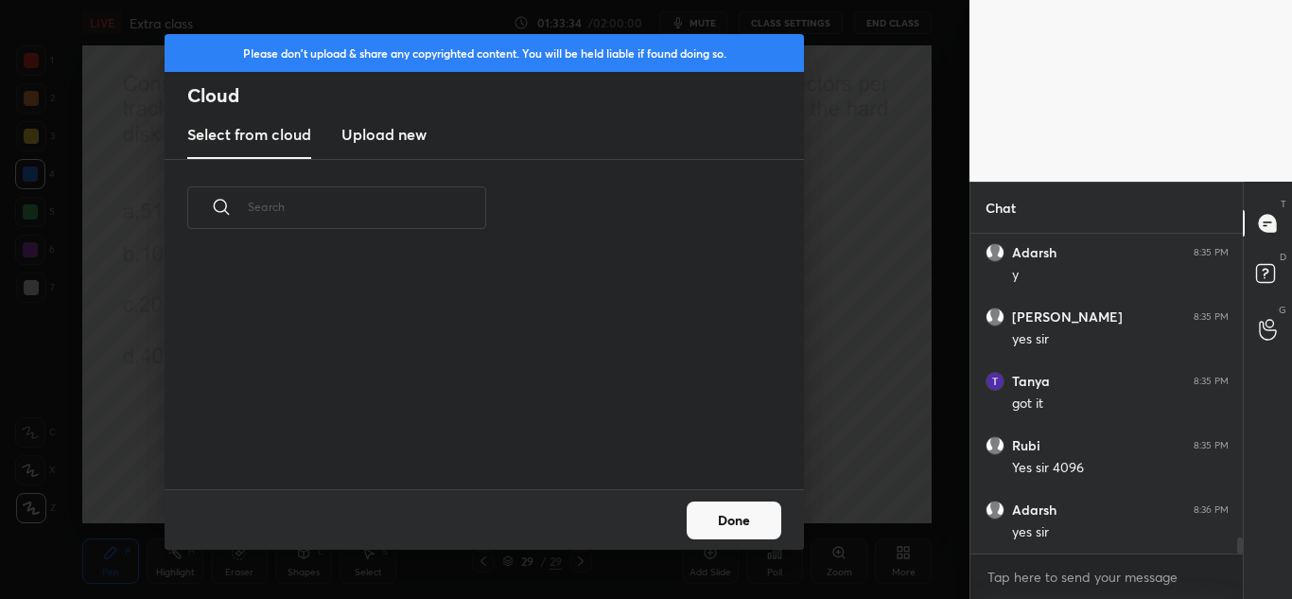
scroll to position [233, 607]
click at [390, 133] on h3 "Upload new" at bounding box center [383, 134] width 85 height 23
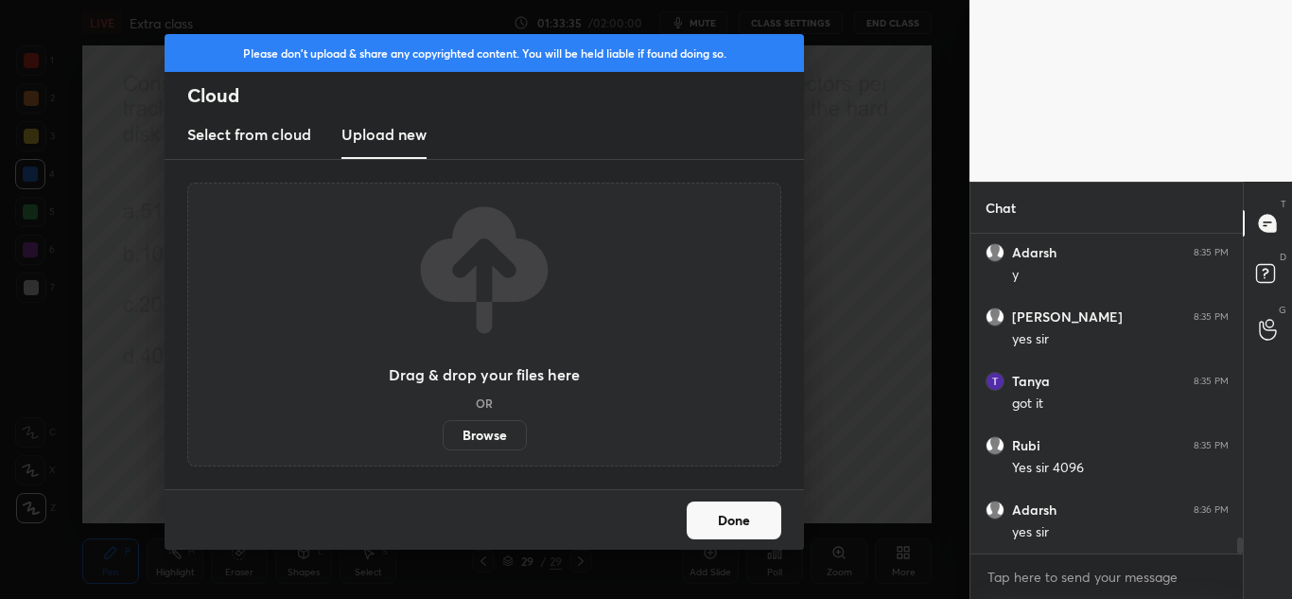
click at [503, 434] on label "Browse" at bounding box center [485, 435] width 84 height 30
click at [443, 434] on input "Browse" at bounding box center [443, 435] width 0 height 30
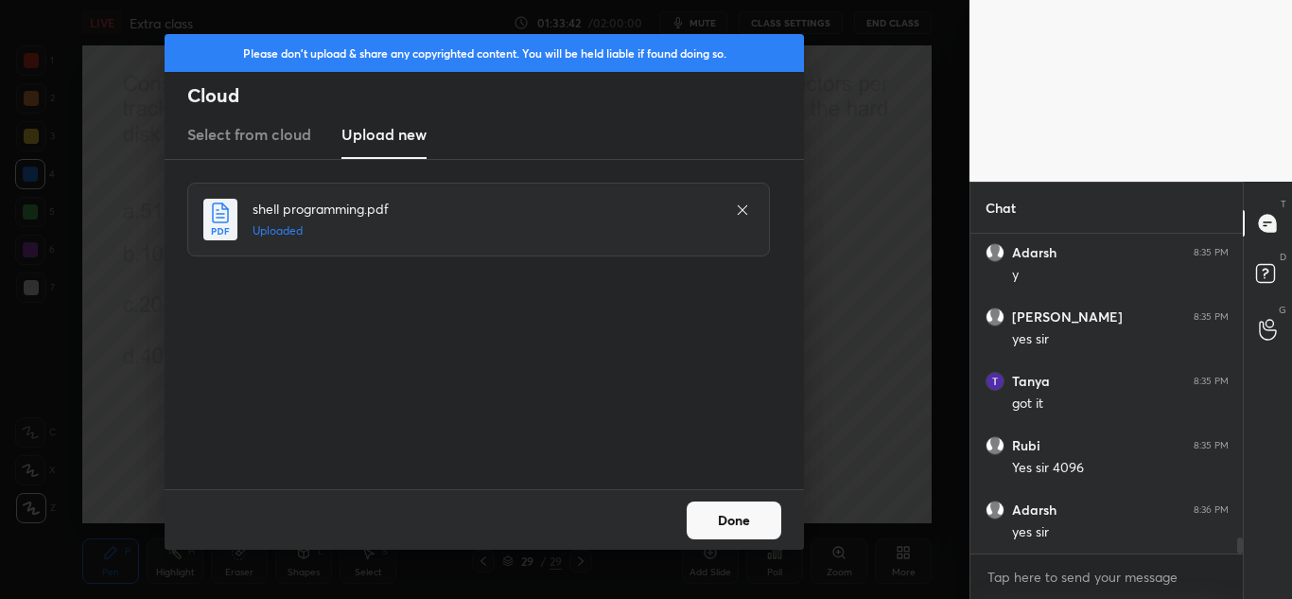
click at [744, 518] on button "Done" at bounding box center [733, 520] width 95 height 38
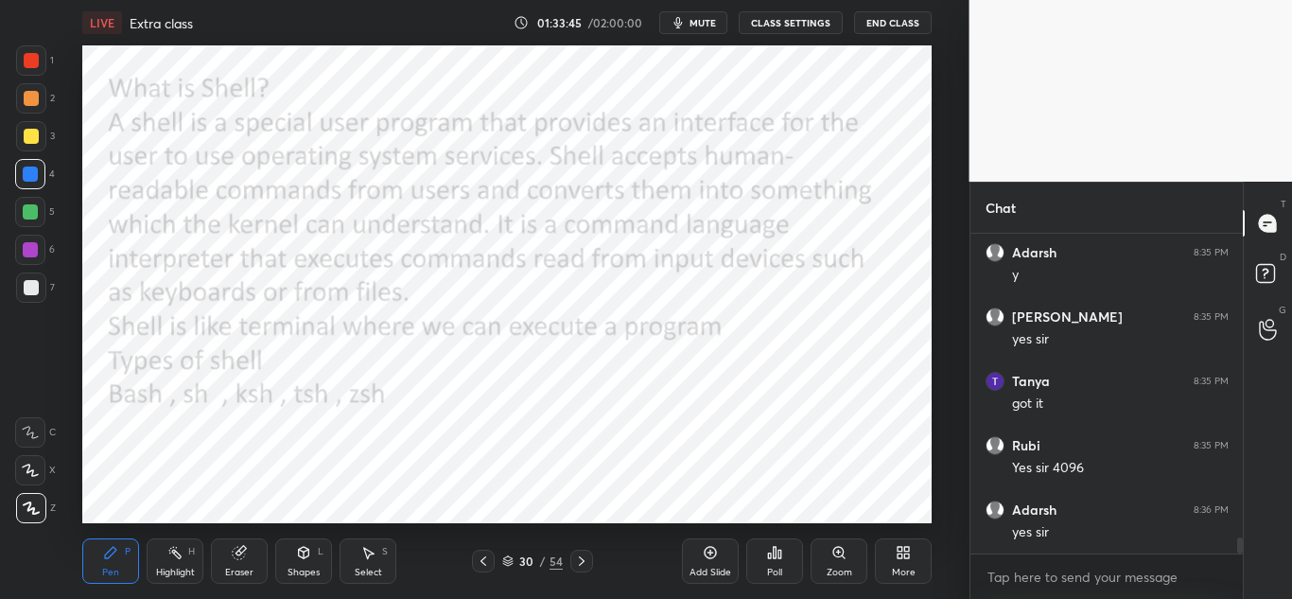
click at [480, 565] on icon at bounding box center [483, 560] width 15 height 15
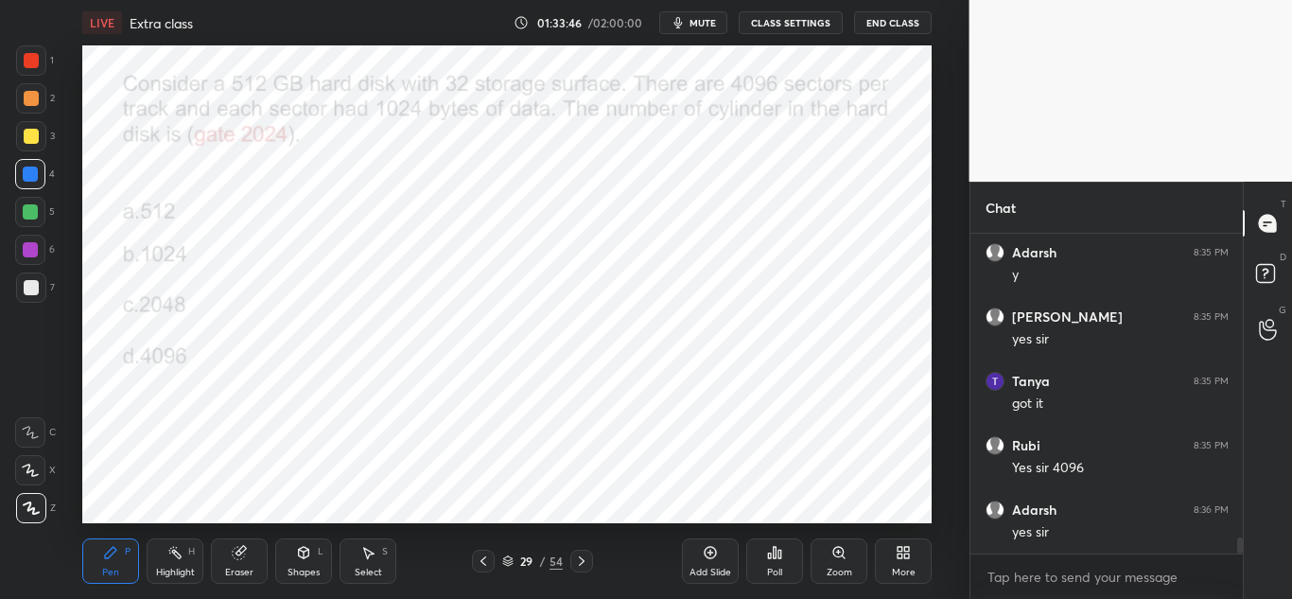
click at [482, 560] on icon at bounding box center [483, 560] width 6 height 9
click at [582, 561] on icon at bounding box center [581, 560] width 15 height 15
click at [582, 559] on icon at bounding box center [582, 560] width 6 height 9
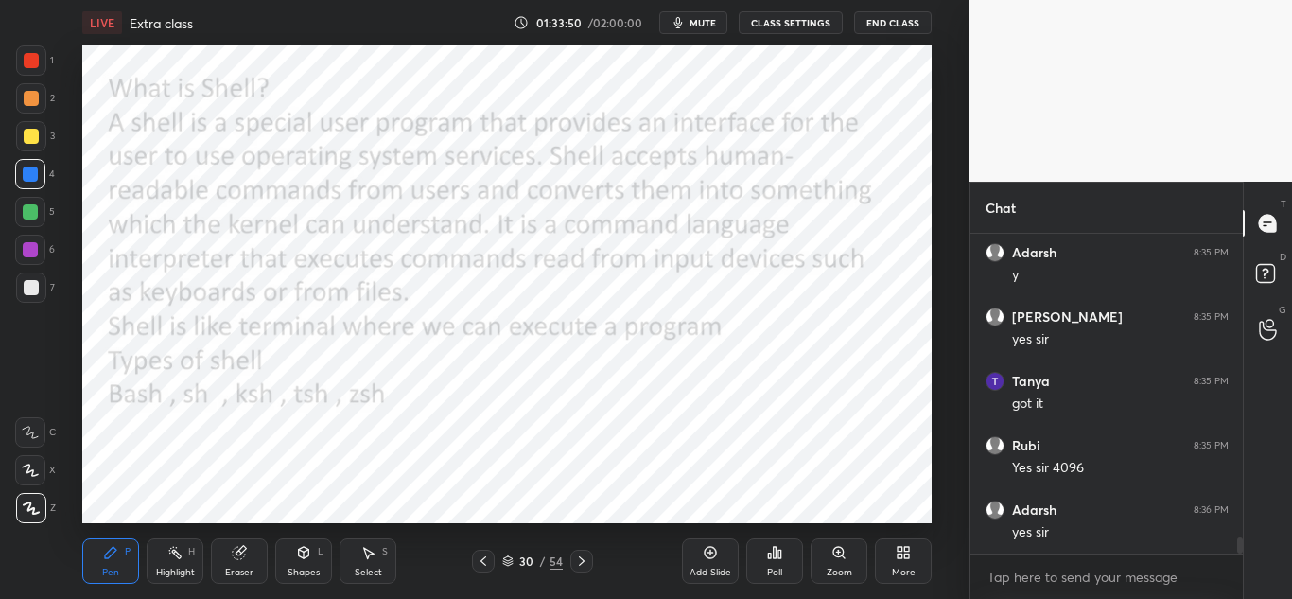
click at [481, 556] on icon at bounding box center [483, 560] width 15 height 15
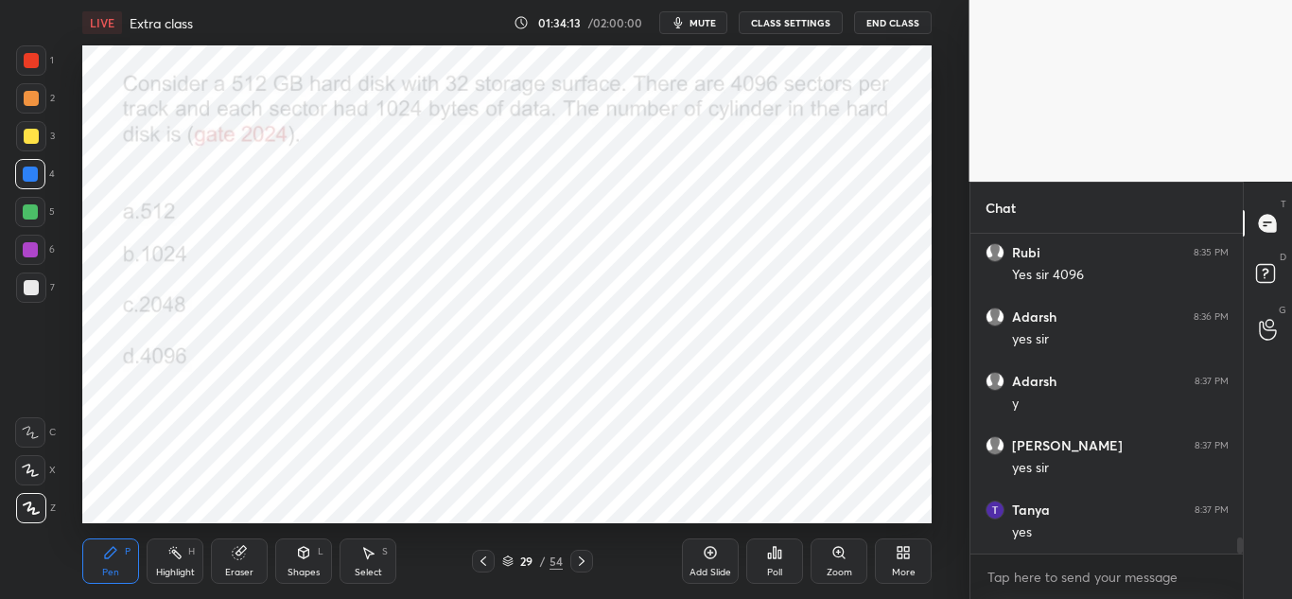
scroll to position [6118, 0]
click at [580, 557] on icon at bounding box center [582, 560] width 6 height 9
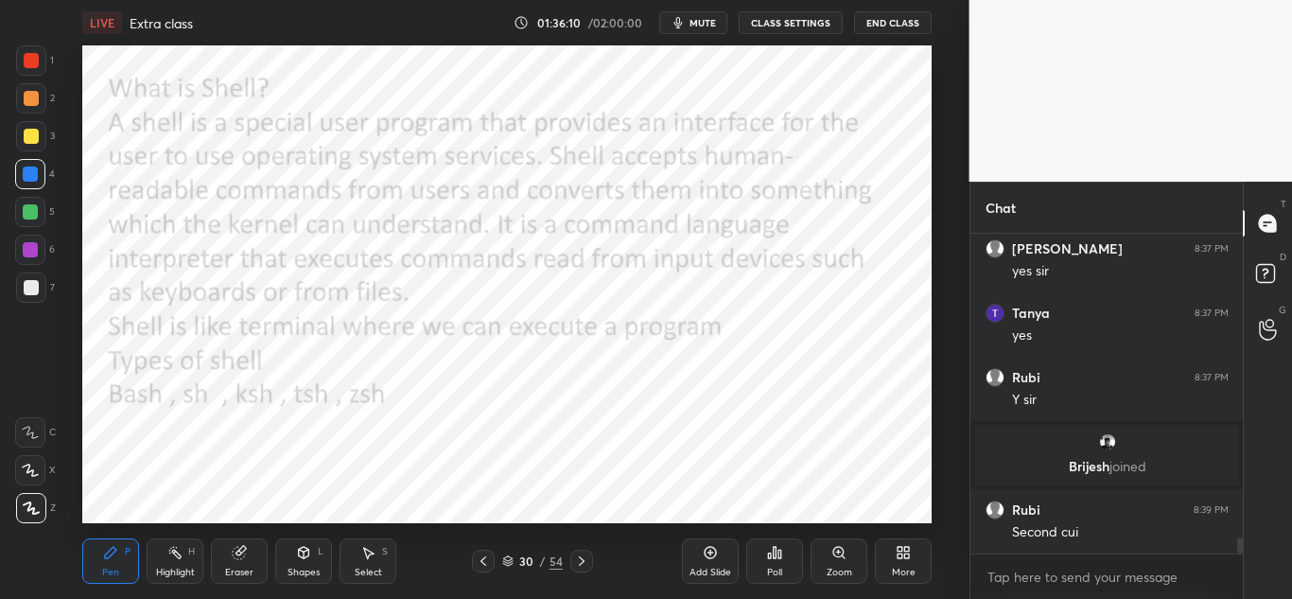
scroll to position [5900, 0]
click at [584, 556] on icon at bounding box center [581, 560] width 15 height 15
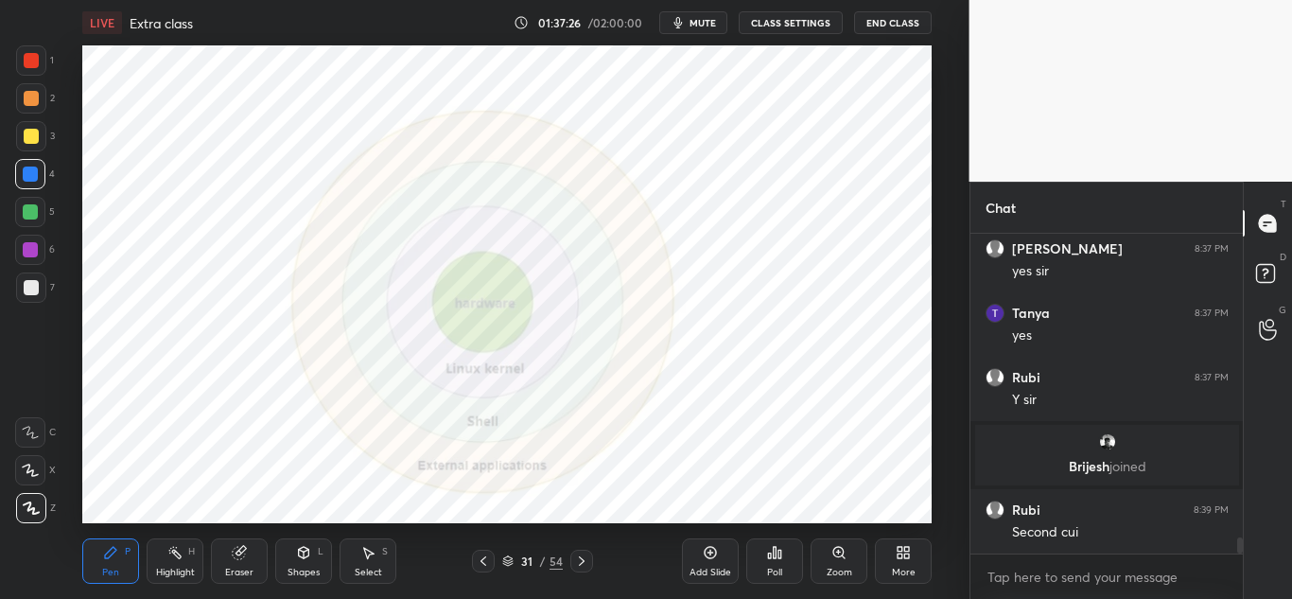
click at [581, 560] on icon at bounding box center [581, 560] width 15 height 15
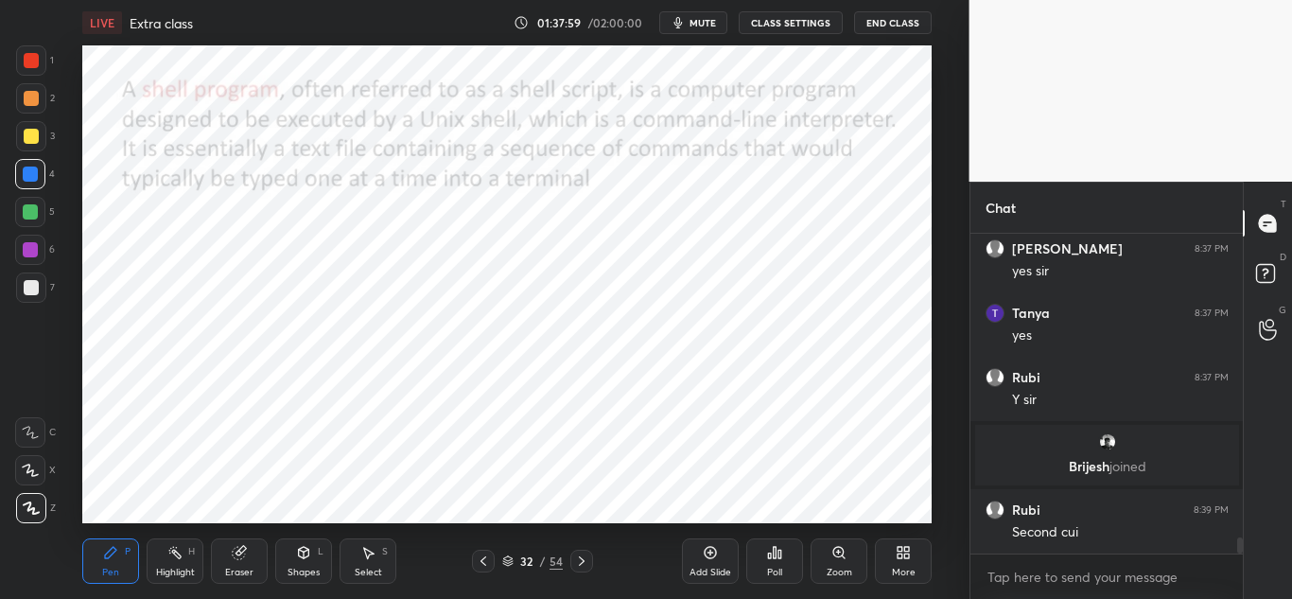
scroll to position [5968, 0]
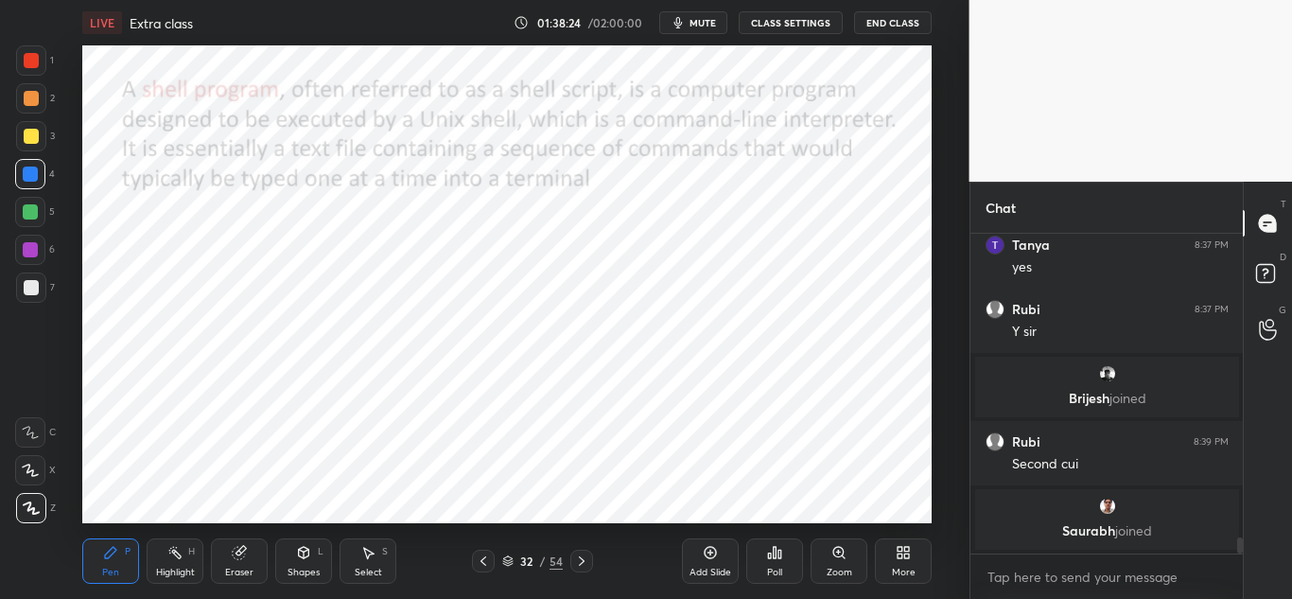
click at [580, 562] on icon at bounding box center [581, 560] width 15 height 15
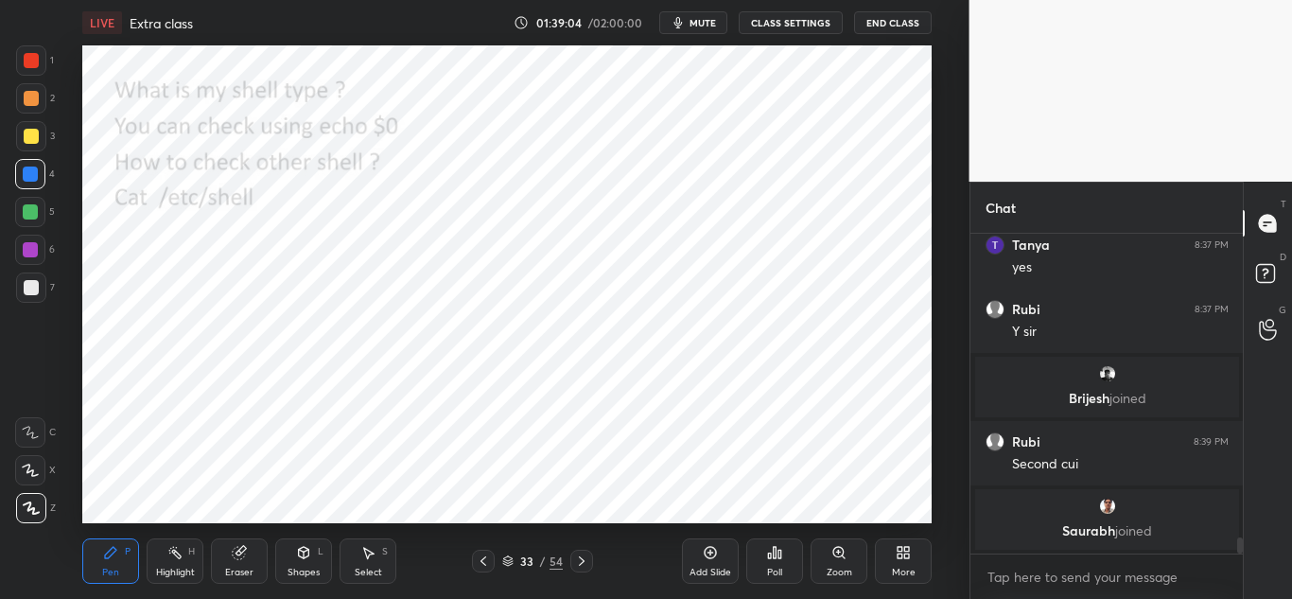
click at [480, 560] on icon at bounding box center [483, 560] width 15 height 15
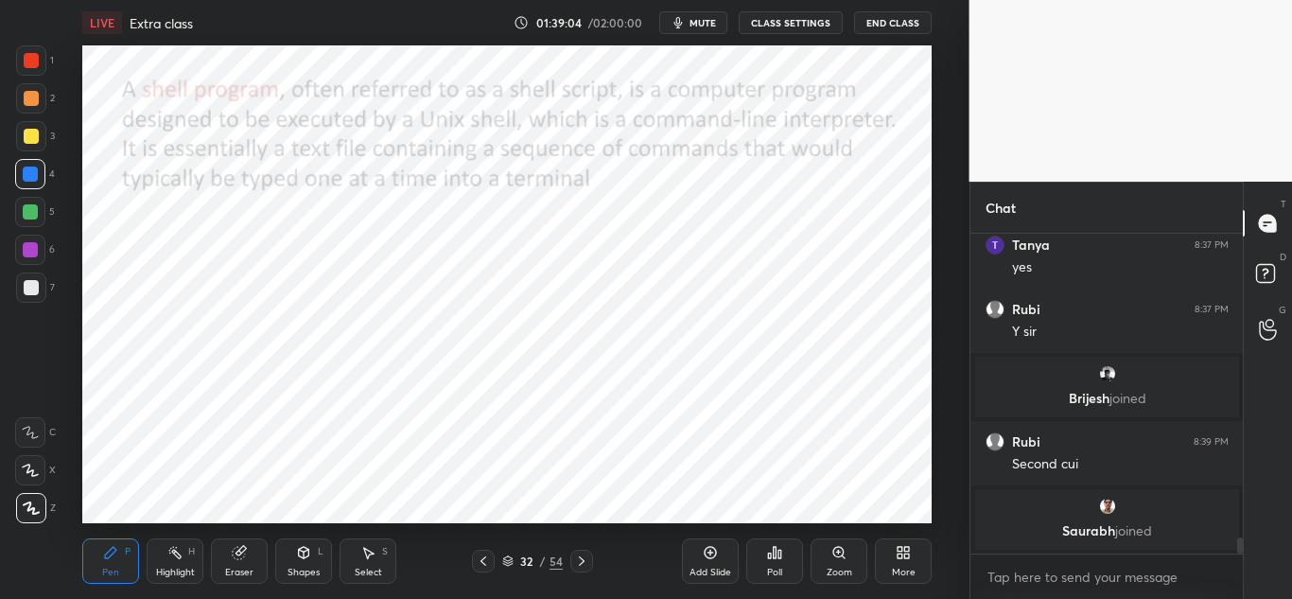
click at [481, 565] on icon at bounding box center [483, 560] width 15 height 15
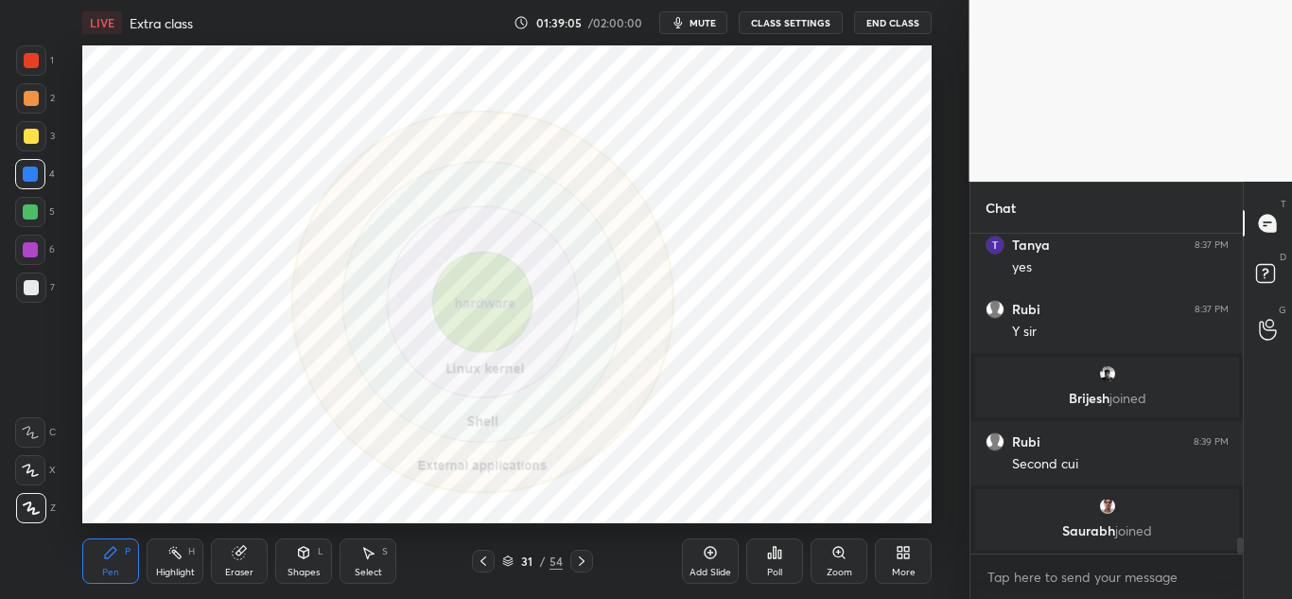
click at [482, 570] on div at bounding box center [483, 560] width 23 height 23
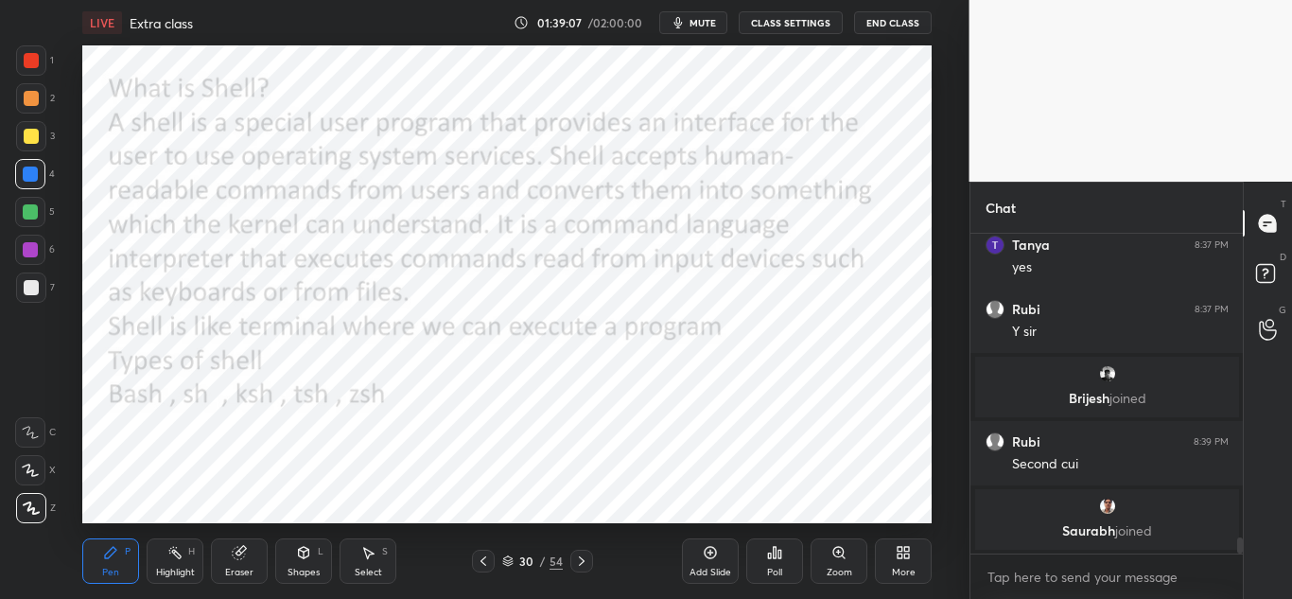
click at [579, 560] on icon at bounding box center [581, 560] width 15 height 15
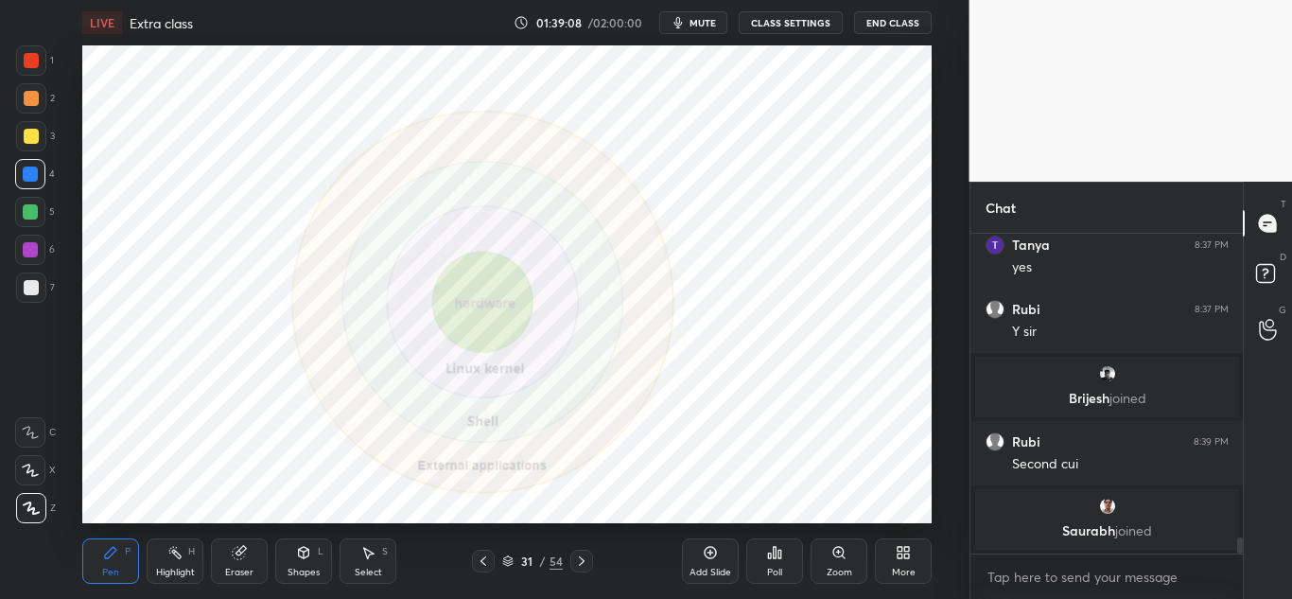
click at [581, 562] on icon at bounding box center [581, 560] width 15 height 15
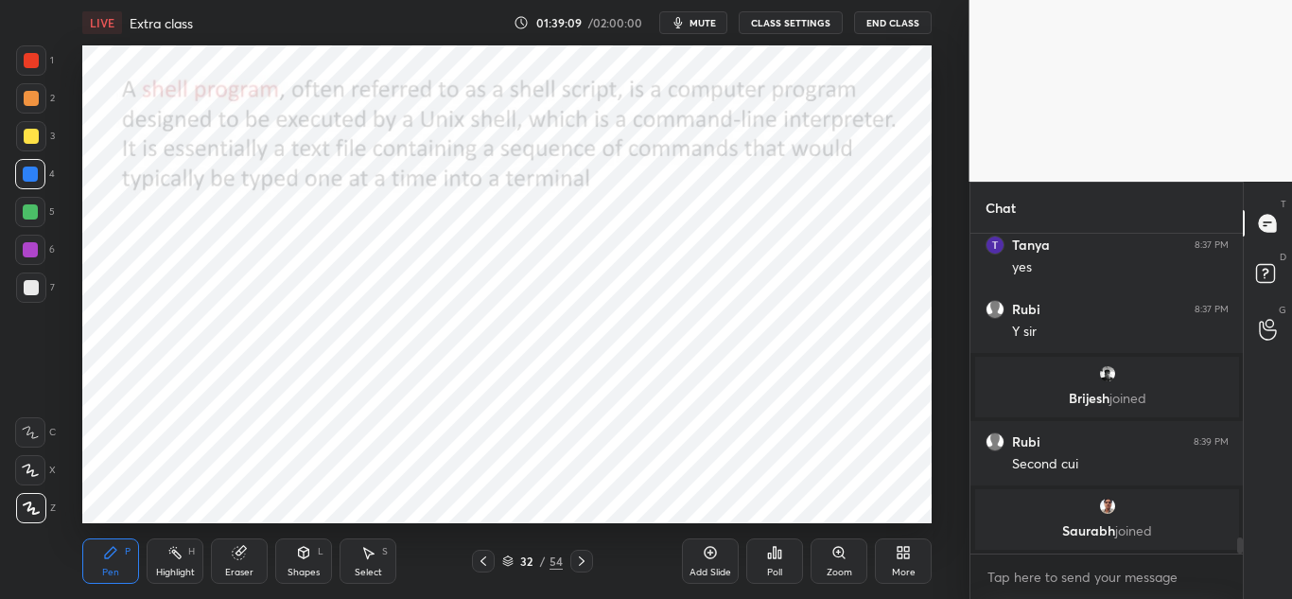
click at [582, 560] on icon at bounding box center [582, 560] width 6 height 9
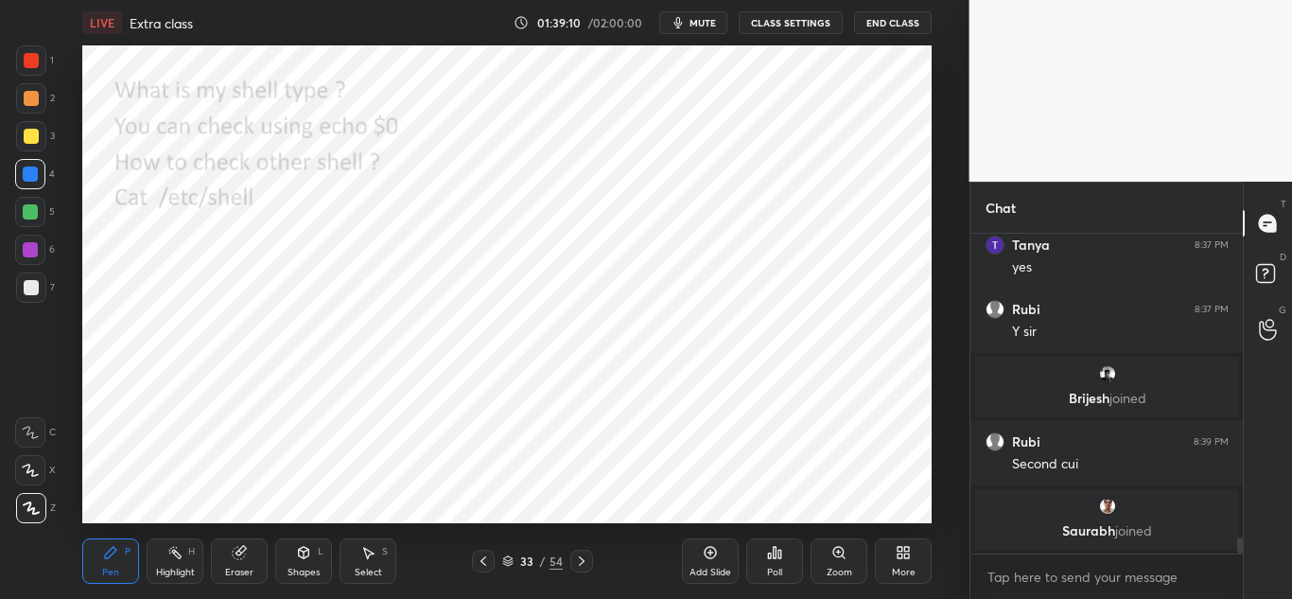
click at [577, 560] on icon at bounding box center [581, 560] width 15 height 15
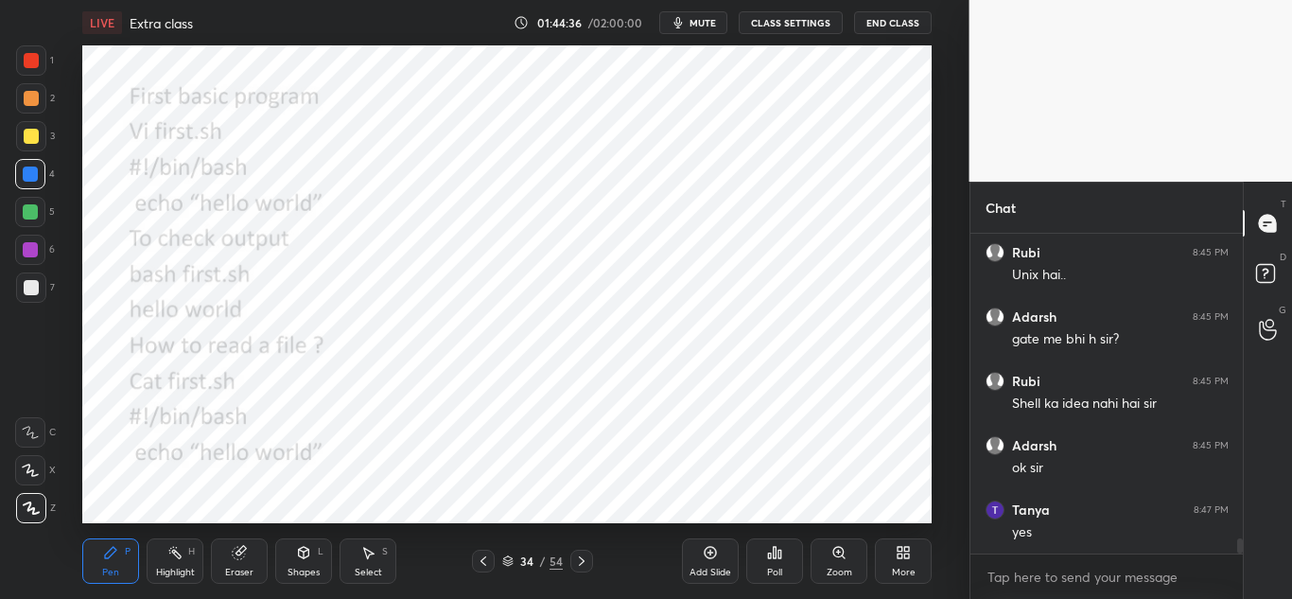
scroll to position [6384, 0]
click at [577, 556] on icon at bounding box center [581, 560] width 15 height 15
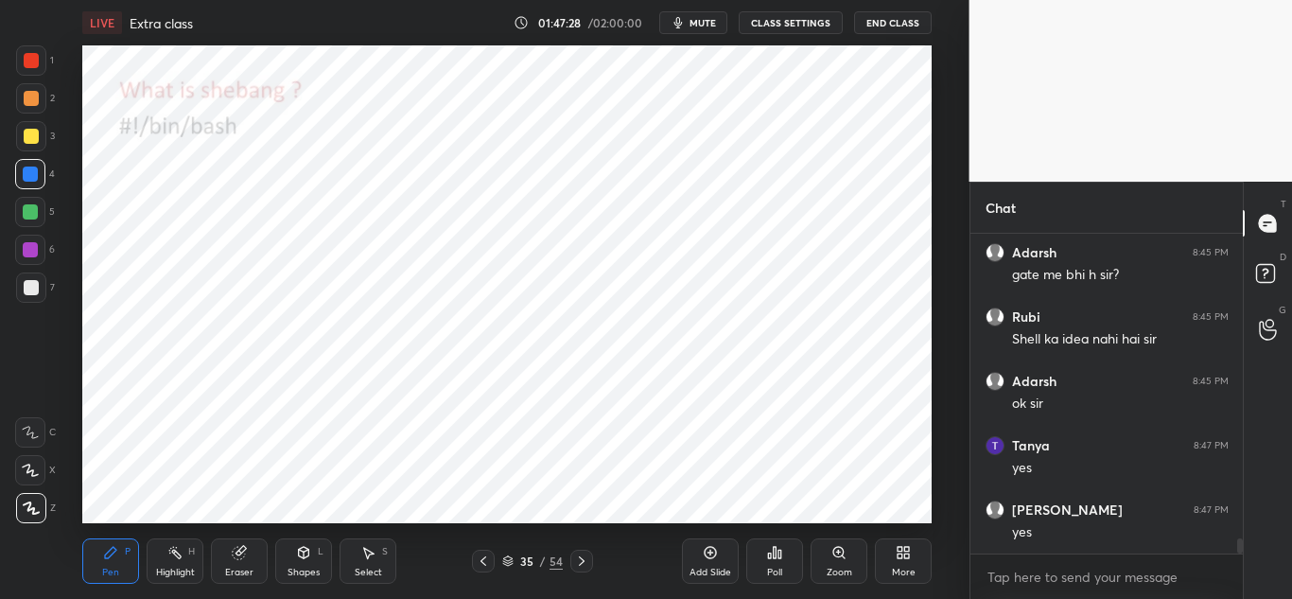
click at [582, 559] on icon at bounding box center [581, 560] width 15 height 15
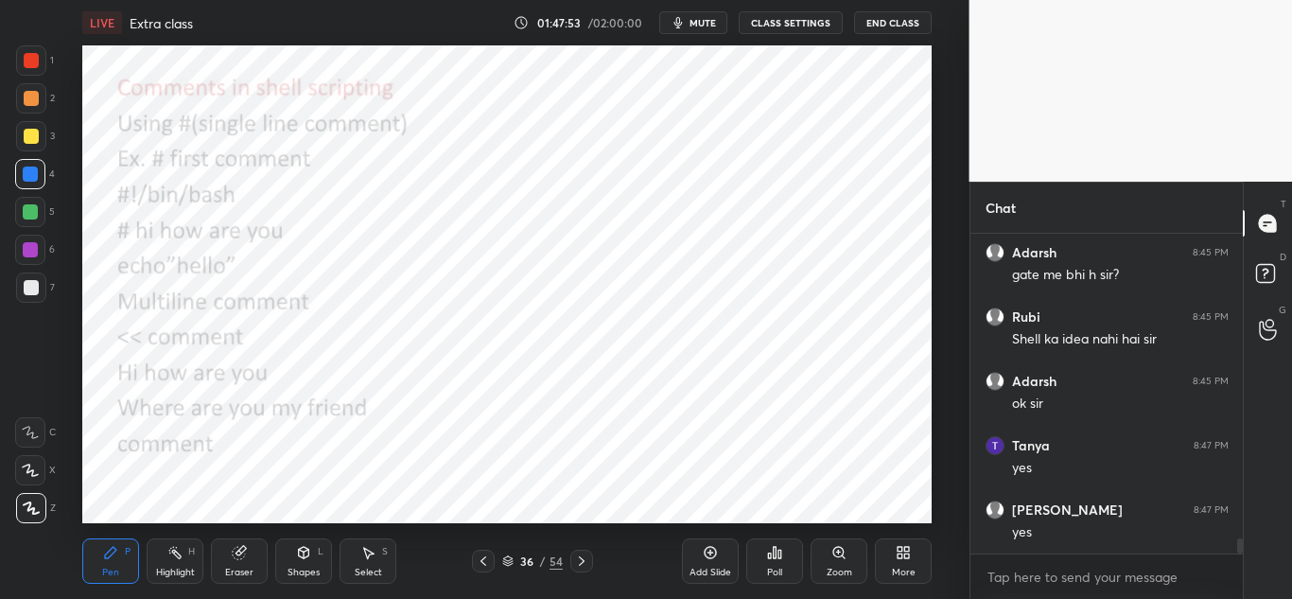
click at [478, 560] on icon at bounding box center [483, 560] width 15 height 15
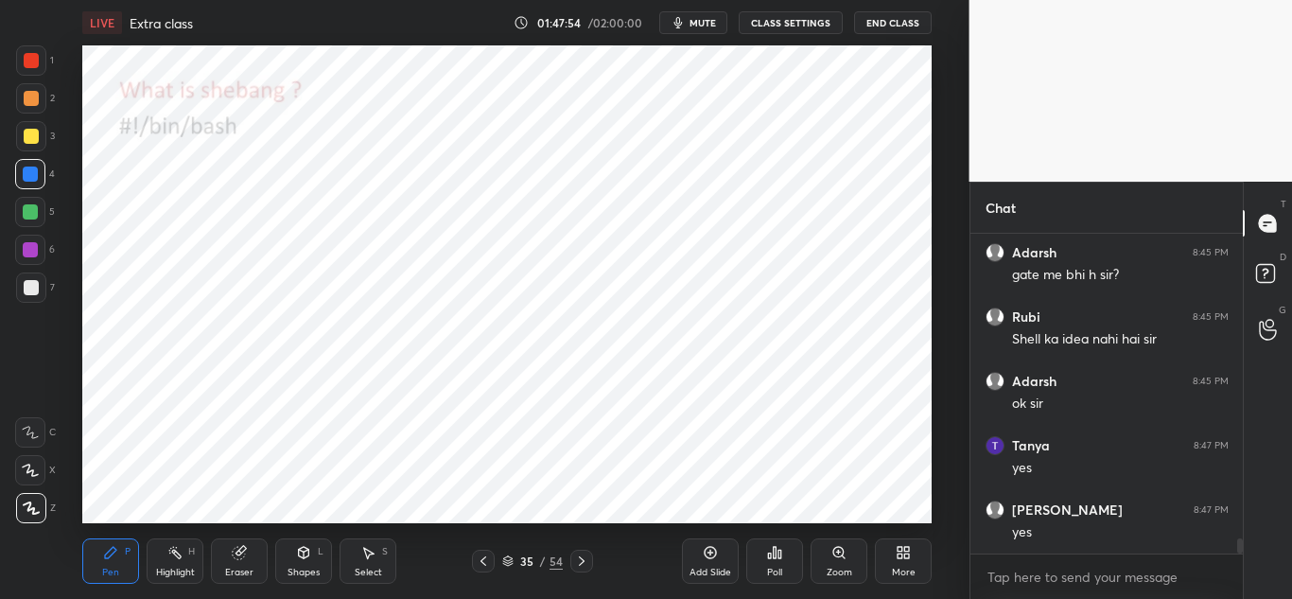
click at [476, 561] on icon at bounding box center [483, 560] width 15 height 15
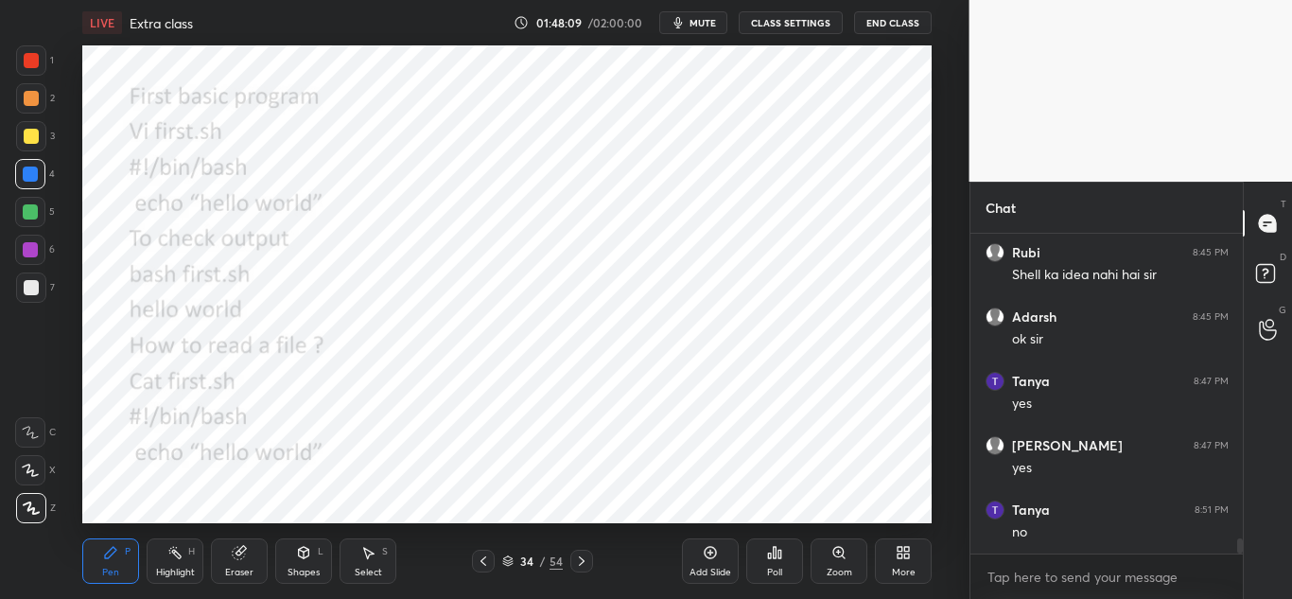
scroll to position [6513, 0]
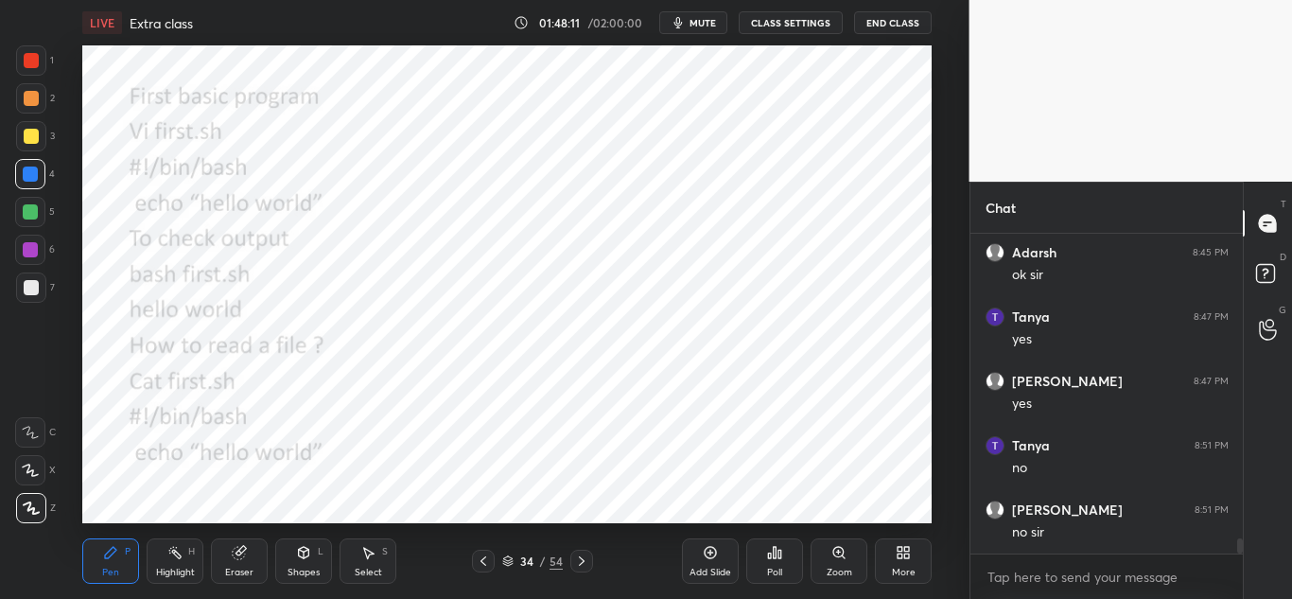
click at [583, 561] on icon at bounding box center [582, 560] width 6 height 9
click at [575, 565] on icon at bounding box center [581, 560] width 15 height 15
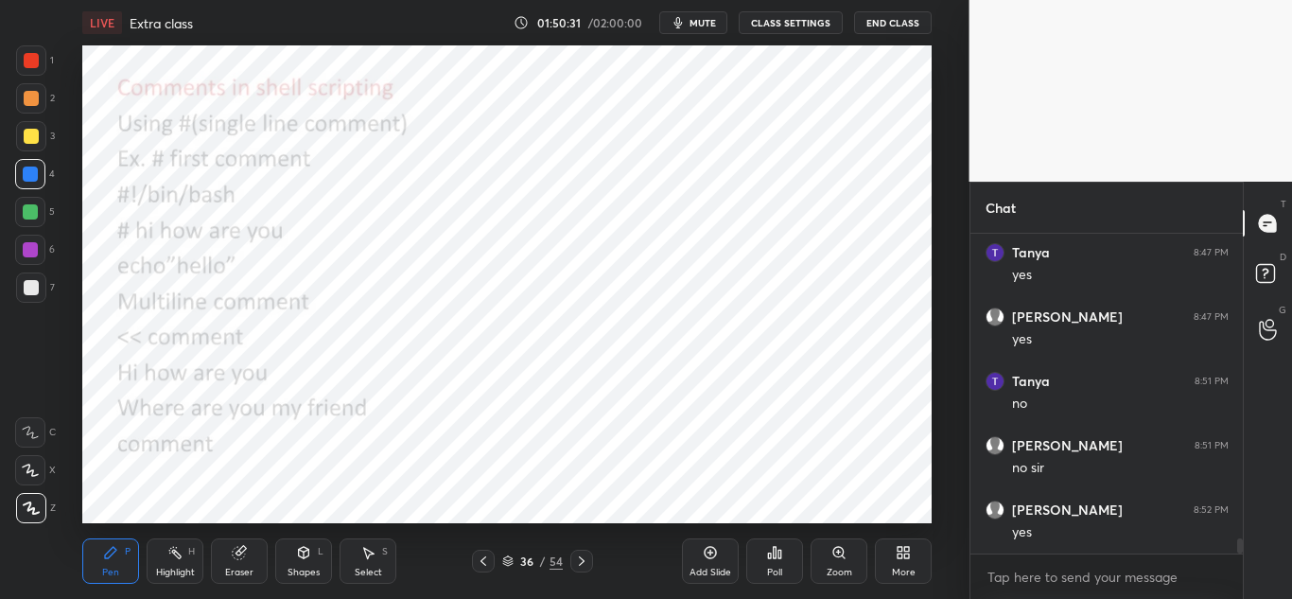
click at [580, 561] on icon at bounding box center [581, 560] width 15 height 15
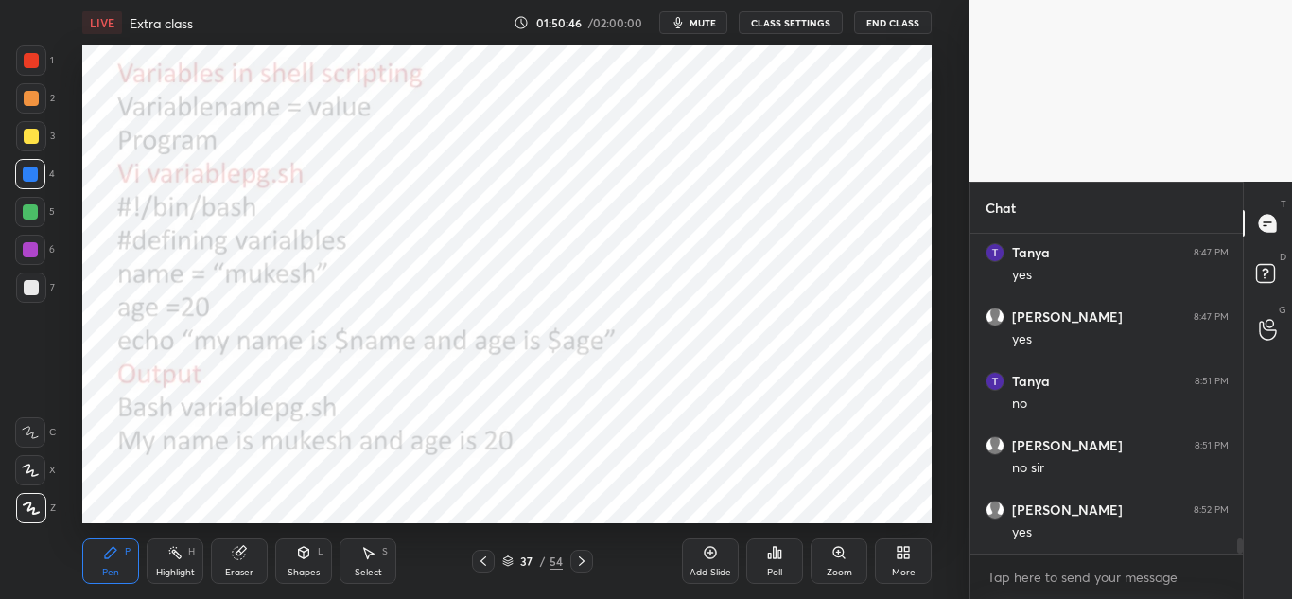
click at [482, 558] on icon at bounding box center [483, 560] width 15 height 15
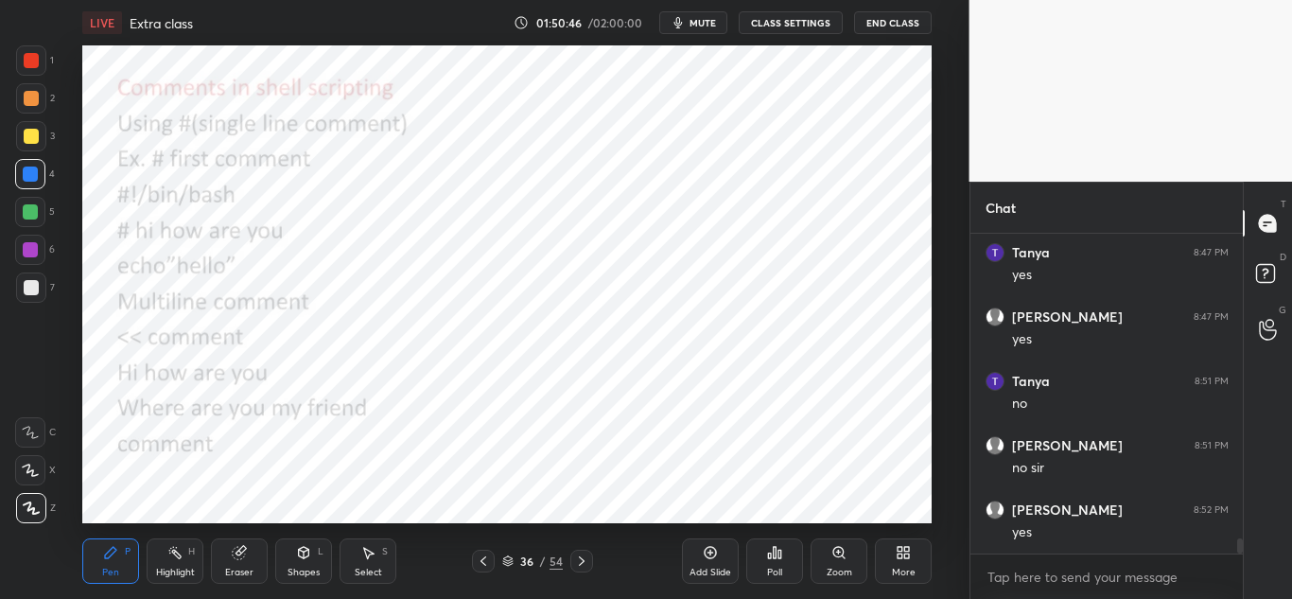
click at [484, 557] on icon at bounding box center [483, 560] width 15 height 15
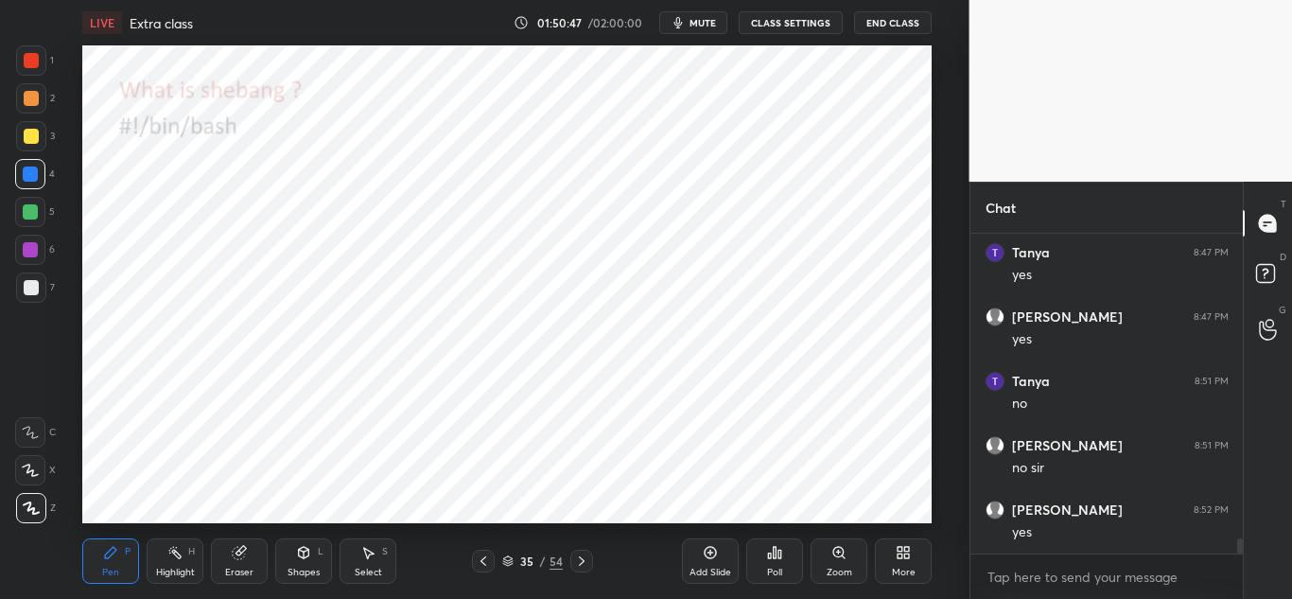
click at [484, 557] on icon at bounding box center [483, 560] width 15 height 15
click at [483, 557] on icon at bounding box center [483, 560] width 15 height 15
click at [584, 554] on icon at bounding box center [581, 560] width 15 height 15
click at [580, 560] on icon at bounding box center [581, 560] width 15 height 15
click at [578, 560] on icon at bounding box center [581, 560] width 15 height 15
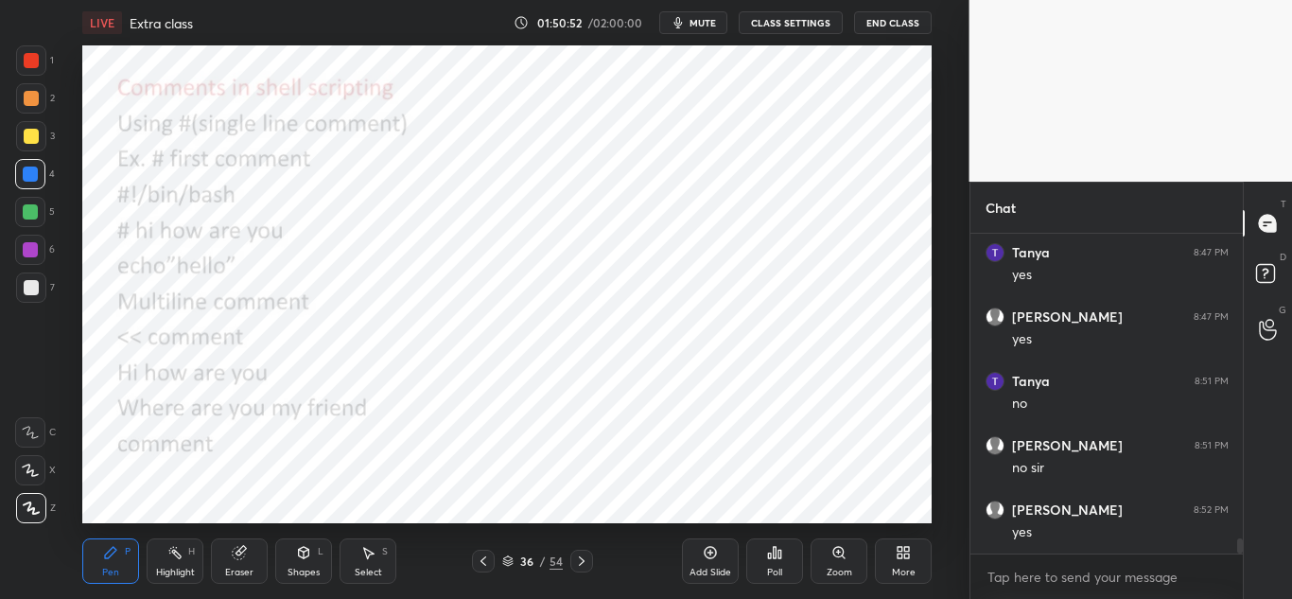
click at [576, 558] on icon at bounding box center [581, 560] width 15 height 15
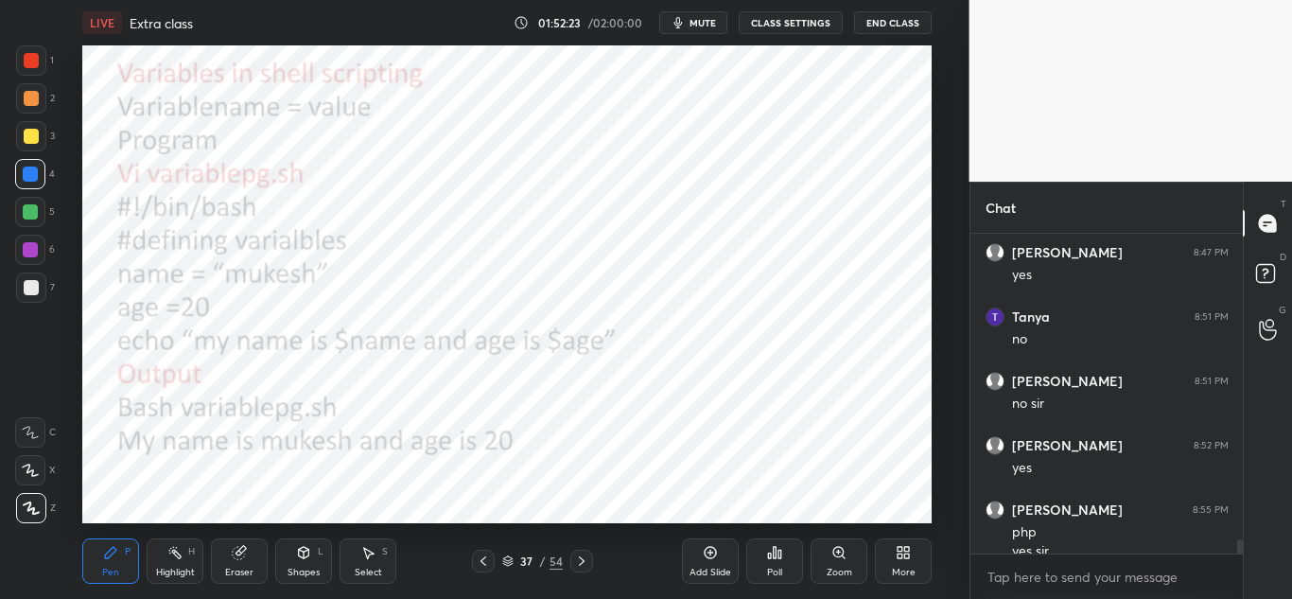
scroll to position [6660, 0]
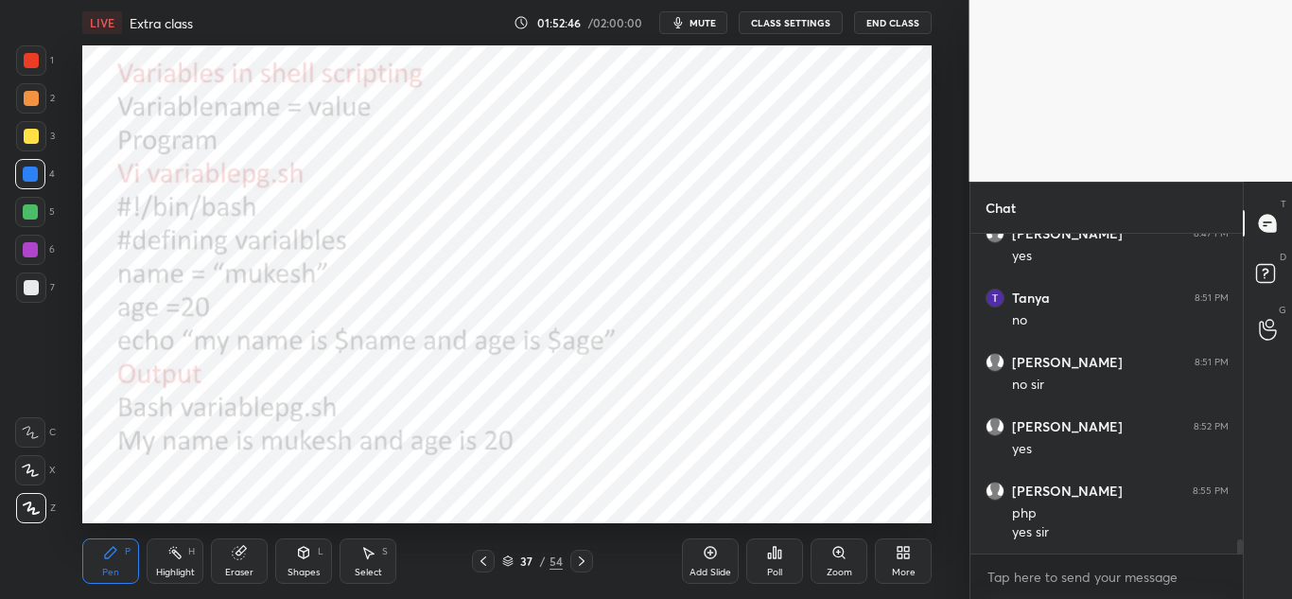
click at [582, 560] on icon at bounding box center [582, 560] width 6 height 9
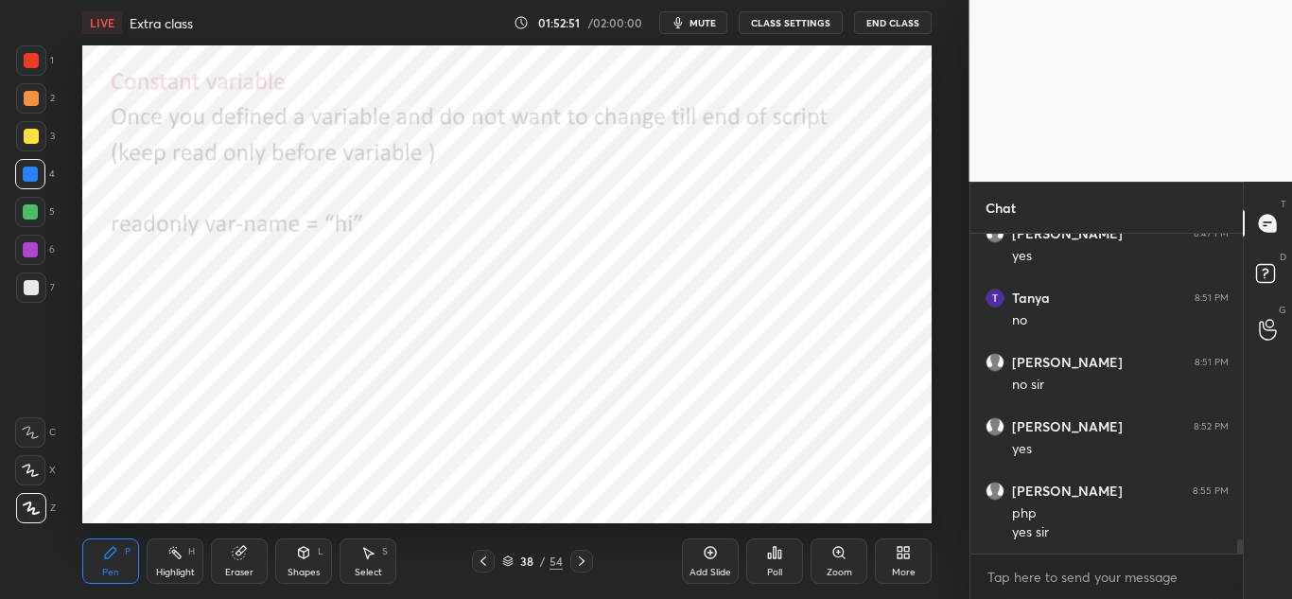
click at [480, 556] on icon at bounding box center [483, 560] width 15 height 15
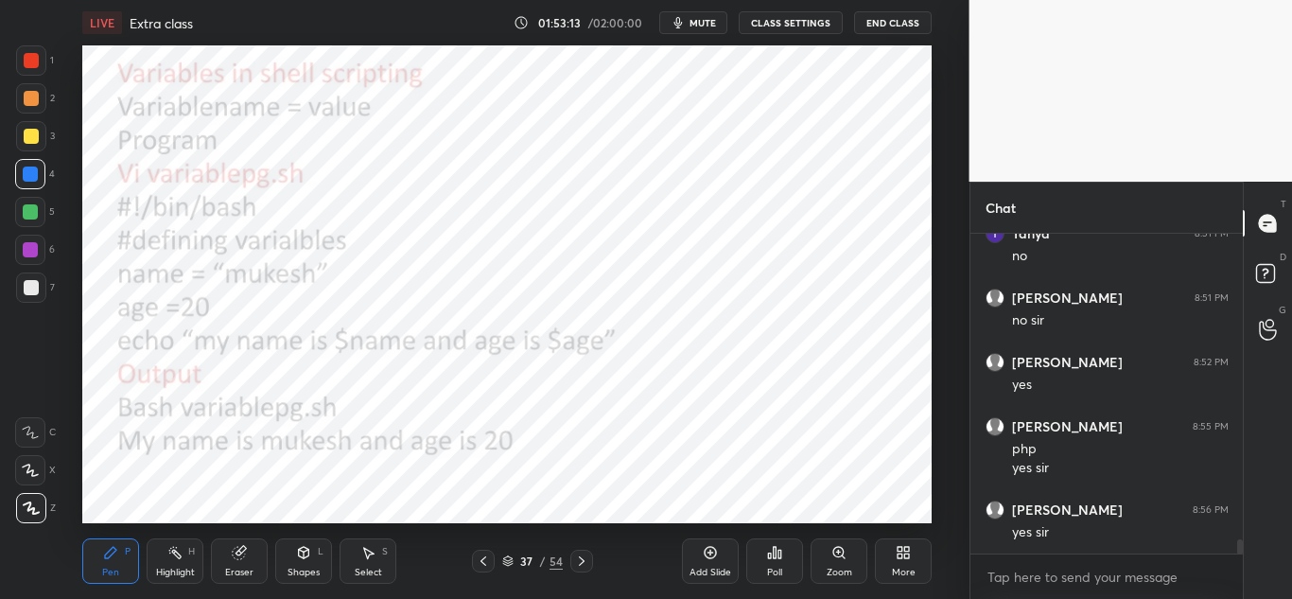
scroll to position [6789, 0]
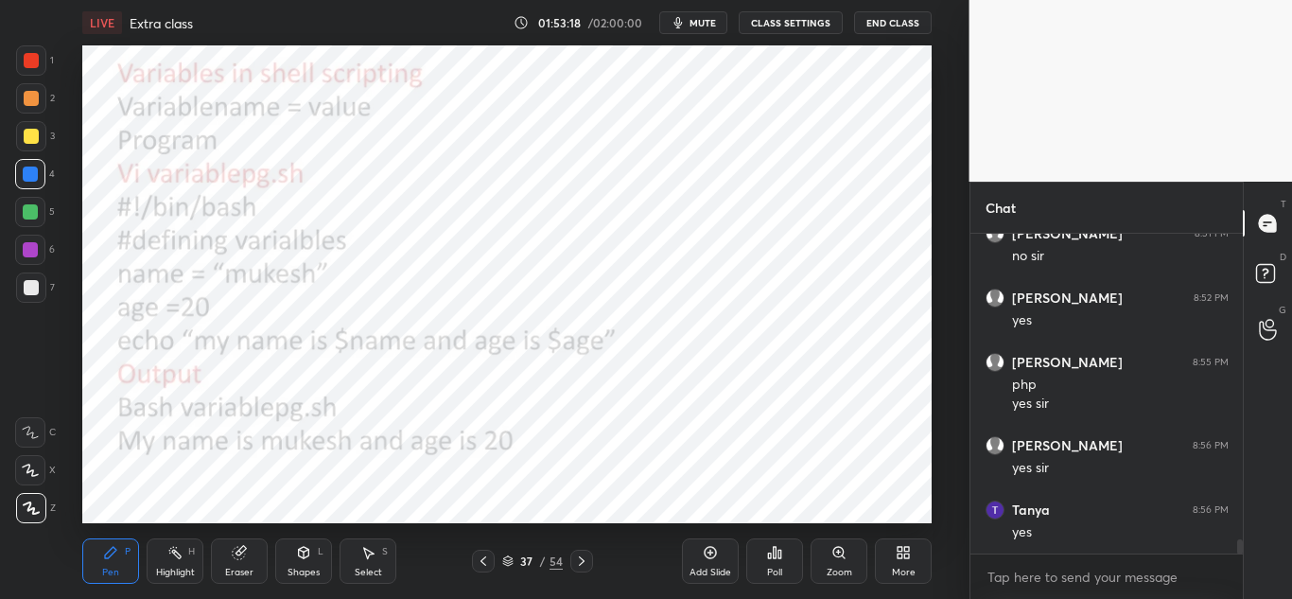
click at [582, 563] on icon at bounding box center [581, 560] width 15 height 15
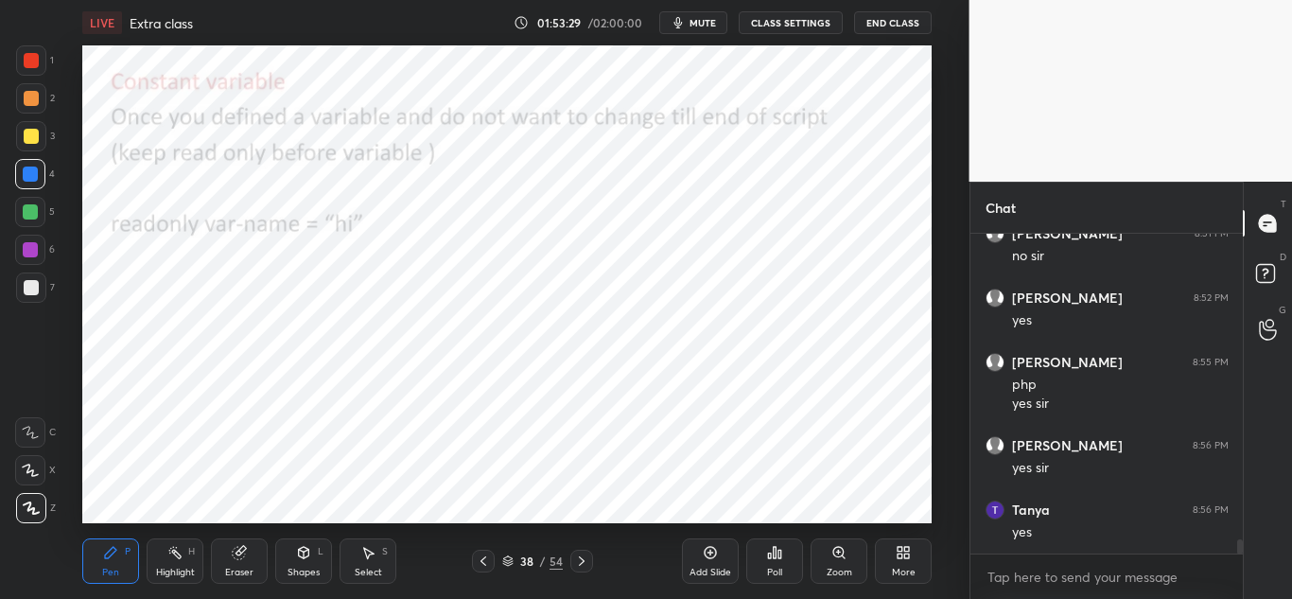
click at [34, 60] on div at bounding box center [31, 60] width 15 height 15
click at [581, 564] on icon at bounding box center [582, 560] width 6 height 9
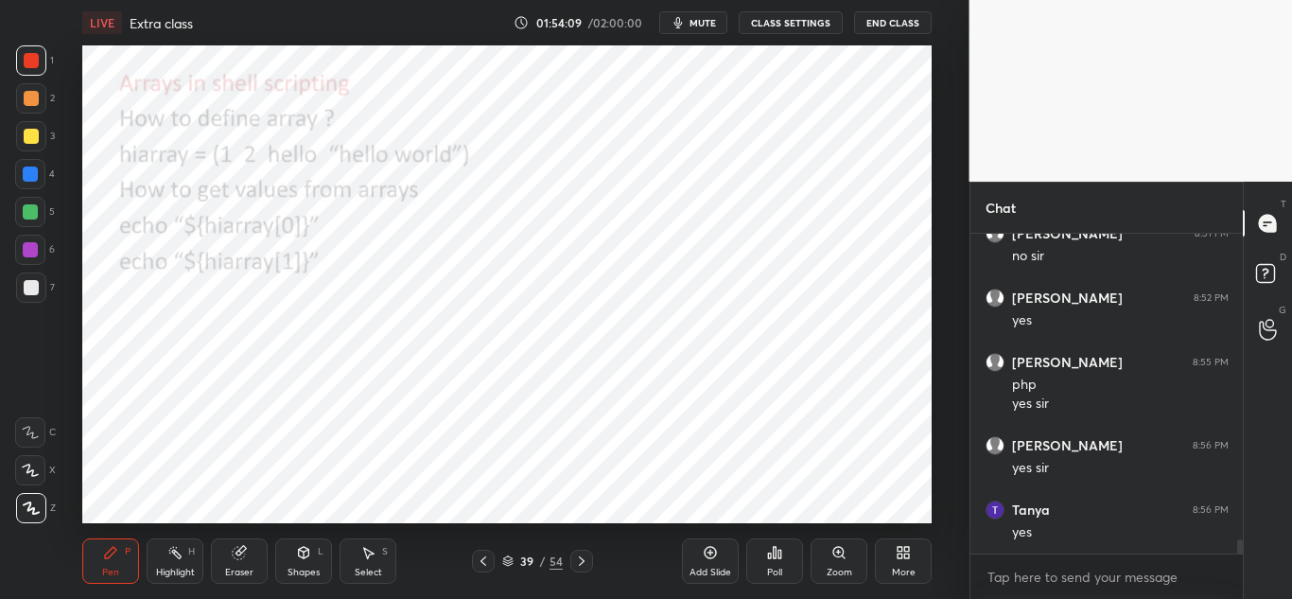
click at [477, 560] on icon at bounding box center [483, 560] width 15 height 15
click at [481, 563] on icon at bounding box center [483, 560] width 15 height 15
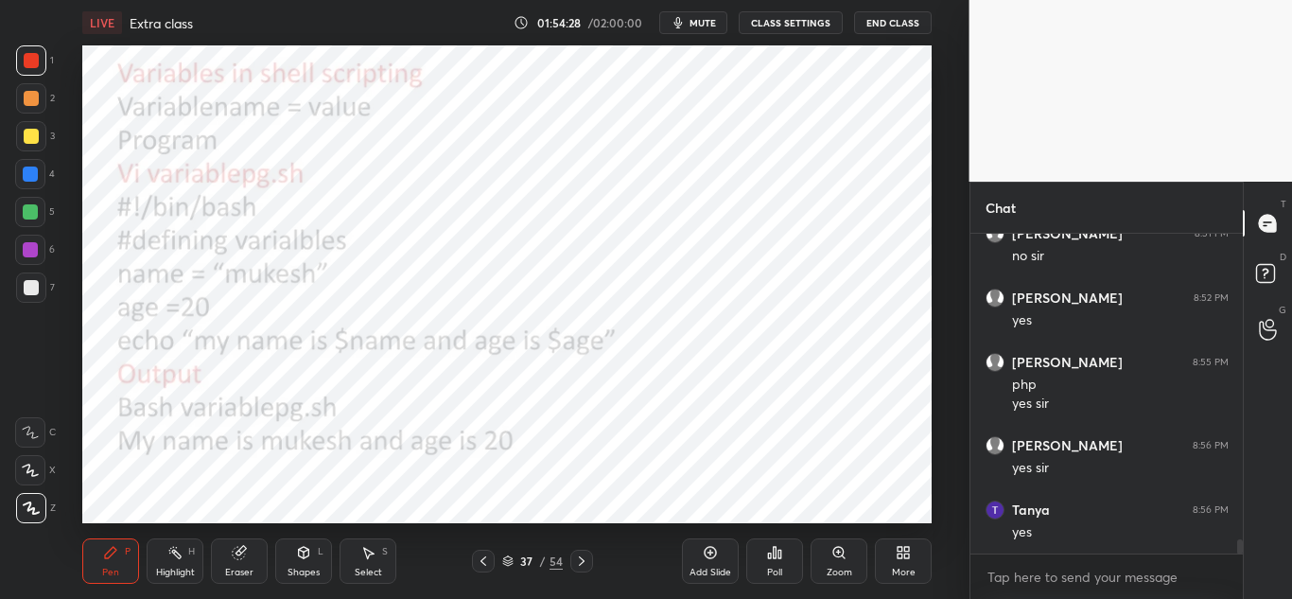
click at [582, 559] on icon at bounding box center [581, 560] width 15 height 15
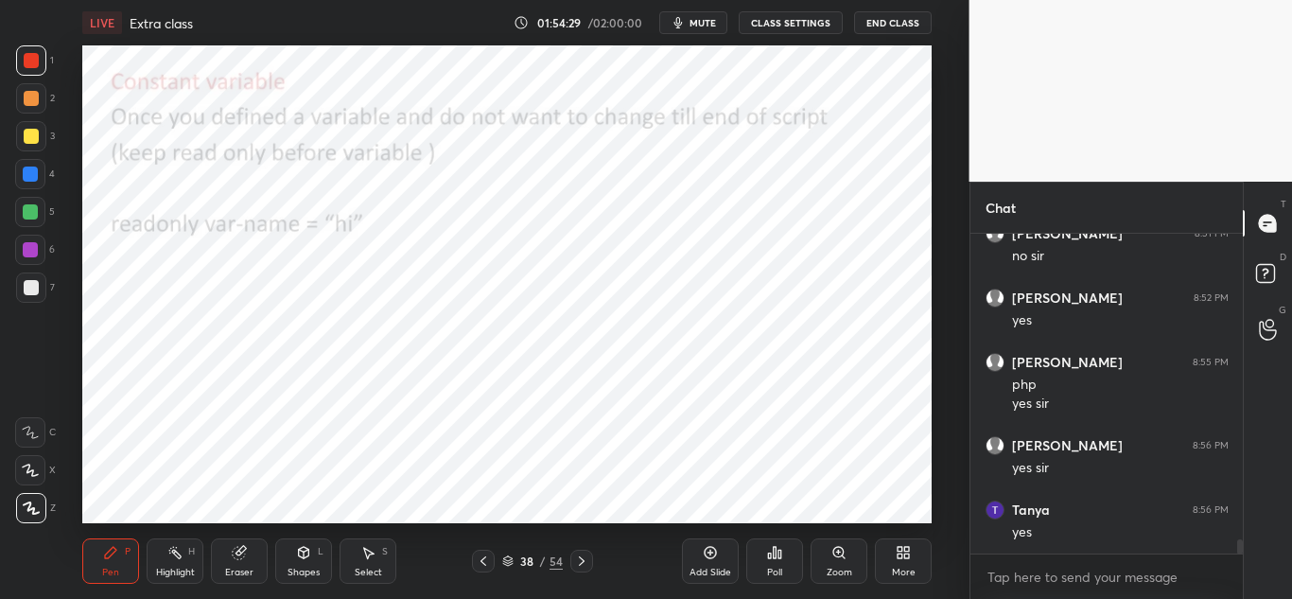
click at [578, 559] on icon at bounding box center [581, 560] width 15 height 15
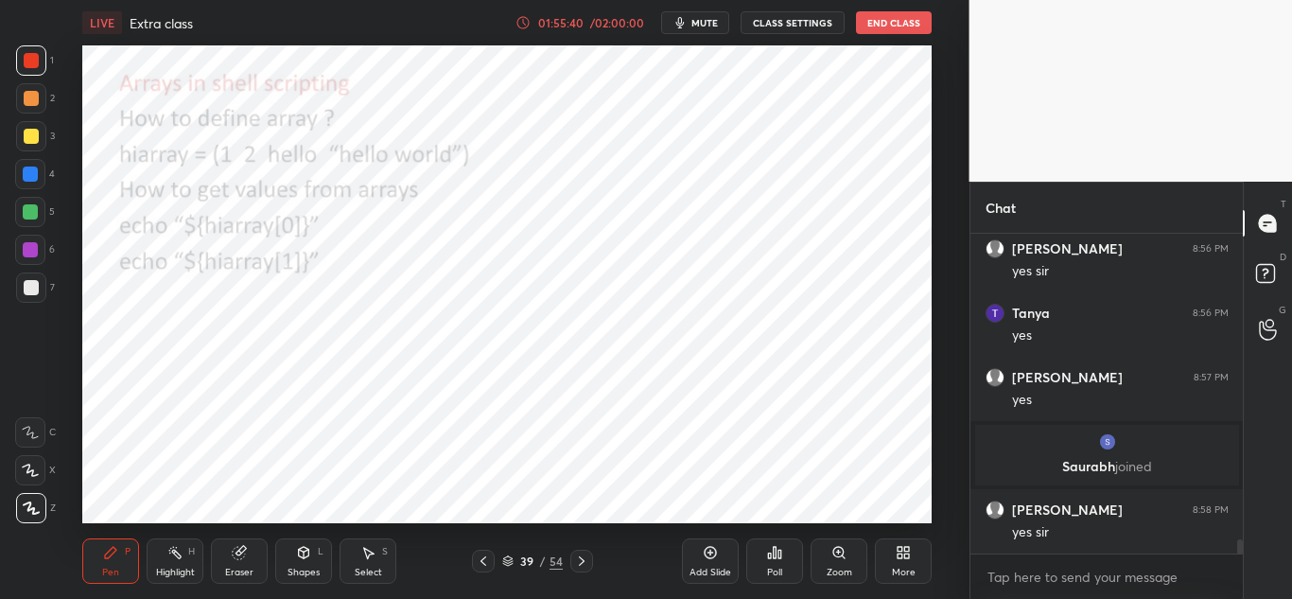
scroll to position [6727, 0]
click at [581, 559] on icon at bounding box center [582, 560] width 6 height 9
click at [579, 564] on icon at bounding box center [581, 560] width 15 height 15
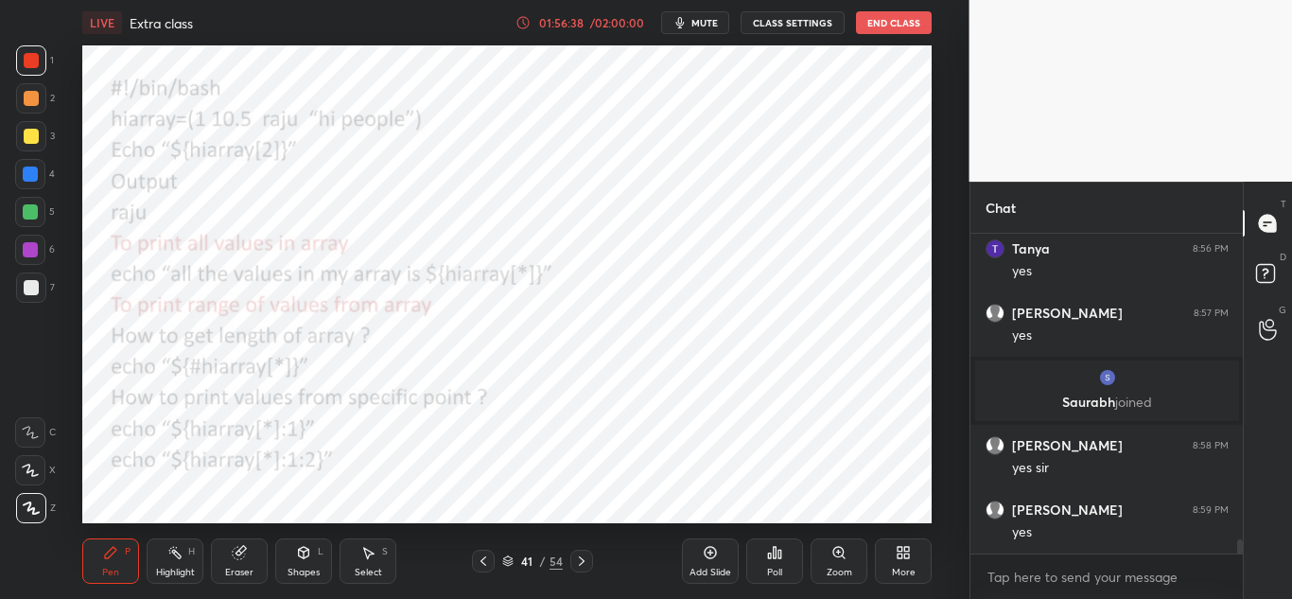
scroll to position [6855, 0]
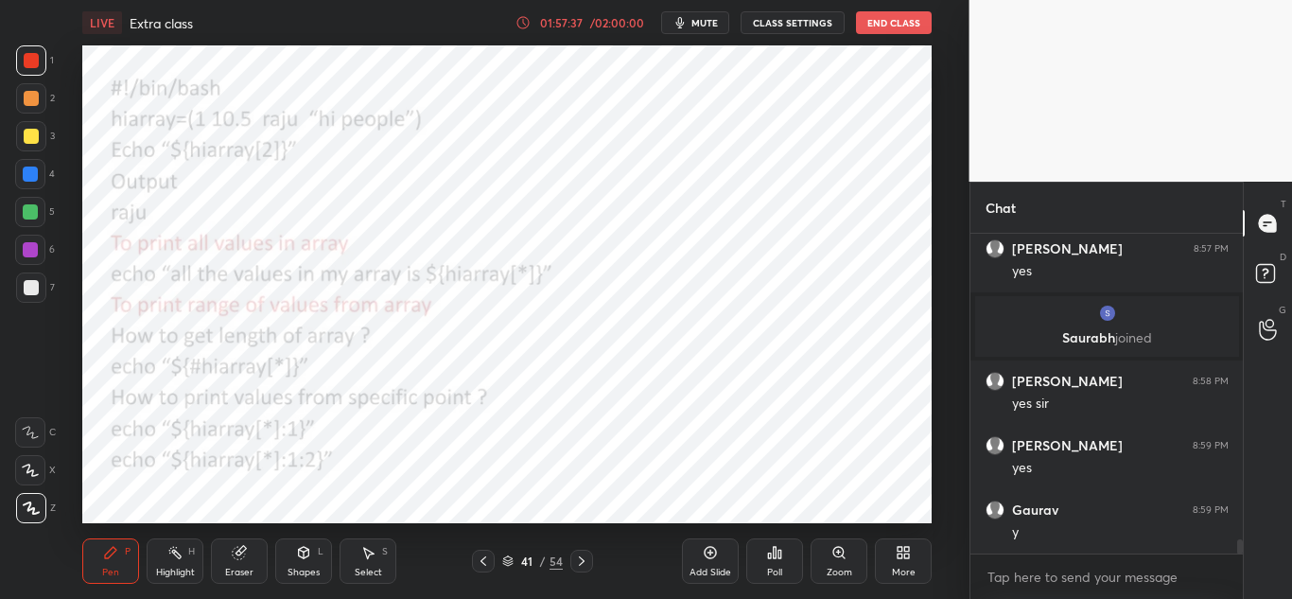
click at [582, 558] on icon at bounding box center [581, 560] width 15 height 15
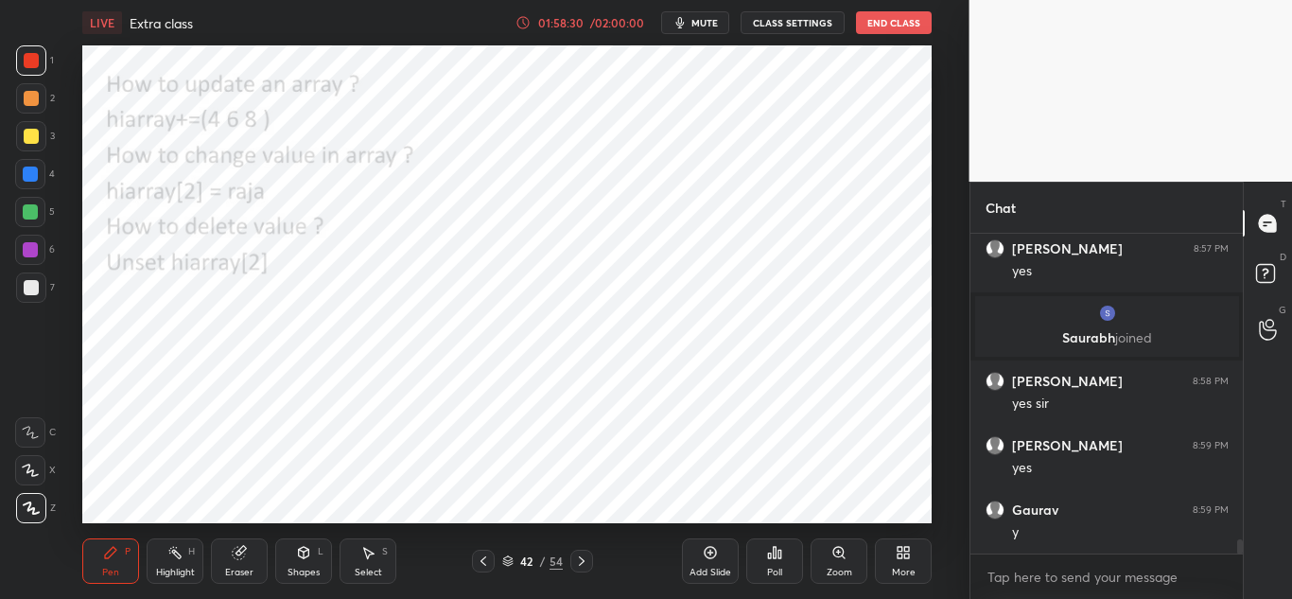
click at [582, 561] on icon at bounding box center [581, 560] width 15 height 15
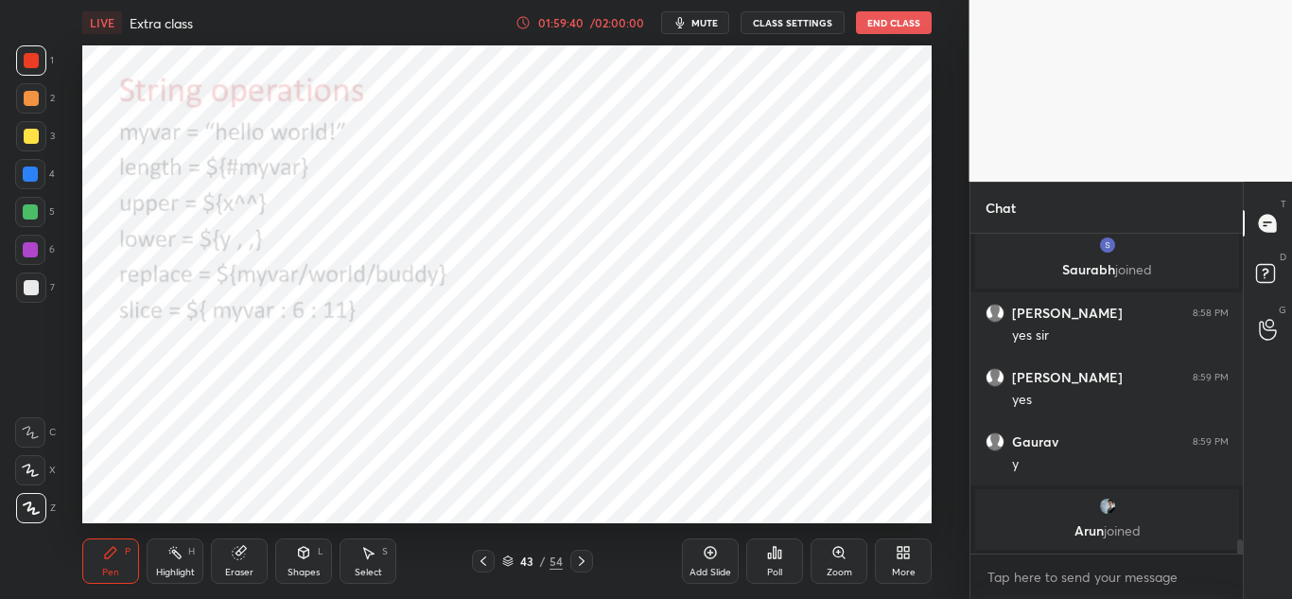
click at [581, 556] on icon at bounding box center [581, 560] width 15 height 15
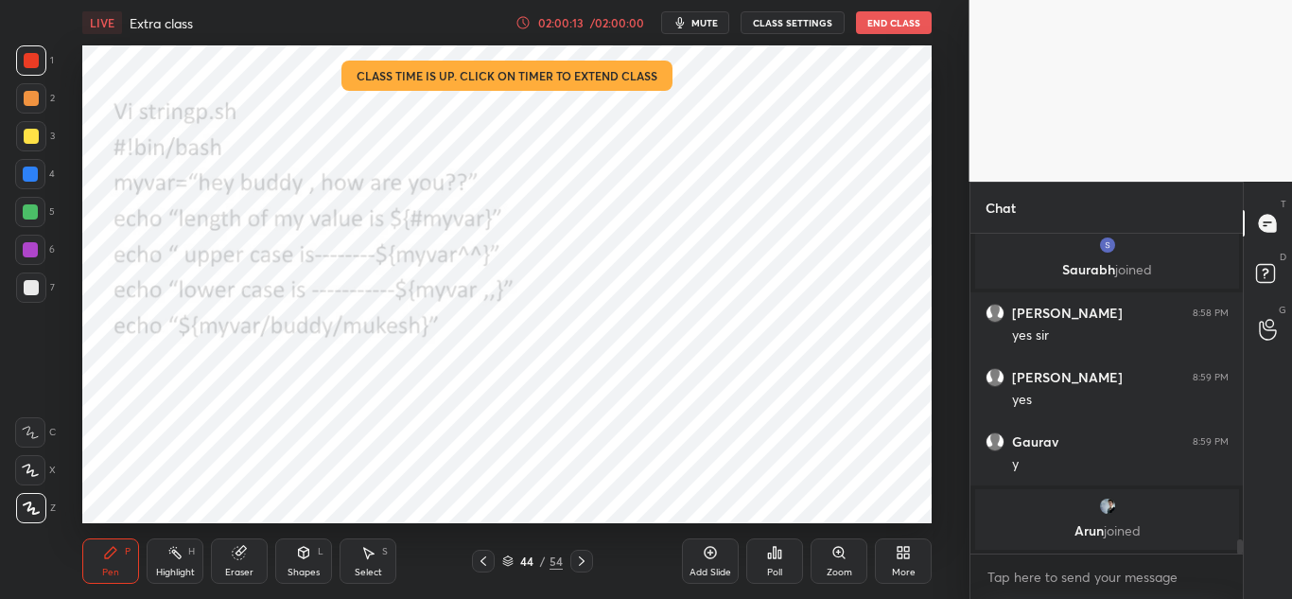
click at [479, 562] on icon at bounding box center [483, 560] width 15 height 15
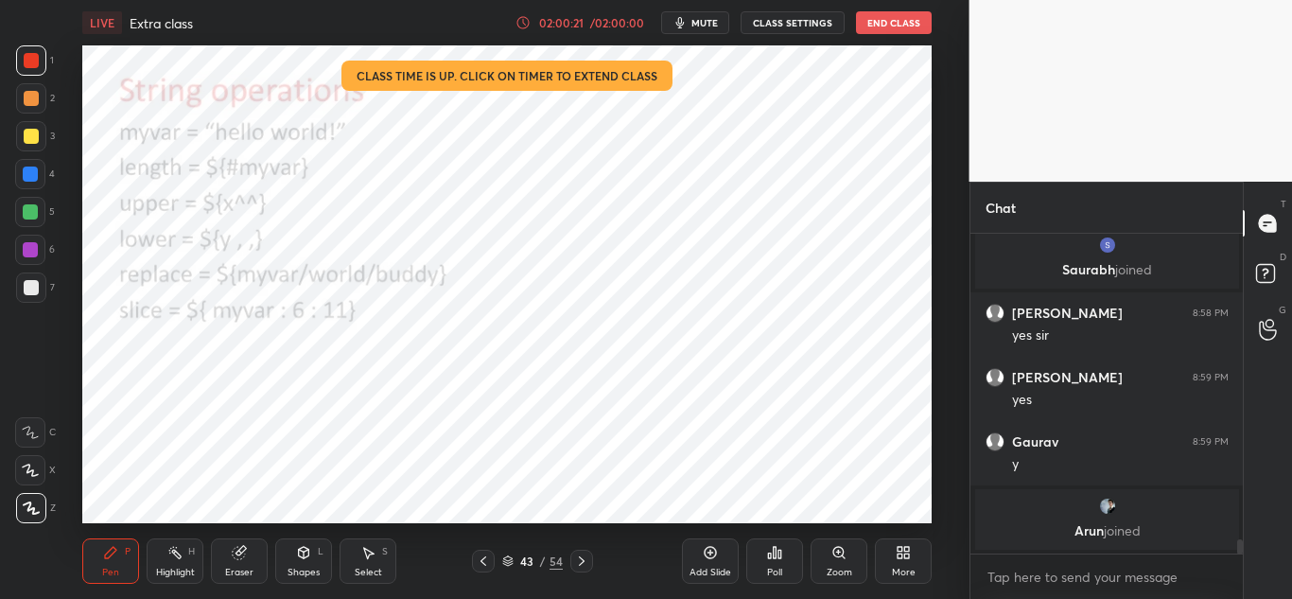
click at [580, 561] on icon at bounding box center [581, 560] width 15 height 15
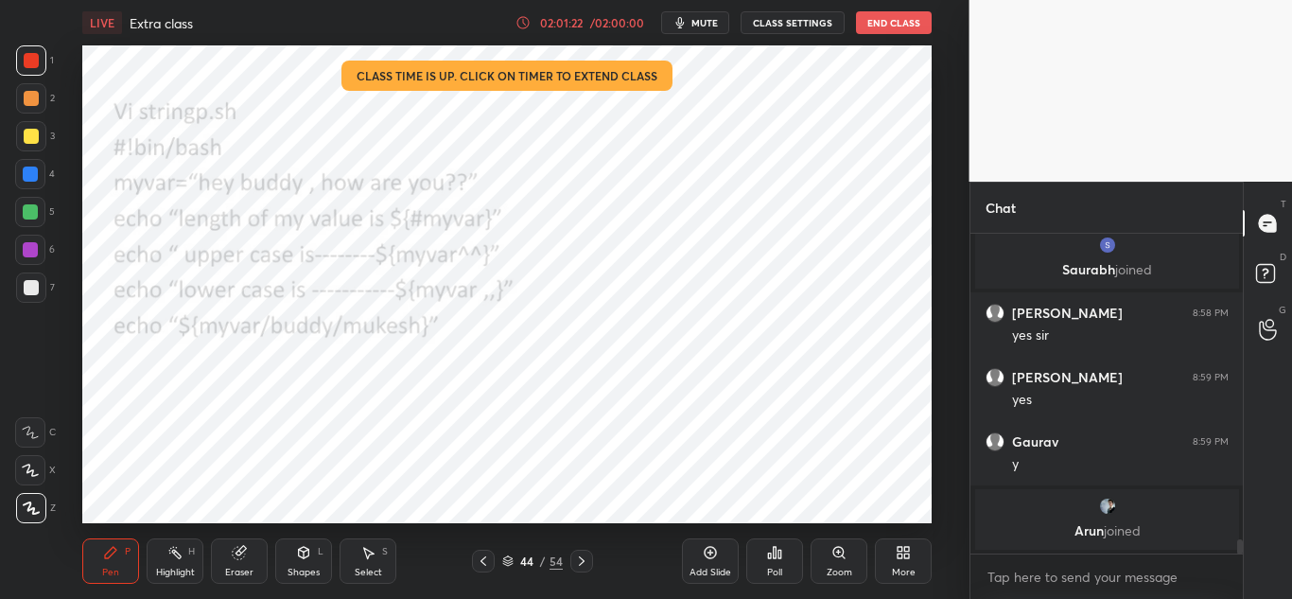
click at [578, 559] on icon at bounding box center [581, 560] width 15 height 15
click at [481, 560] on icon at bounding box center [483, 560] width 6 height 9
click at [583, 560] on icon at bounding box center [581, 560] width 15 height 15
click at [485, 558] on icon at bounding box center [483, 560] width 15 height 15
click at [580, 566] on icon at bounding box center [581, 560] width 15 height 15
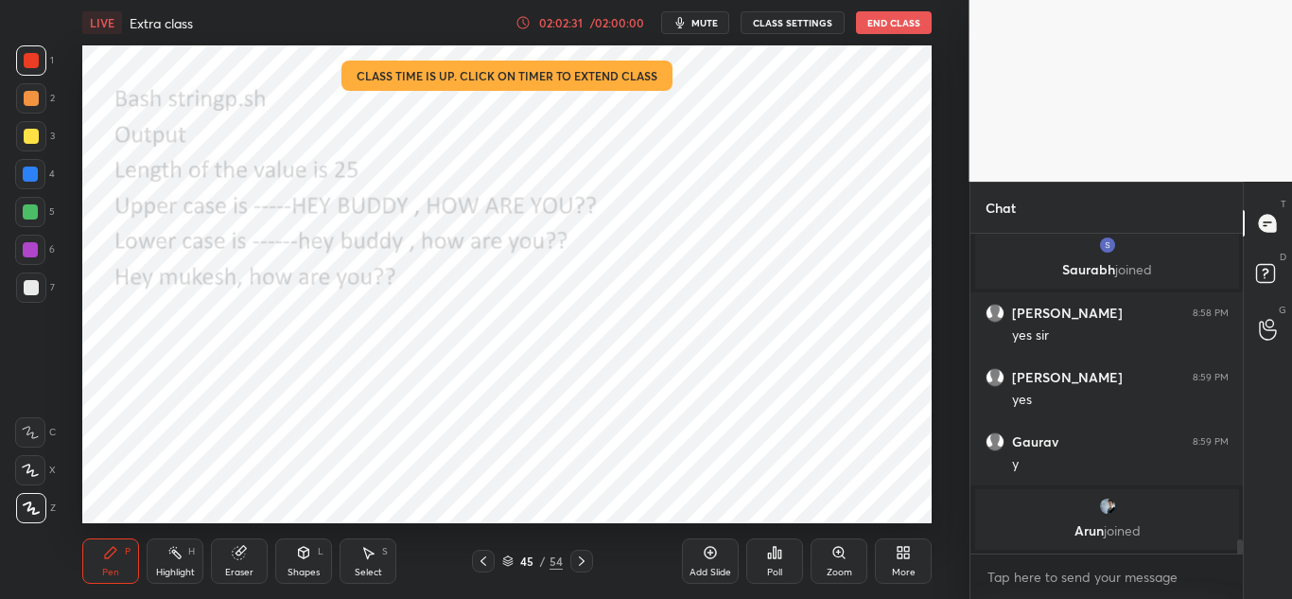
click at [582, 560] on icon at bounding box center [582, 560] width 6 height 9
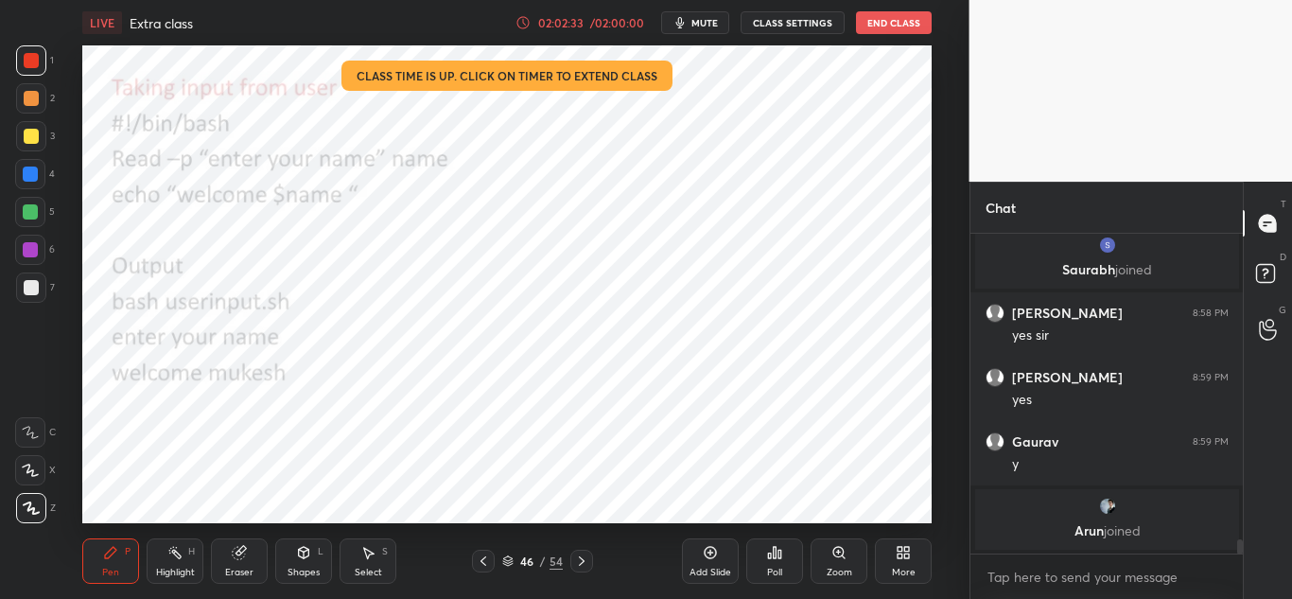
click at [479, 558] on icon at bounding box center [483, 560] width 15 height 15
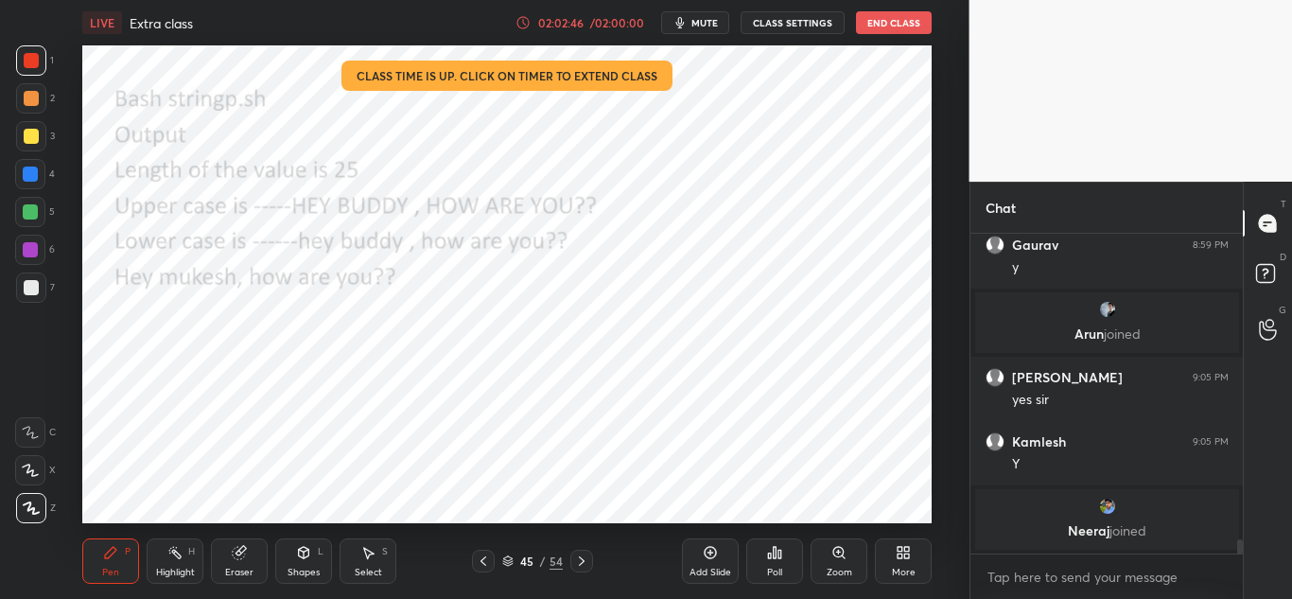
scroll to position [7061, 0]
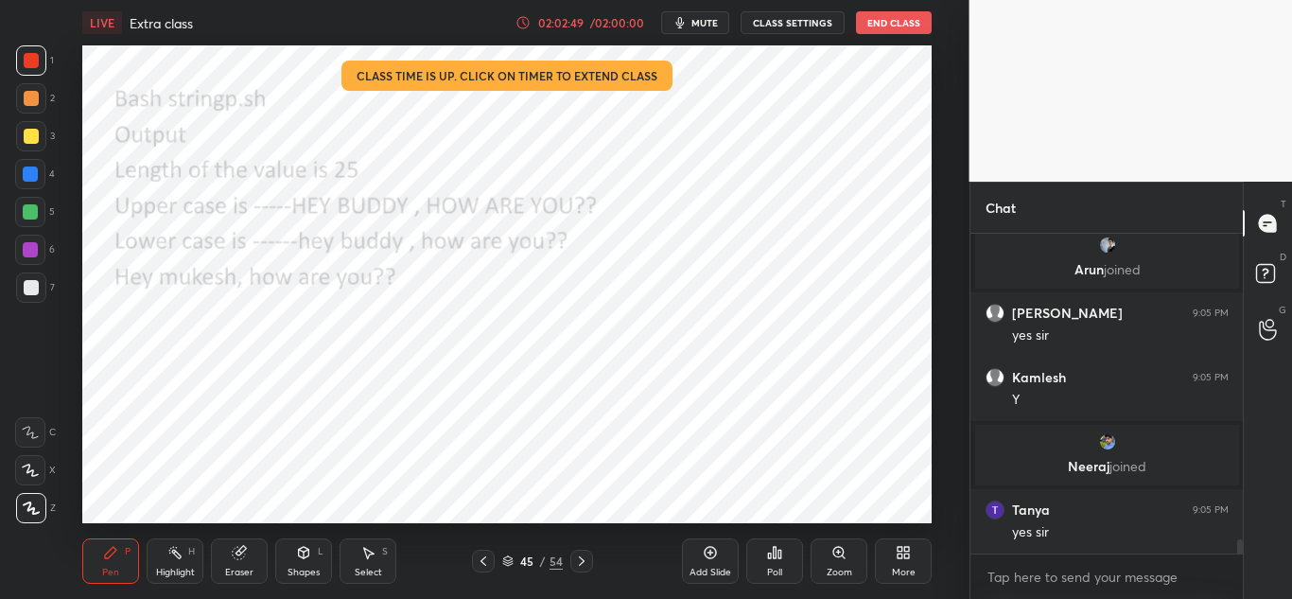
click at [578, 564] on icon at bounding box center [581, 560] width 15 height 15
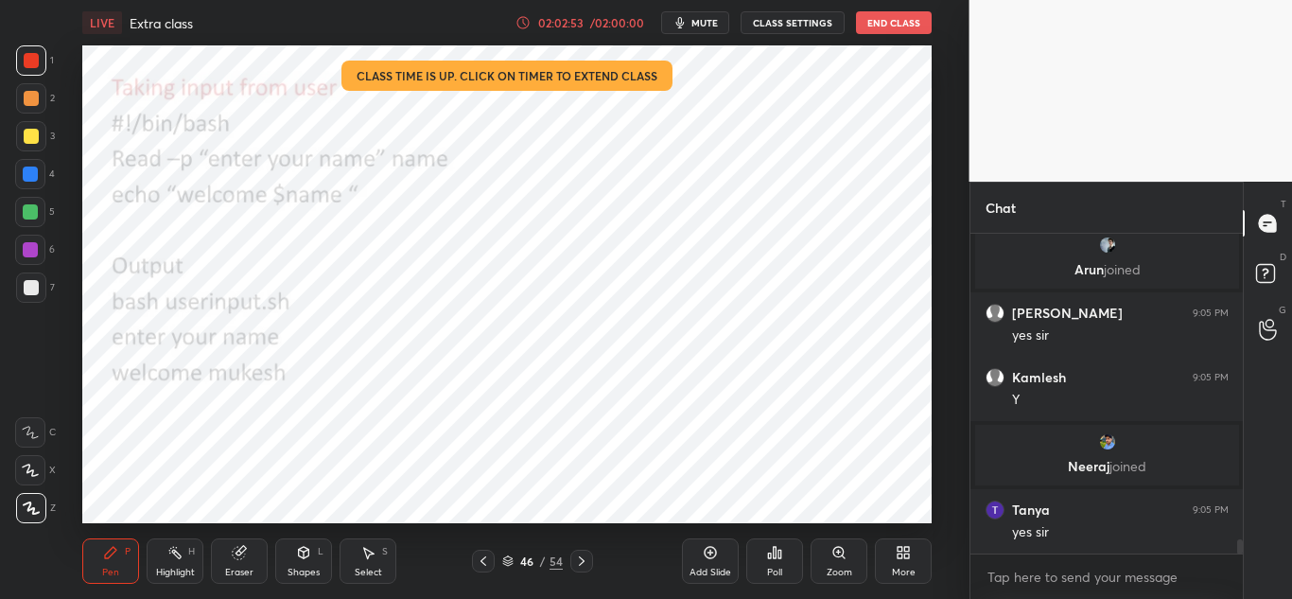
scroll to position [7126, 0]
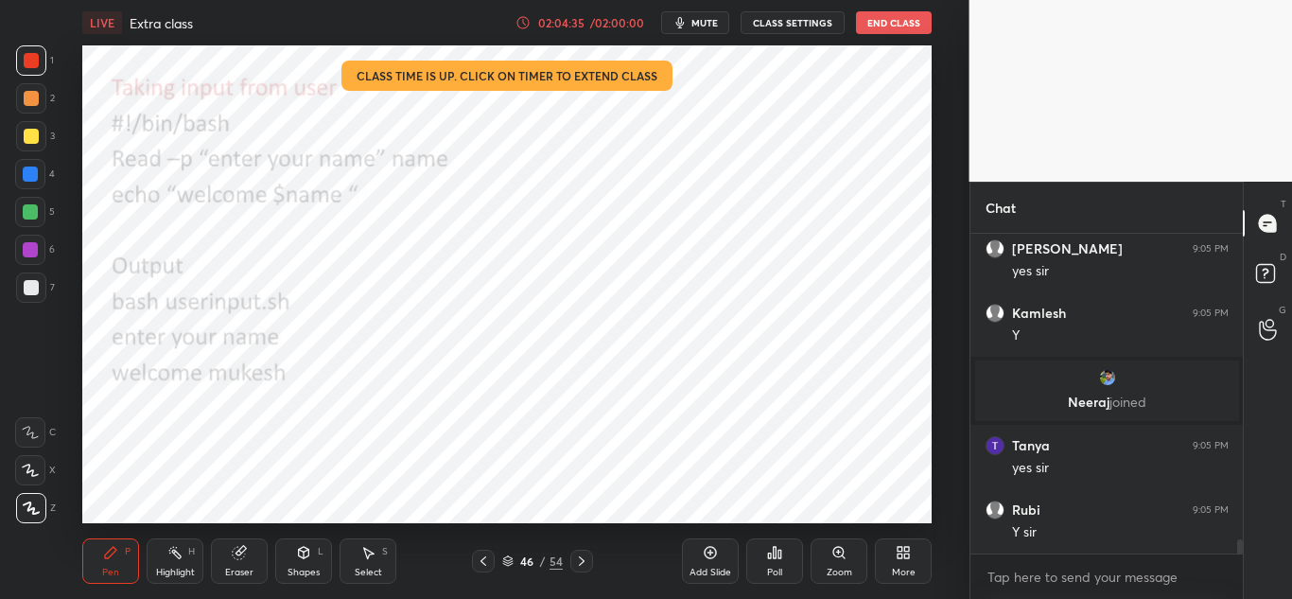
click at [581, 558] on icon at bounding box center [582, 560] width 6 height 9
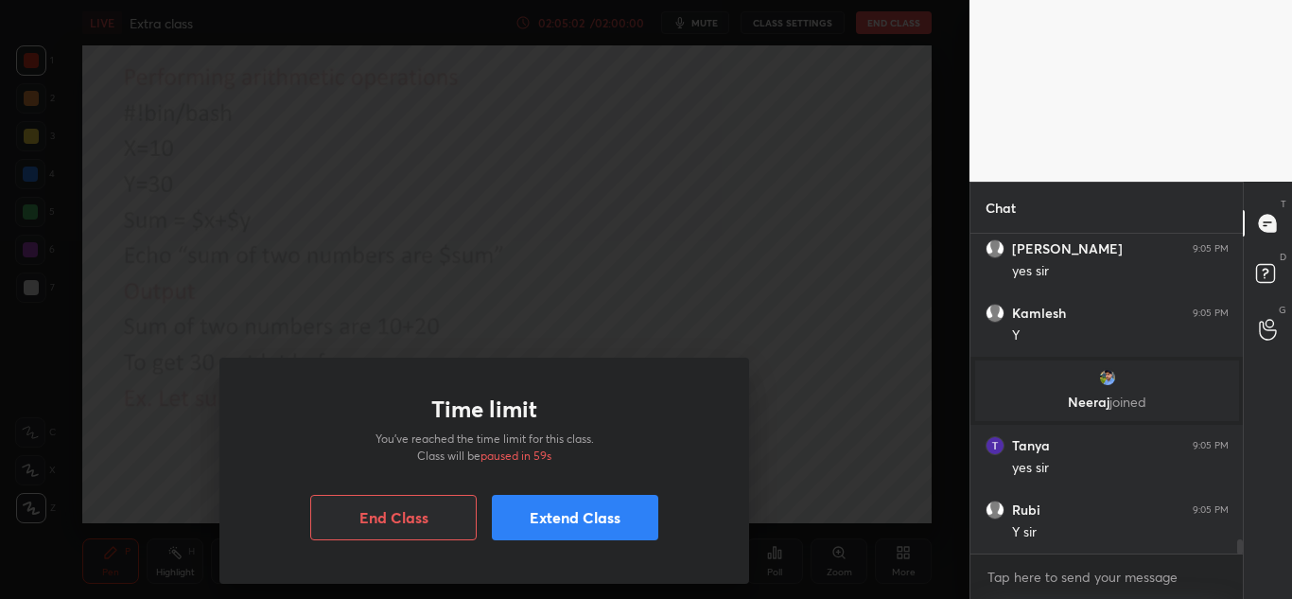
click at [582, 509] on button "Extend Class" at bounding box center [575, 517] width 166 height 45
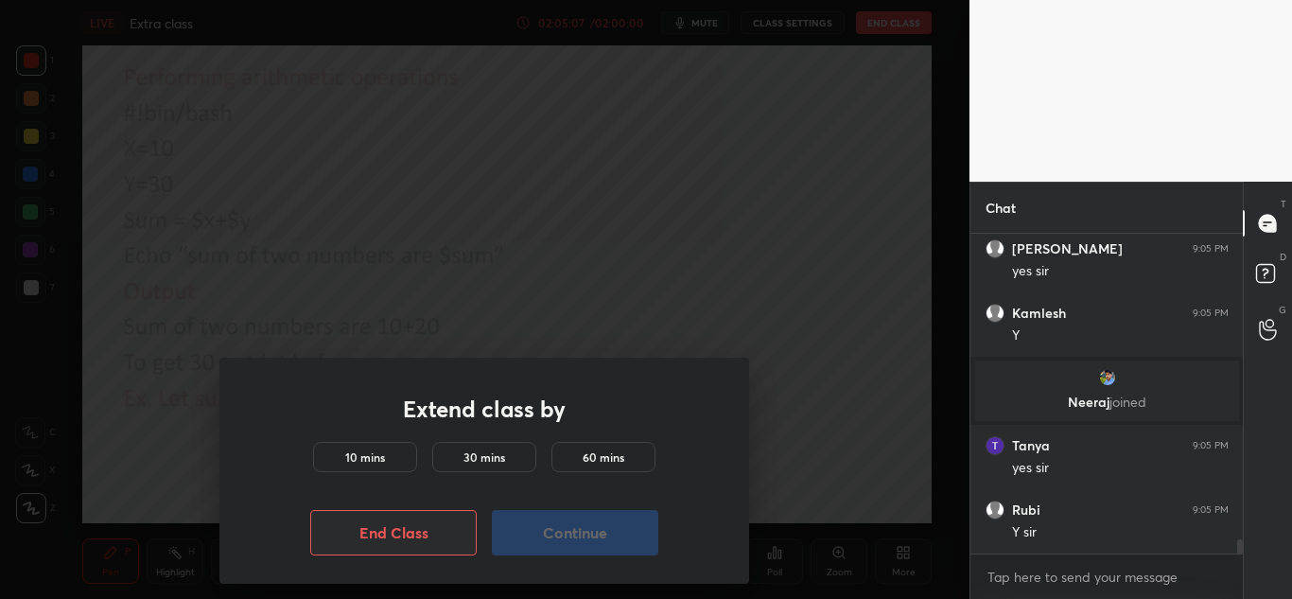
click at [381, 456] on h5 "10 mins" at bounding box center [365, 456] width 40 height 17
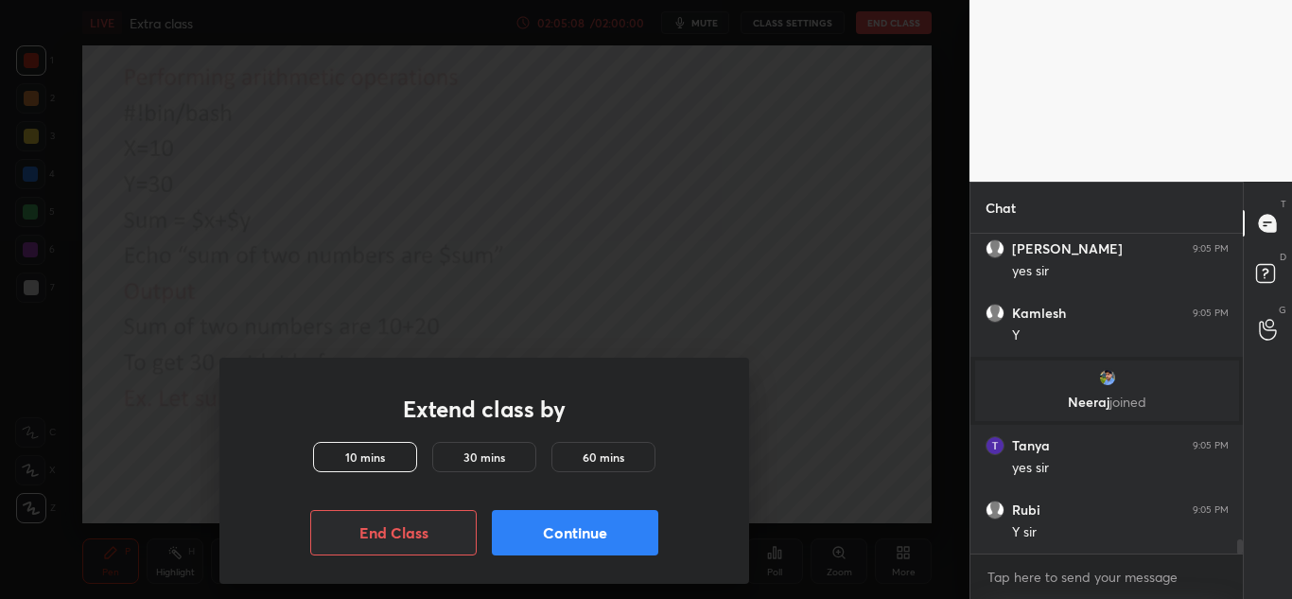
click at [560, 539] on button "Continue" at bounding box center [575, 532] width 166 height 45
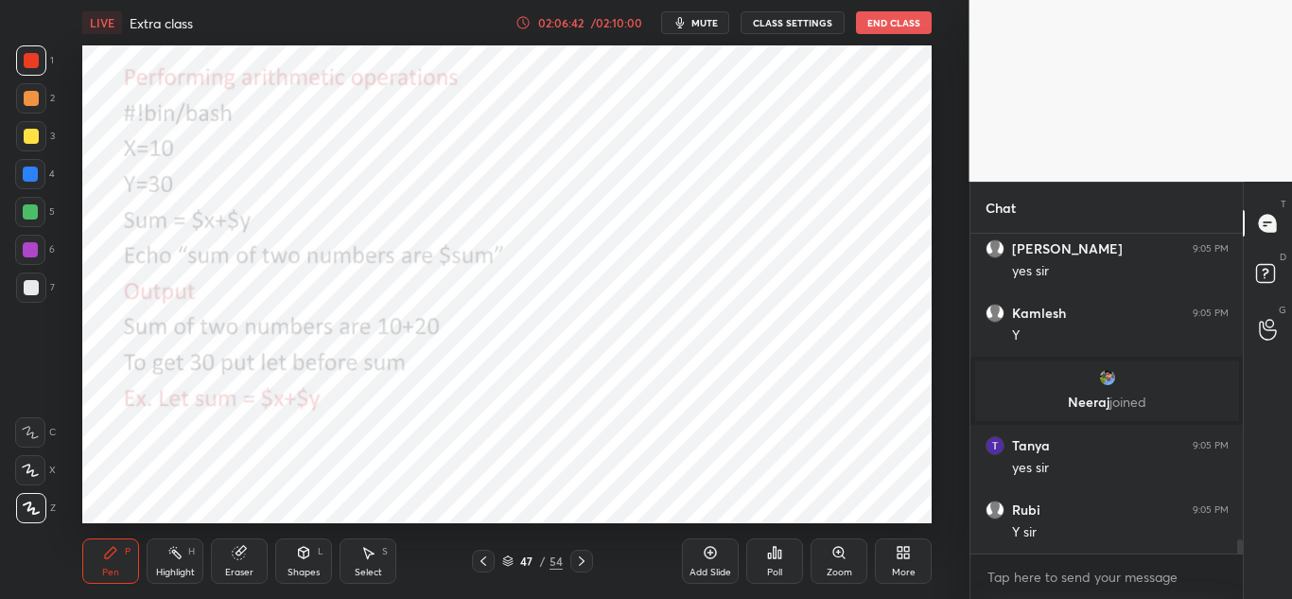
click at [580, 563] on icon at bounding box center [581, 560] width 15 height 15
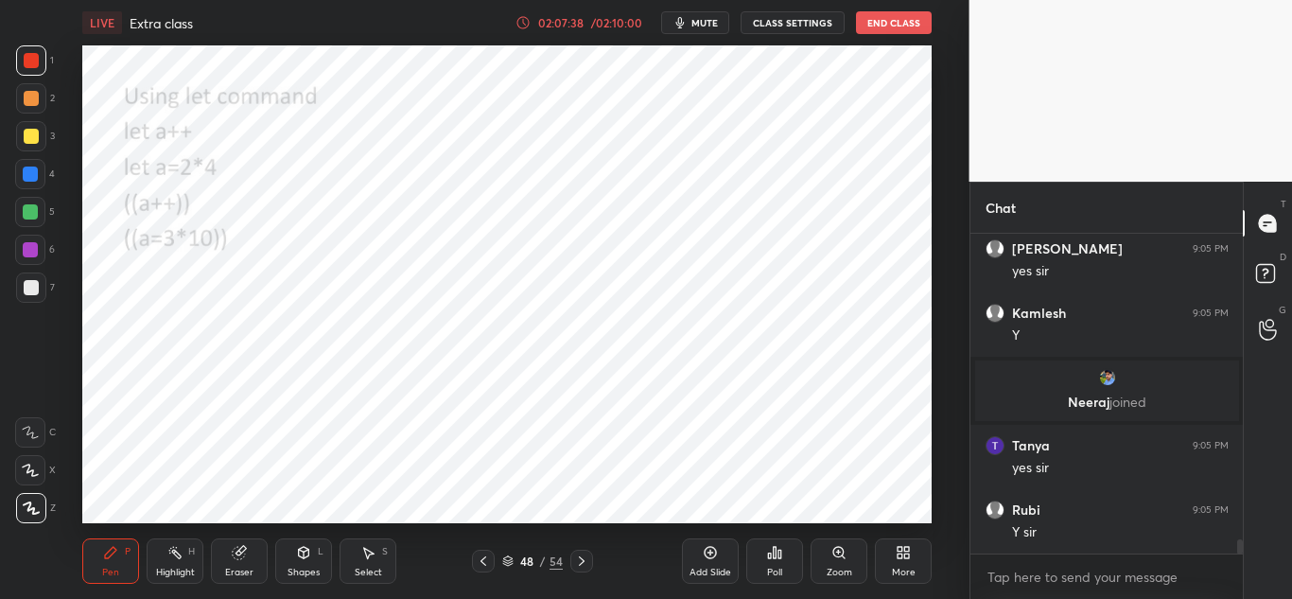
click at [582, 564] on icon at bounding box center [581, 560] width 15 height 15
click at [587, 553] on icon at bounding box center [581, 560] width 15 height 15
click at [582, 562] on icon at bounding box center [582, 560] width 6 height 9
click at [578, 559] on icon at bounding box center [581, 560] width 15 height 15
click at [484, 564] on icon at bounding box center [483, 560] width 6 height 9
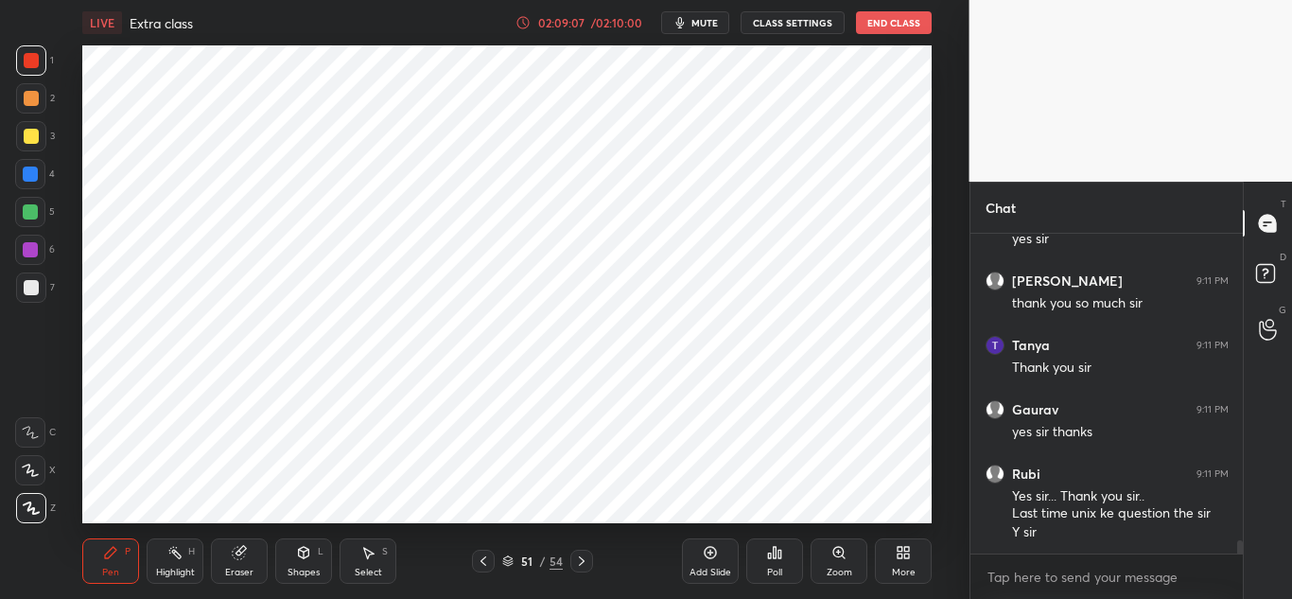
scroll to position [7612, 0]
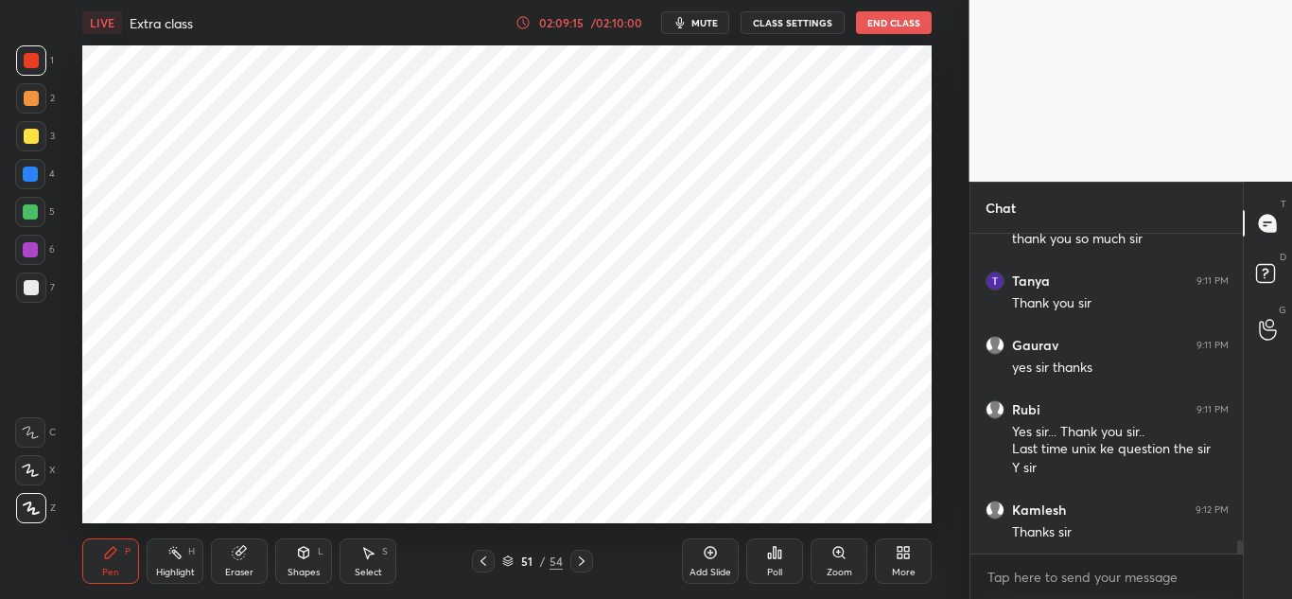
click at [893, 25] on button "End Class" at bounding box center [894, 22] width 76 height 23
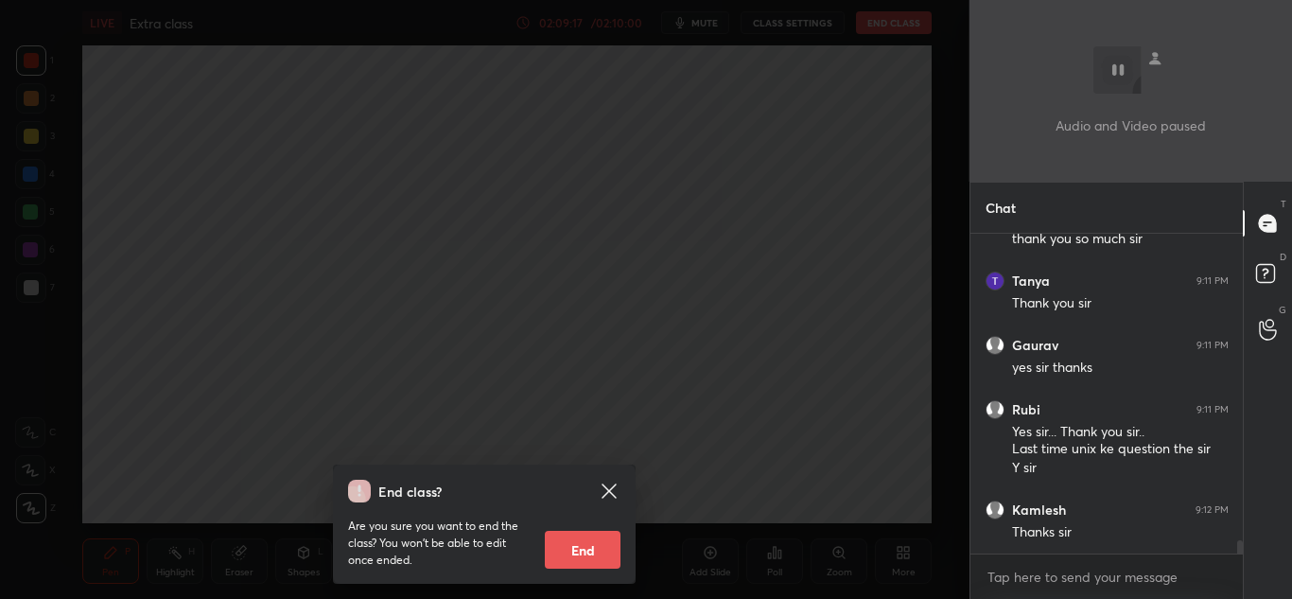
click at [590, 547] on button "End" at bounding box center [583, 549] width 76 height 38
type textarea "x"
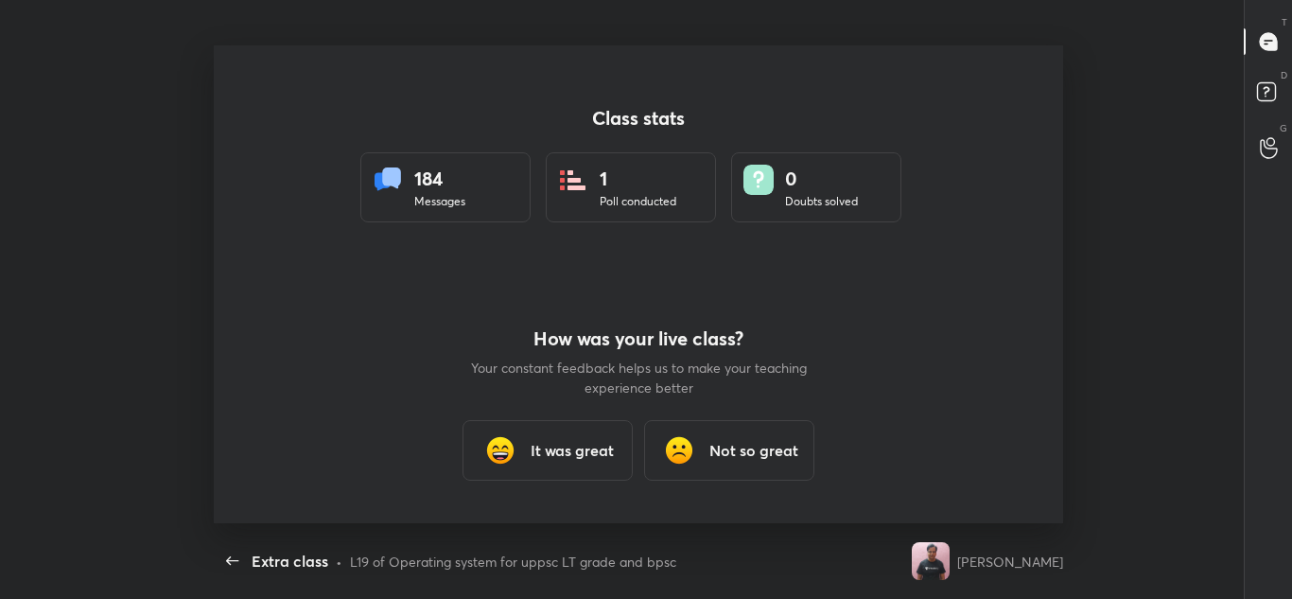
scroll to position [477, 1276]
click at [589, 437] on div "It was great" at bounding box center [547, 450] width 170 height 61
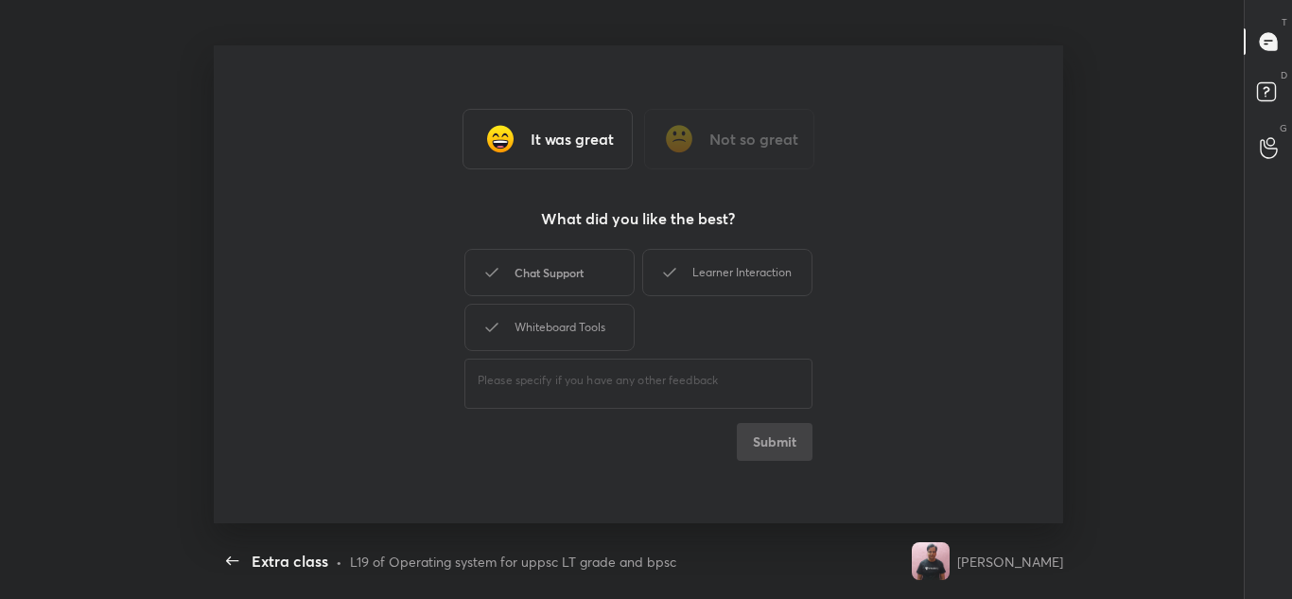
click at [589, 267] on div "Chat Support" at bounding box center [549, 272] width 170 height 47
click at [700, 274] on div "Learner Interaction" at bounding box center [727, 272] width 170 height 47
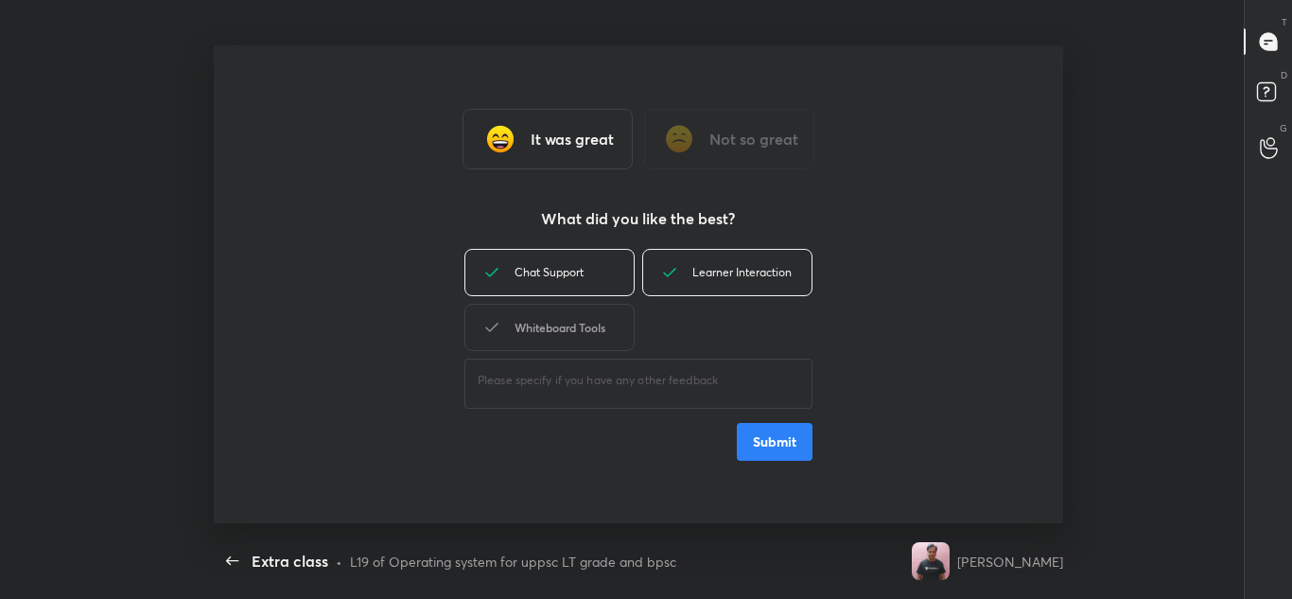
click at [575, 327] on div "Whiteboard Tools" at bounding box center [549, 327] width 170 height 47
click at [761, 446] on button "Submit" at bounding box center [775, 442] width 76 height 38
